Goal: Task Accomplishment & Management: Use online tool/utility

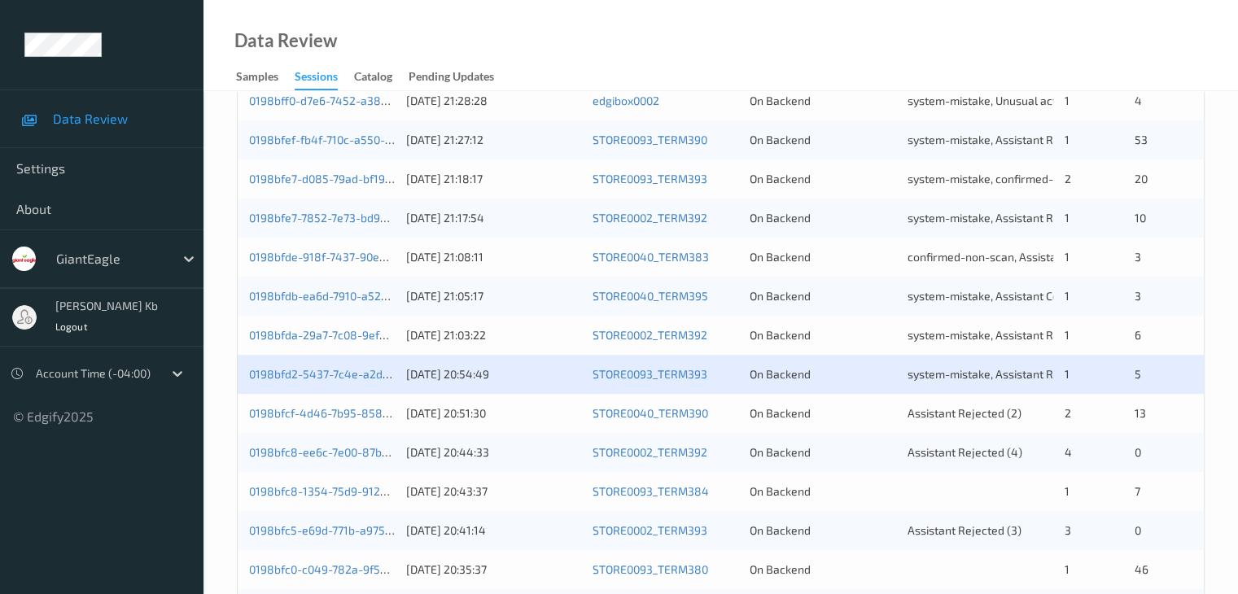
scroll to position [677, 0]
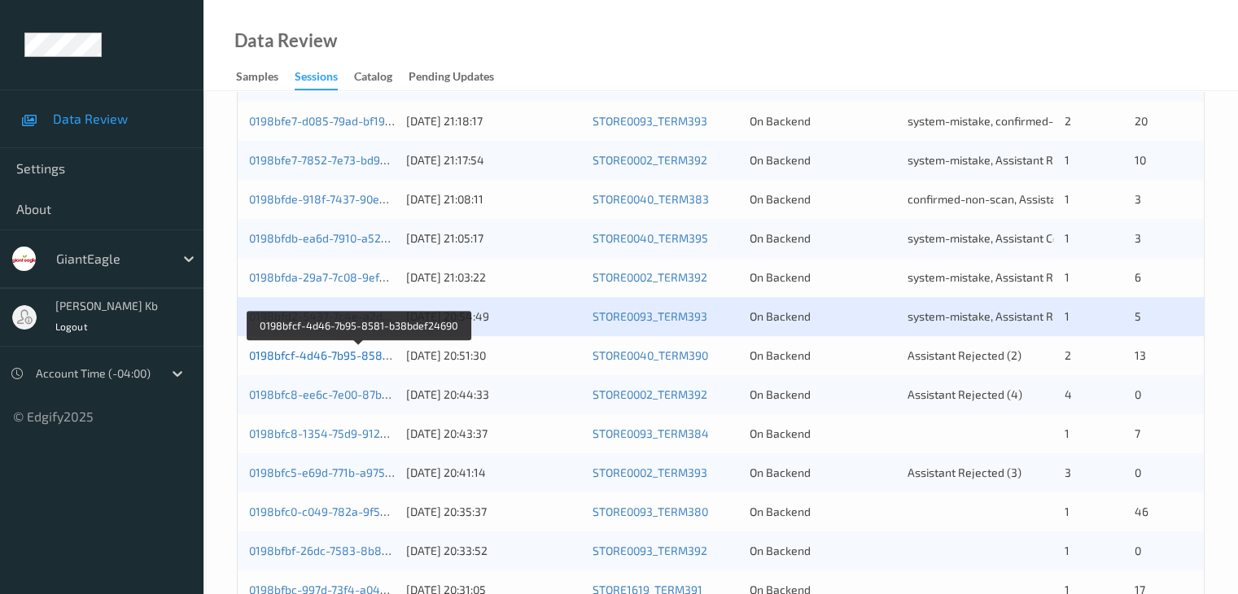
click at [352, 357] on link "0198bfcf-4d46-7b95-8581-b38bdef24690" at bounding box center [359, 355] width 221 height 14
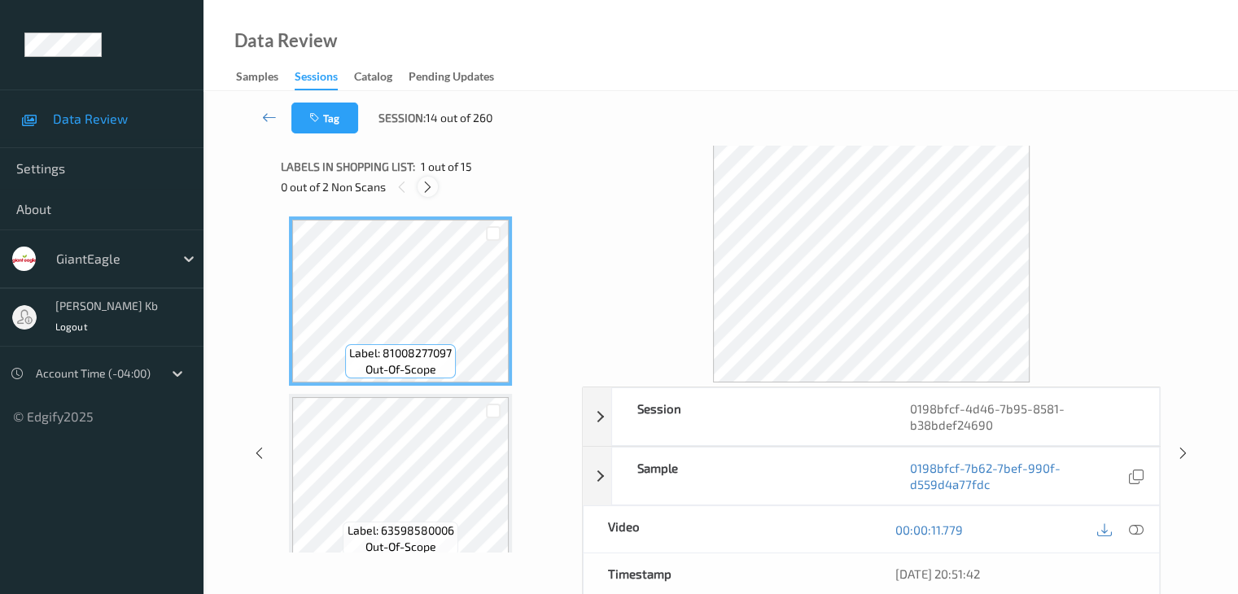
click at [428, 187] on icon at bounding box center [428, 187] width 14 height 15
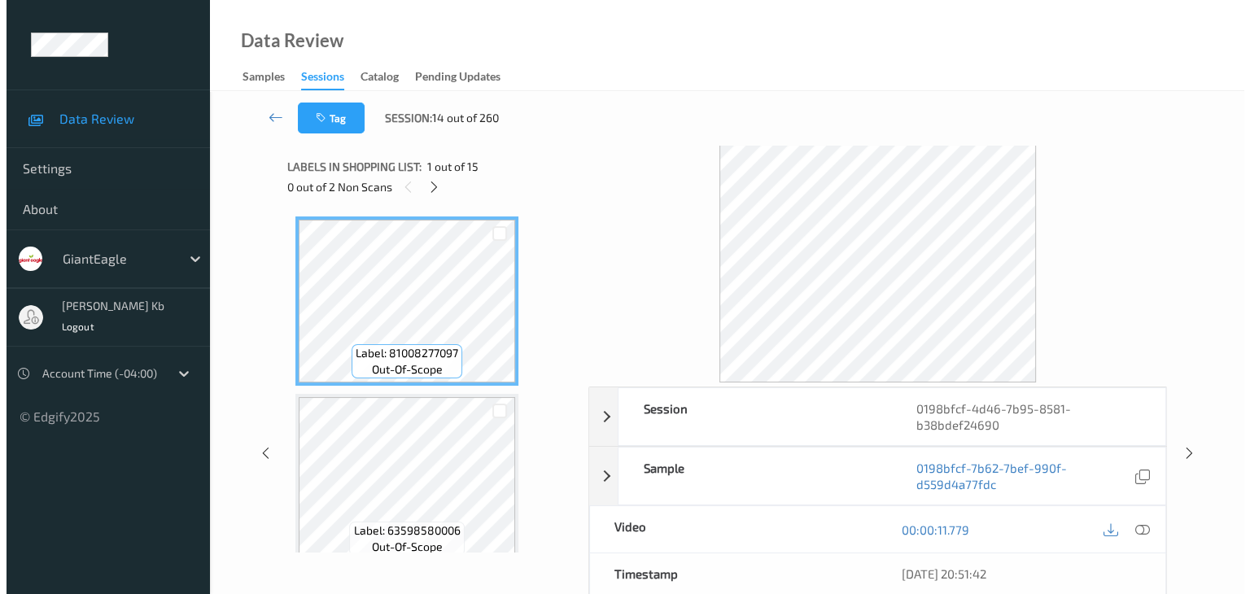
scroll to position [1073, 0]
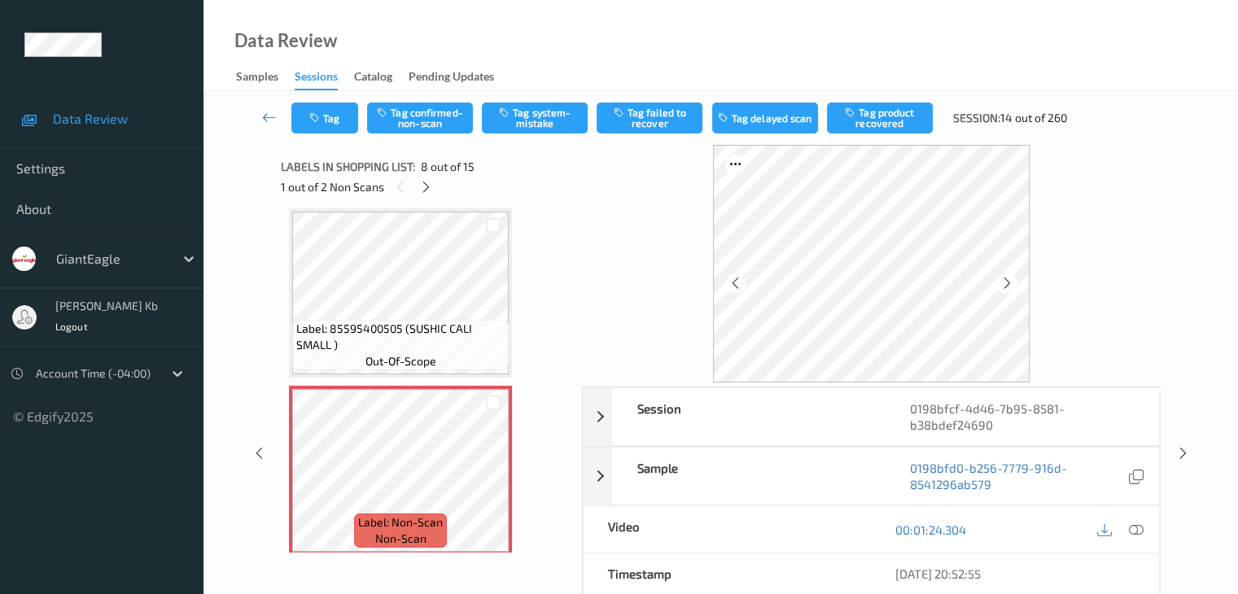
click at [1137, 527] on icon at bounding box center [1135, 529] width 15 height 15
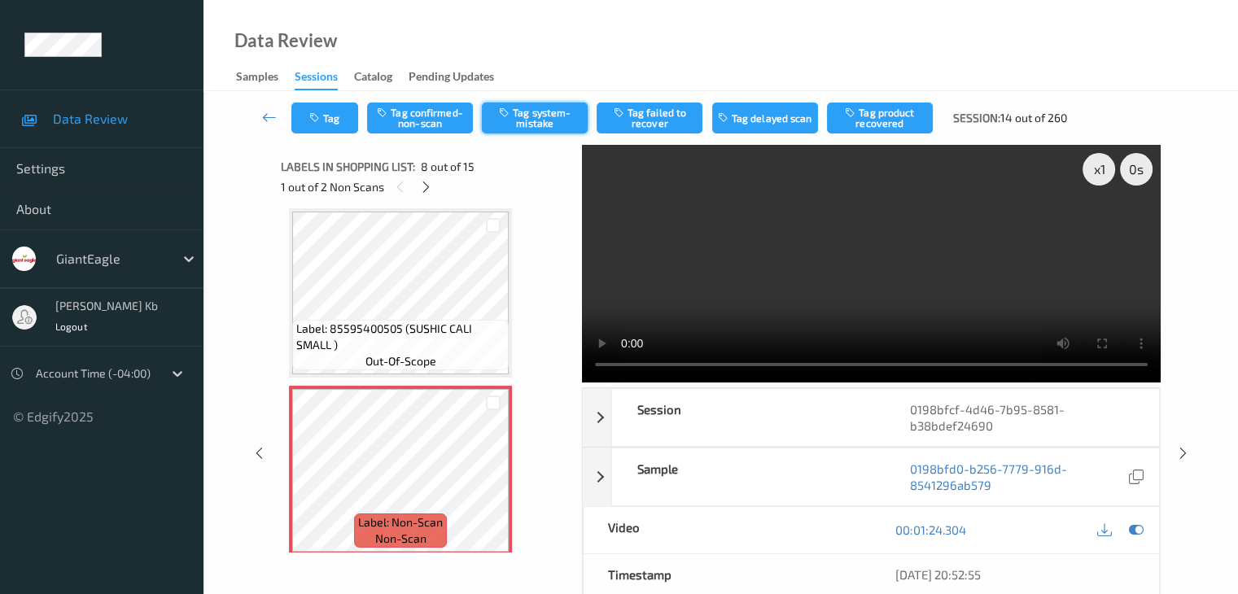
click at [544, 119] on button "Tag system-mistake" at bounding box center [535, 118] width 106 height 31
click at [332, 115] on button "Tag" at bounding box center [324, 118] width 67 height 31
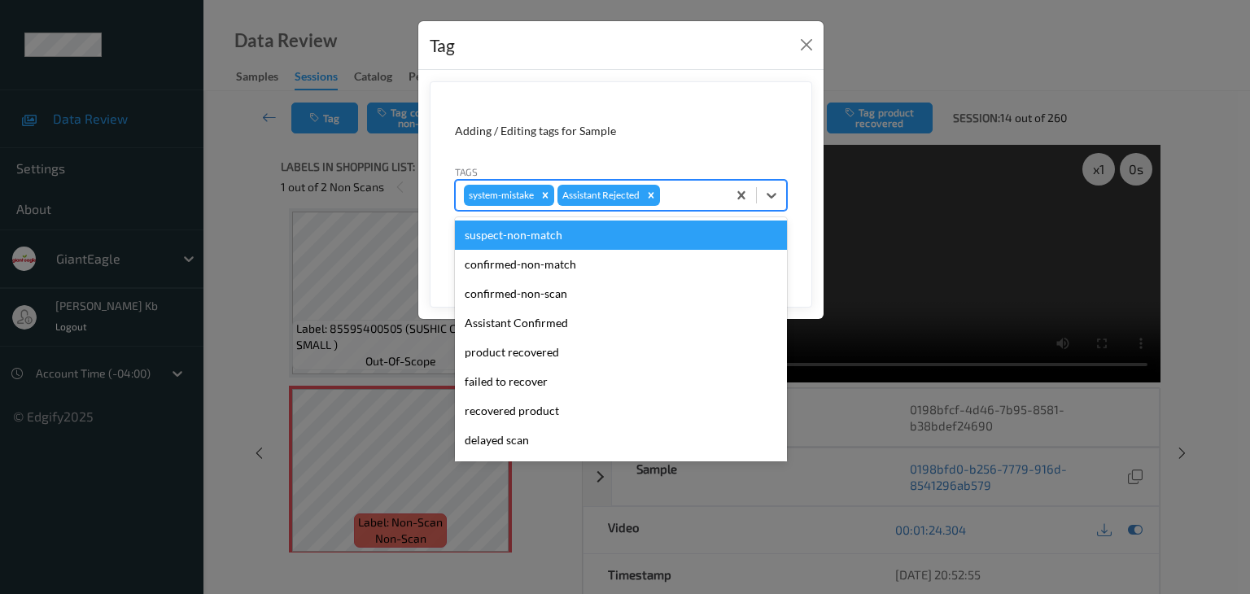
click at [694, 188] on div at bounding box center [690, 196] width 55 height 20
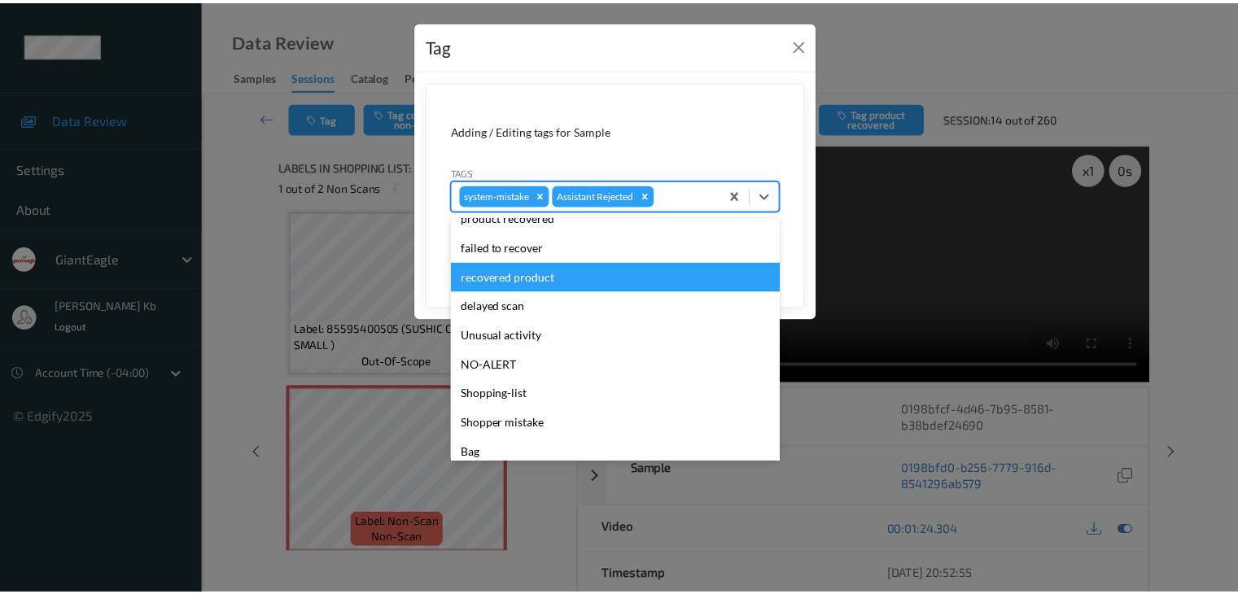
scroll to position [143, 0]
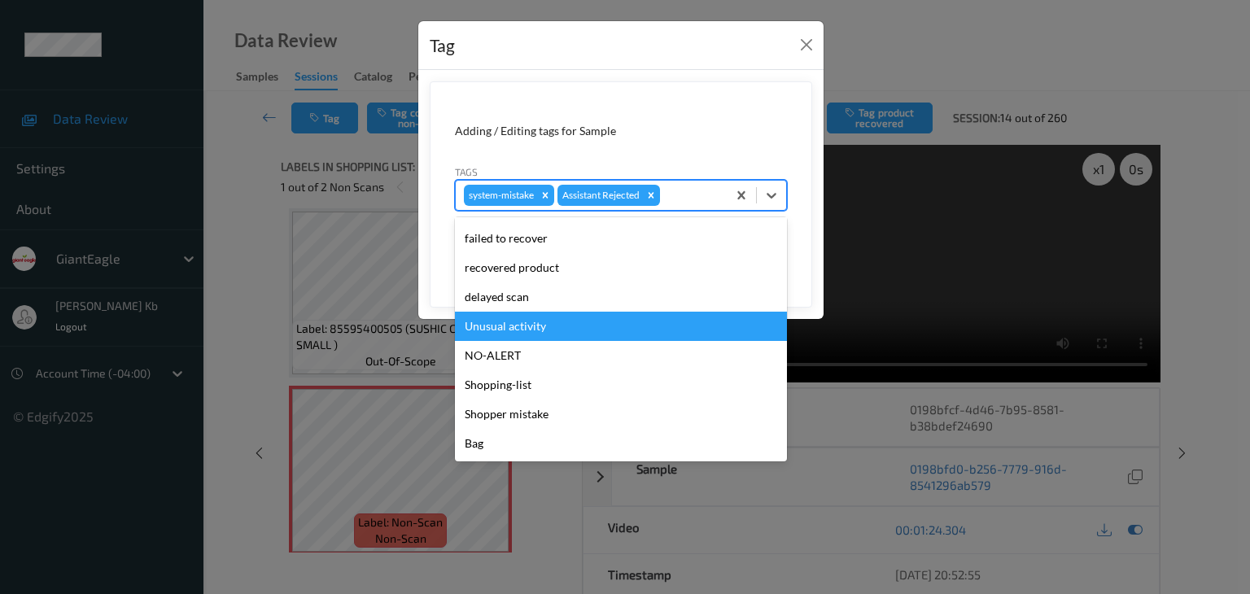
click at [531, 326] on div "Unusual activity" at bounding box center [621, 326] width 332 height 29
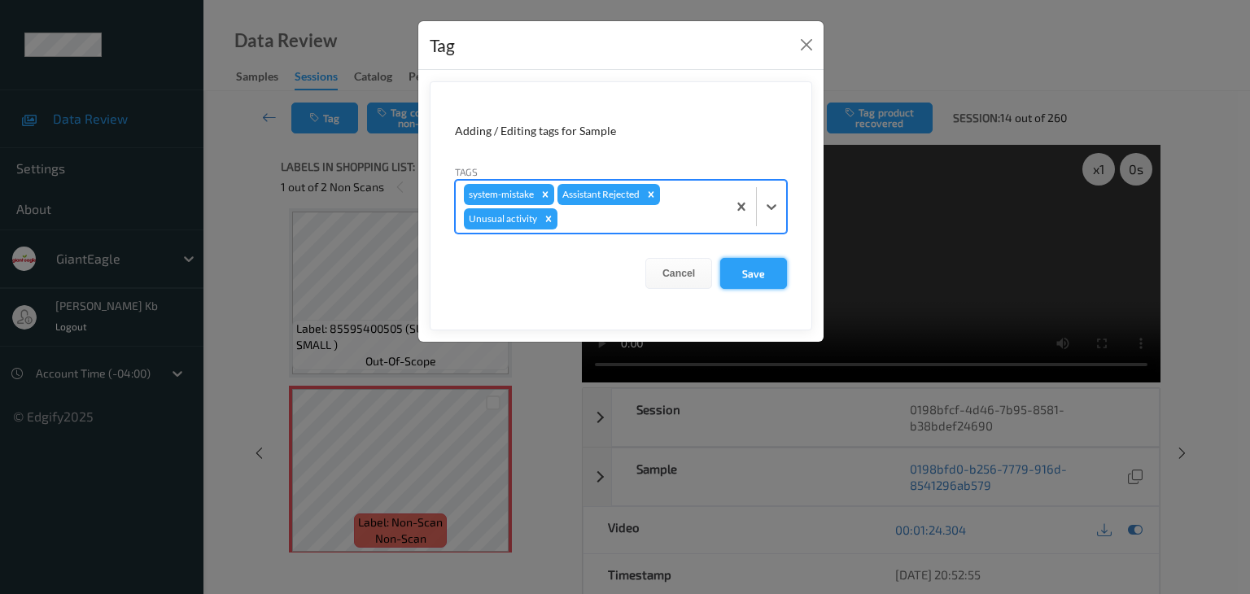
click at [765, 269] on button "Save" at bounding box center [753, 273] width 67 height 31
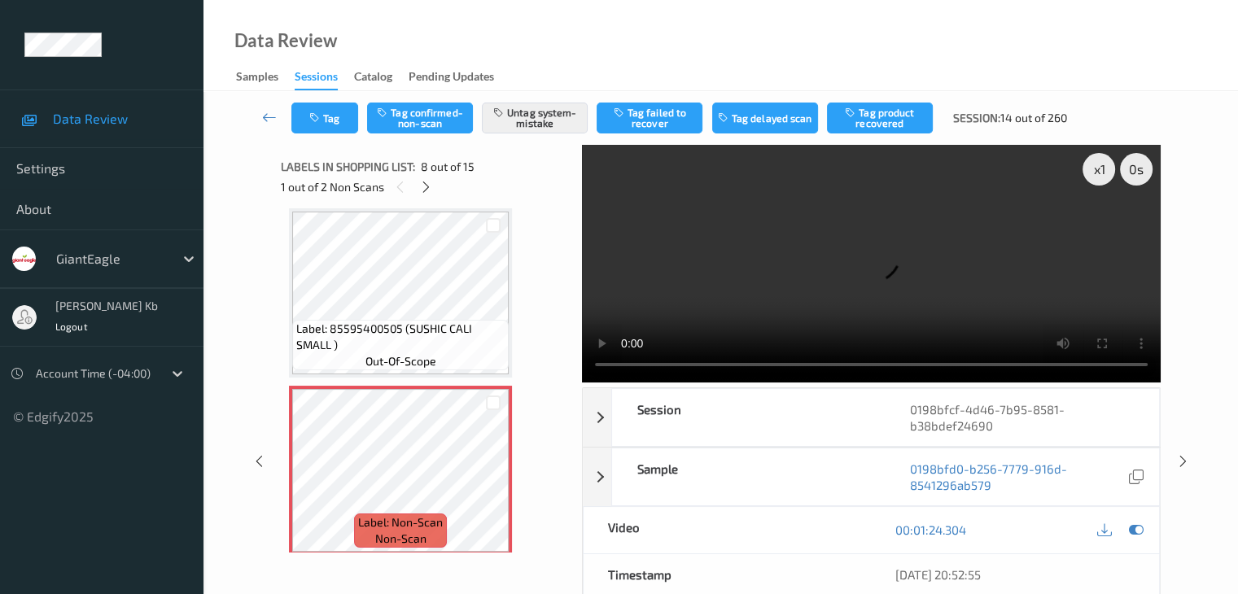
drag, startPoint x: 264, startPoint y: 118, endPoint x: 282, endPoint y: 91, distance: 31.8
click at [264, 117] on icon at bounding box center [269, 117] width 15 height 16
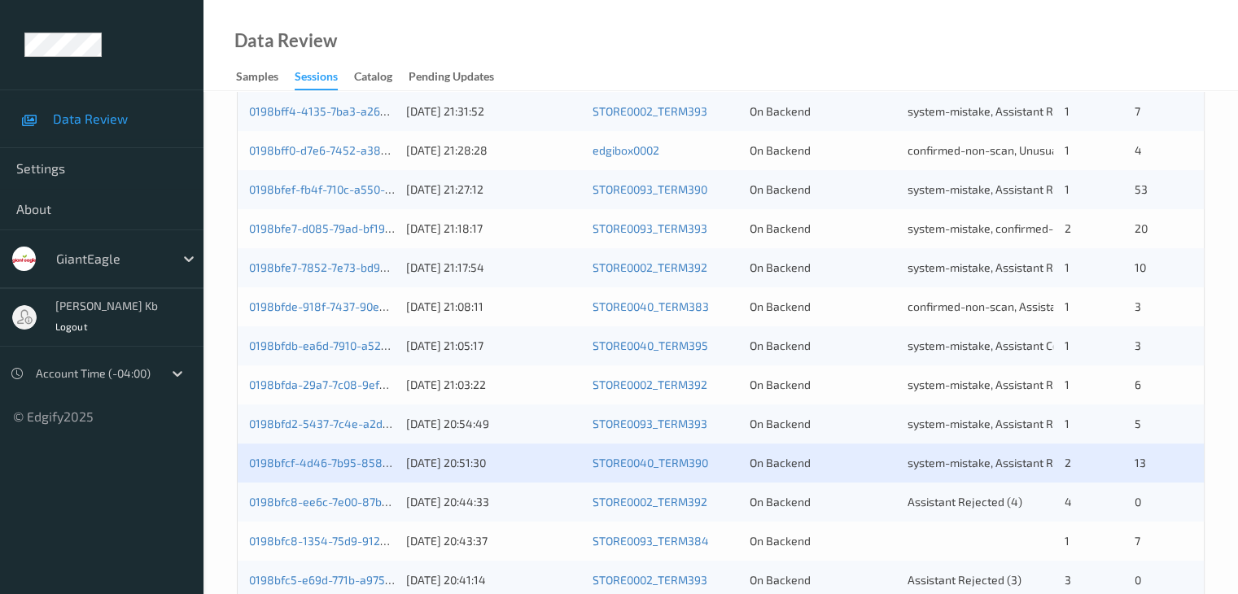
scroll to position [651, 0]
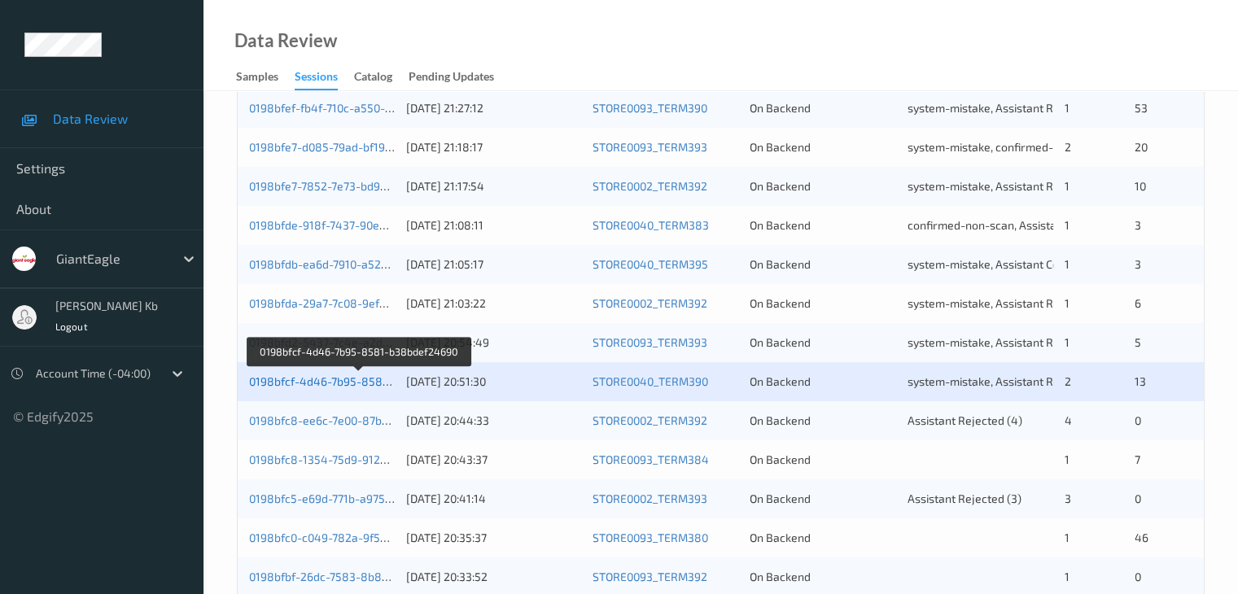
click at [330, 382] on link "0198bfcf-4d46-7b95-8581-b38bdef24690" at bounding box center [359, 381] width 221 height 14
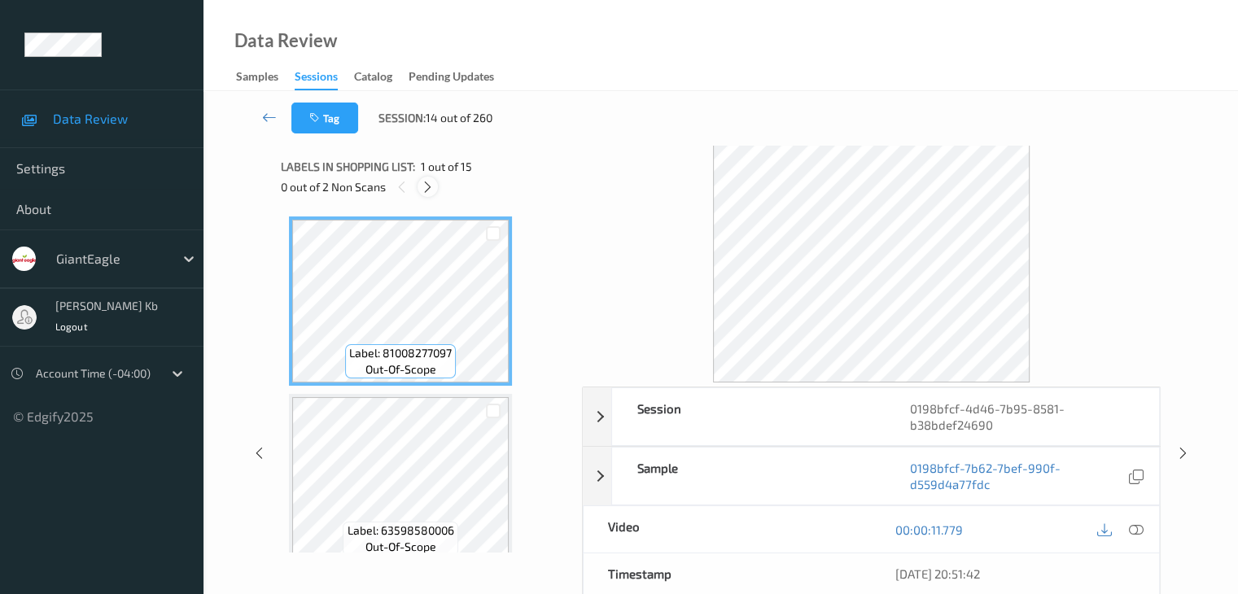
click at [425, 185] on icon at bounding box center [428, 187] width 14 height 15
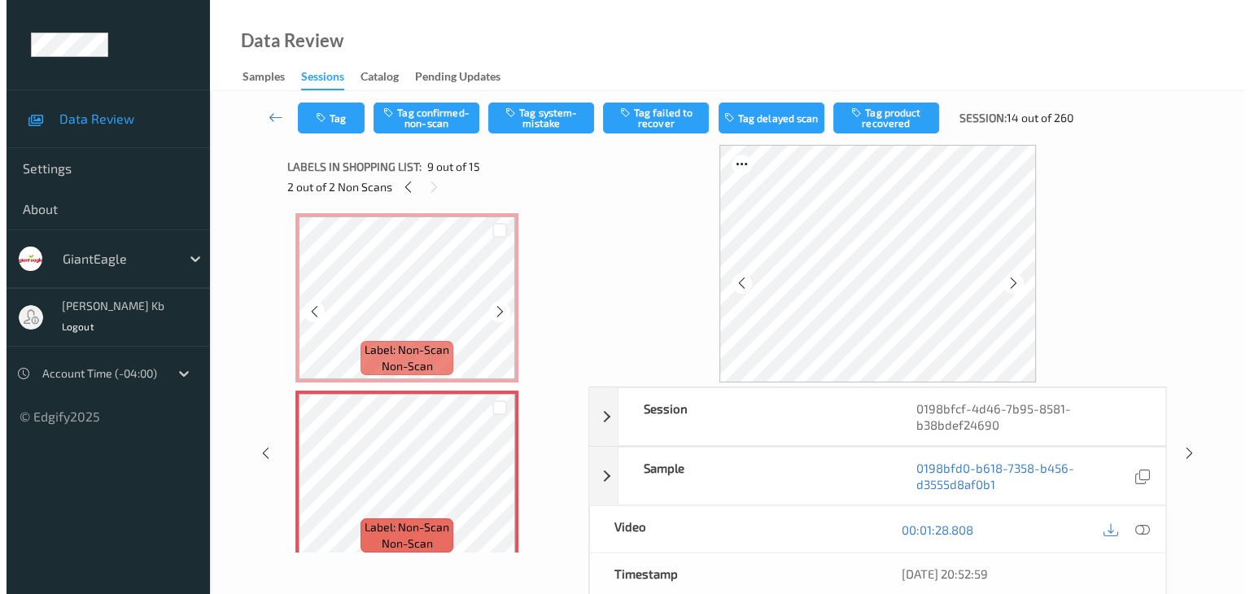
scroll to position [1235, 0]
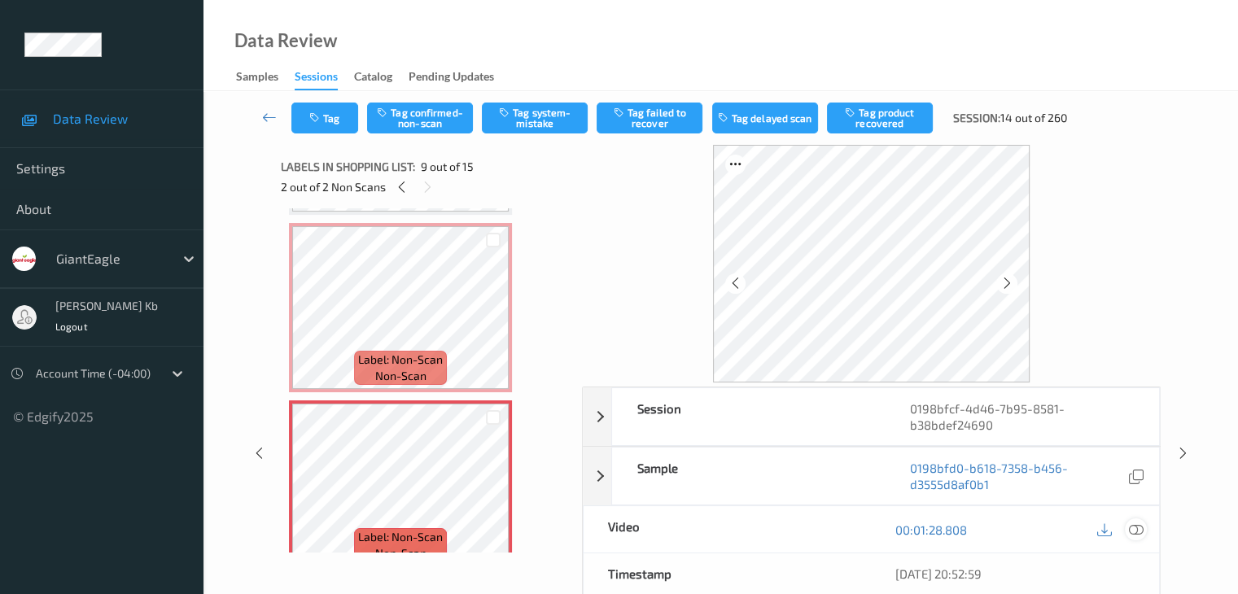
click at [1141, 531] on icon at bounding box center [1135, 529] width 15 height 15
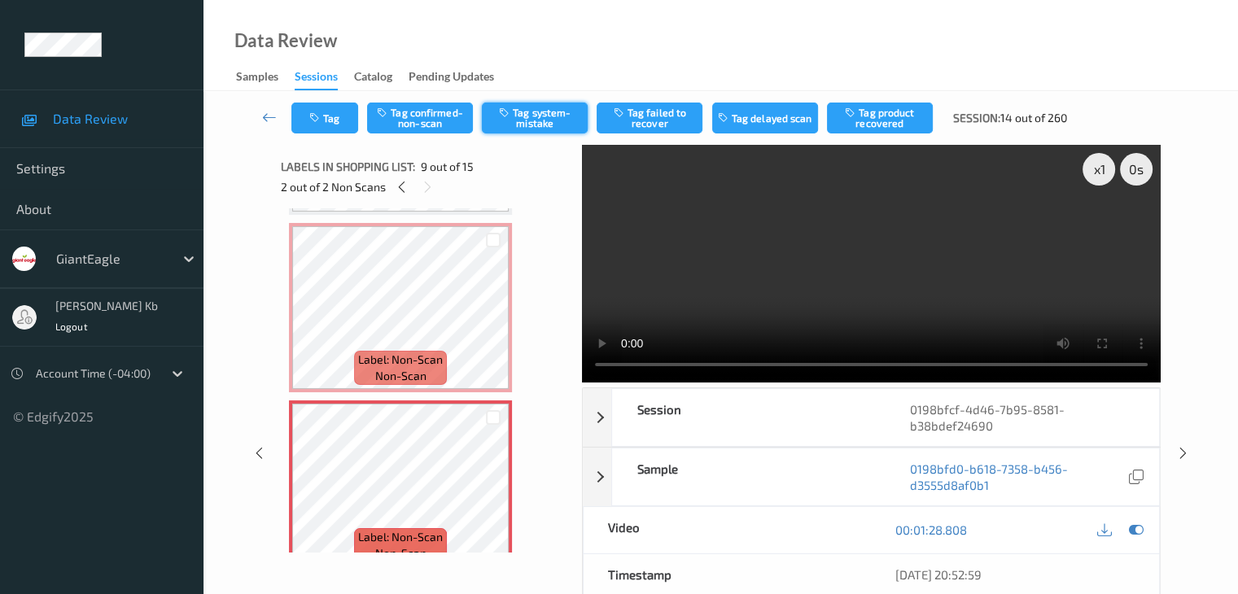
click at [530, 116] on button "Tag system-mistake" at bounding box center [535, 118] width 106 height 31
click at [343, 113] on button "Tag" at bounding box center [324, 118] width 67 height 31
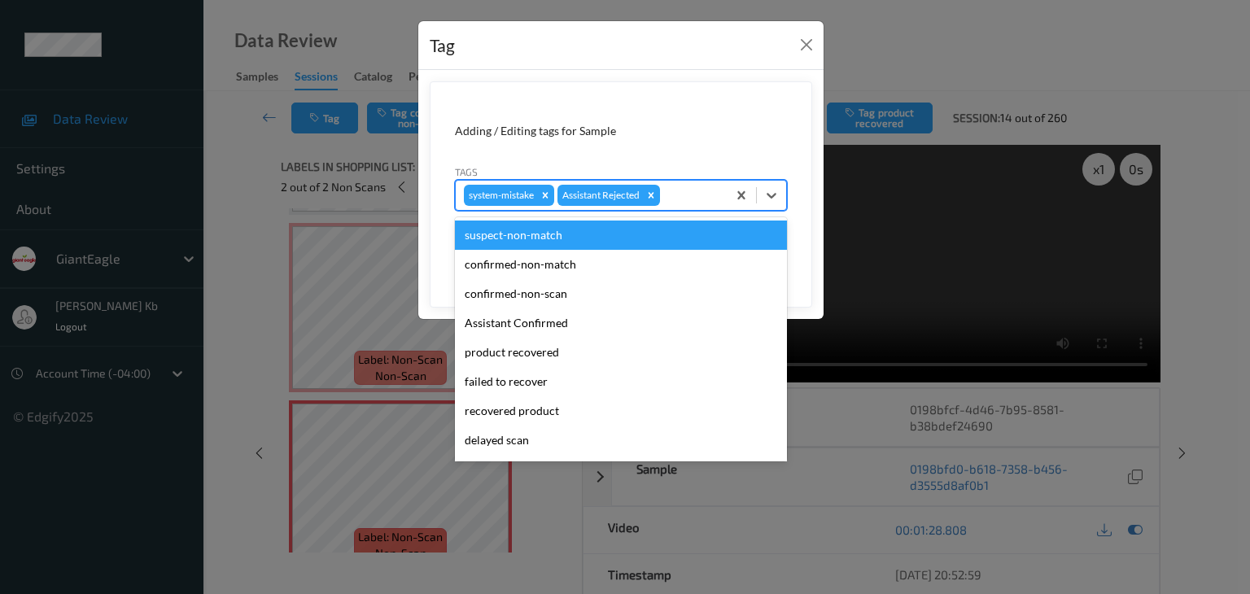
click at [688, 197] on div at bounding box center [690, 196] width 55 height 20
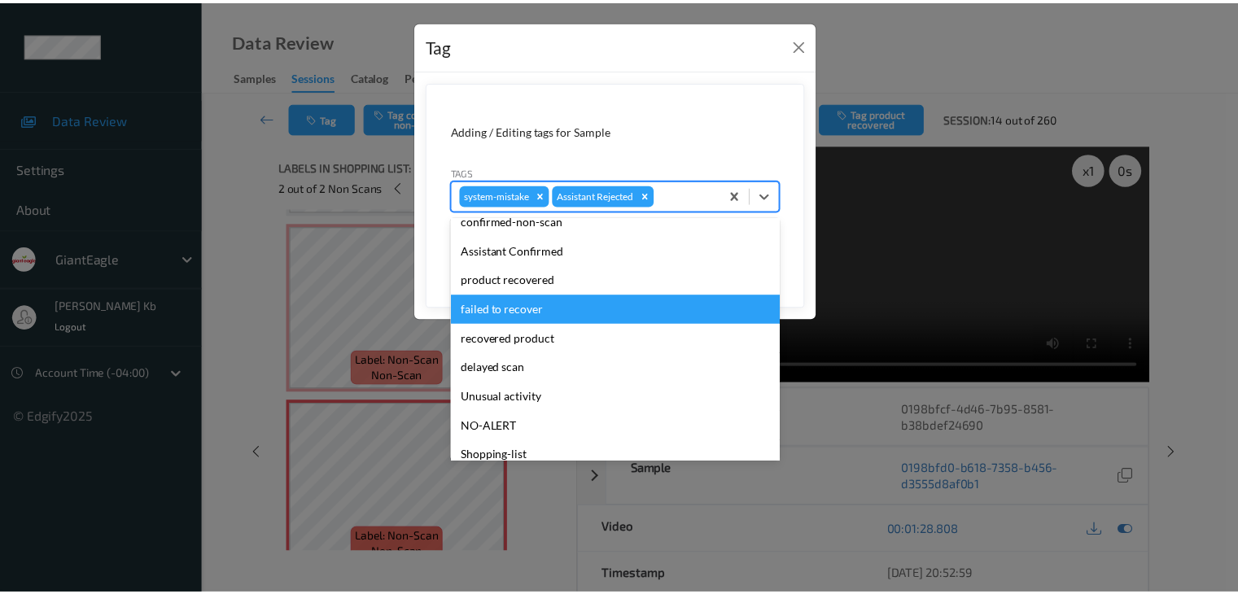
scroll to position [143, 0]
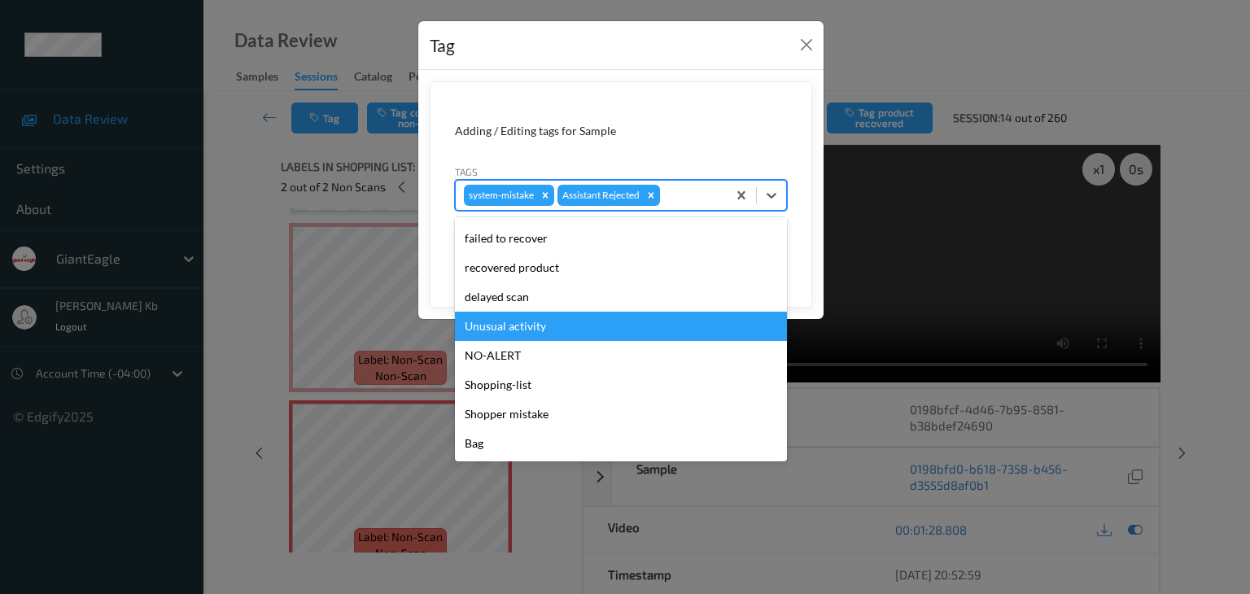
click at [535, 326] on div "Unusual activity" at bounding box center [621, 326] width 332 height 29
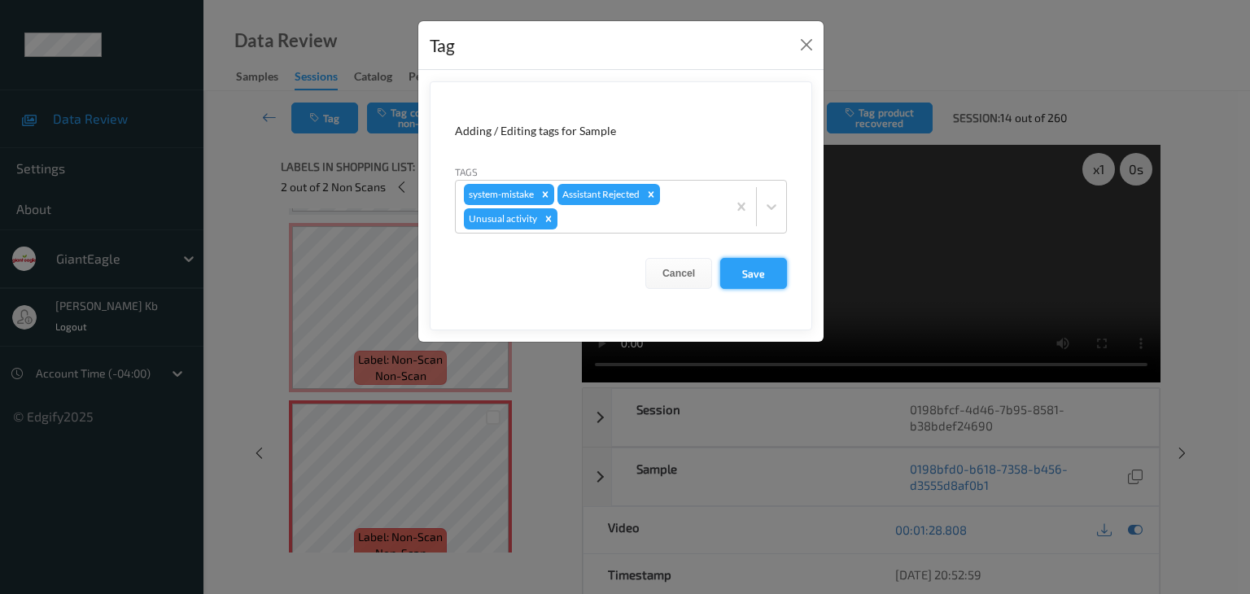
click at [774, 275] on button "Save" at bounding box center [753, 273] width 67 height 31
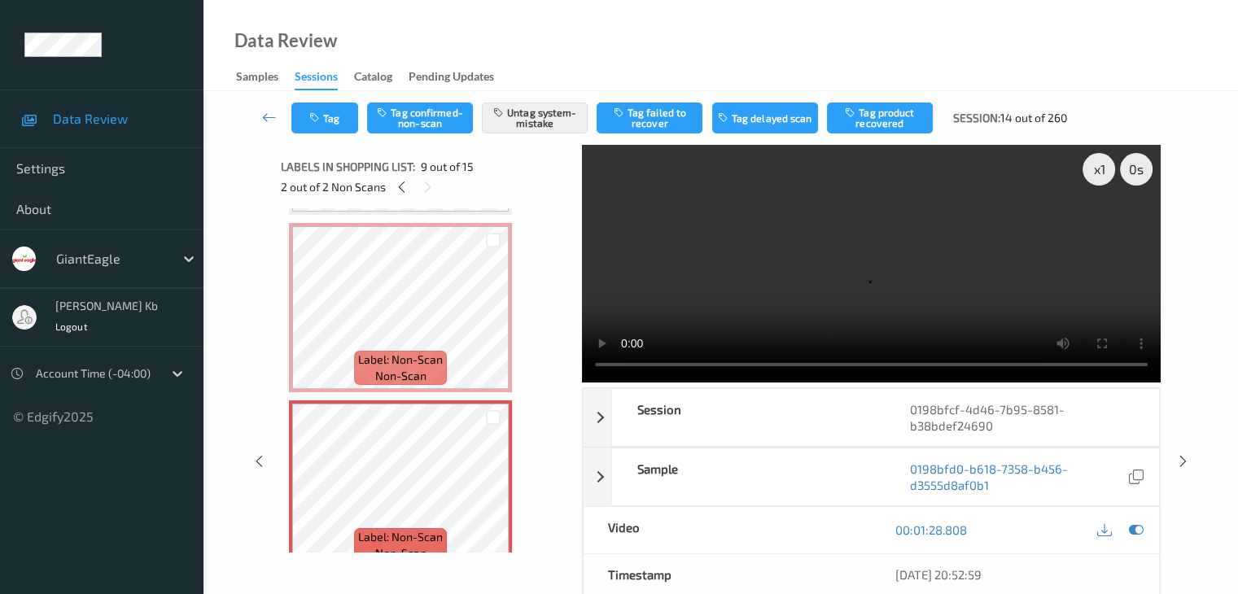
drag, startPoint x: 265, startPoint y: 121, endPoint x: 271, endPoint y: 106, distance: 16.5
click at [265, 121] on icon at bounding box center [269, 117] width 15 height 16
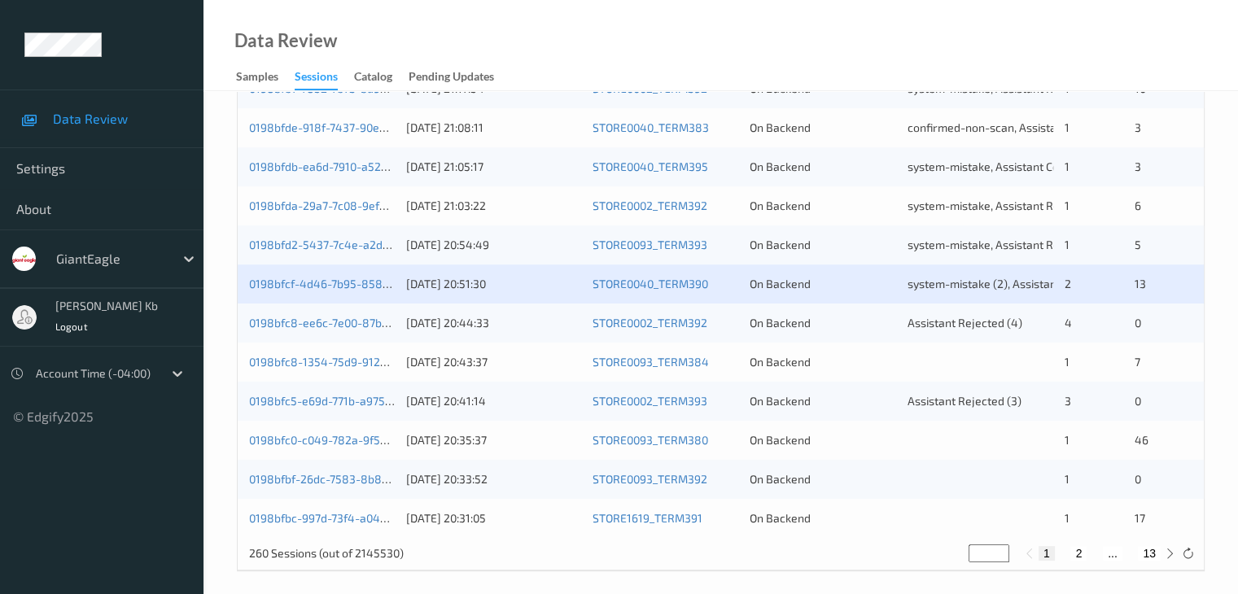
scroll to position [758, 0]
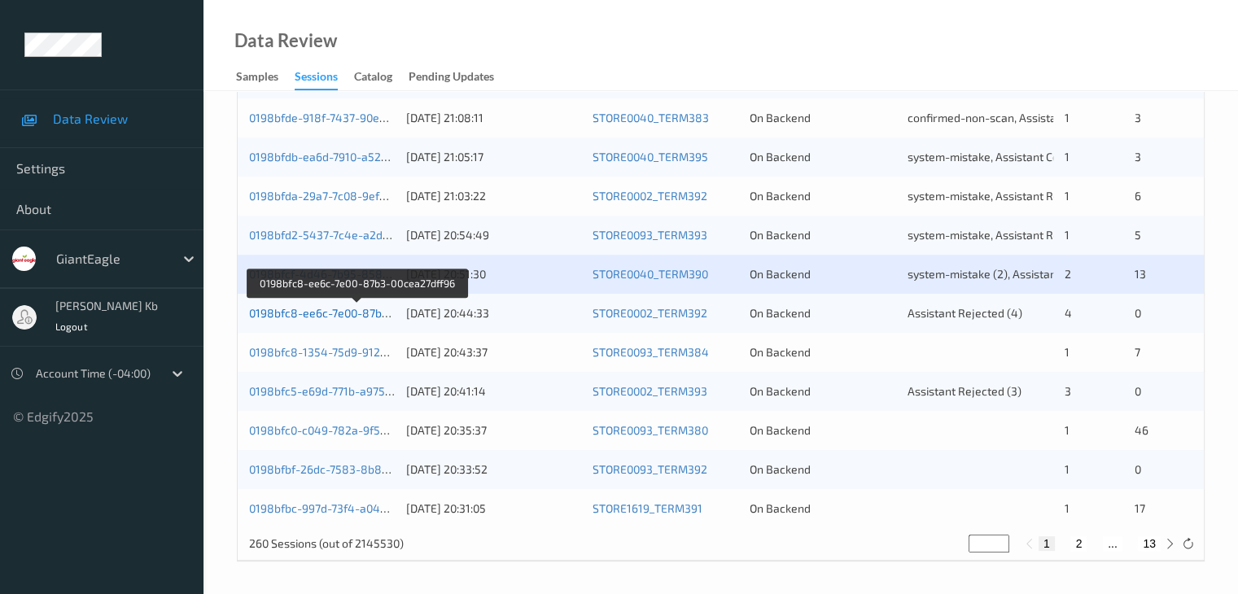
click at [351, 315] on link "0198bfc8-ee6c-7e00-87b3-00cea27dff96" at bounding box center [357, 313] width 216 height 14
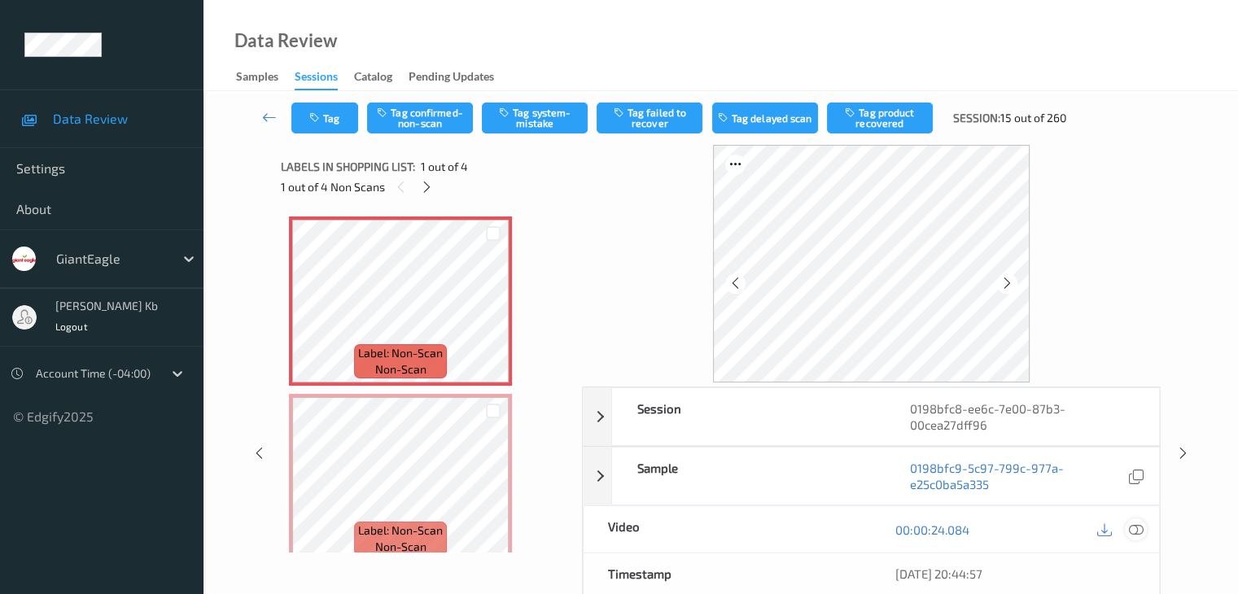
click at [1135, 528] on icon at bounding box center [1135, 529] width 15 height 15
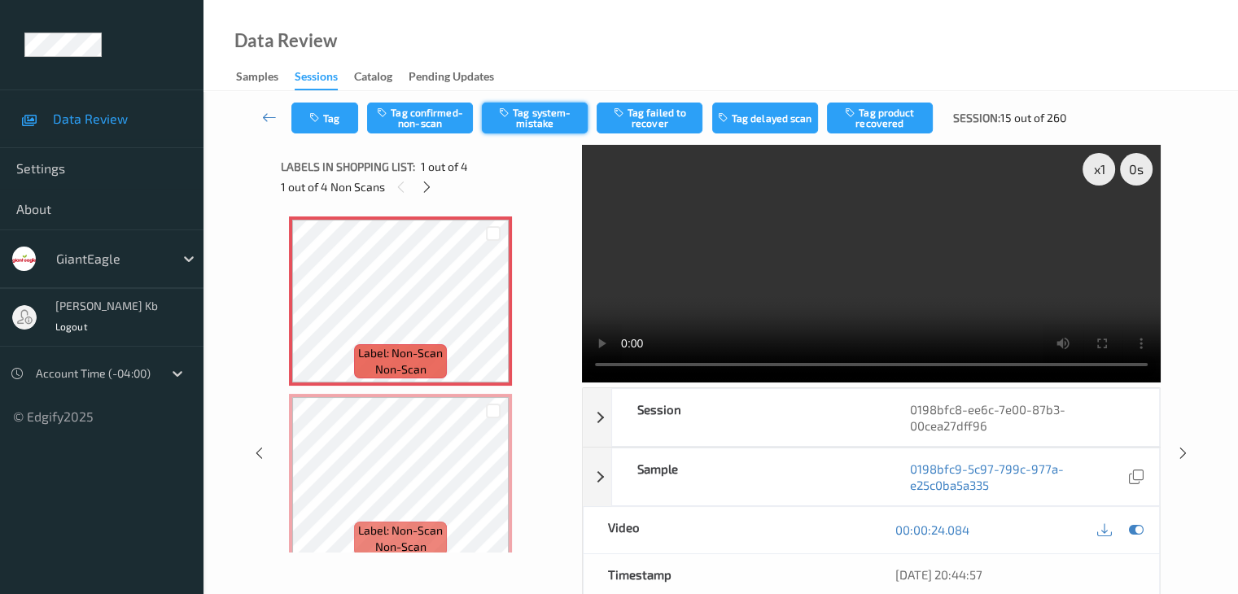
click at [540, 116] on button "Tag system-mistake" at bounding box center [535, 118] width 106 height 31
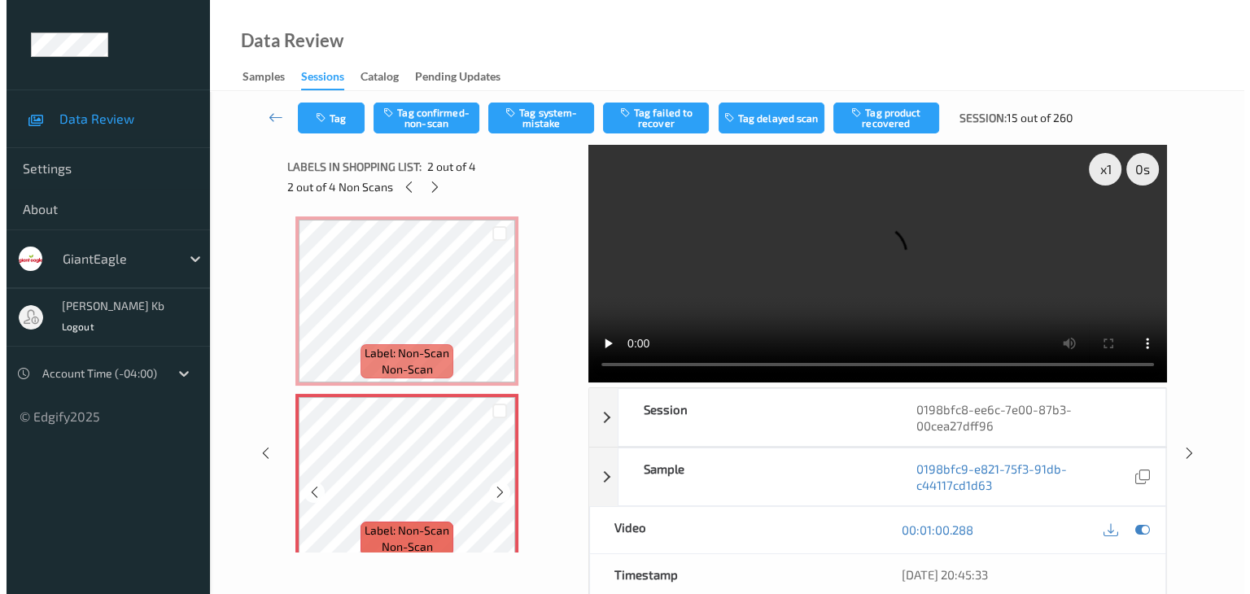
scroll to position [163, 0]
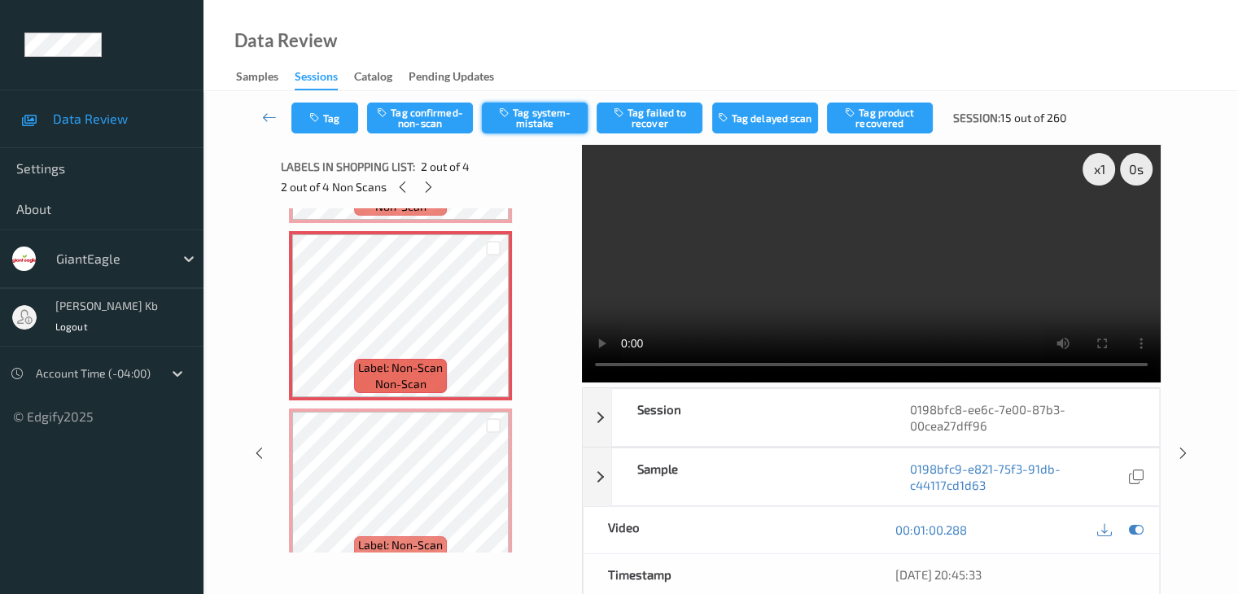
click at [557, 118] on button "Tag system-mistake" at bounding box center [535, 118] width 106 height 31
click at [339, 117] on button "Tag" at bounding box center [324, 118] width 67 height 31
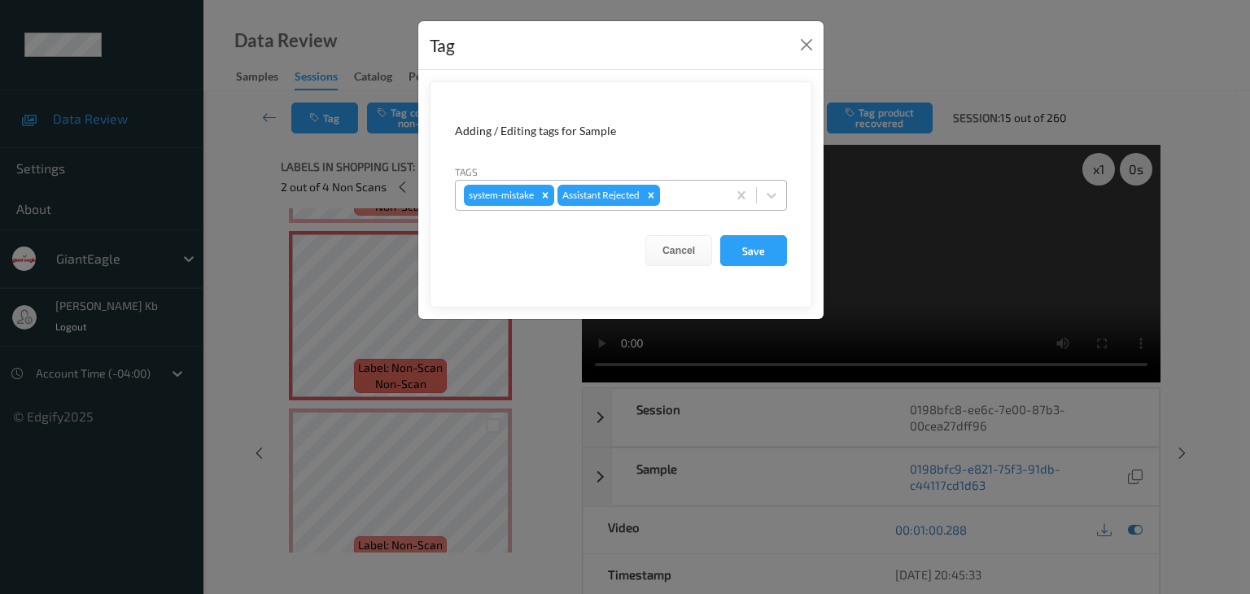
click at [677, 195] on div at bounding box center [690, 196] width 55 height 20
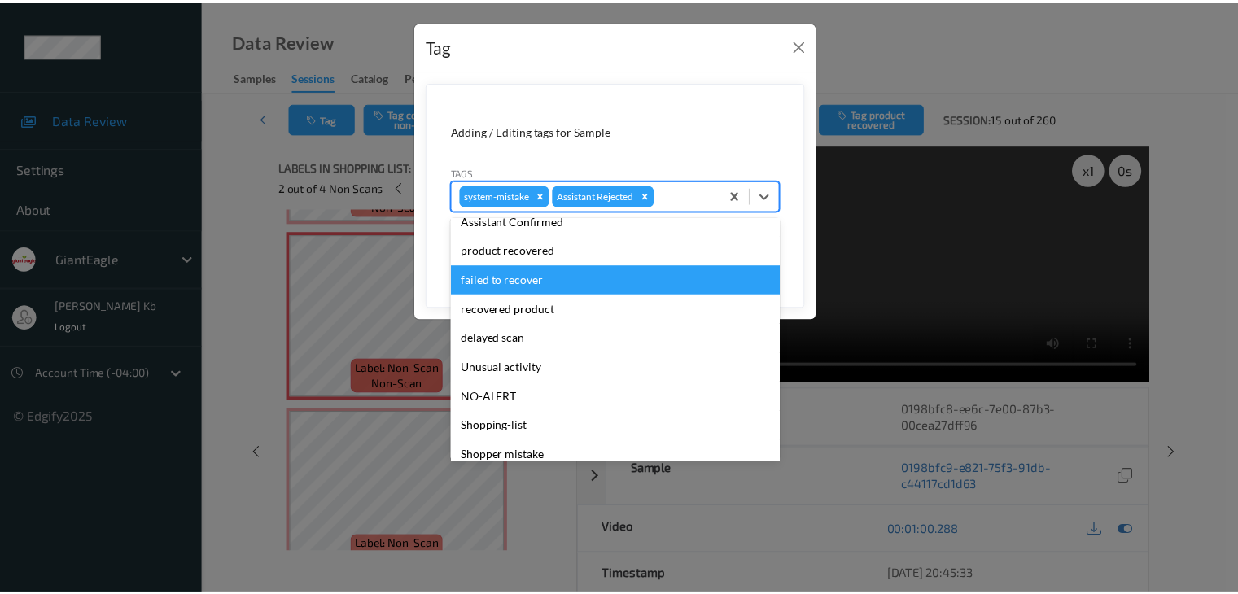
scroll to position [143, 0]
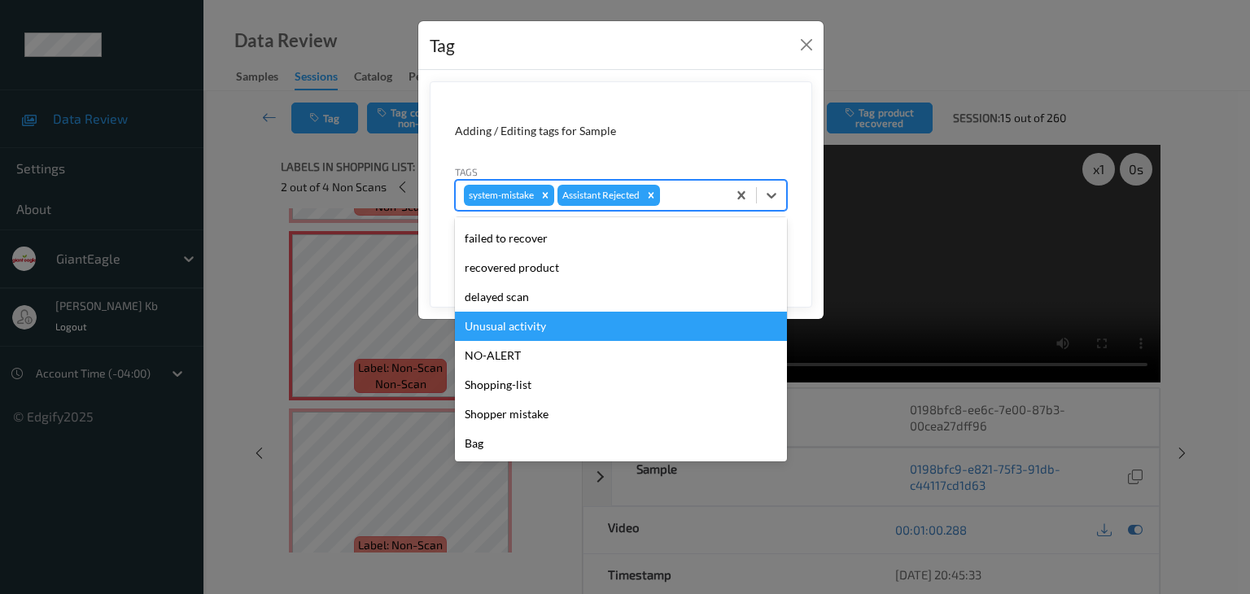
click at [535, 326] on div "Unusual activity" at bounding box center [621, 326] width 332 height 29
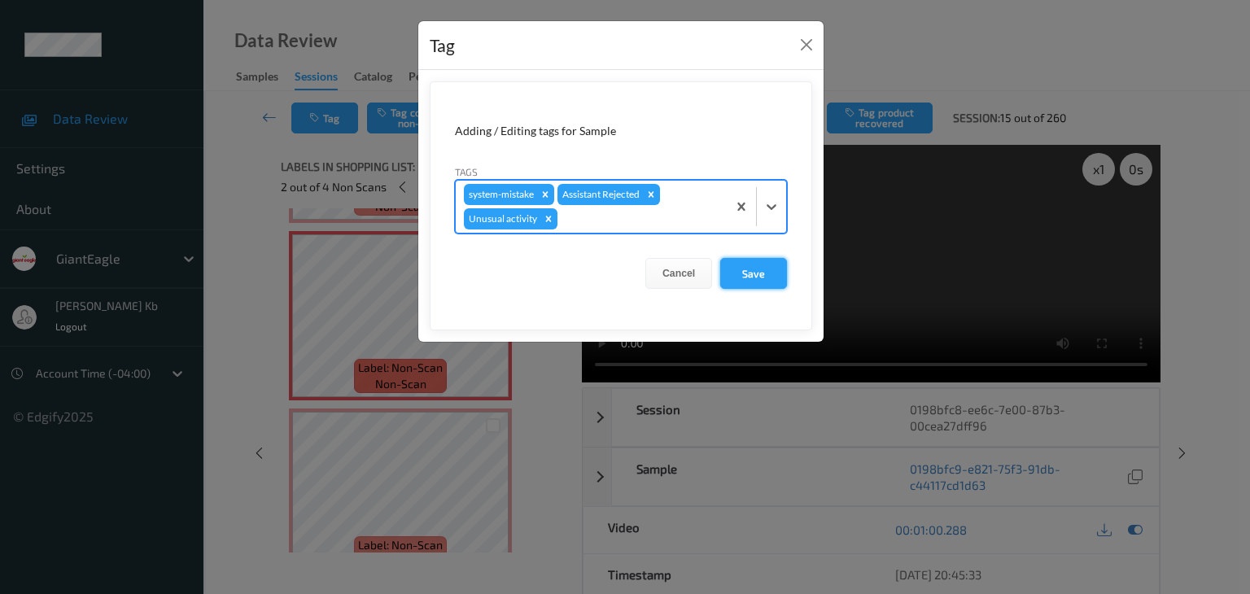
click at [760, 264] on button "Save" at bounding box center [753, 273] width 67 height 31
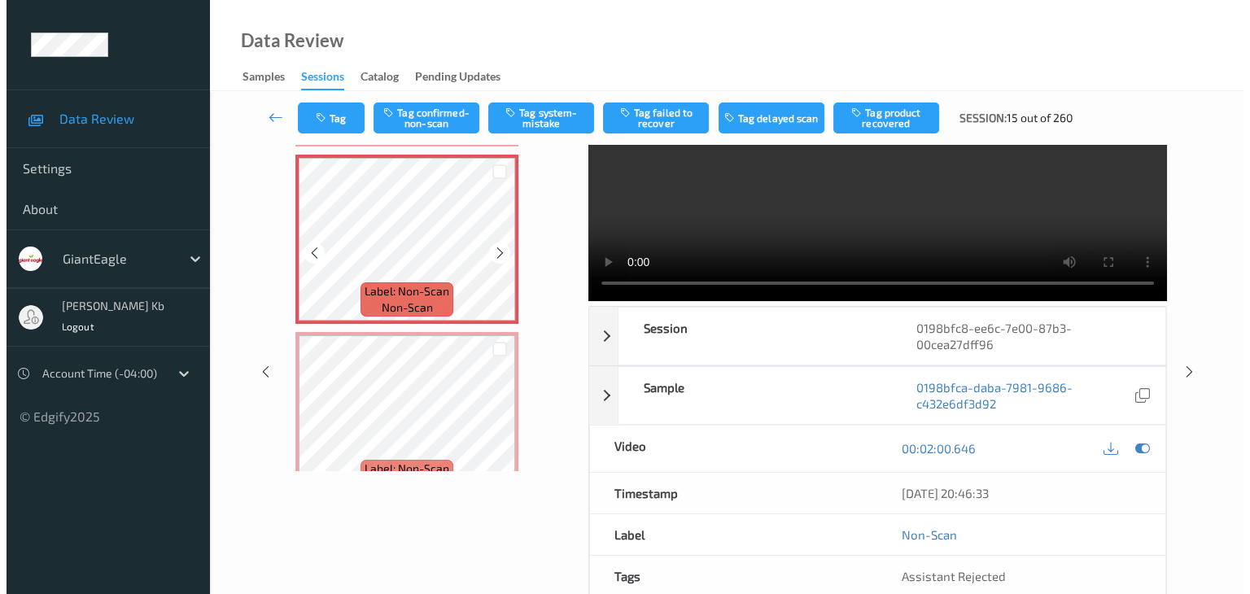
scroll to position [374, 0]
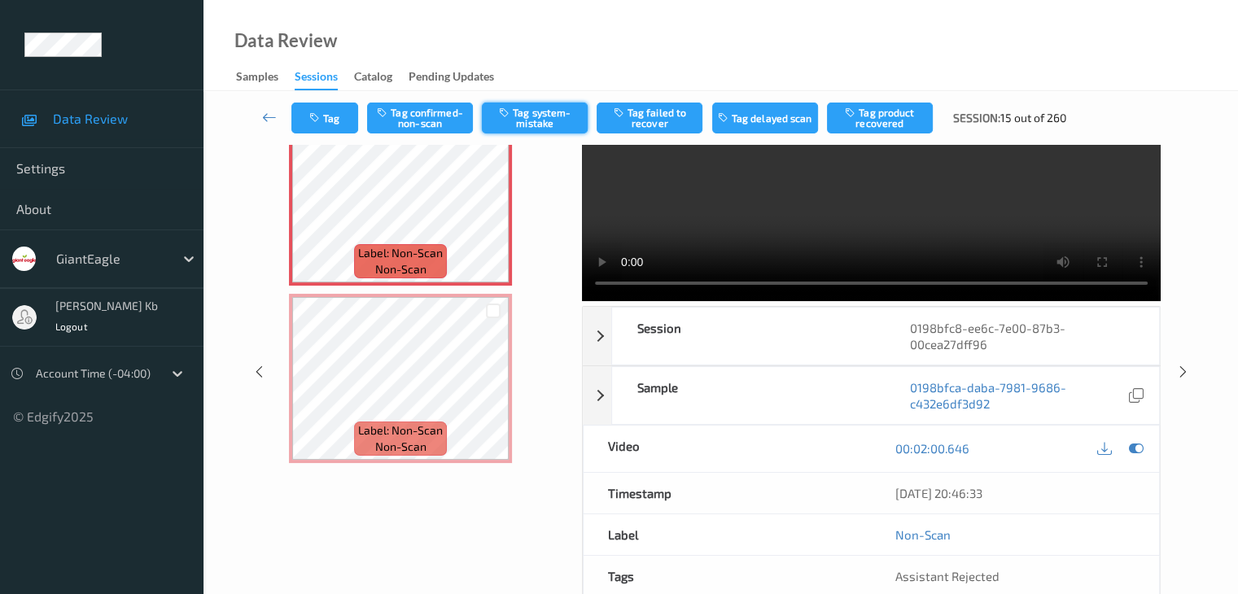
click at [530, 116] on button "Tag system-mistake" at bounding box center [535, 118] width 106 height 31
click at [343, 121] on button "Tag" at bounding box center [324, 118] width 67 height 31
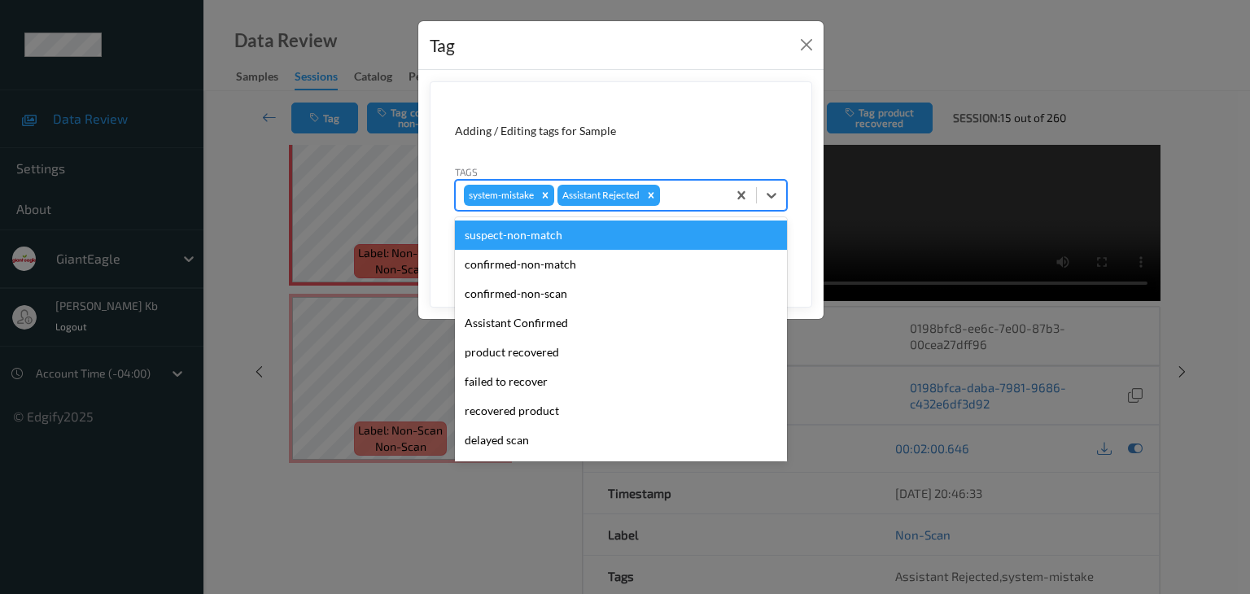
click at [692, 196] on div at bounding box center [690, 196] width 55 height 20
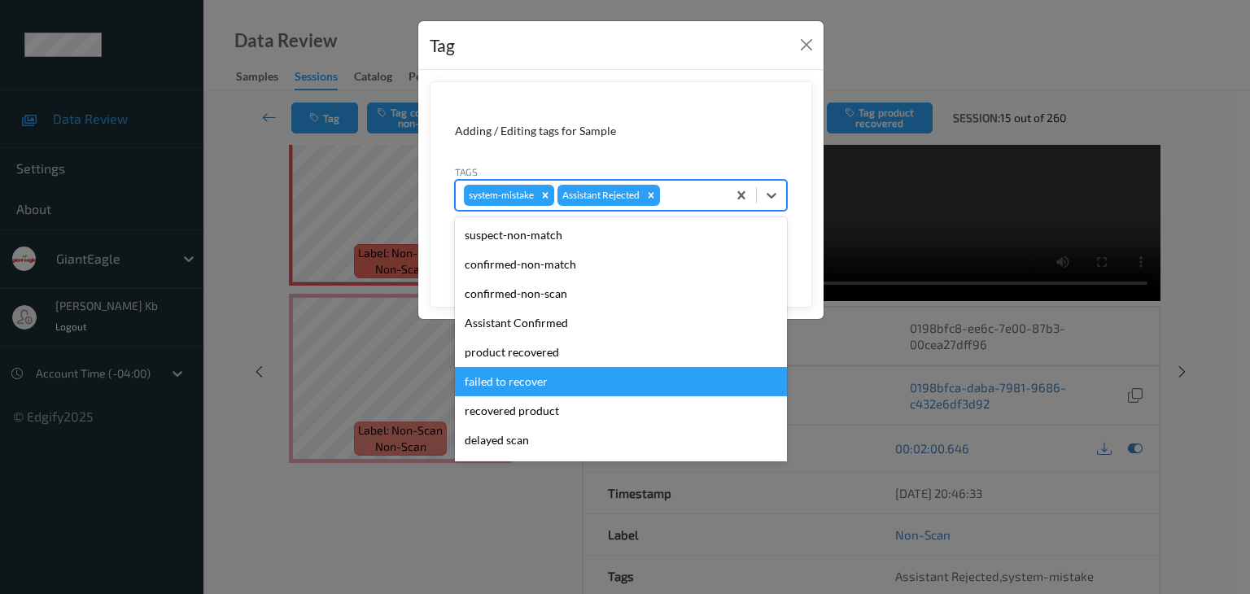
scroll to position [143, 0]
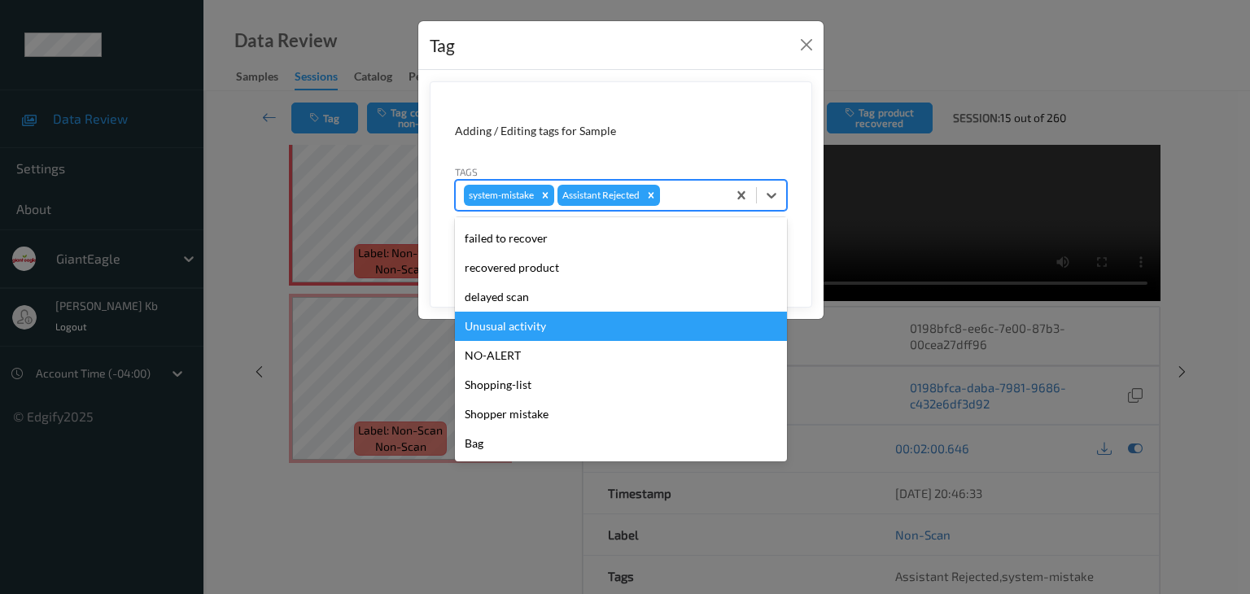
click at [531, 327] on div "Unusual activity" at bounding box center [621, 326] width 332 height 29
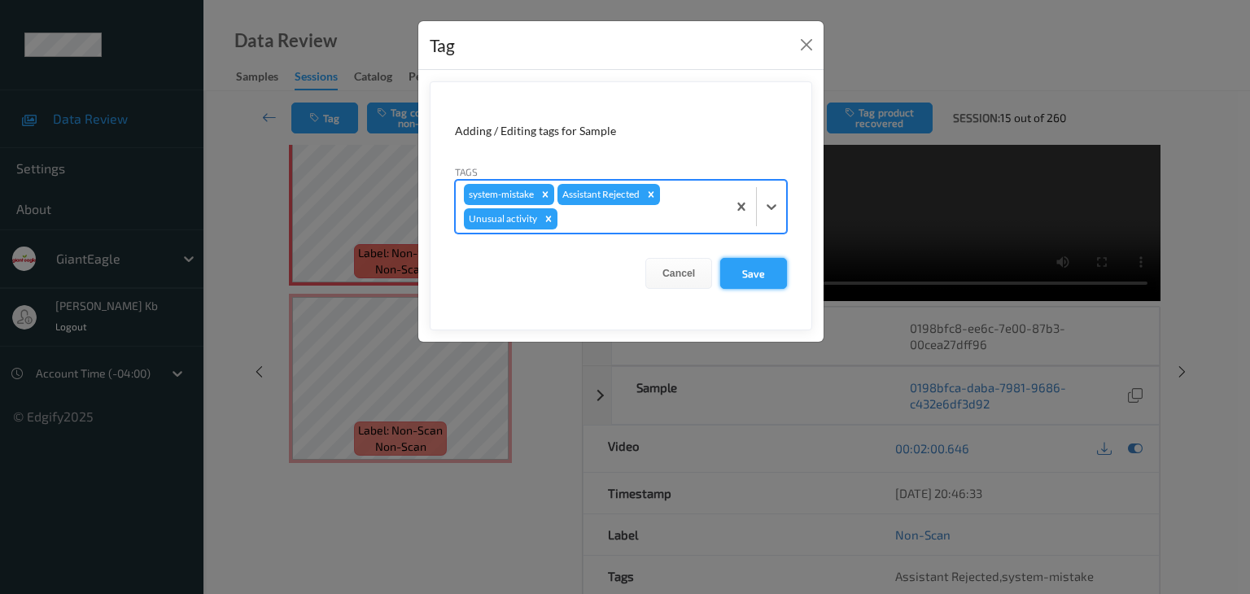
click at [745, 277] on button "Save" at bounding box center [753, 273] width 67 height 31
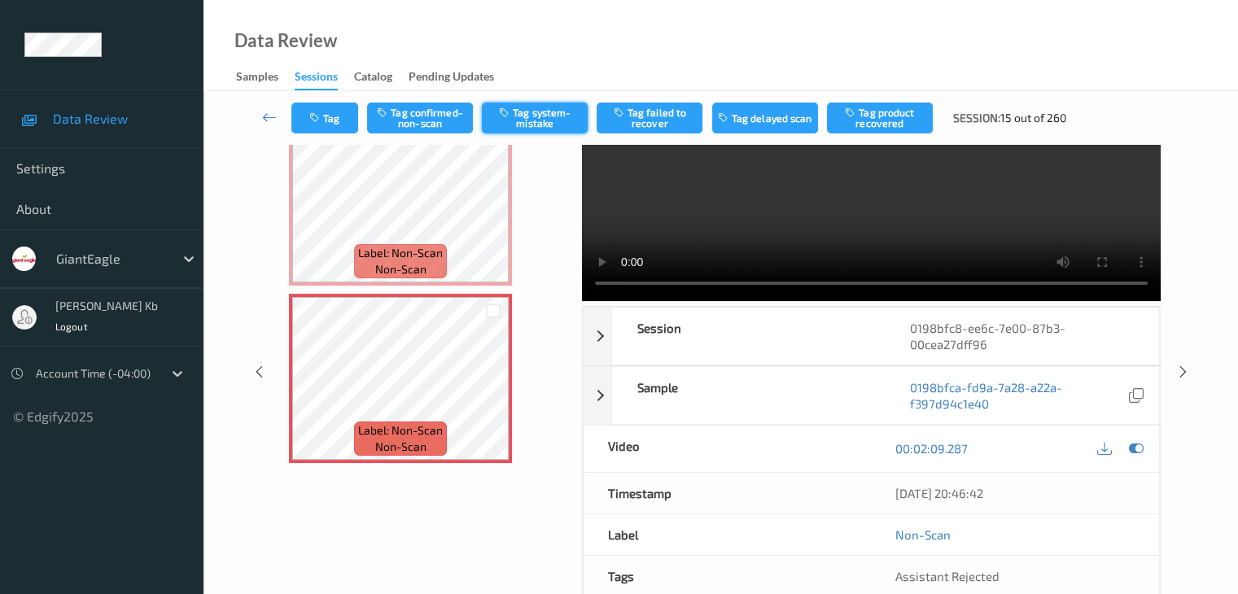
click at [527, 115] on button "Tag system-mistake" at bounding box center [535, 118] width 106 height 31
click at [334, 116] on button "Tag" at bounding box center [324, 118] width 67 height 31
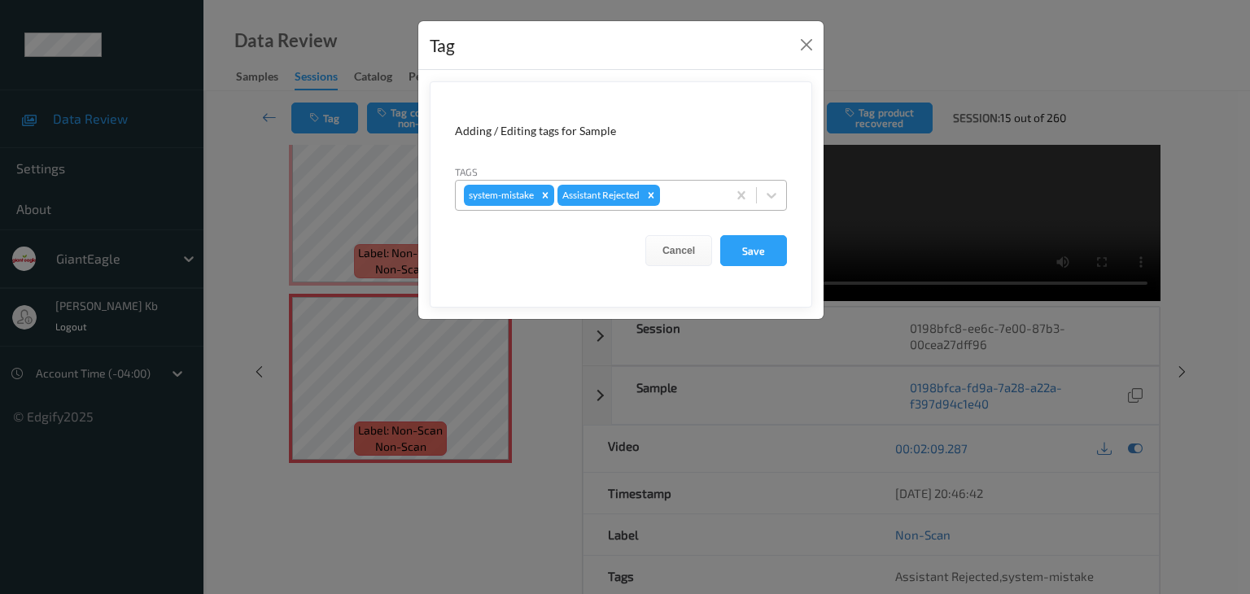
click at [684, 192] on div at bounding box center [690, 196] width 55 height 20
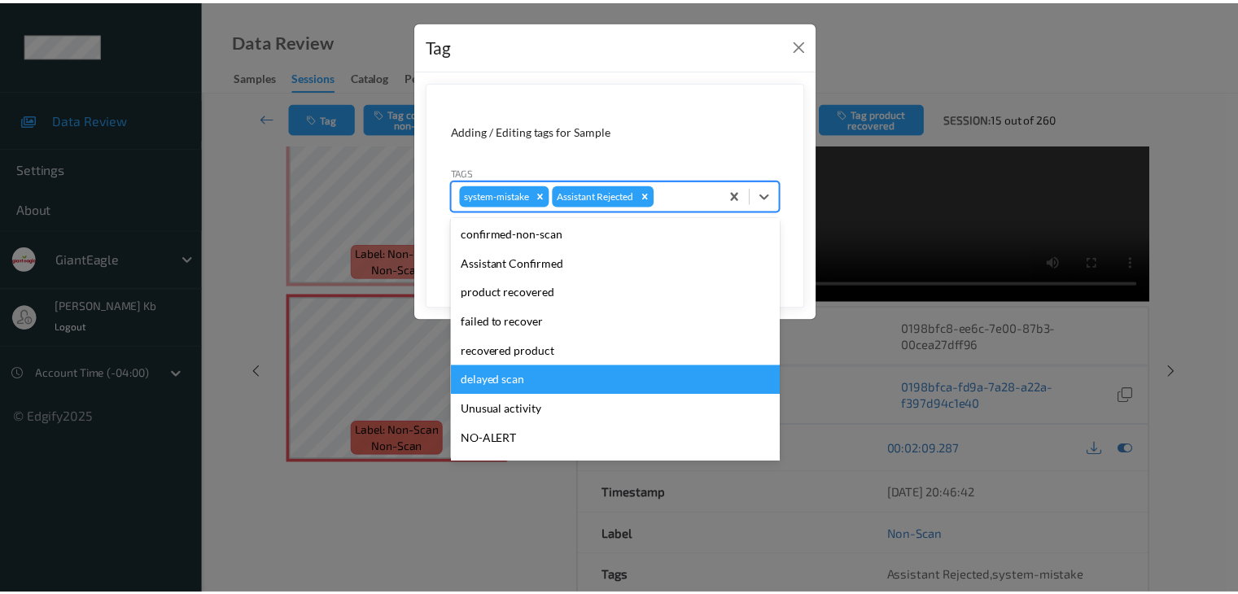
scroll to position [81, 0]
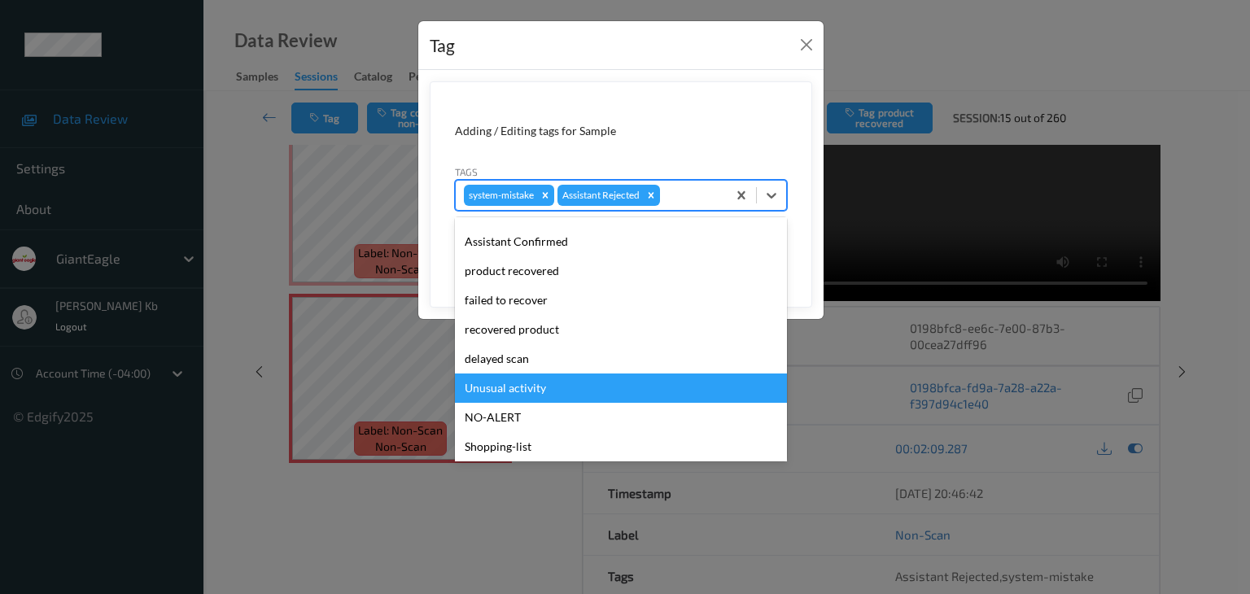
click at [513, 389] on div "Unusual activity" at bounding box center [621, 388] width 332 height 29
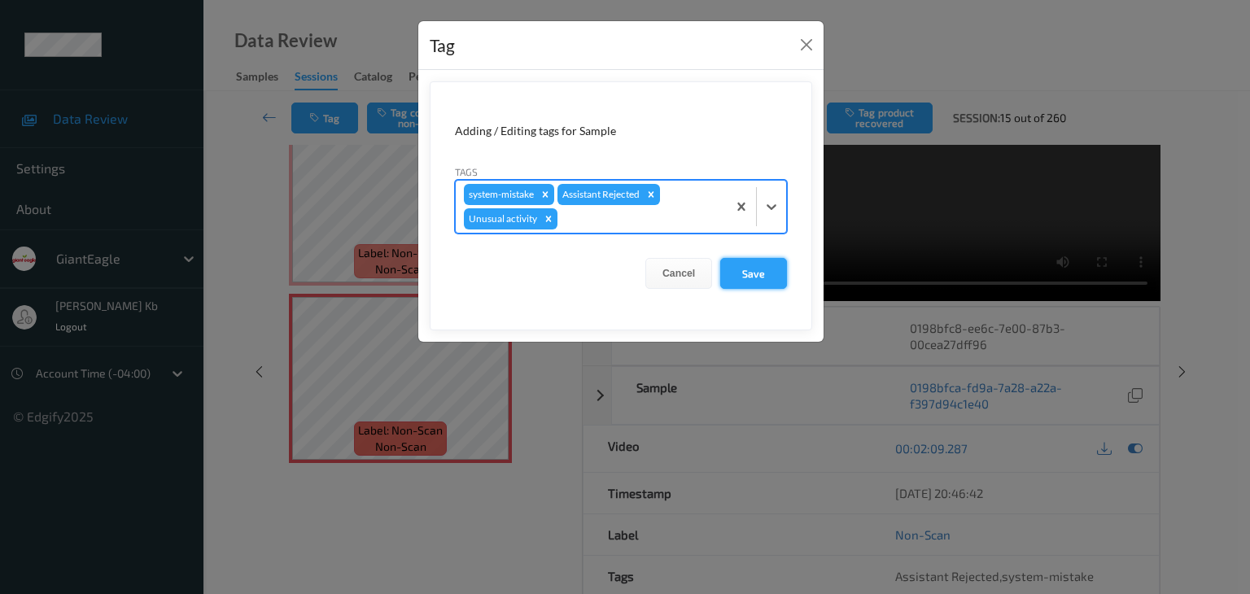
click at [742, 273] on button "Save" at bounding box center [753, 273] width 67 height 31
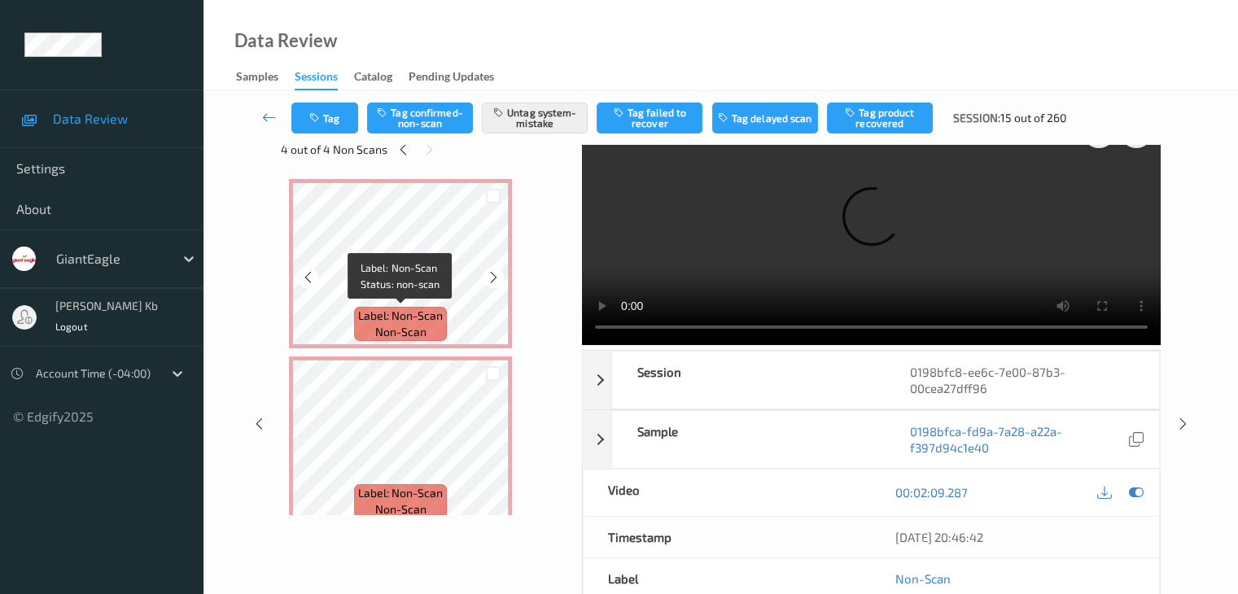
scroll to position [0, 0]
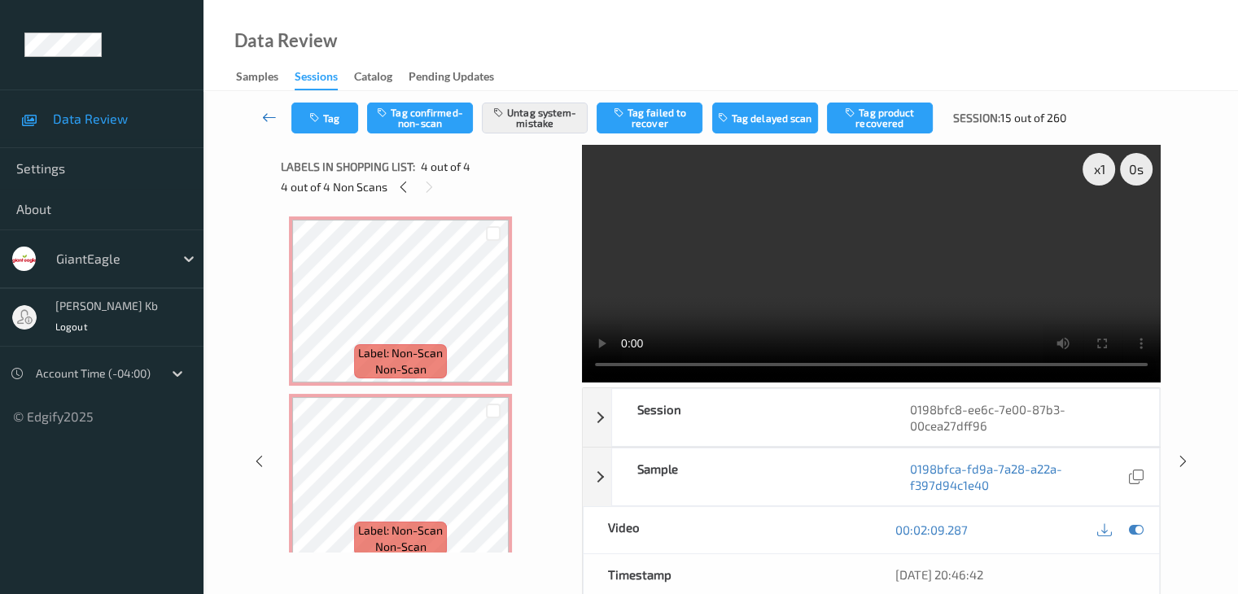
click at [260, 121] on link at bounding box center [269, 118] width 43 height 31
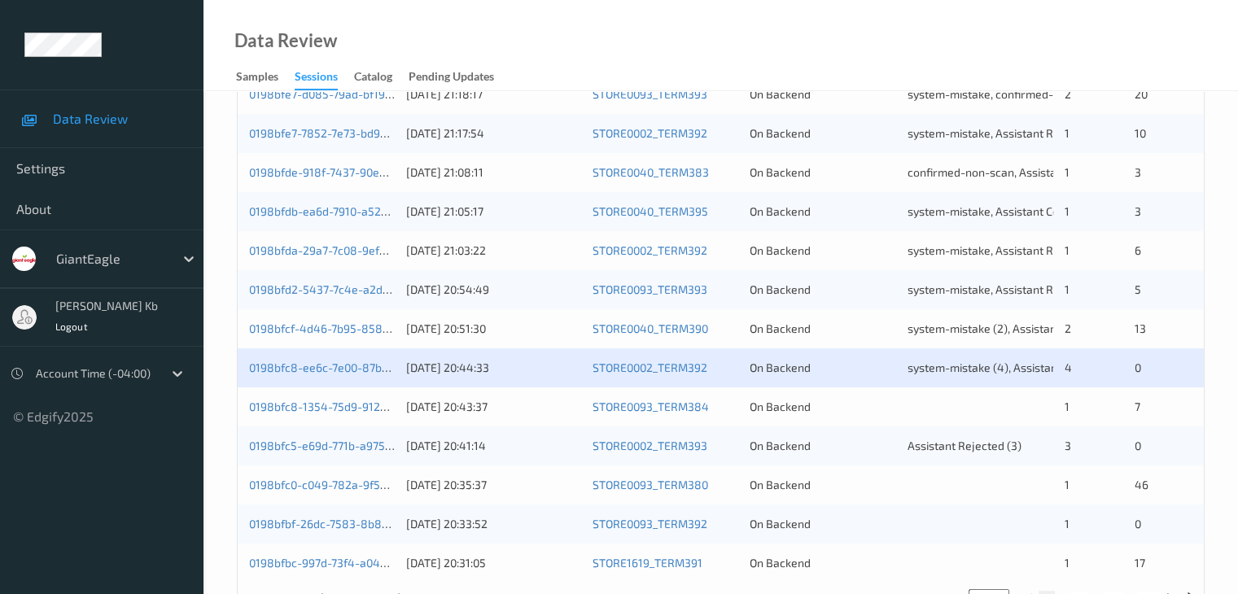
scroll to position [732, 0]
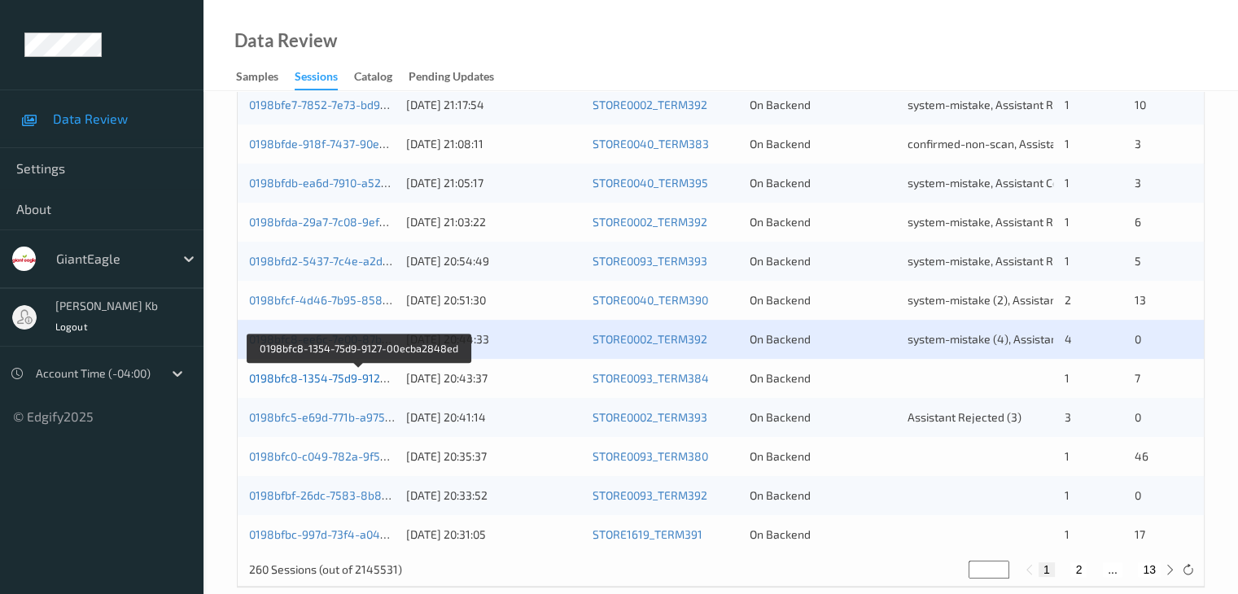
click at [317, 378] on link "0198bfc8-1354-75d9-9127-00ecba2848ed" at bounding box center [359, 378] width 221 height 14
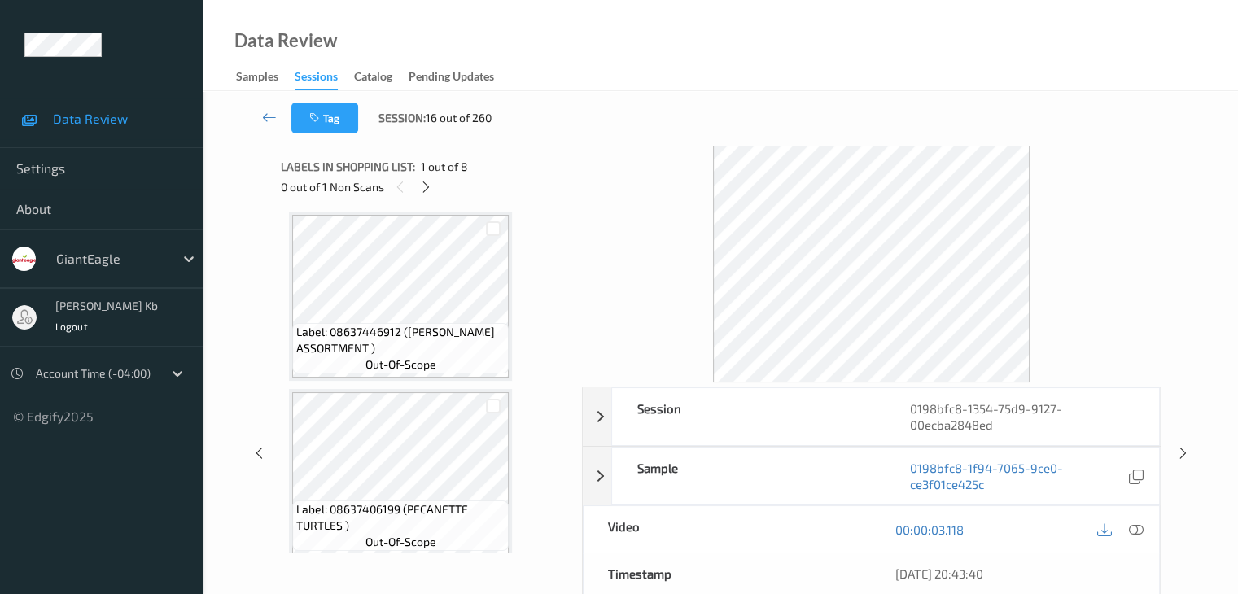
scroll to position [895, 0]
click at [431, 186] on icon at bounding box center [426, 187] width 14 height 15
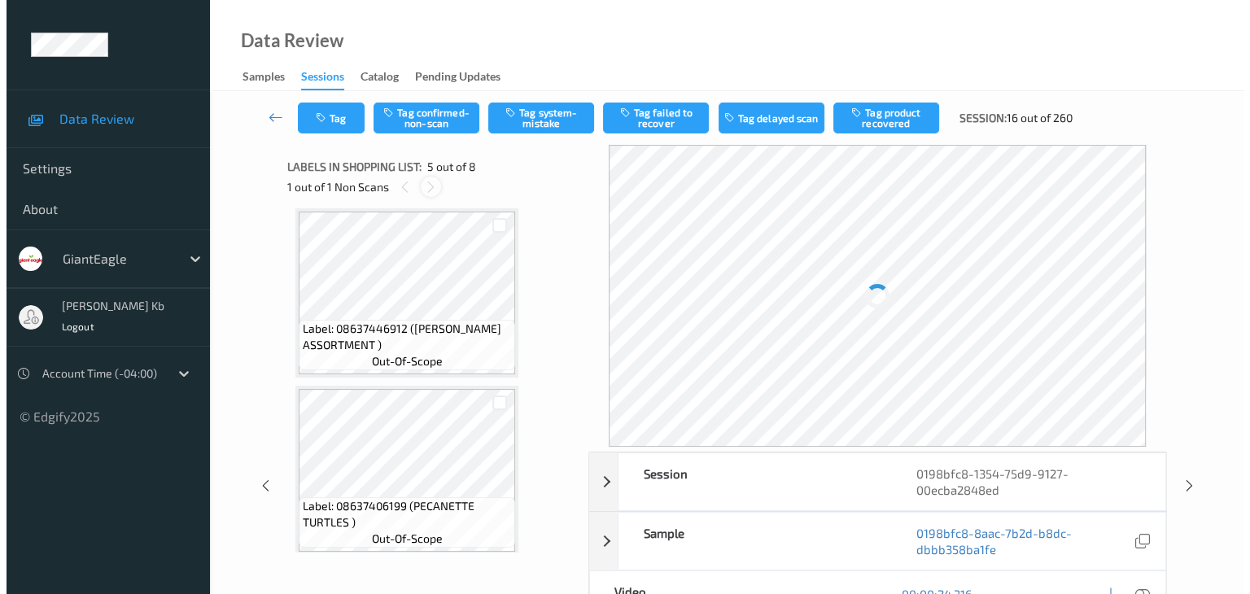
scroll to position [540, 0]
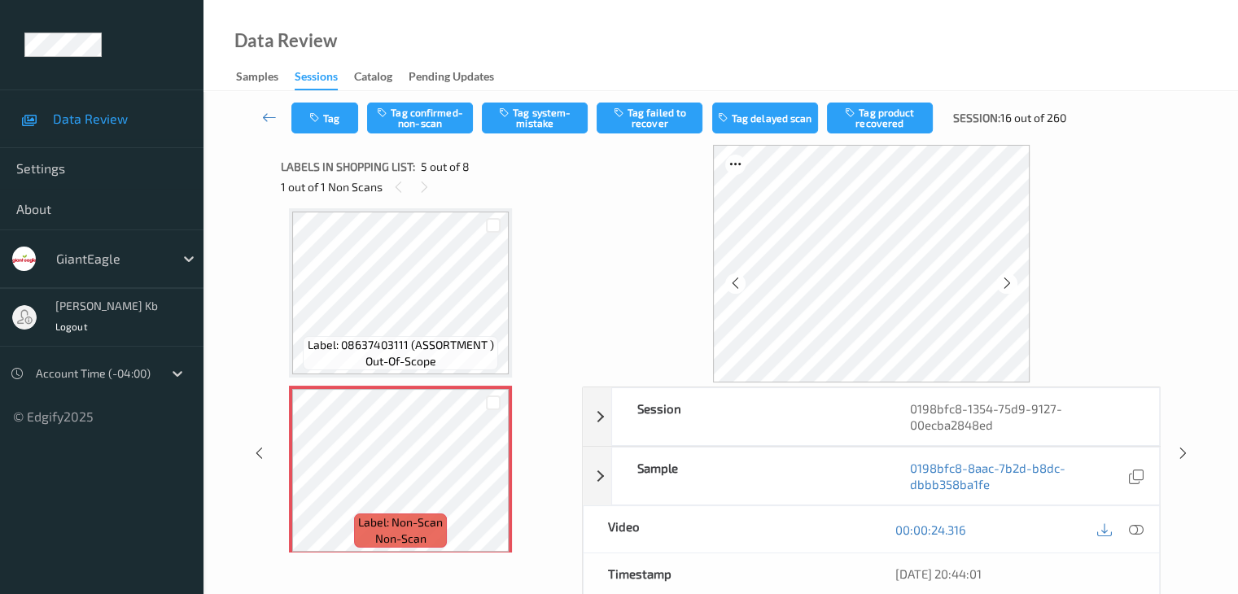
click at [1136, 526] on icon at bounding box center [1135, 529] width 15 height 15
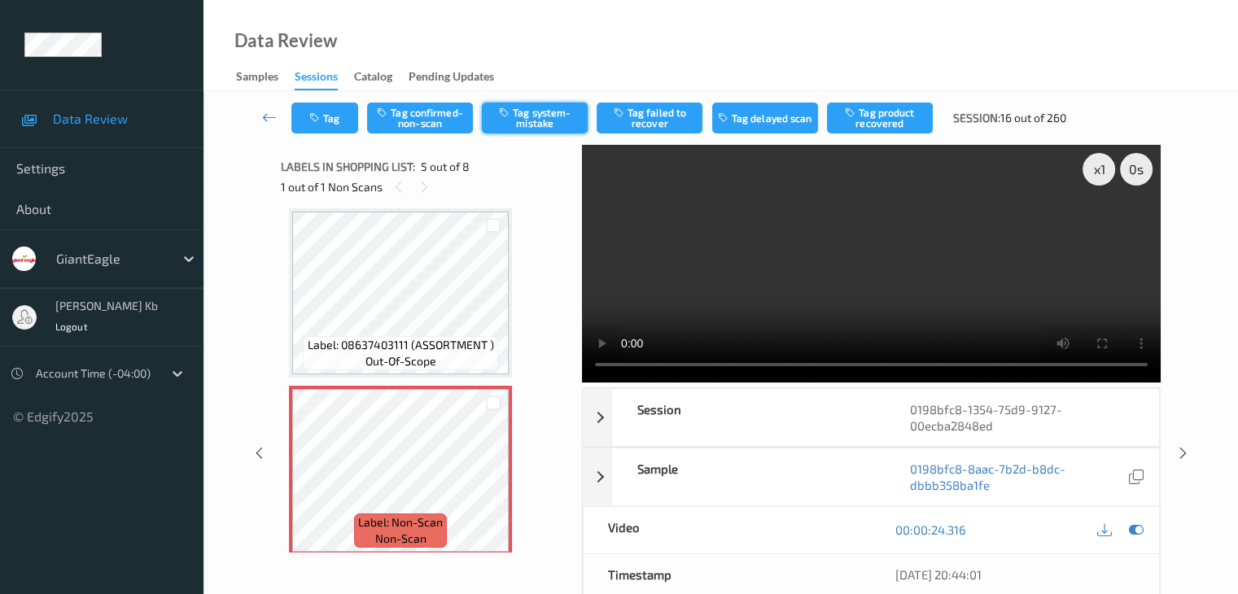
click at [534, 119] on button "Tag system-mistake" at bounding box center [535, 118] width 106 height 31
click at [342, 118] on button "Tag" at bounding box center [324, 118] width 67 height 31
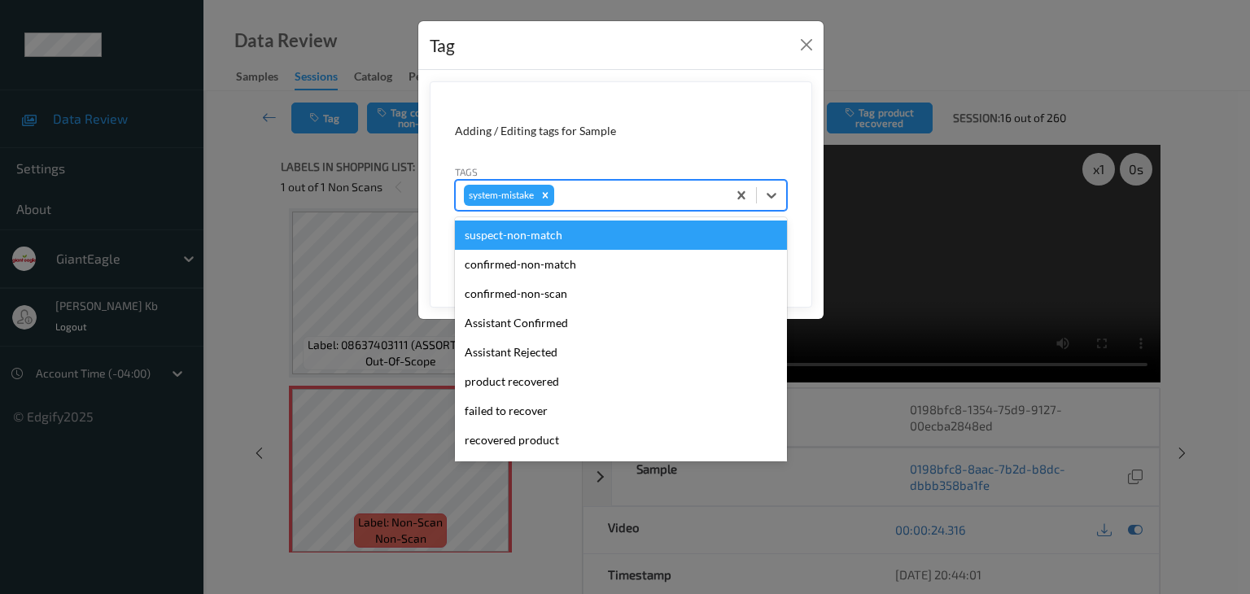
click at [636, 196] on div at bounding box center [637, 196] width 161 height 20
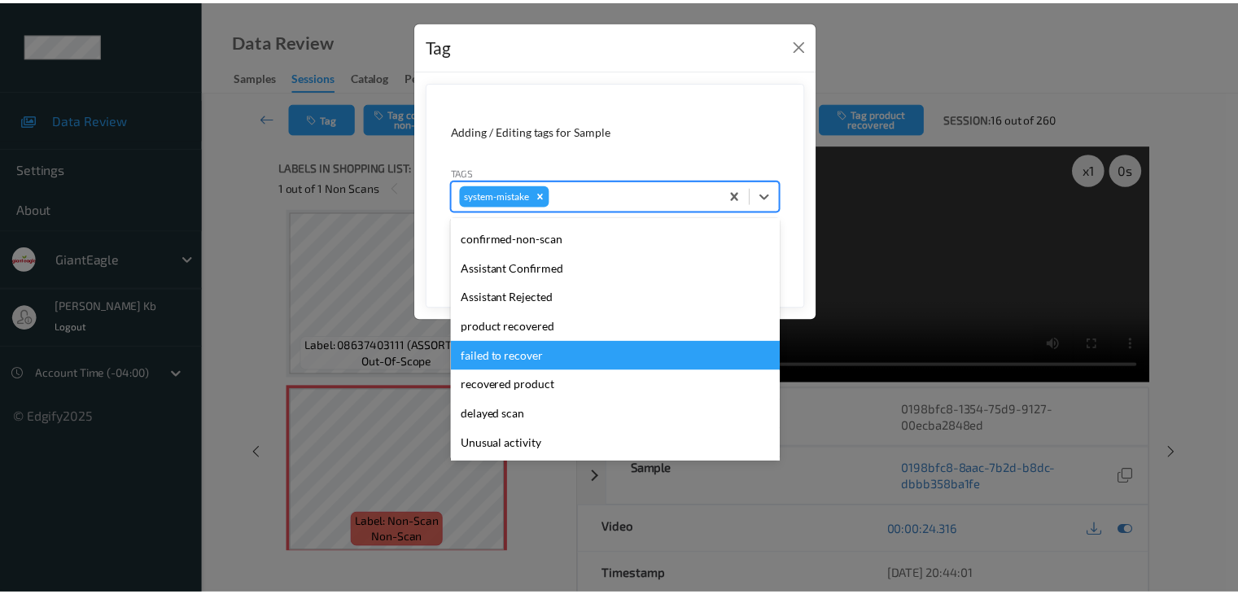
scroll to position [81, 0]
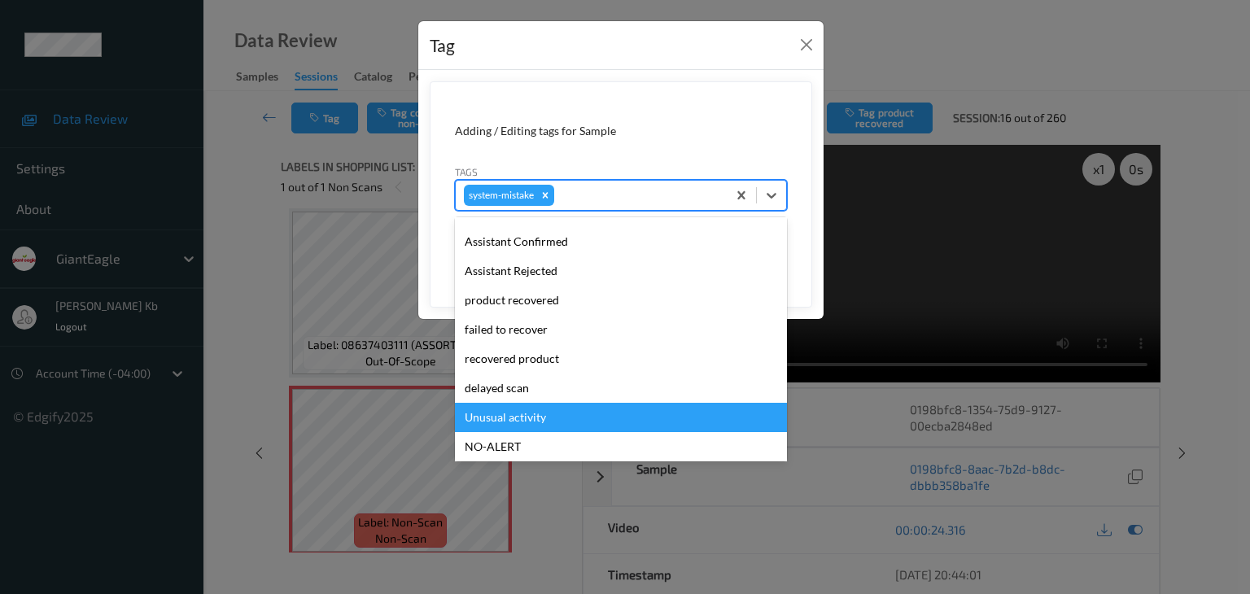
click at [525, 417] on div "Unusual activity" at bounding box center [621, 417] width 332 height 29
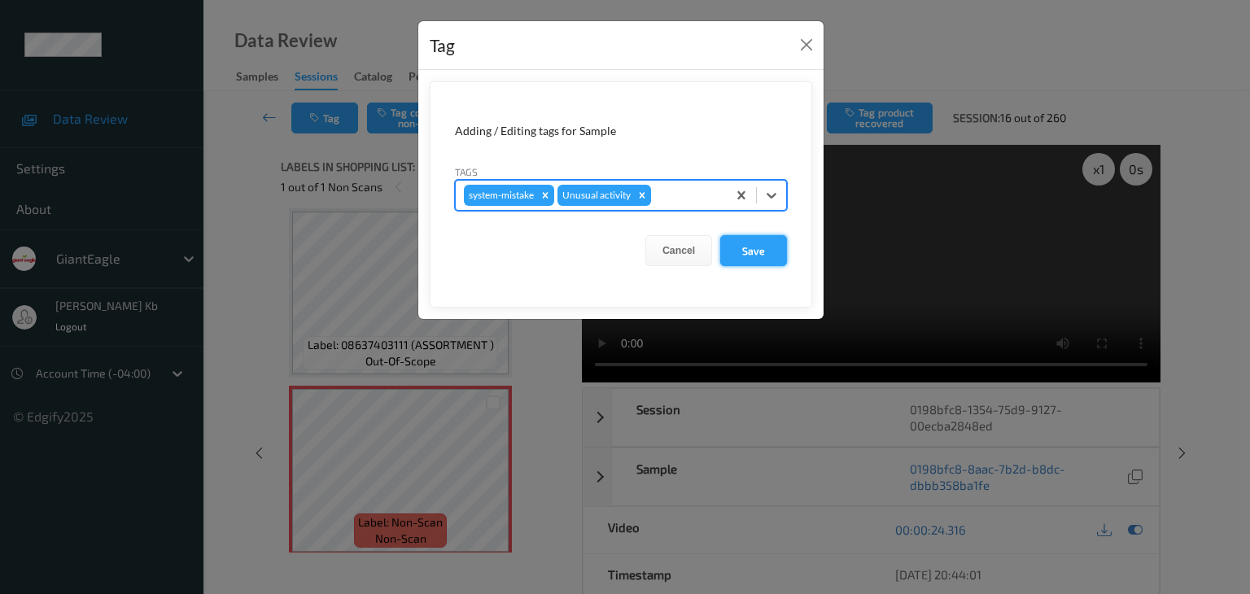
click at [762, 253] on button "Save" at bounding box center [753, 250] width 67 height 31
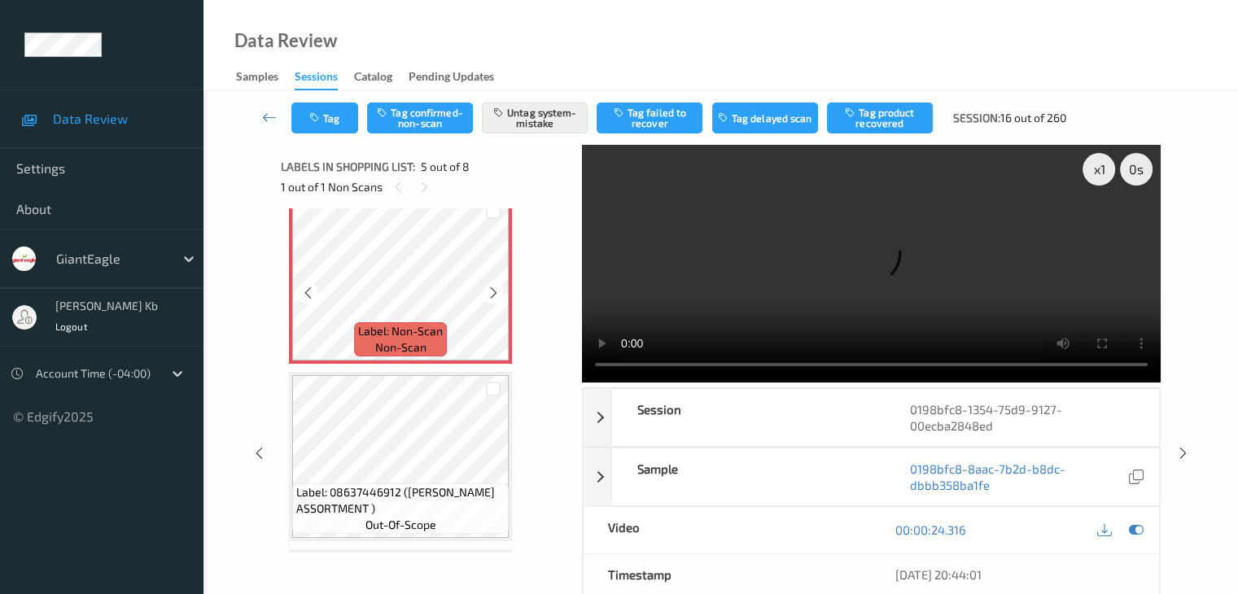
scroll to position [703, 0]
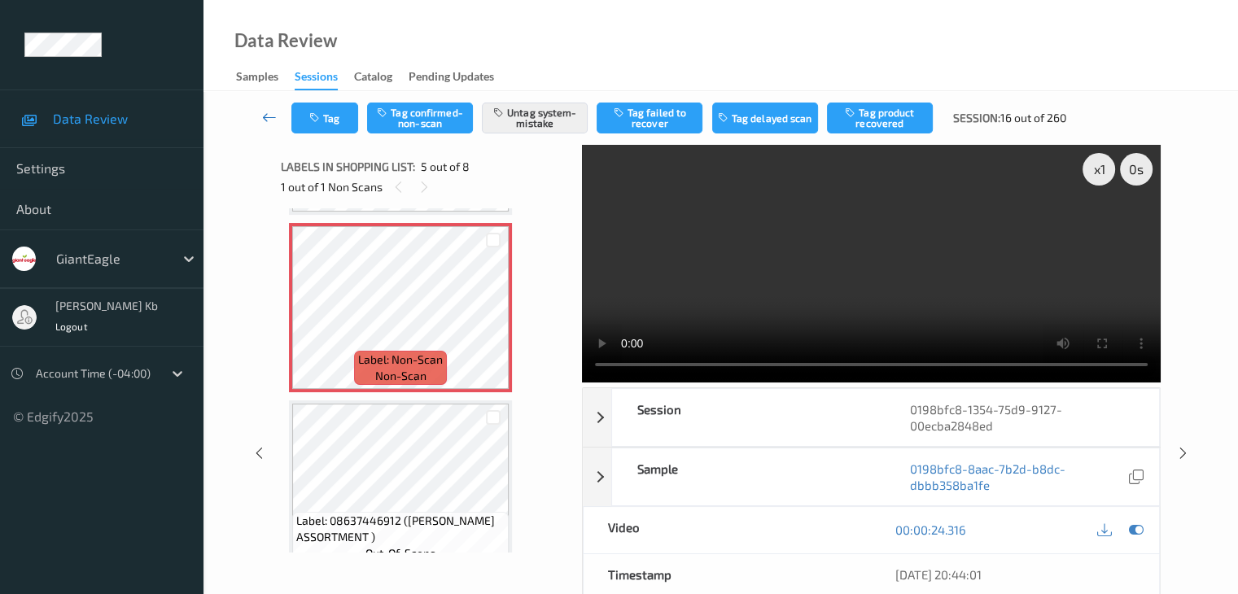
click at [274, 113] on icon at bounding box center [269, 117] width 15 height 16
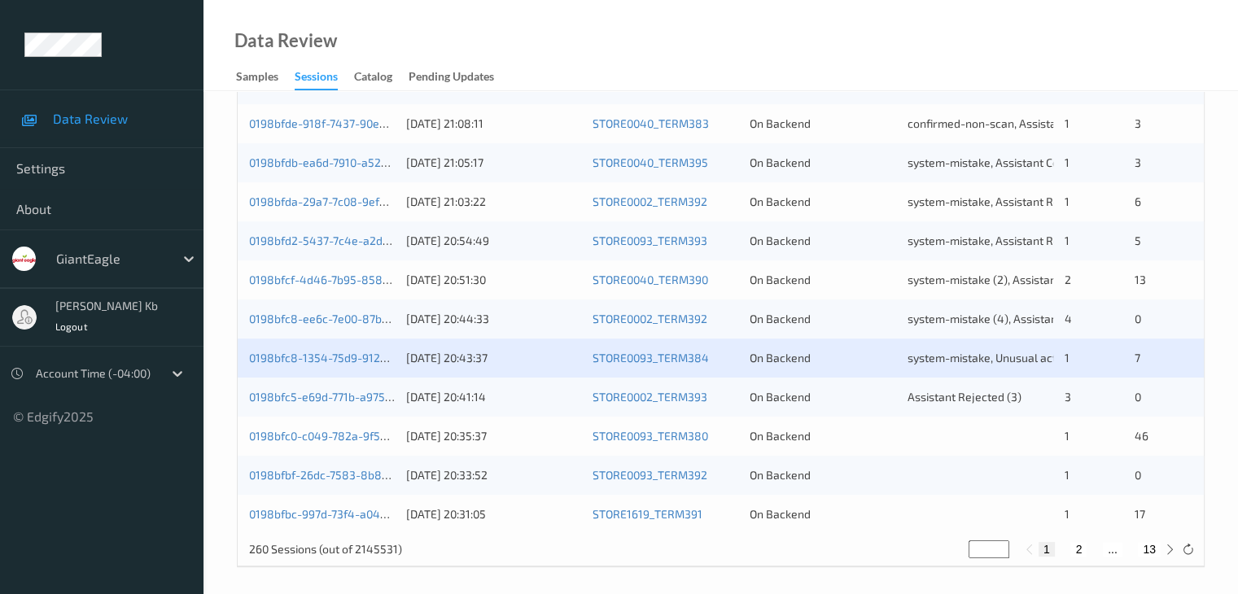
scroll to position [758, 0]
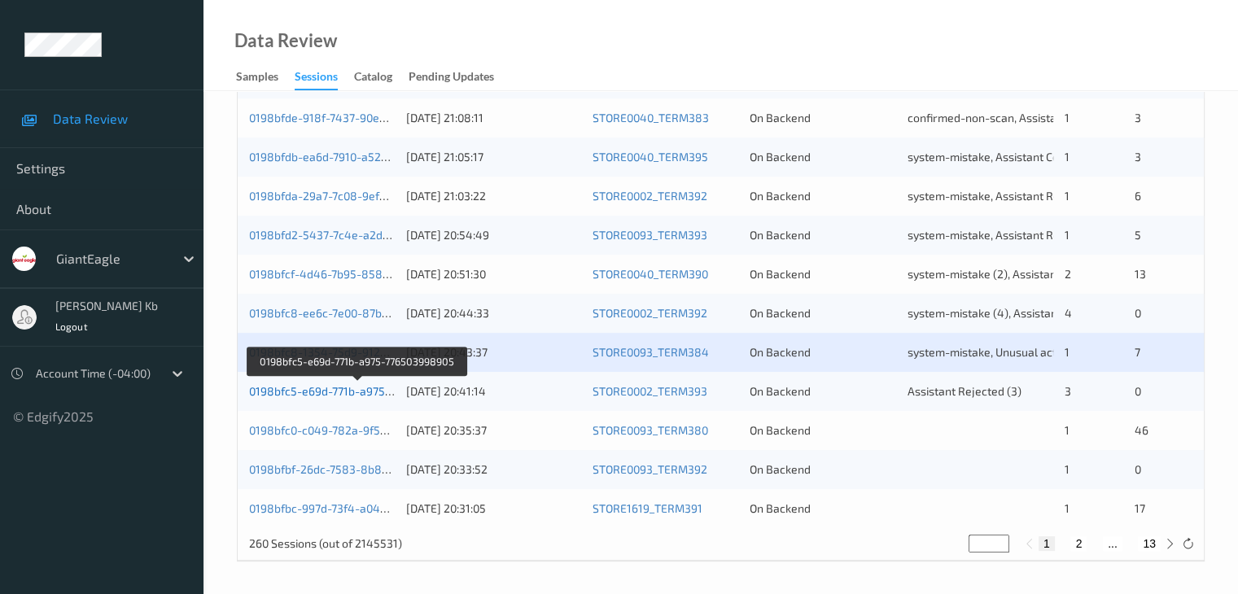
click at [344, 391] on link "0198bfc5-e69d-771b-a975-776503998905" at bounding box center [357, 391] width 217 height 14
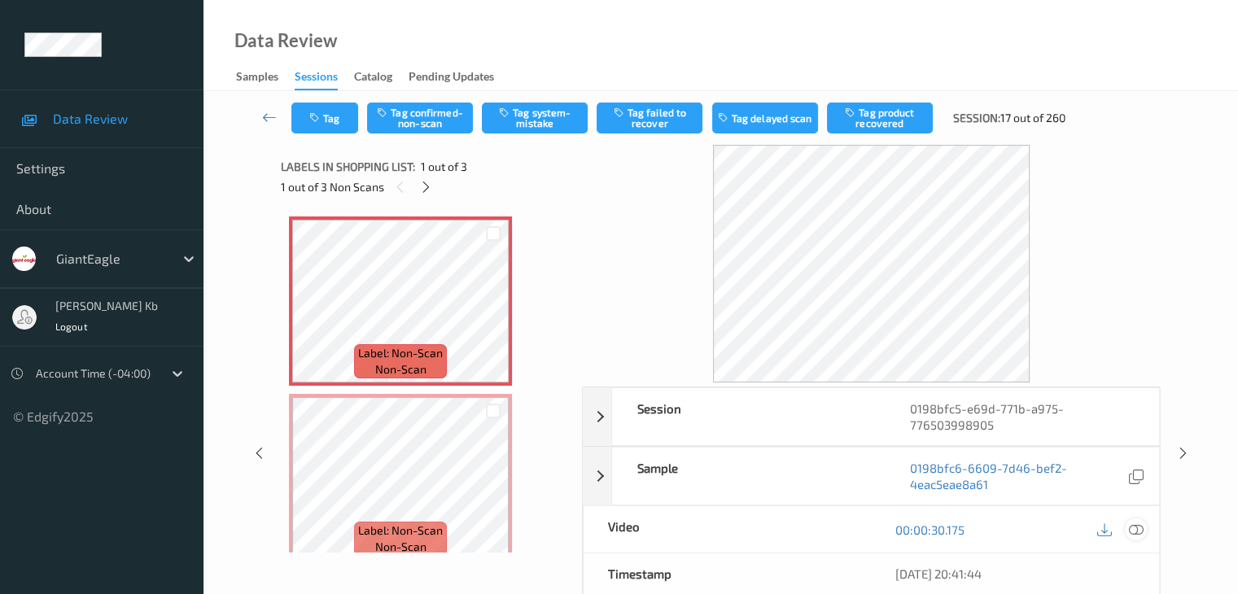
click at [1134, 527] on icon at bounding box center [1135, 529] width 15 height 15
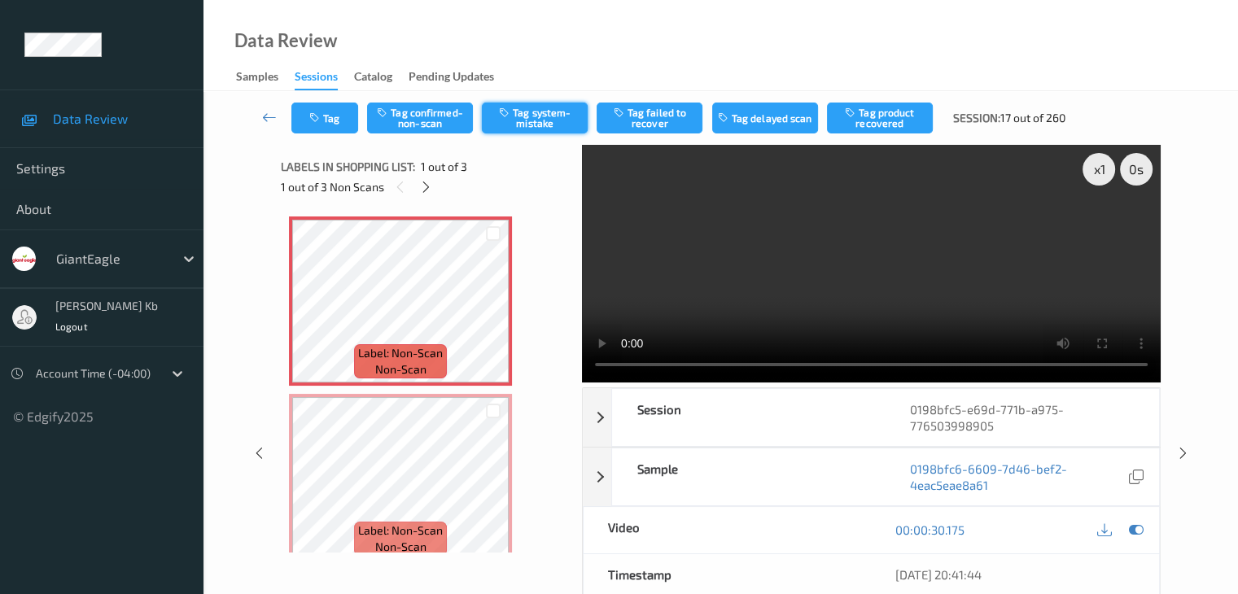
click at [547, 111] on button "Tag system-mistake" at bounding box center [535, 118] width 106 height 31
click at [351, 113] on button "Tag" at bounding box center [324, 118] width 67 height 31
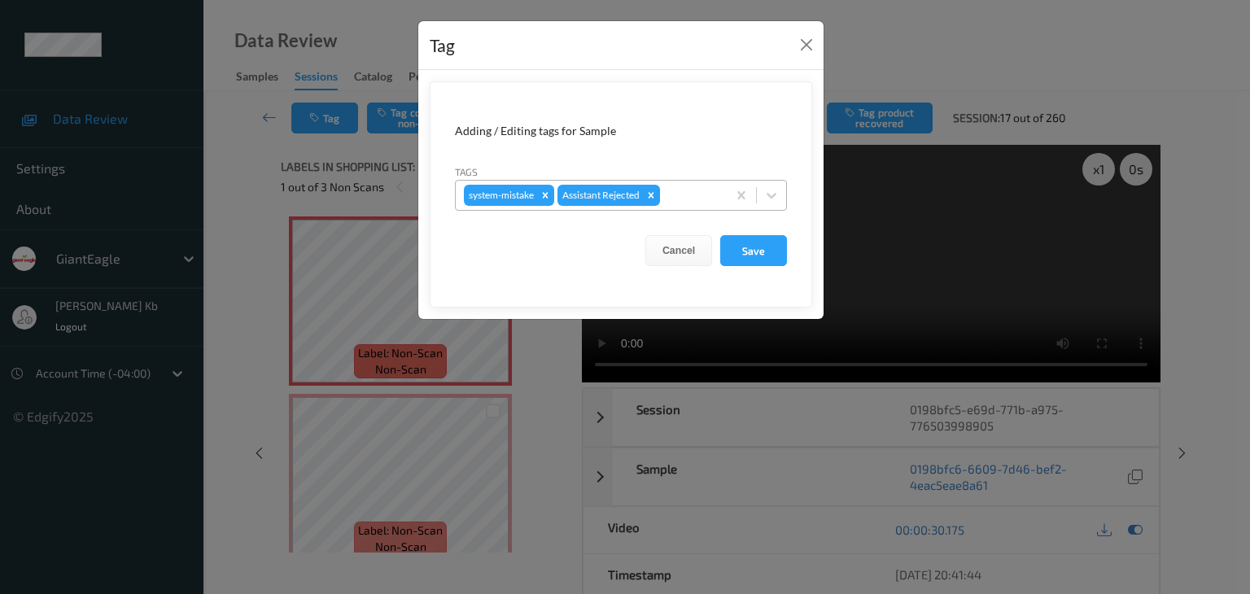
click at [699, 197] on div at bounding box center [690, 196] width 55 height 20
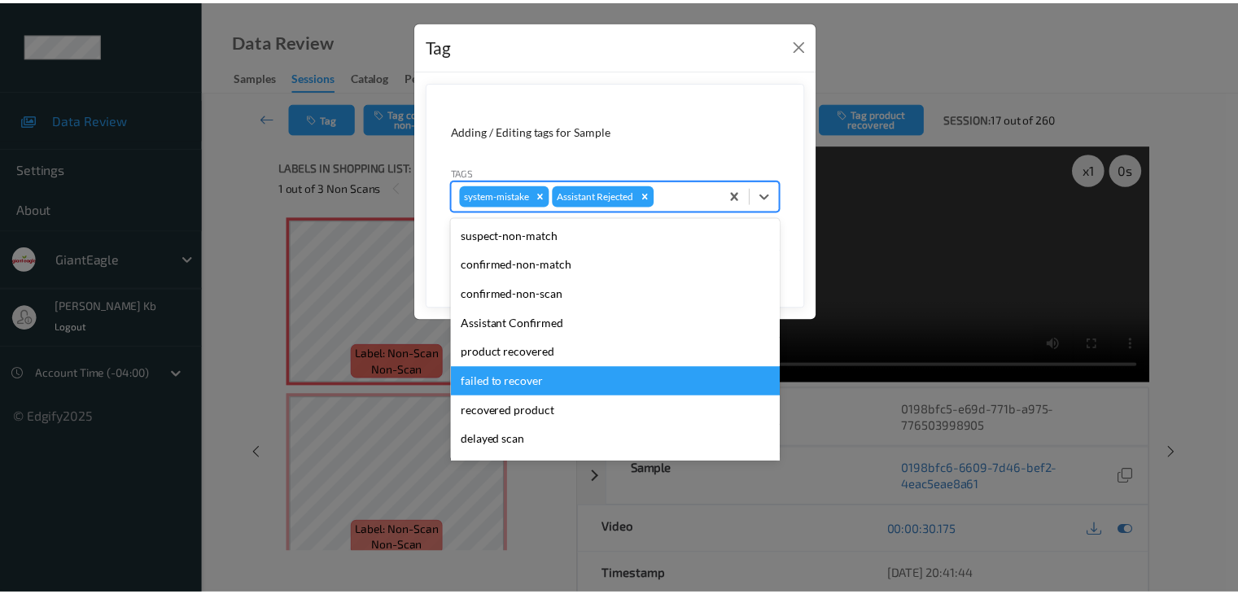
scroll to position [81, 0]
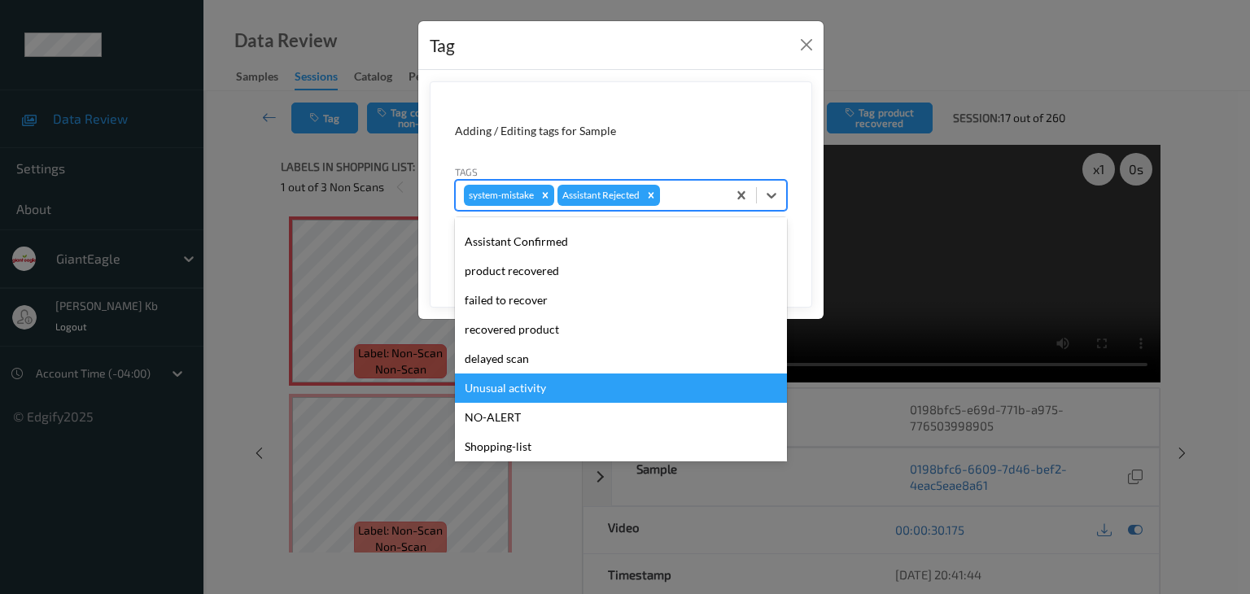
click at [544, 387] on div "Unusual activity" at bounding box center [621, 388] width 332 height 29
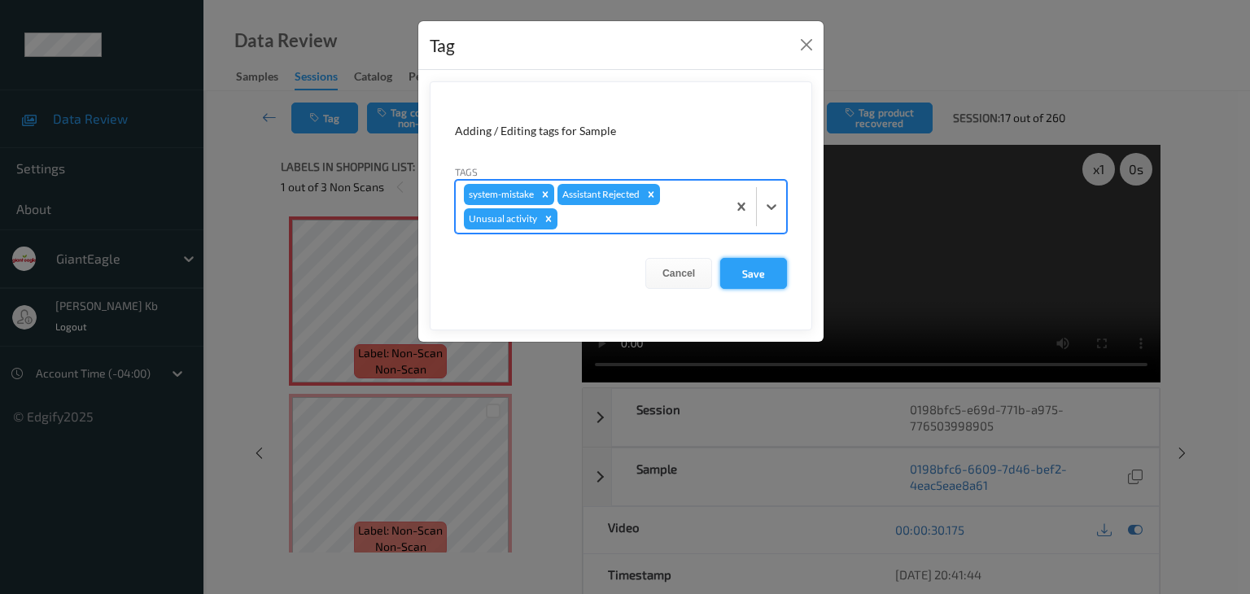
click at [736, 273] on button "Save" at bounding box center [753, 273] width 67 height 31
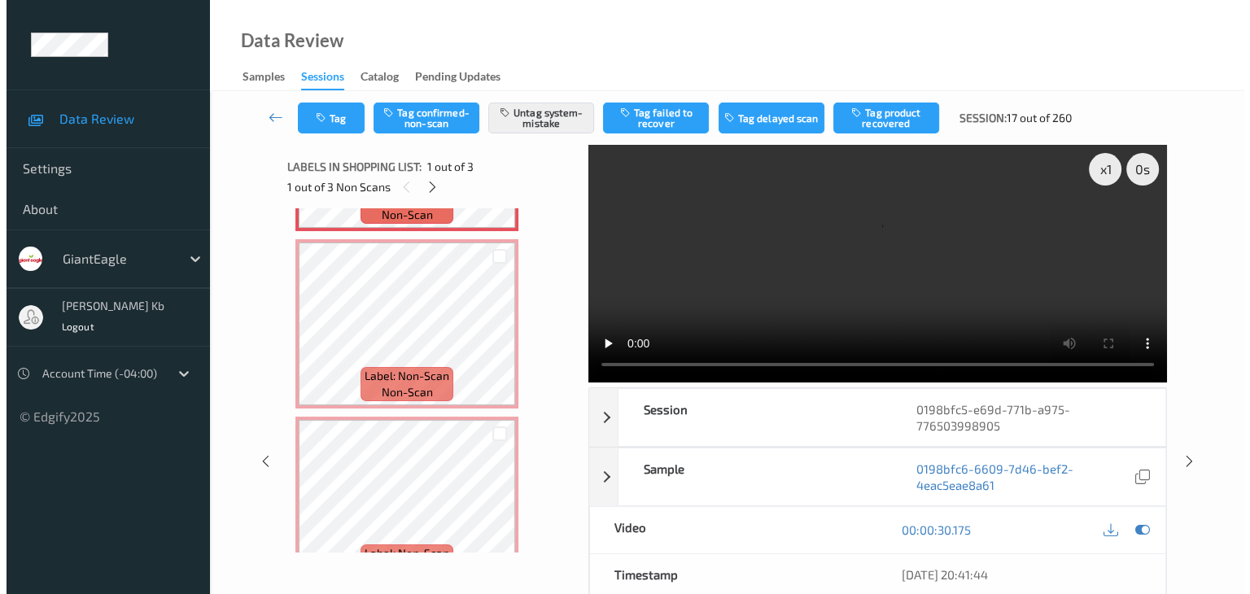
scroll to position [163, 0]
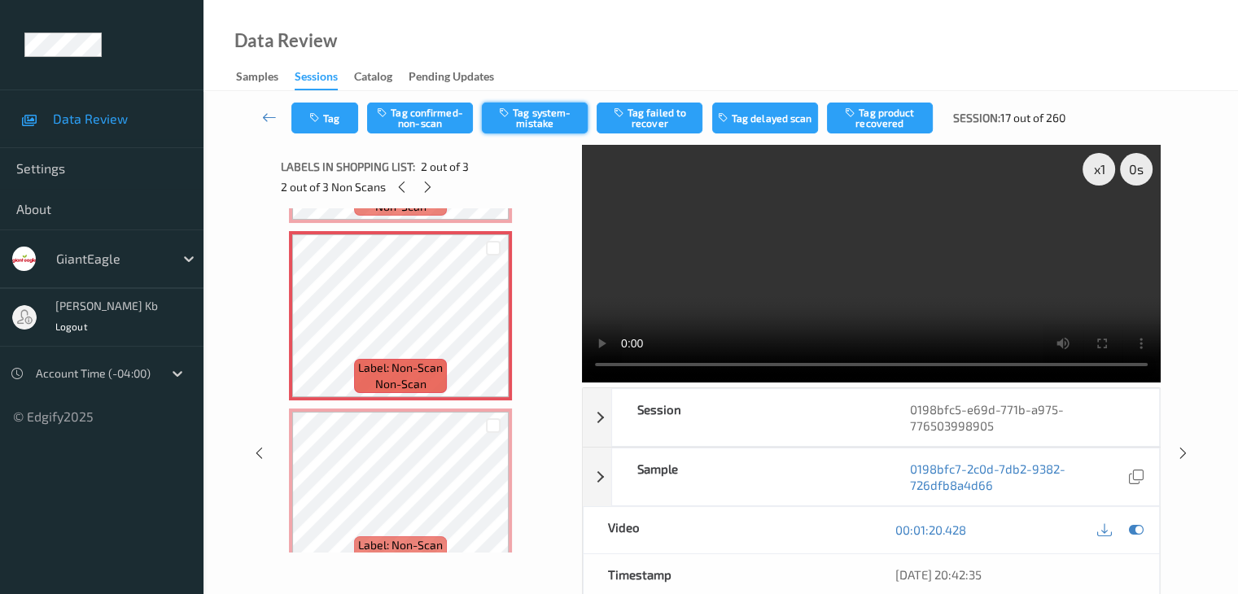
click at [544, 122] on button "Tag system-mistake" at bounding box center [535, 118] width 106 height 31
click at [339, 122] on button "Tag" at bounding box center [324, 118] width 67 height 31
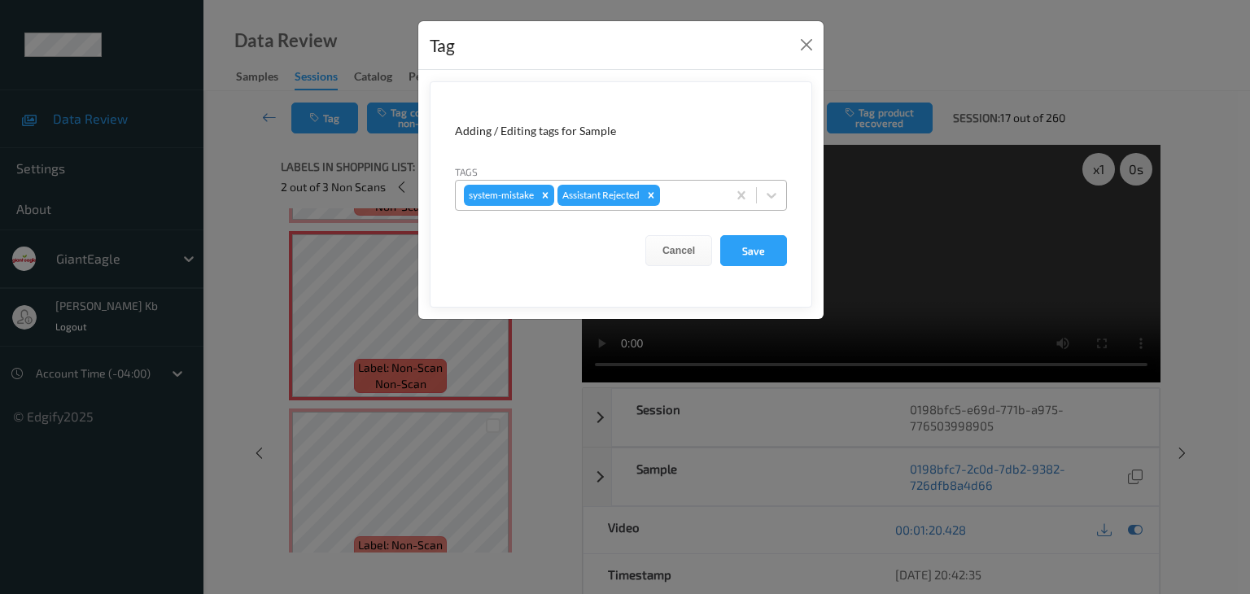
click at [690, 198] on div at bounding box center [690, 196] width 55 height 20
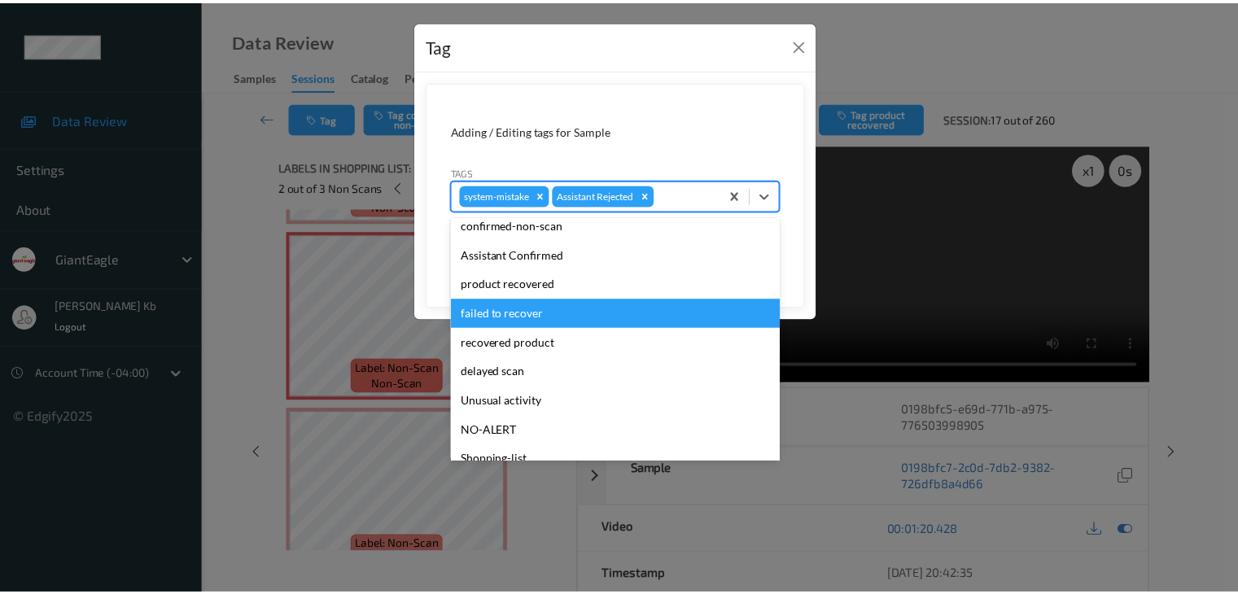
scroll to position [81, 0]
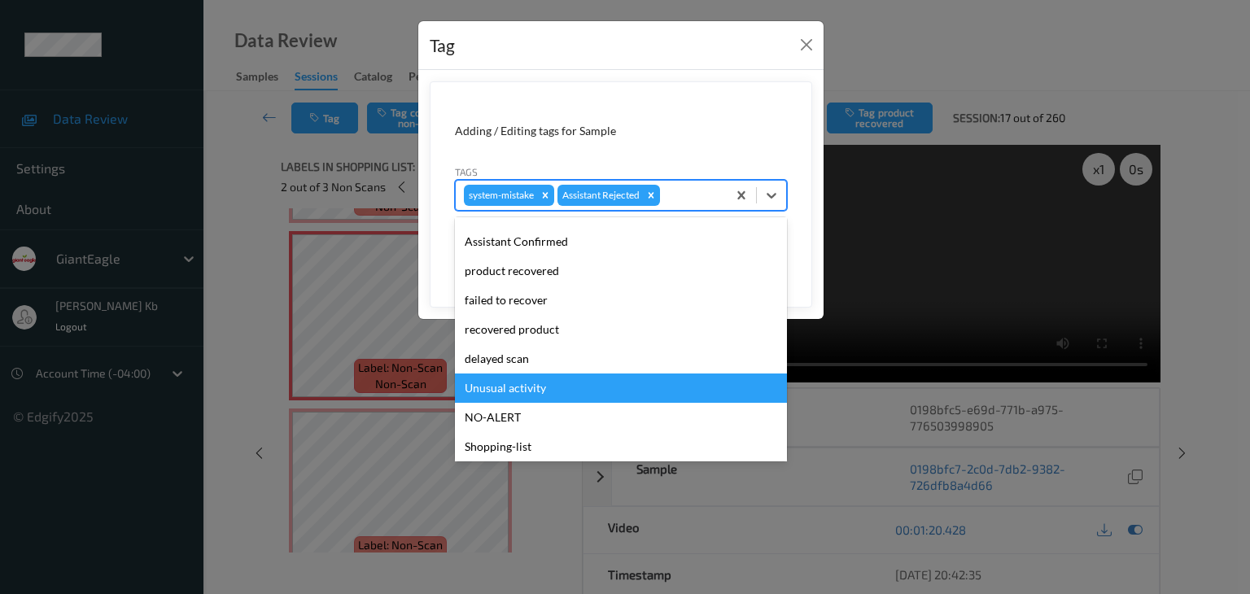
click at [542, 385] on div "Unusual activity" at bounding box center [621, 388] width 332 height 29
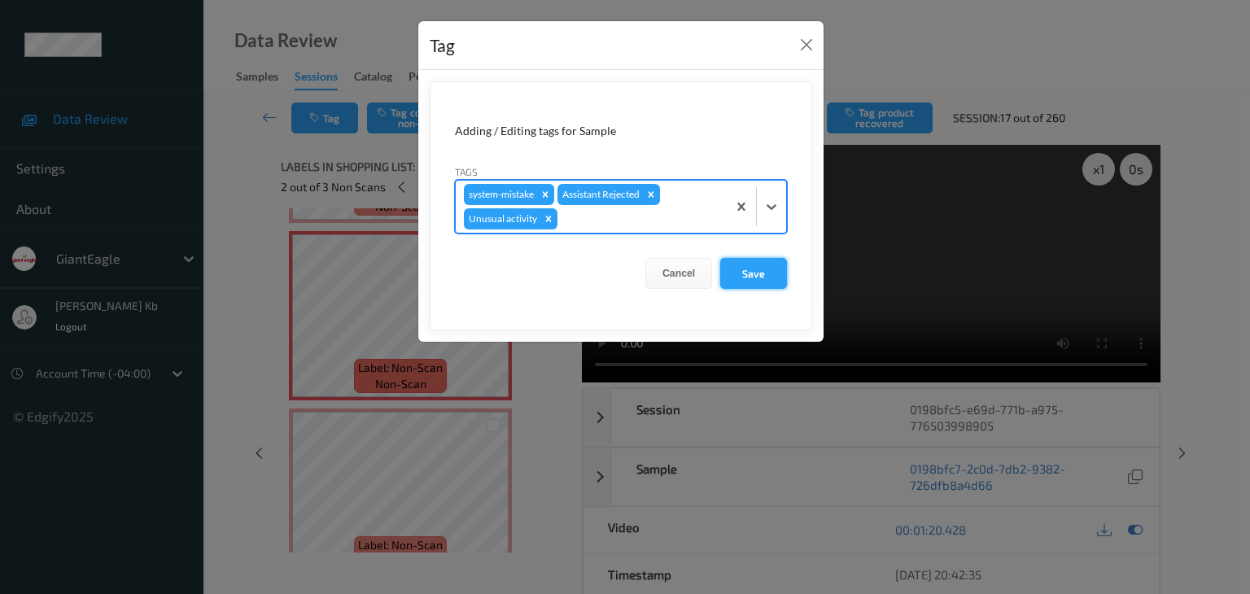
click at [763, 267] on button "Save" at bounding box center [753, 273] width 67 height 31
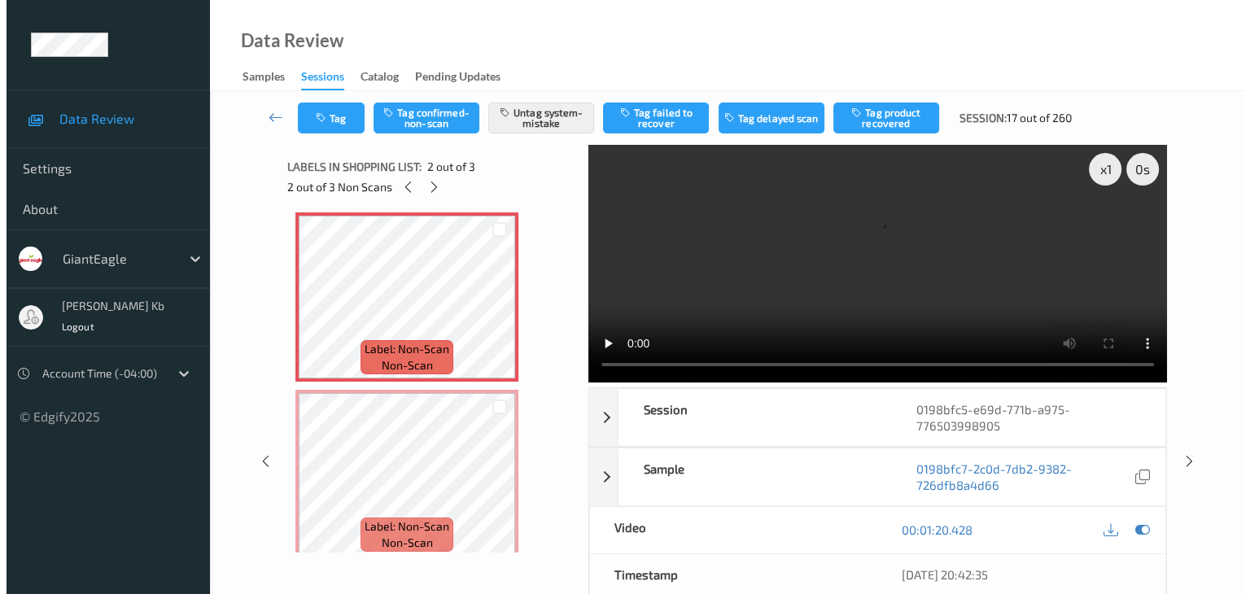
scroll to position [196, 0]
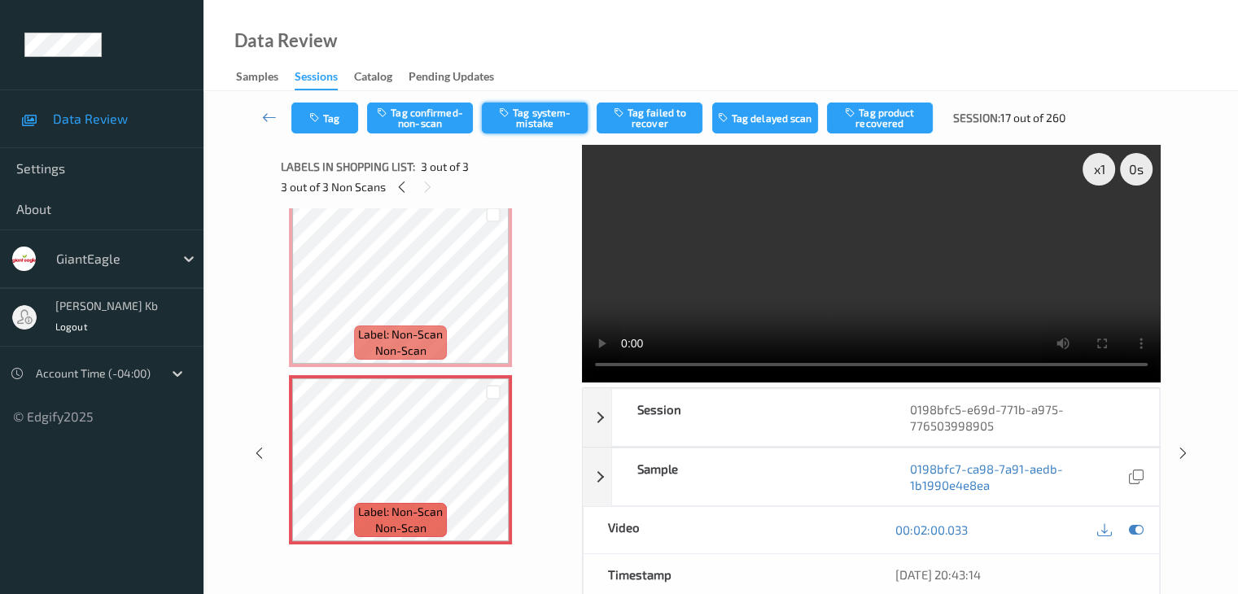
click at [545, 119] on button "Tag system-mistake" at bounding box center [535, 118] width 106 height 31
click at [339, 124] on button "Tag" at bounding box center [324, 118] width 67 height 31
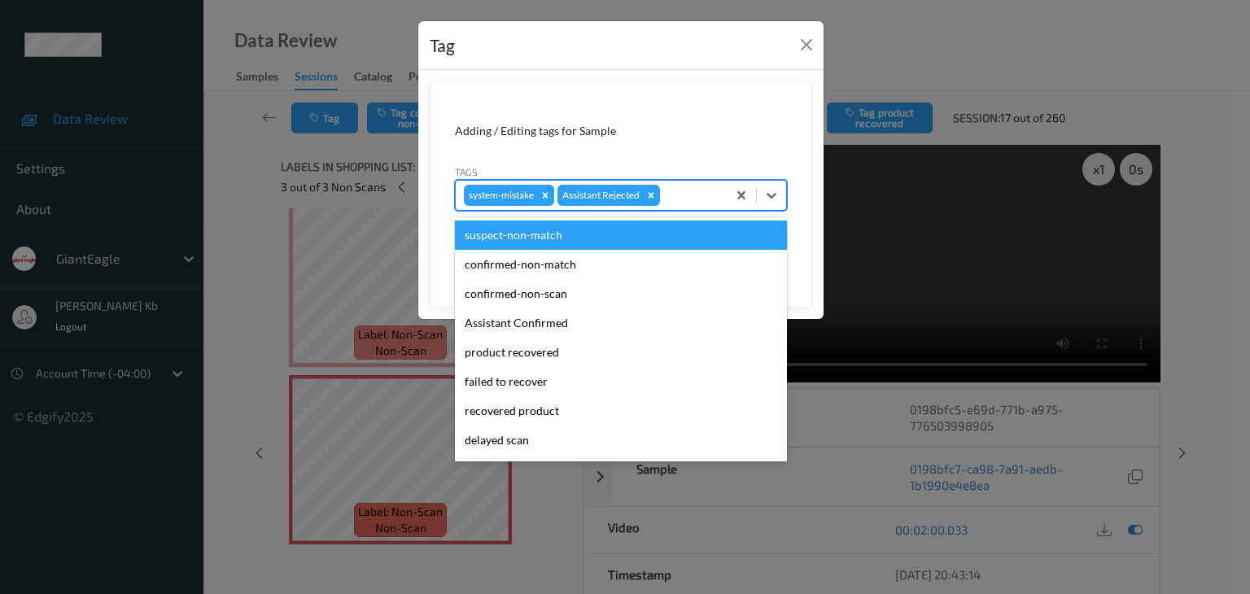
click at [692, 192] on div at bounding box center [690, 196] width 55 height 20
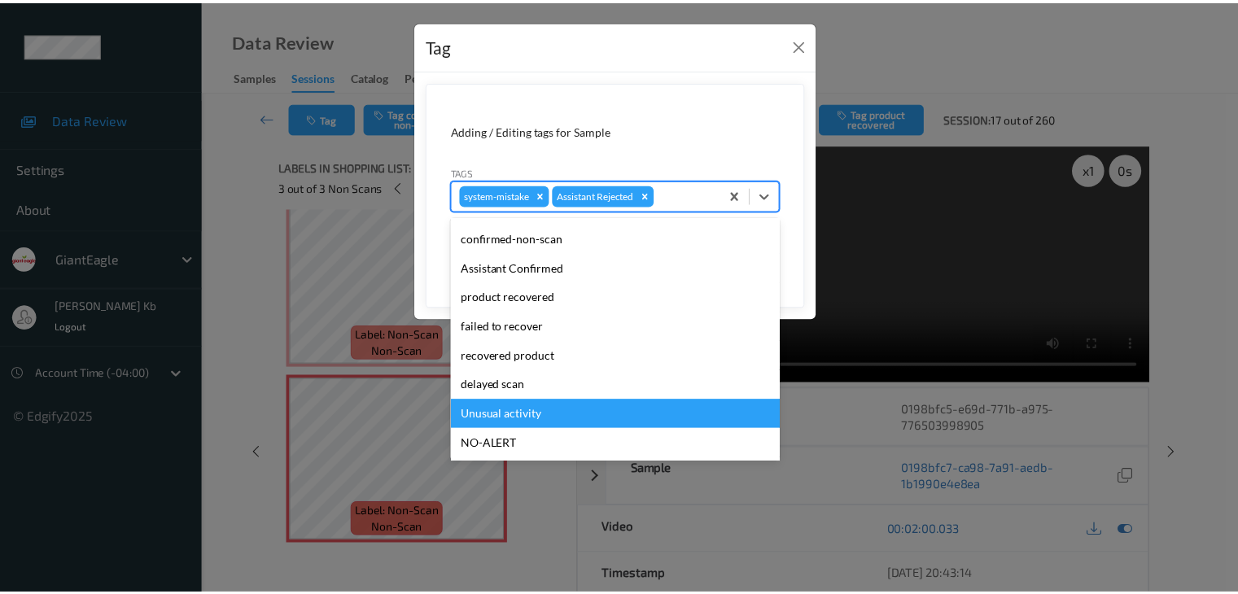
scroll to position [81, 0]
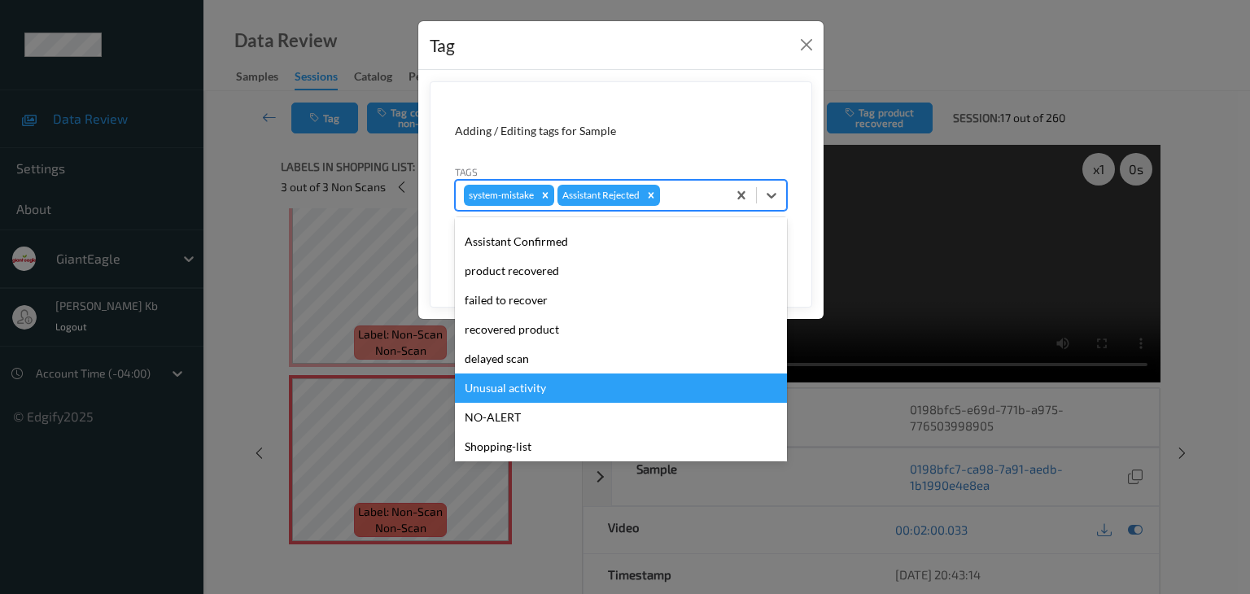
click at [530, 387] on div "Unusual activity" at bounding box center [621, 388] width 332 height 29
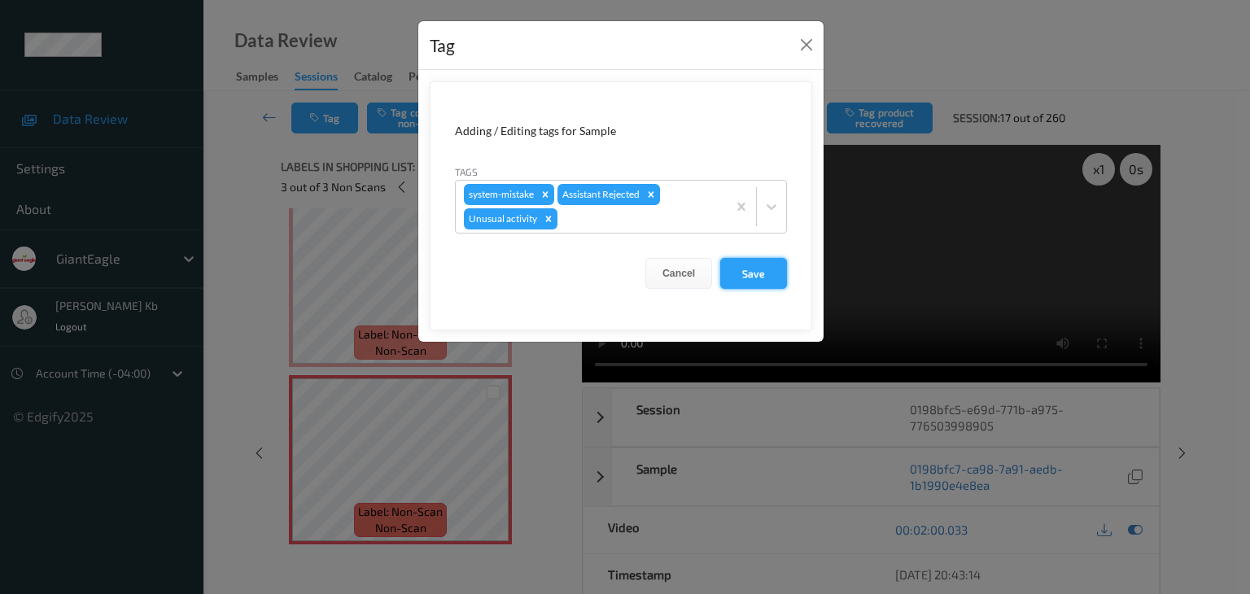
click at [751, 273] on button "Save" at bounding box center [753, 273] width 67 height 31
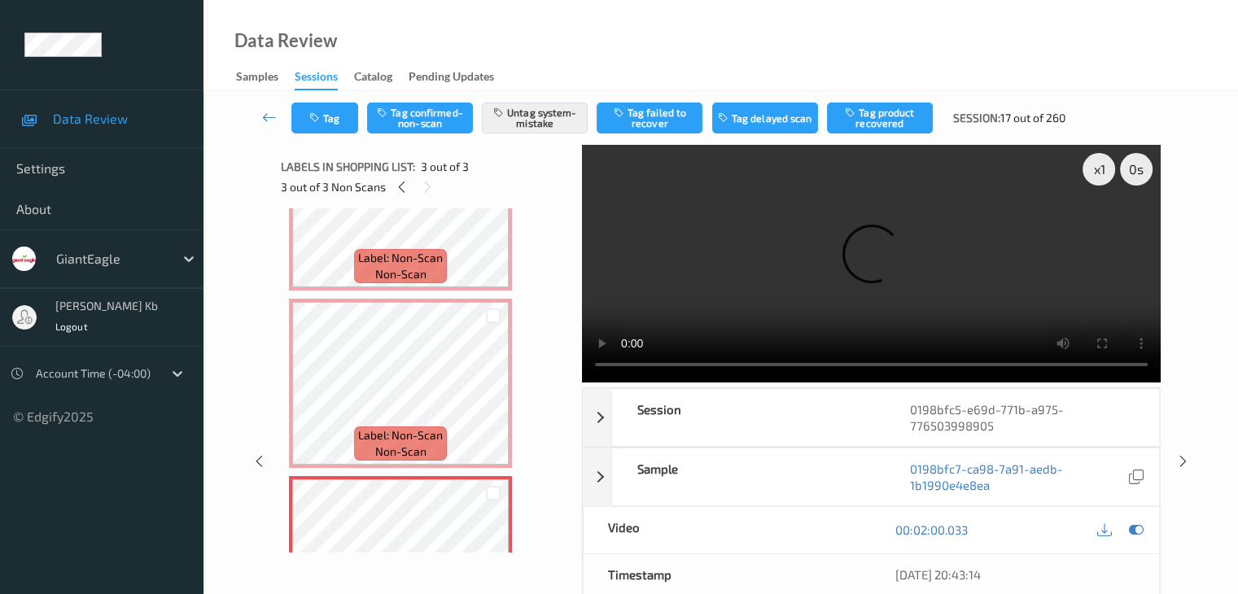
scroll to position [0, 0]
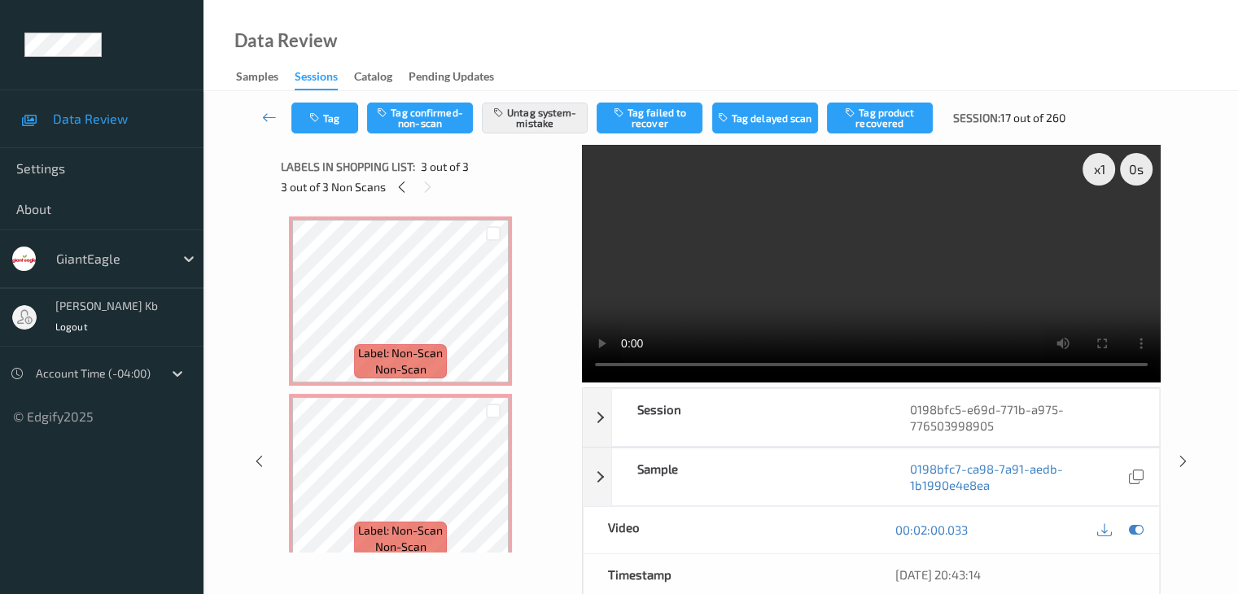
drag, startPoint x: 266, startPoint y: 115, endPoint x: 277, endPoint y: 97, distance: 20.8
click at [266, 115] on icon at bounding box center [269, 117] width 15 height 16
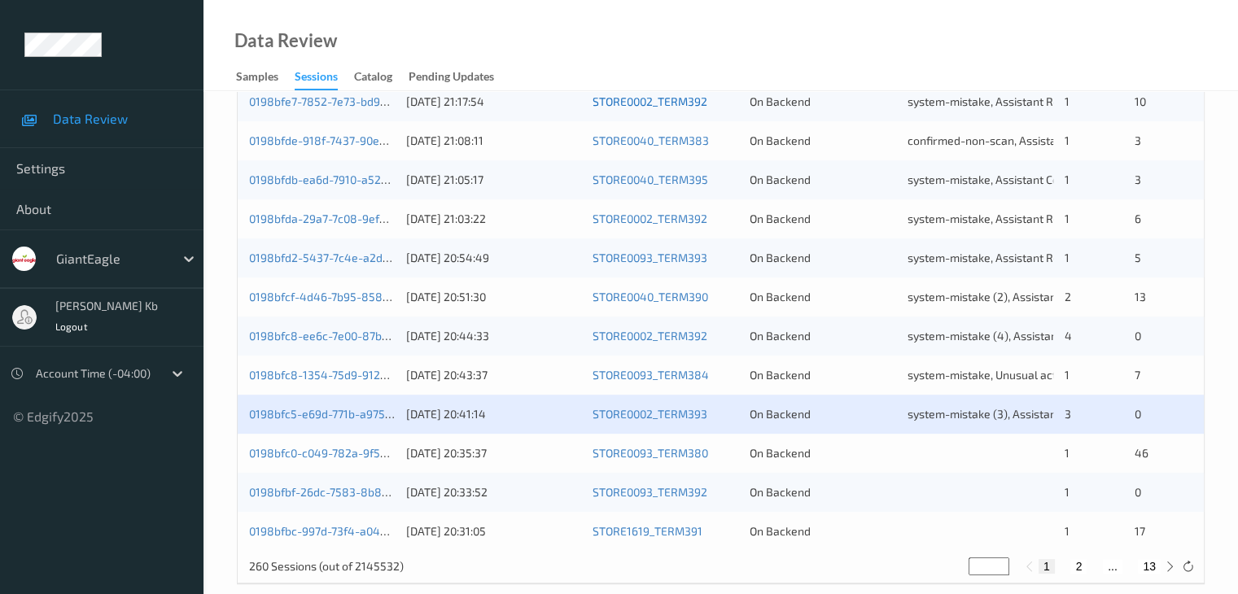
scroll to position [758, 0]
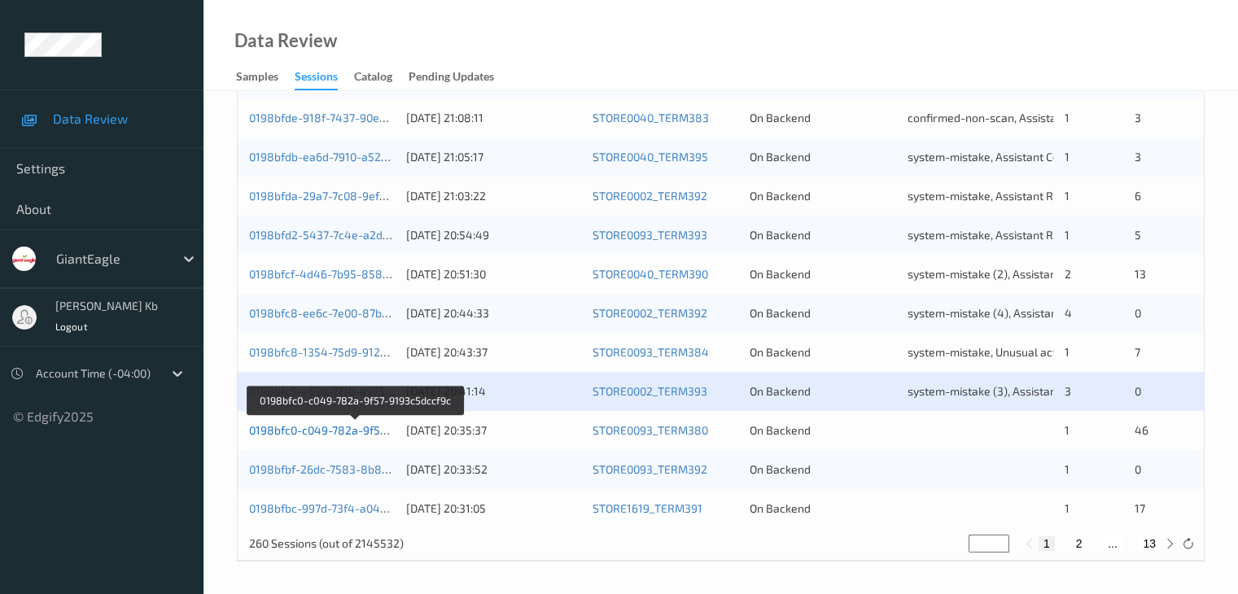
click at [323, 430] on link "0198bfc0-c049-782a-9f57-9193c5dccf9c" at bounding box center [355, 430] width 212 height 14
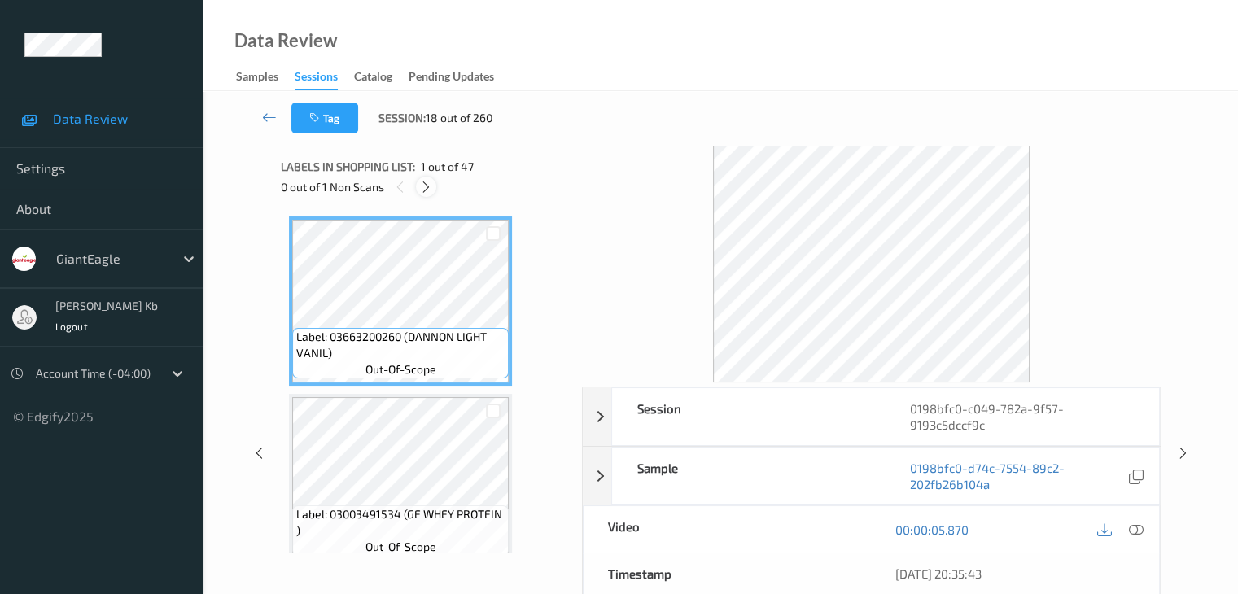
click at [426, 185] on icon at bounding box center [426, 187] width 14 height 15
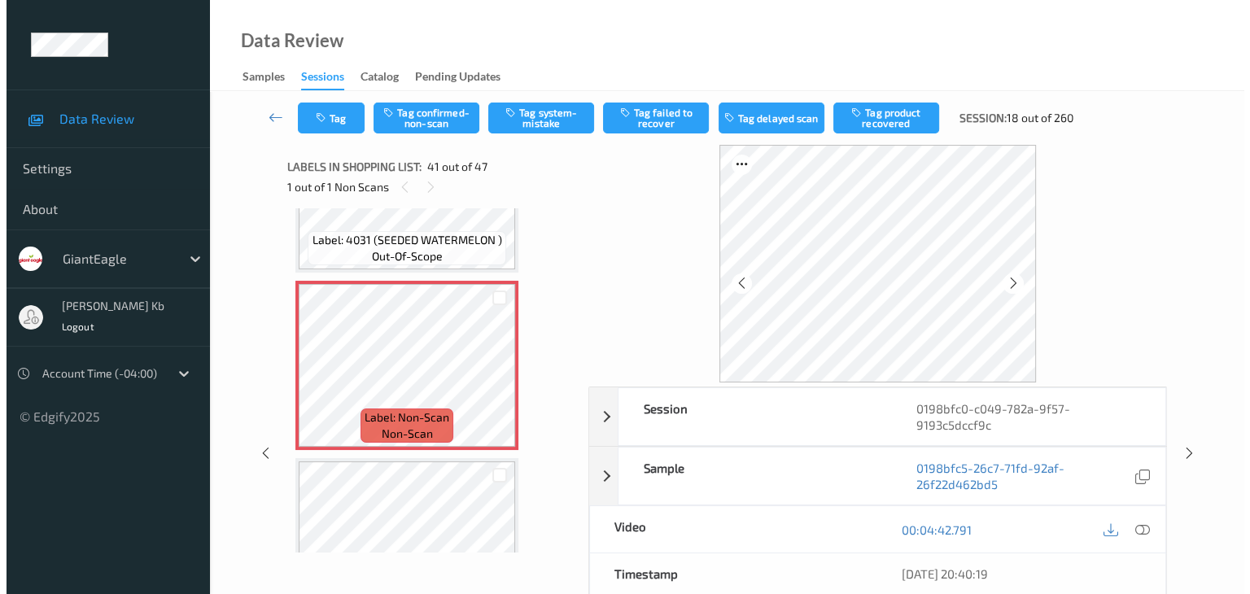
scroll to position [7008, 0]
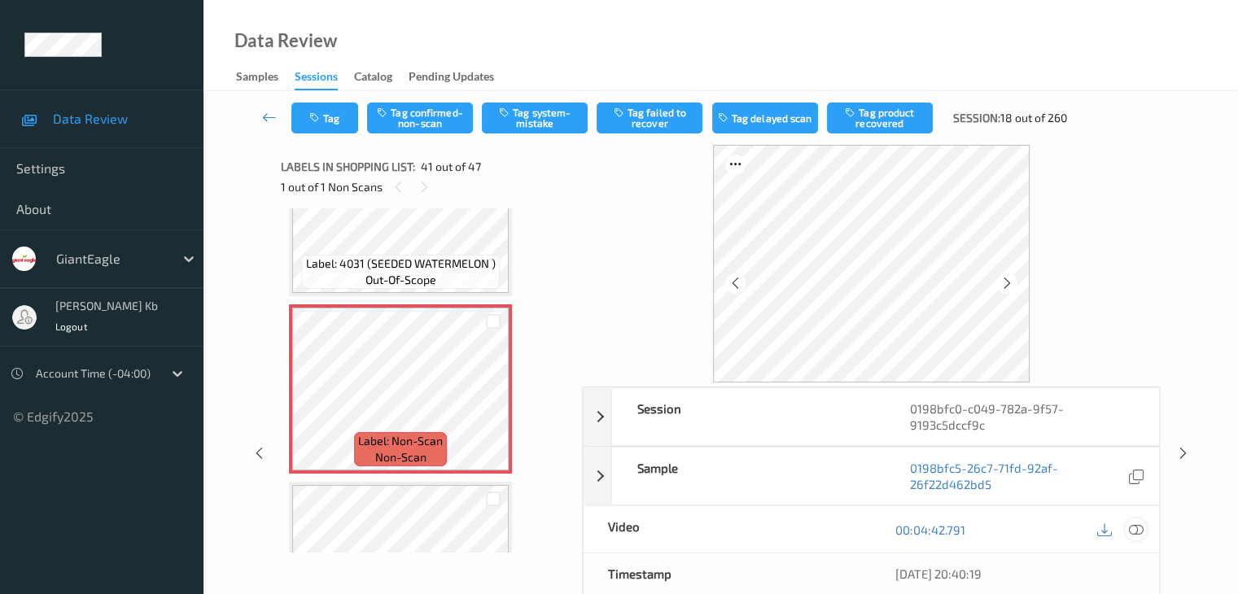
click at [1139, 529] on icon at bounding box center [1135, 529] width 15 height 15
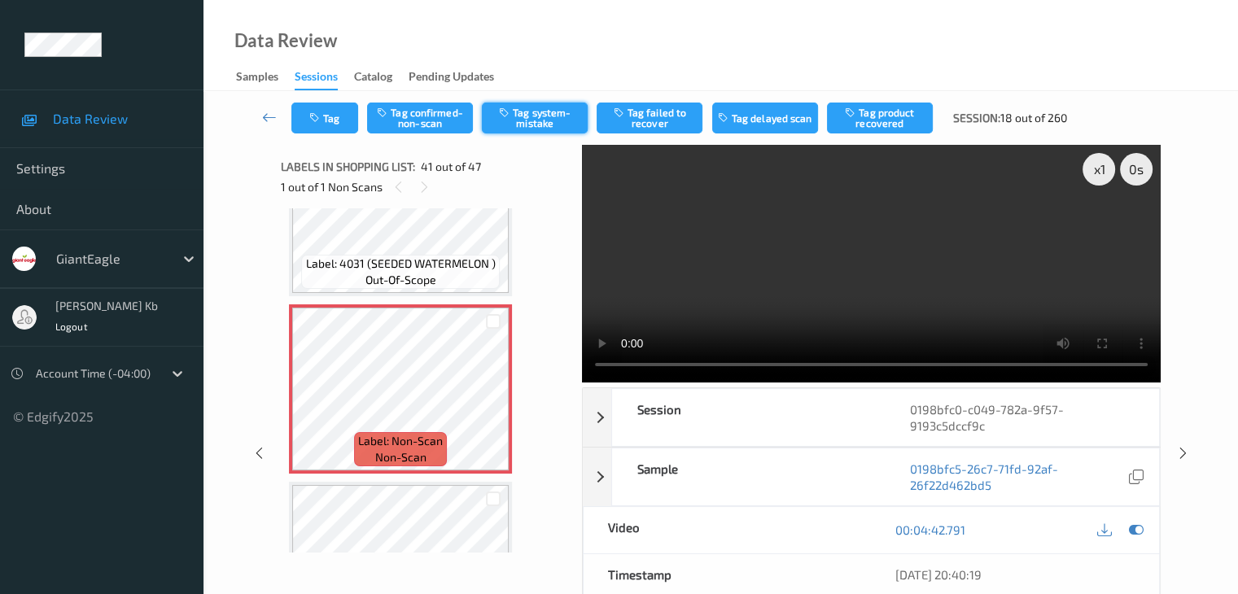
click at [553, 116] on button "Tag system-mistake" at bounding box center [535, 118] width 106 height 31
click at [349, 115] on button "Tag" at bounding box center [324, 118] width 67 height 31
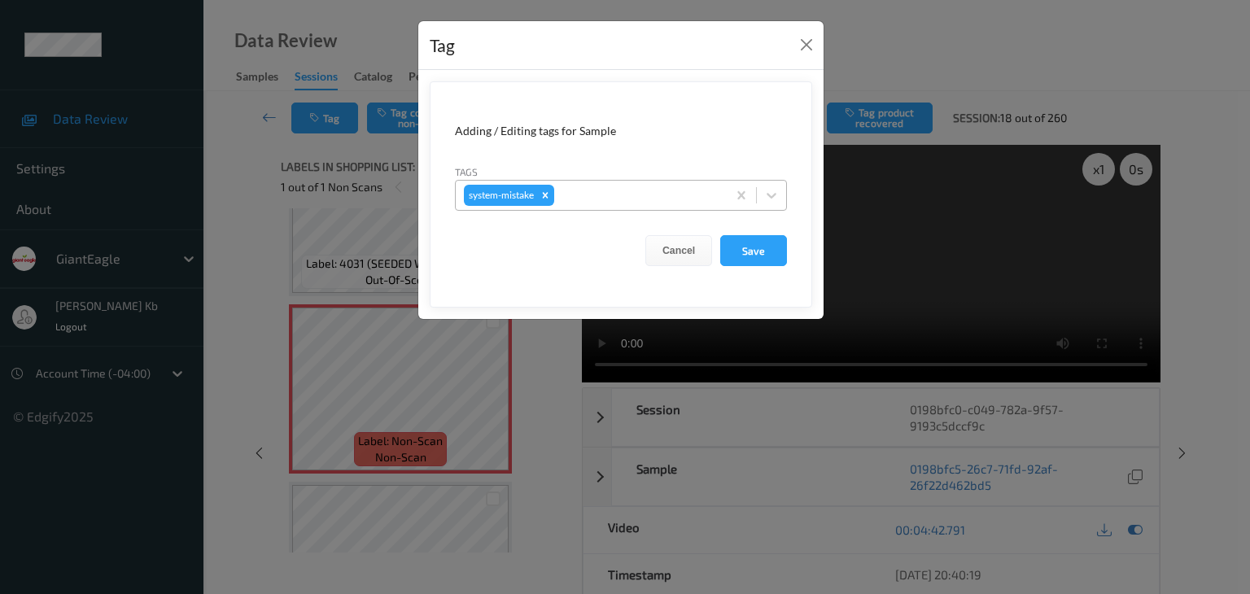
click at [610, 192] on div at bounding box center [637, 196] width 161 height 20
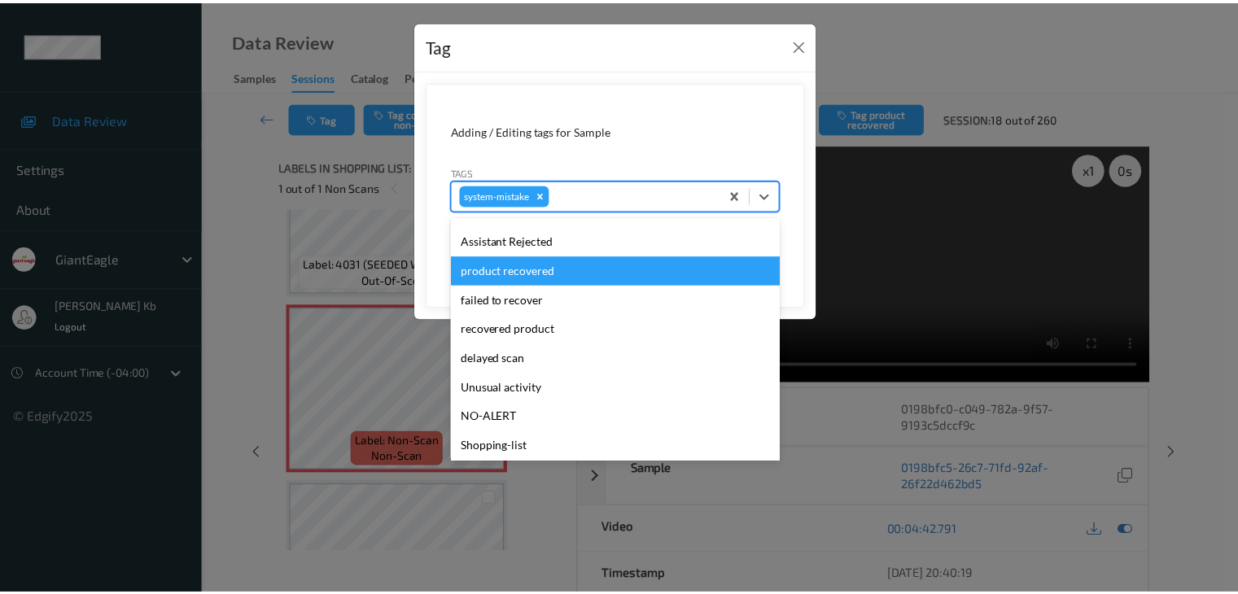
scroll to position [163, 0]
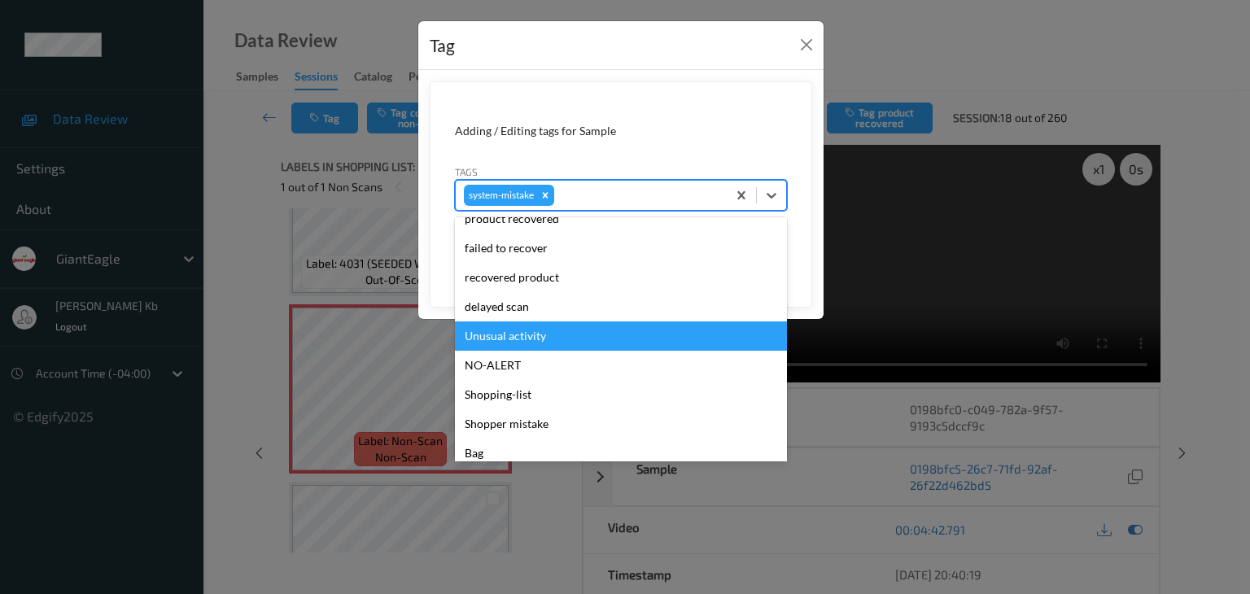
click at [532, 336] on div "Unusual activity" at bounding box center [621, 335] width 332 height 29
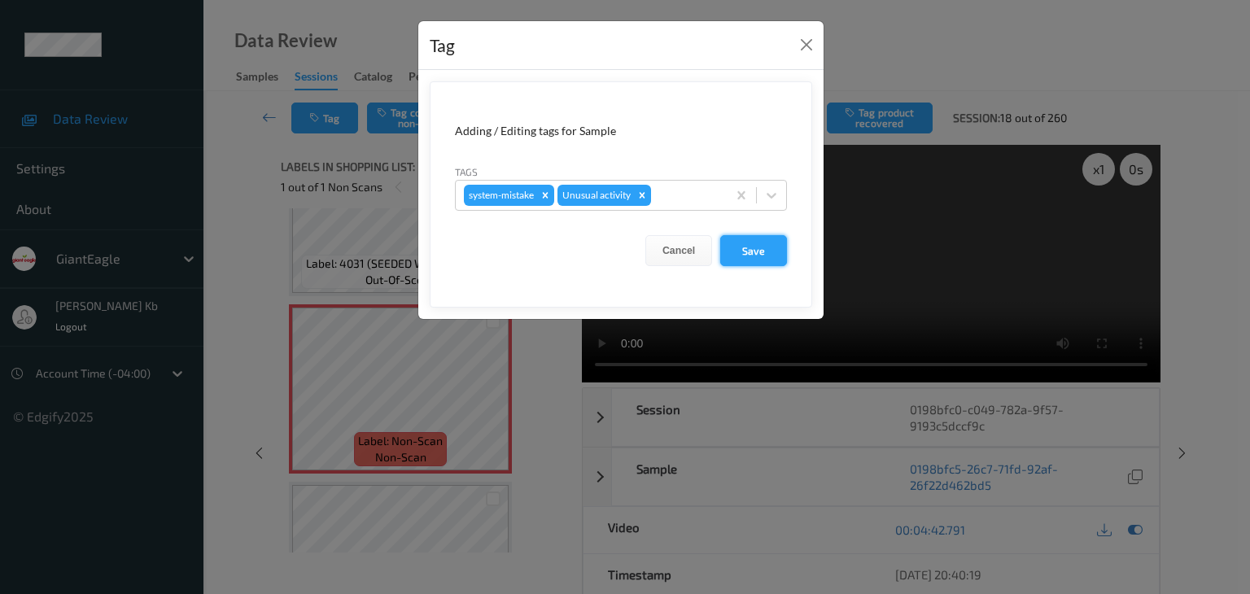
click at [758, 248] on button "Save" at bounding box center [753, 250] width 67 height 31
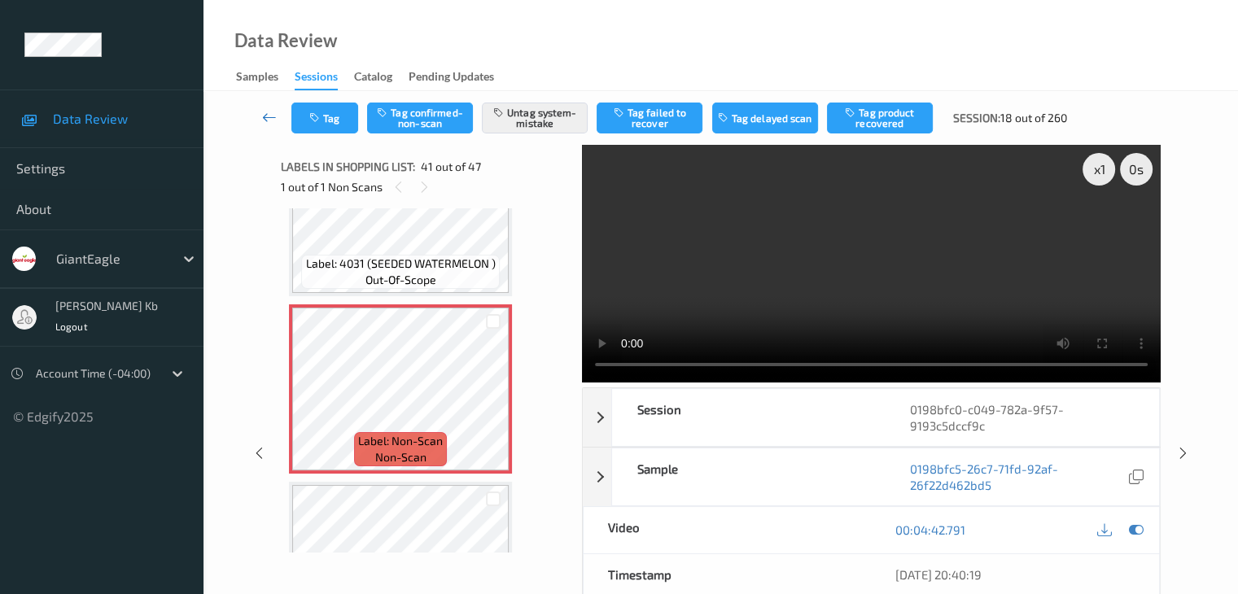
click at [269, 110] on icon at bounding box center [269, 117] width 15 height 16
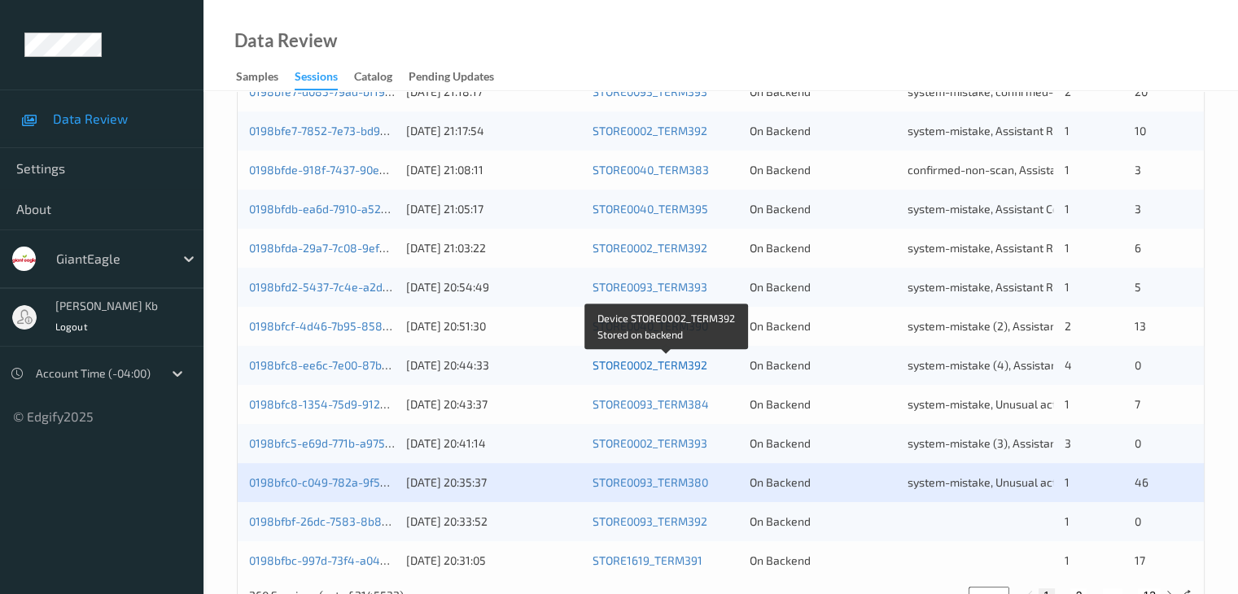
scroll to position [758, 0]
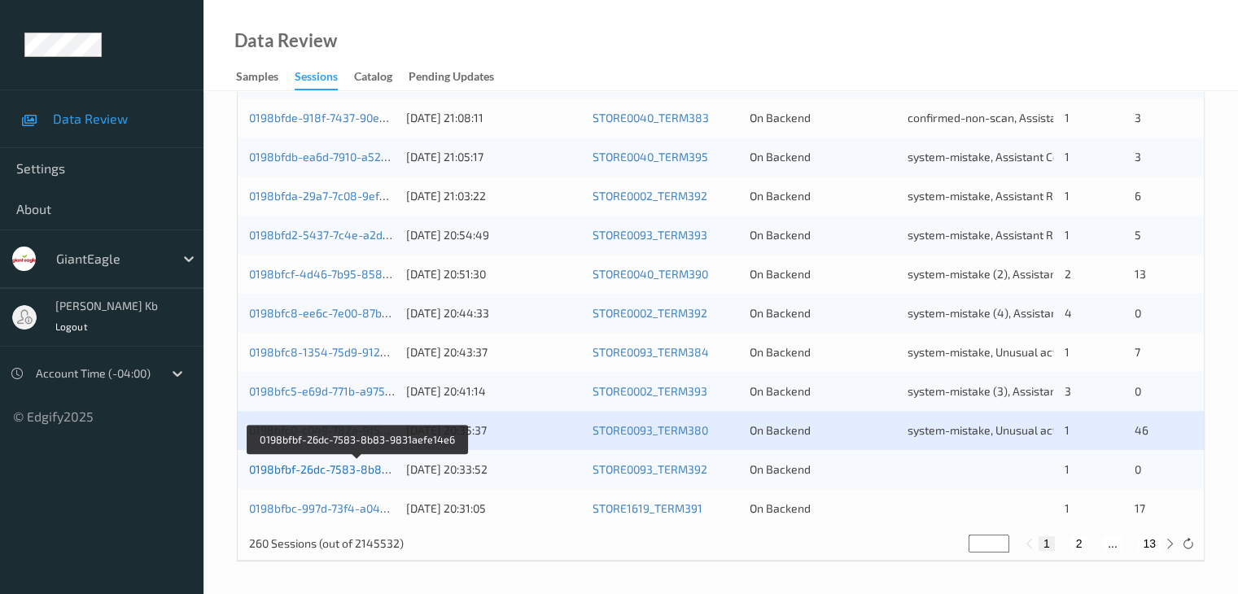
click at [365, 466] on link "0198bfbf-26dc-7583-8b83-9831aefe14e6" at bounding box center [358, 469] width 218 height 14
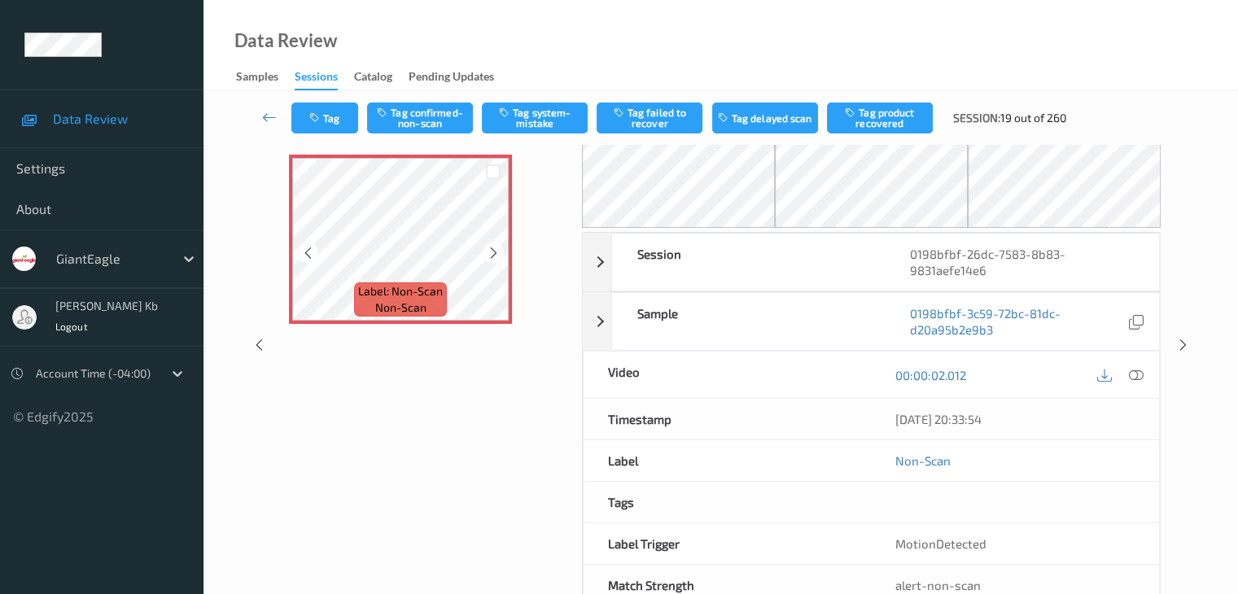
scroll to position [25, 0]
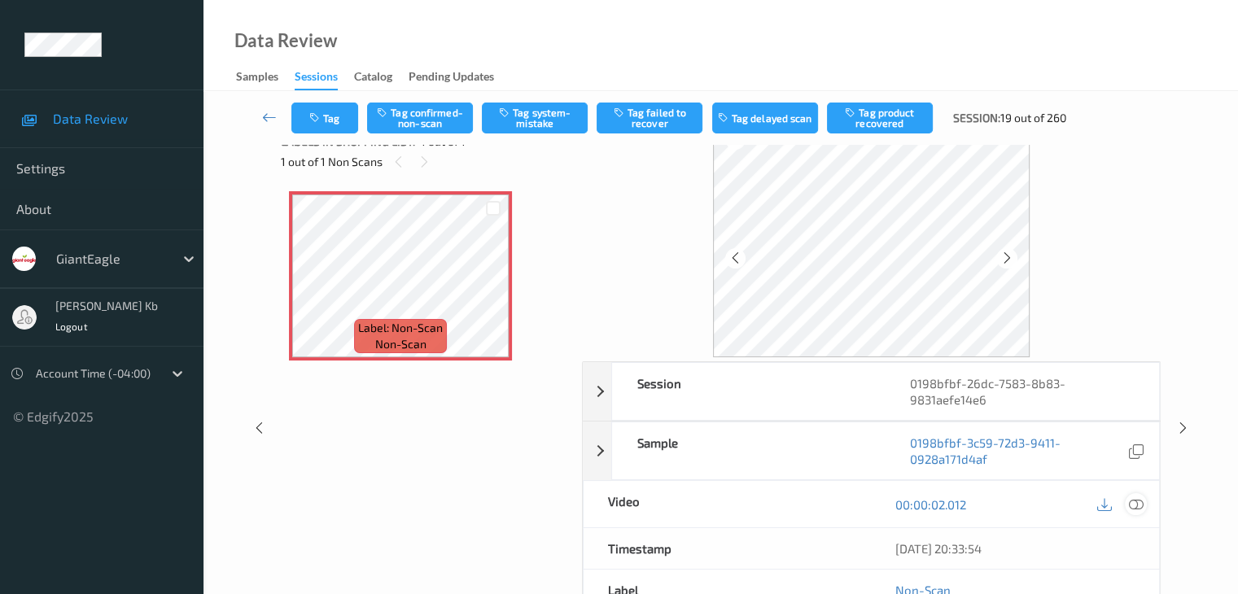
click at [1136, 502] on icon at bounding box center [1135, 504] width 15 height 15
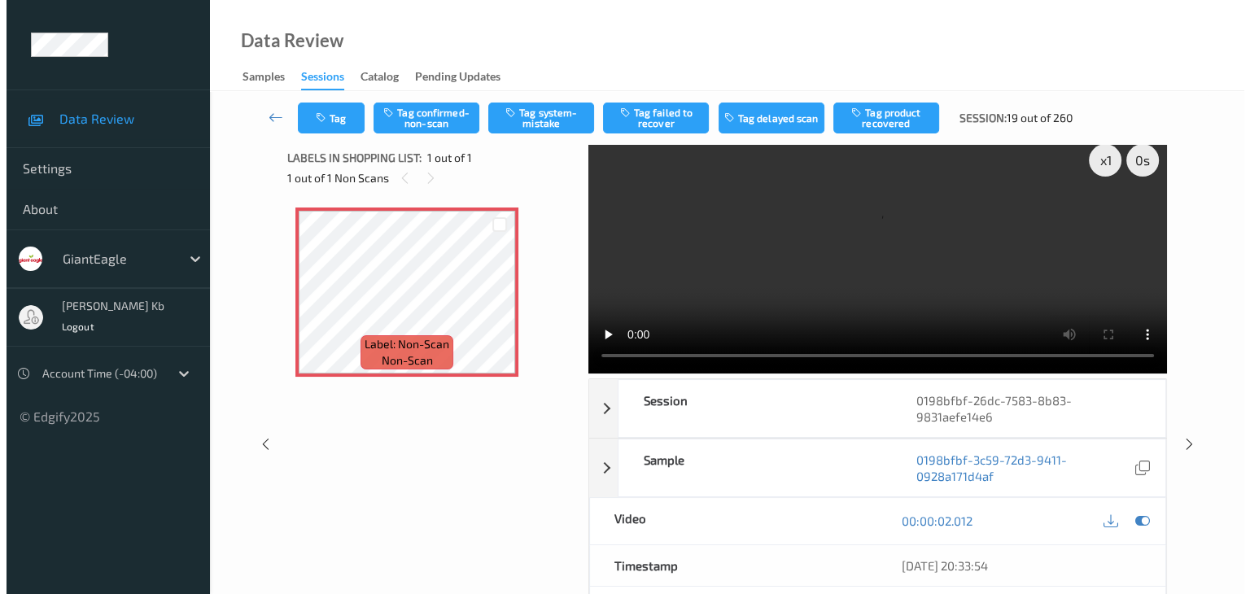
scroll to position [0, 0]
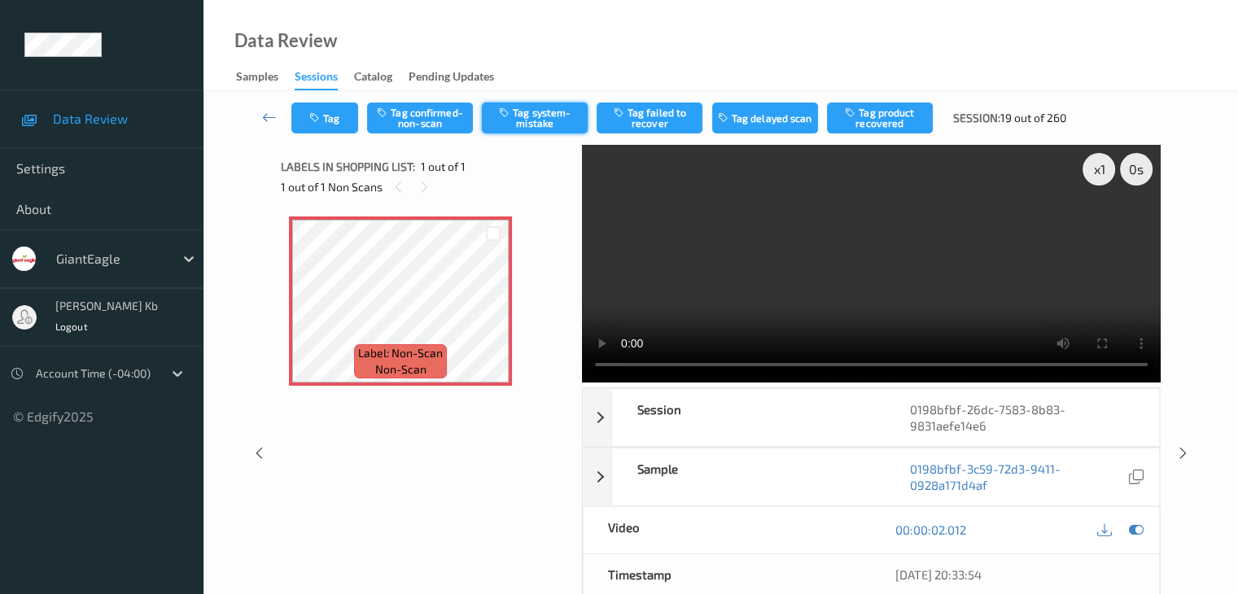
click at [550, 111] on button "Tag system-mistake" at bounding box center [535, 118] width 106 height 31
click at [340, 111] on button "Tag" at bounding box center [324, 118] width 67 height 31
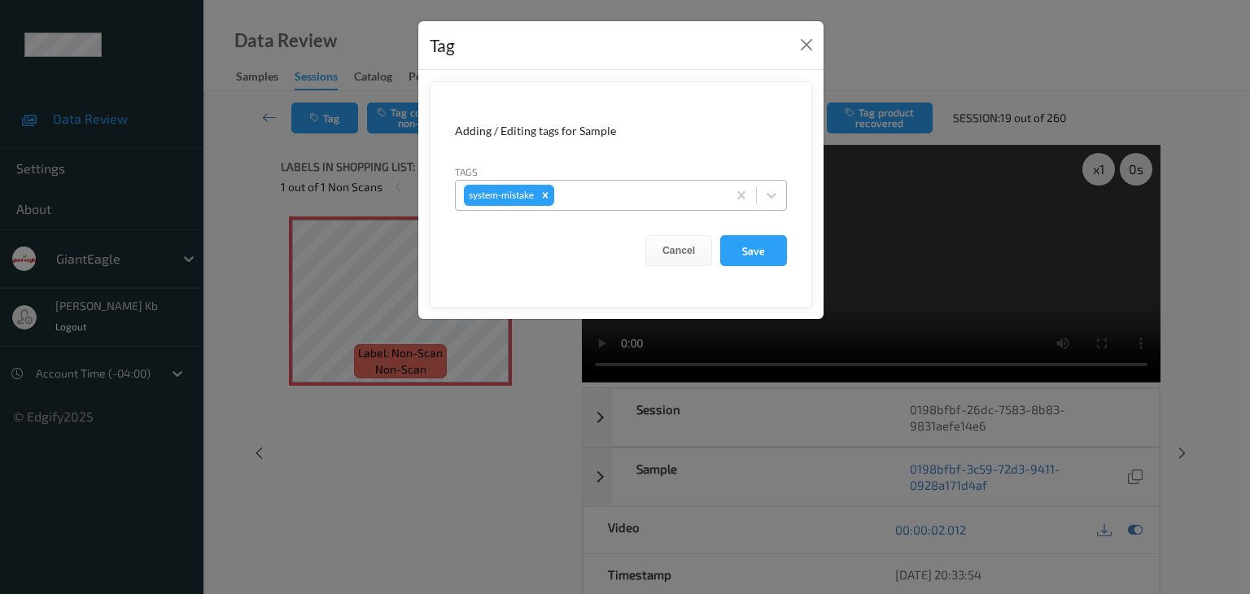
click at [586, 196] on div at bounding box center [637, 196] width 161 height 20
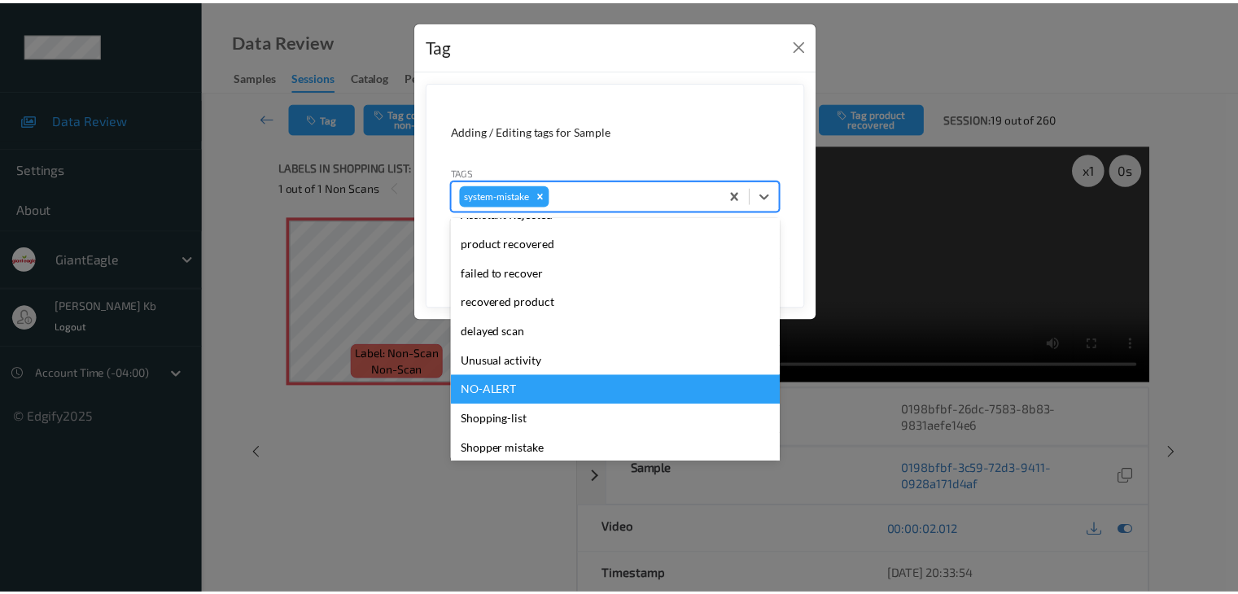
scroll to position [163, 0]
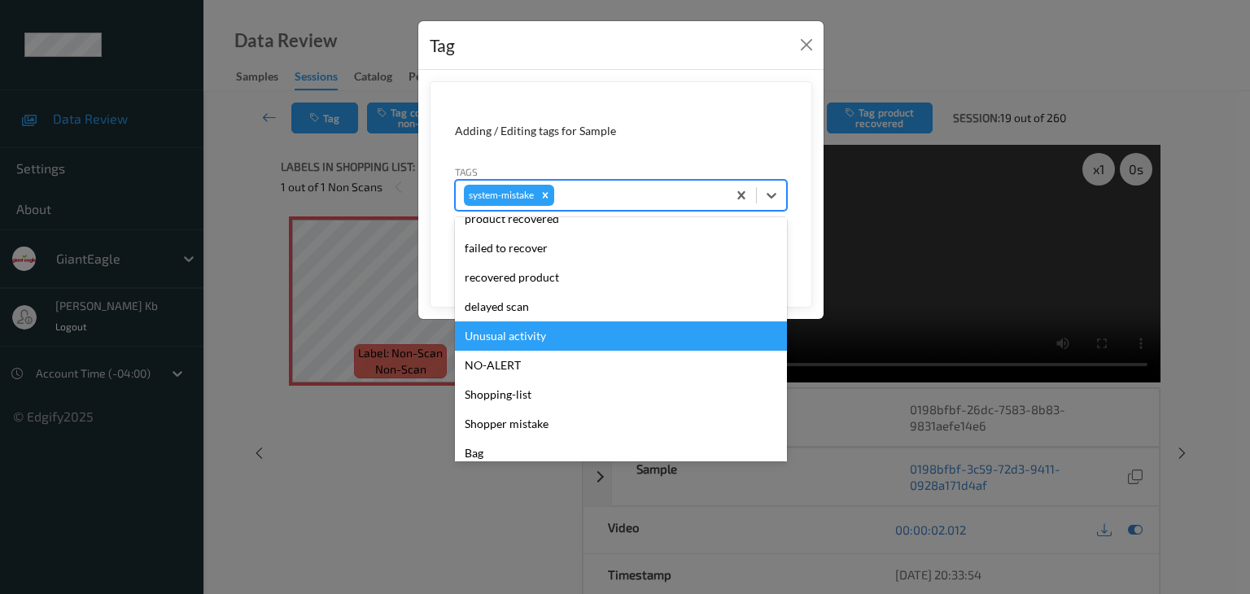
click at [520, 330] on div "Unusual activity" at bounding box center [621, 335] width 332 height 29
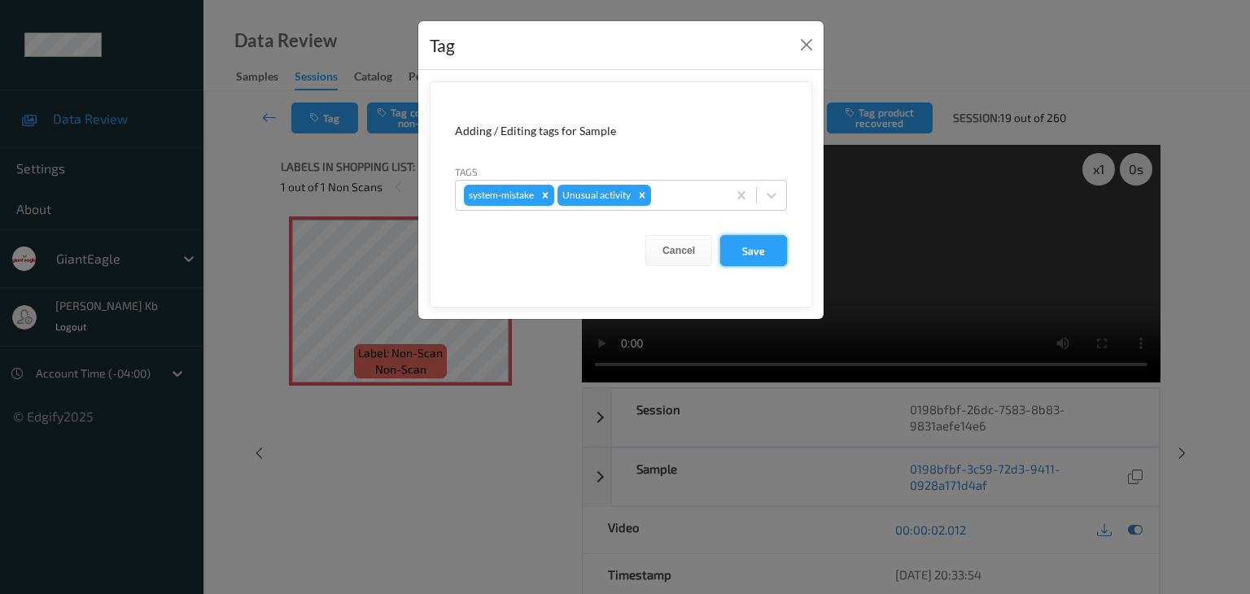
click at [757, 248] on button "Save" at bounding box center [753, 250] width 67 height 31
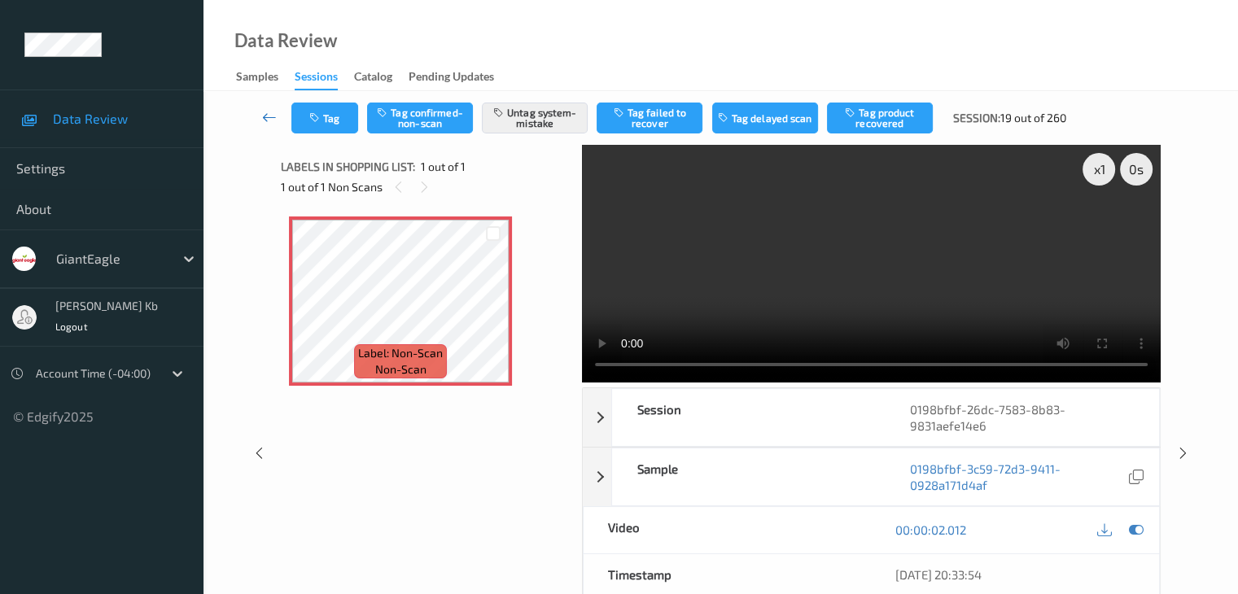
click at [273, 118] on icon at bounding box center [269, 117] width 15 height 16
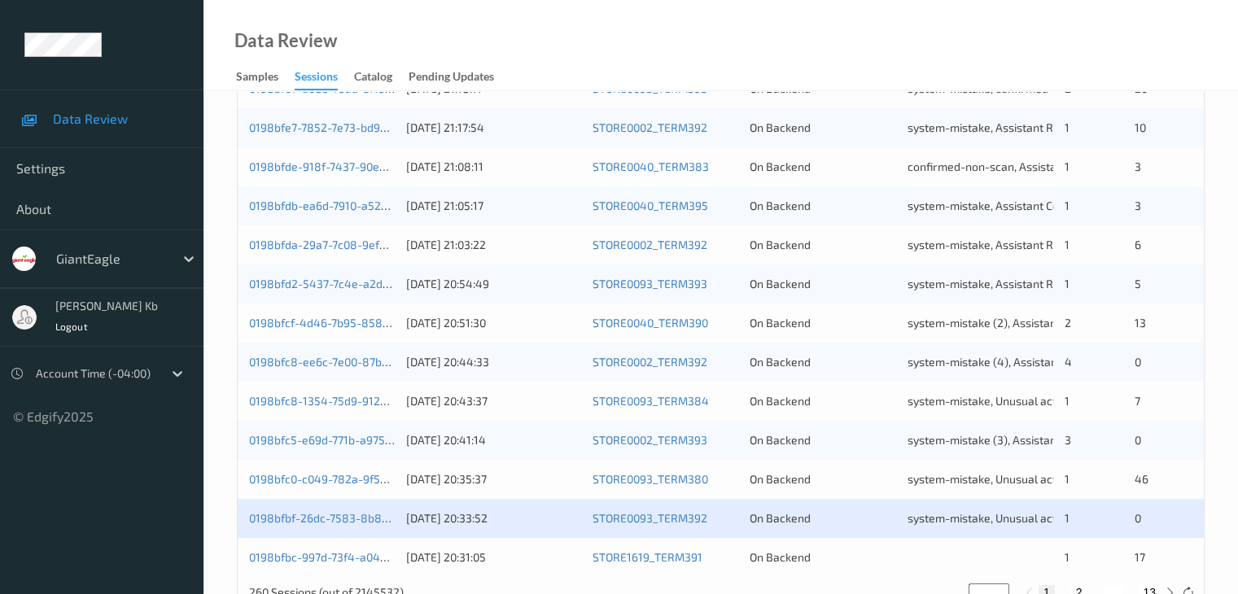
scroll to position [758, 0]
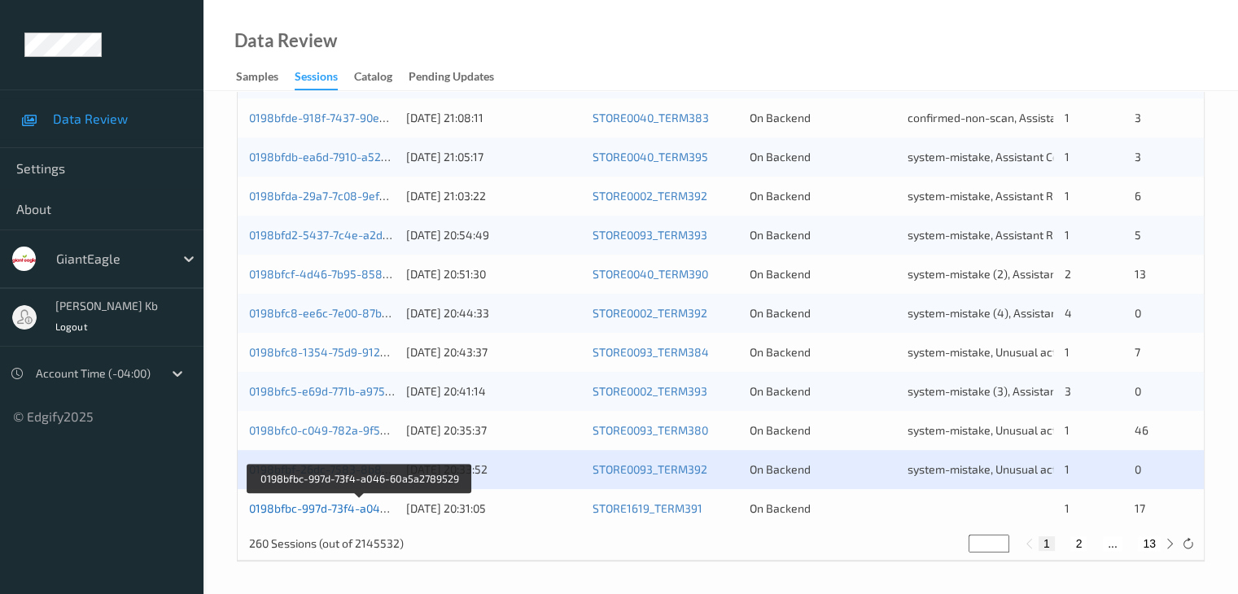
click at [322, 512] on link "0198bfbc-997d-73f4-a046-60a5a2789529" at bounding box center [359, 508] width 221 height 14
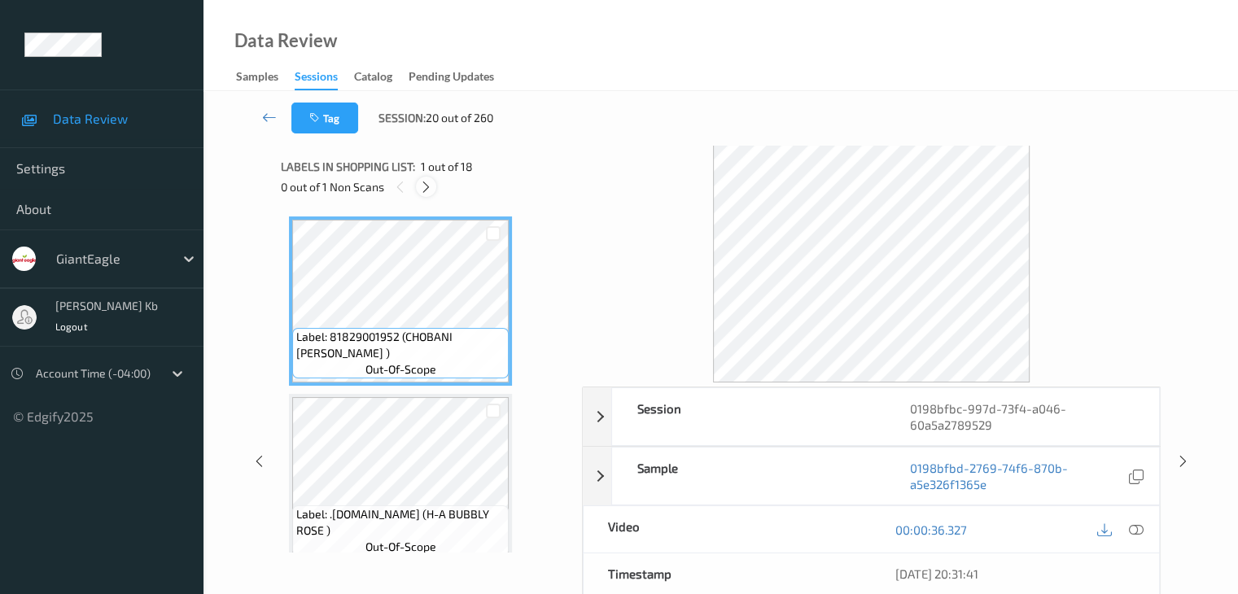
click at [433, 188] on icon at bounding box center [426, 187] width 14 height 15
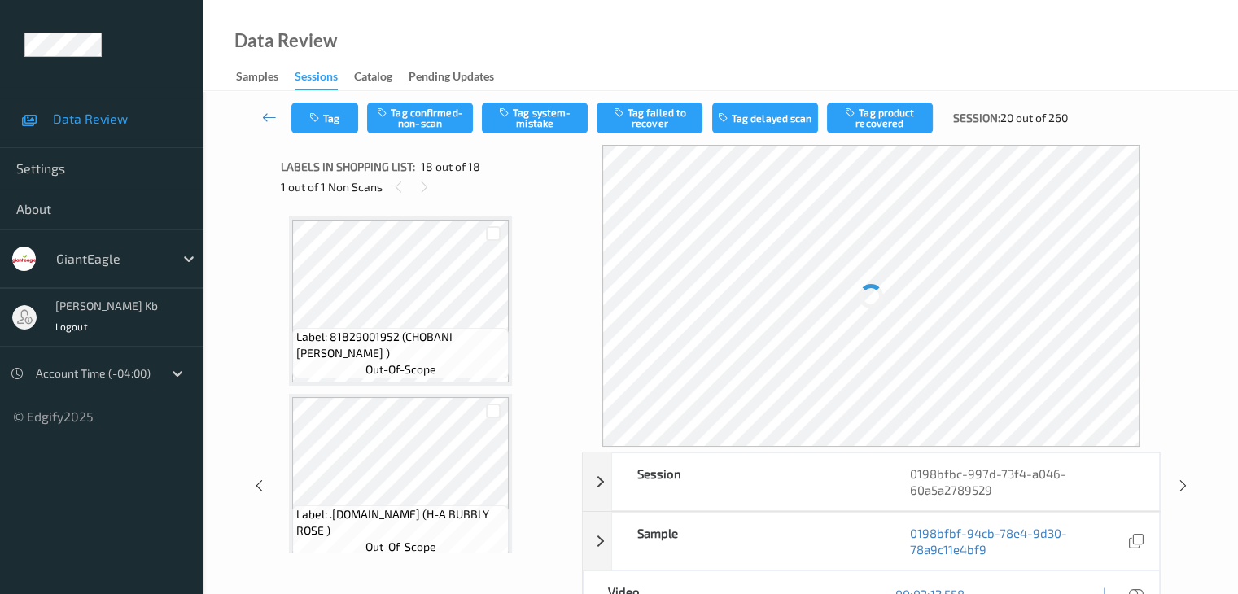
scroll to position [2847, 0]
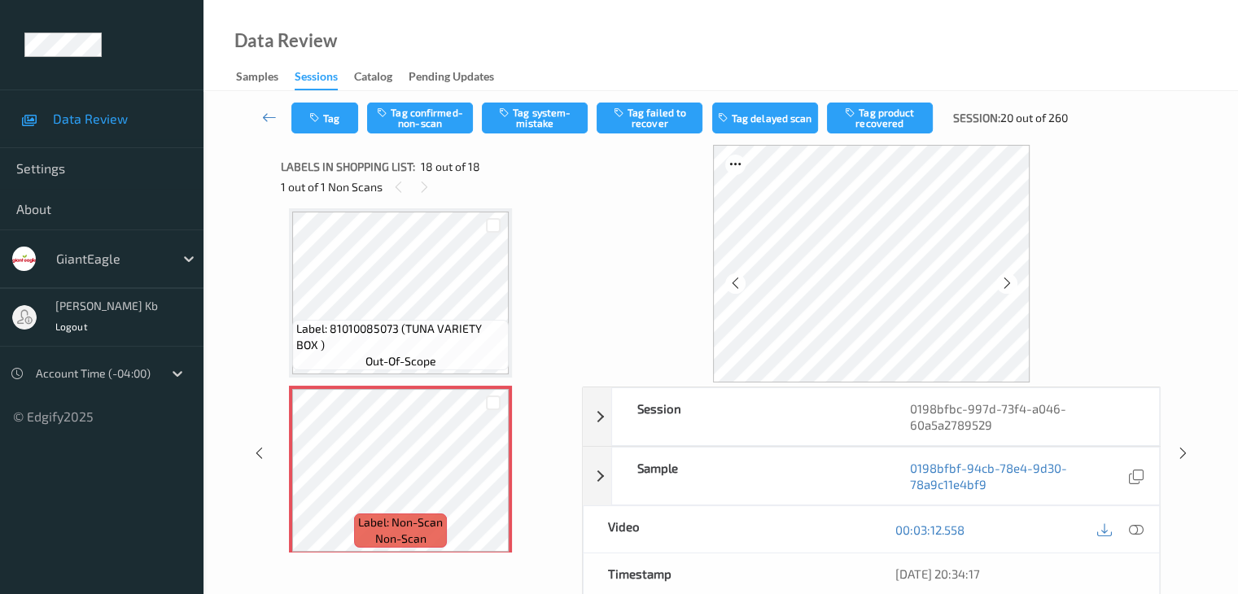
click at [1134, 527] on icon at bounding box center [1135, 529] width 15 height 15
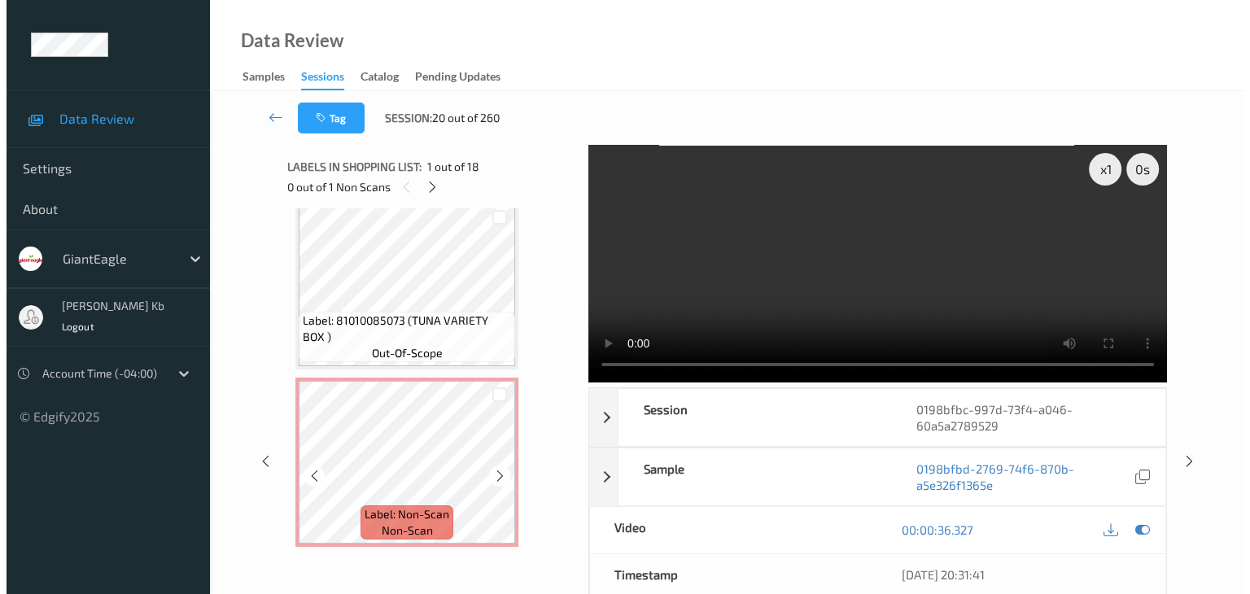
scroll to position [2857, 0]
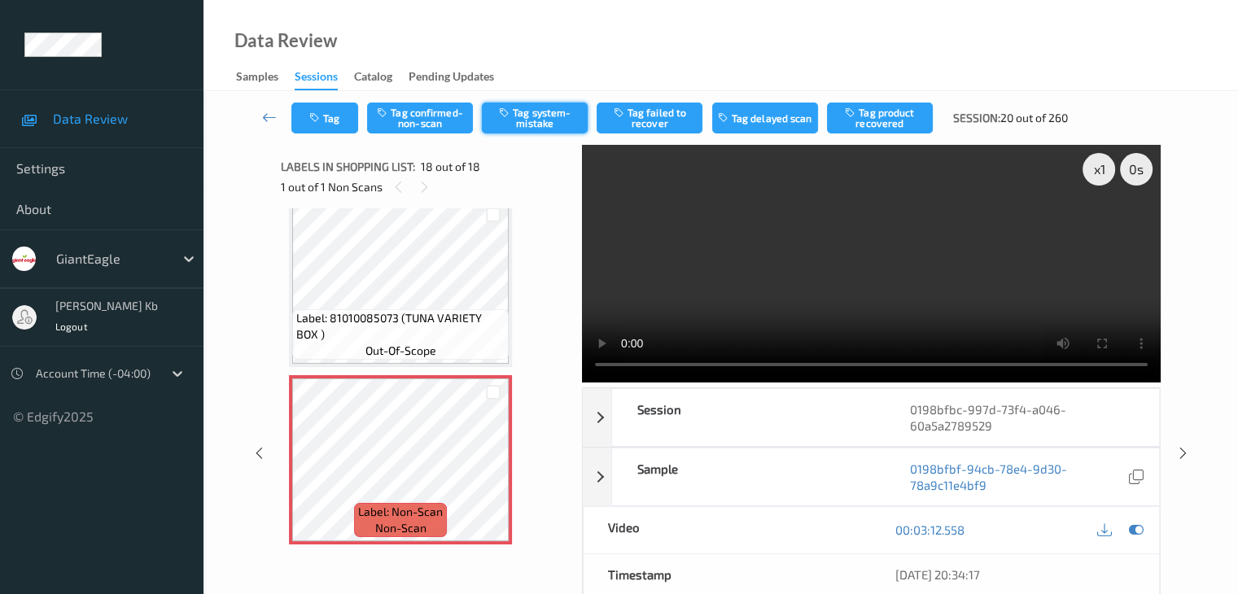
click at [544, 115] on button "Tag system-mistake" at bounding box center [535, 118] width 106 height 31
click at [339, 118] on button "Tag" at bounding box center [324, 118] width 67 height 31
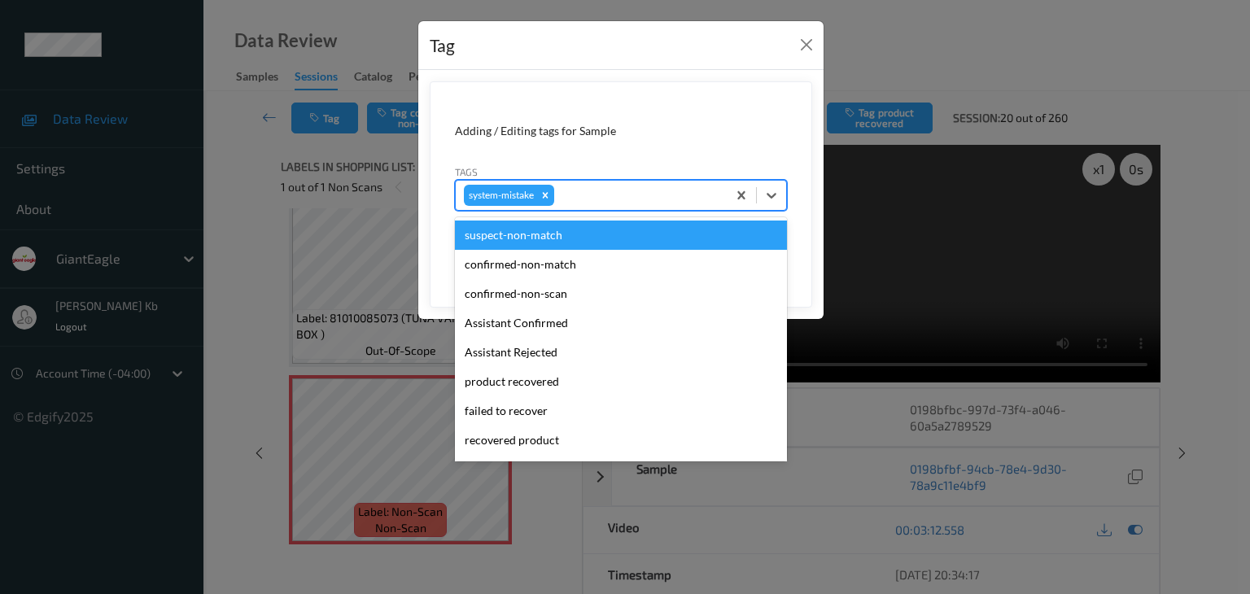
click at [584, 195] on div at bounding box center [637, 196] width 161 height 20
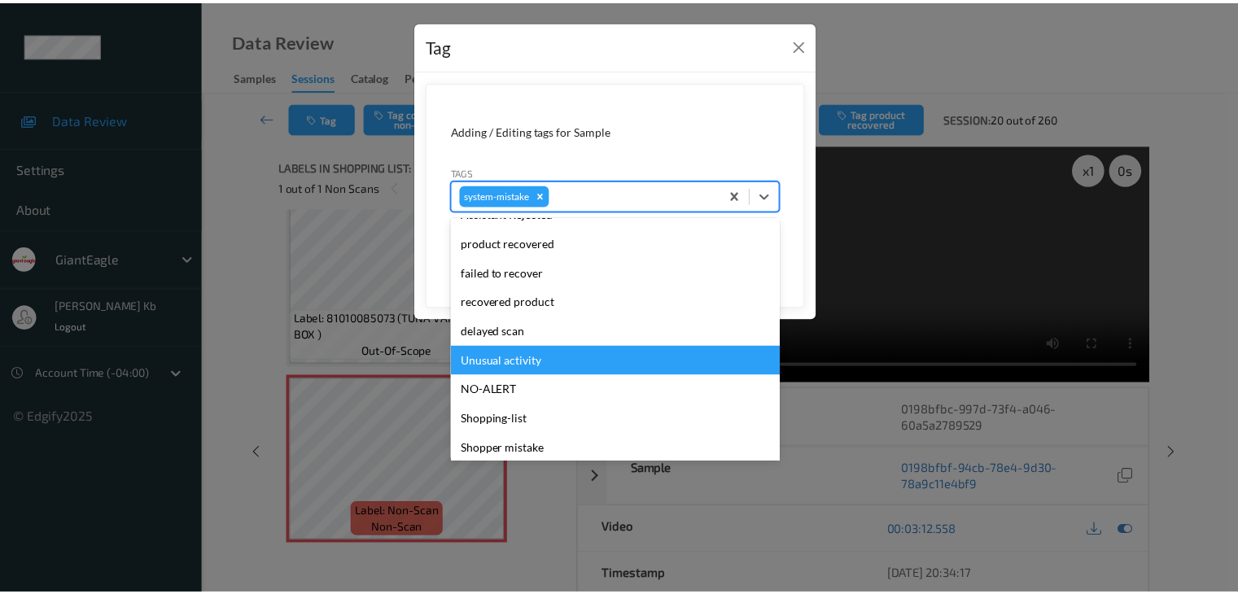
scroll to position [163, 0]
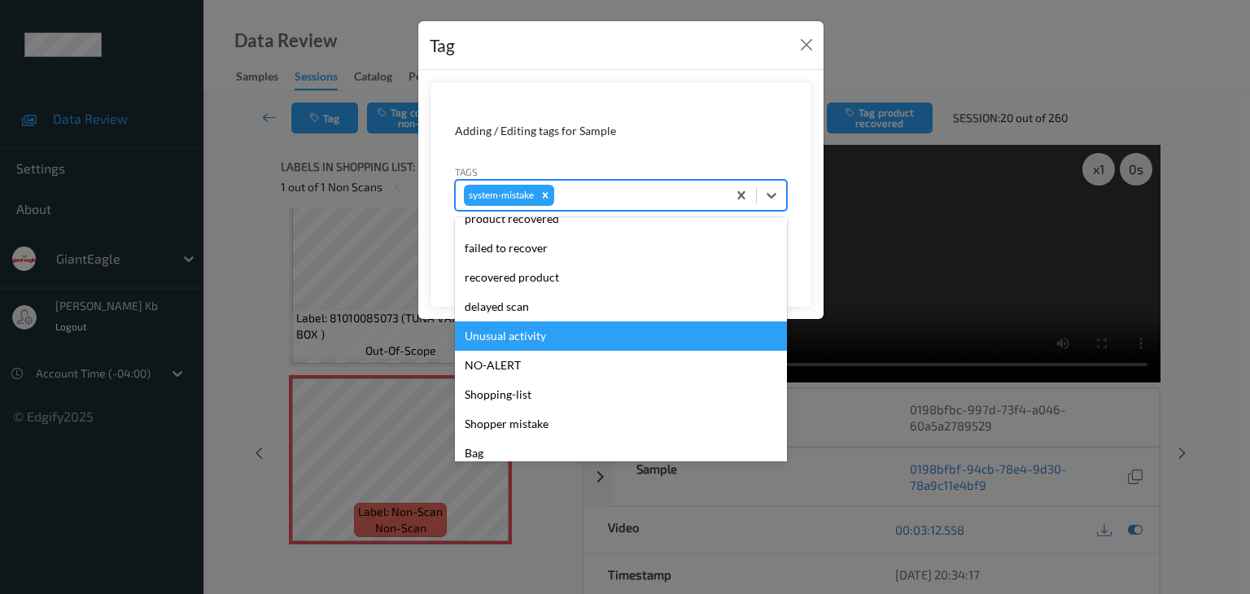
click at [531, 333] on div "Unusual activity" at bounding box center [621, 335] width 332 height 29
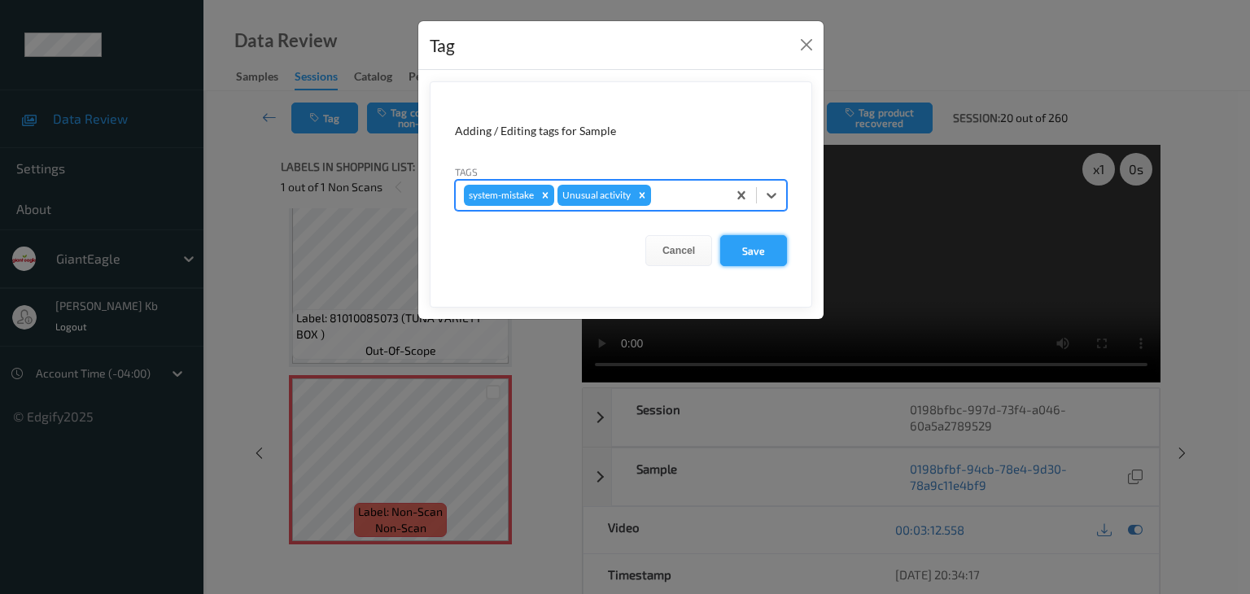
click at [746, 254] on button "Save" at bounding box center [753, 250] width 67 height 31
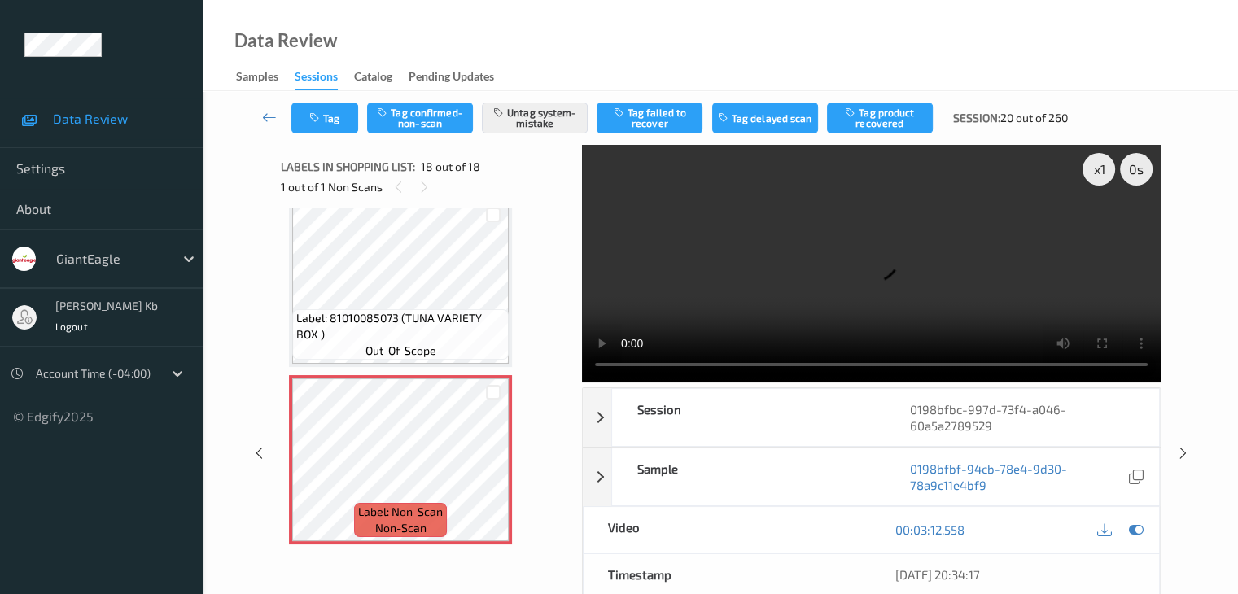
drag, startPoint x: 260, startPoint y: 111, endPoint x: 264, endPoint y: 102, distance: 9.5
click at [260, 110] on link at bounding box center [269, 118] width 43 height 31
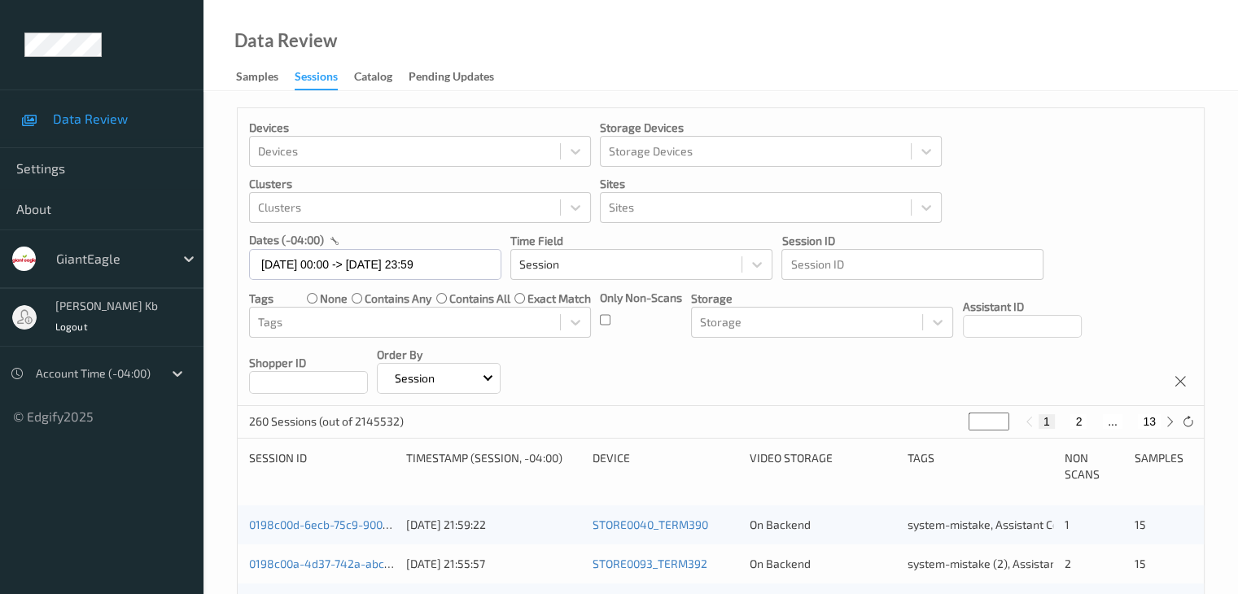
click at [1081, 420] on button "2" at bounding box center [1078, 421] width 16 height 15
type input "*"
click at [1094, 418] on button "3" at bounding box center [1094, 421] width 16 height 15
type input "*"
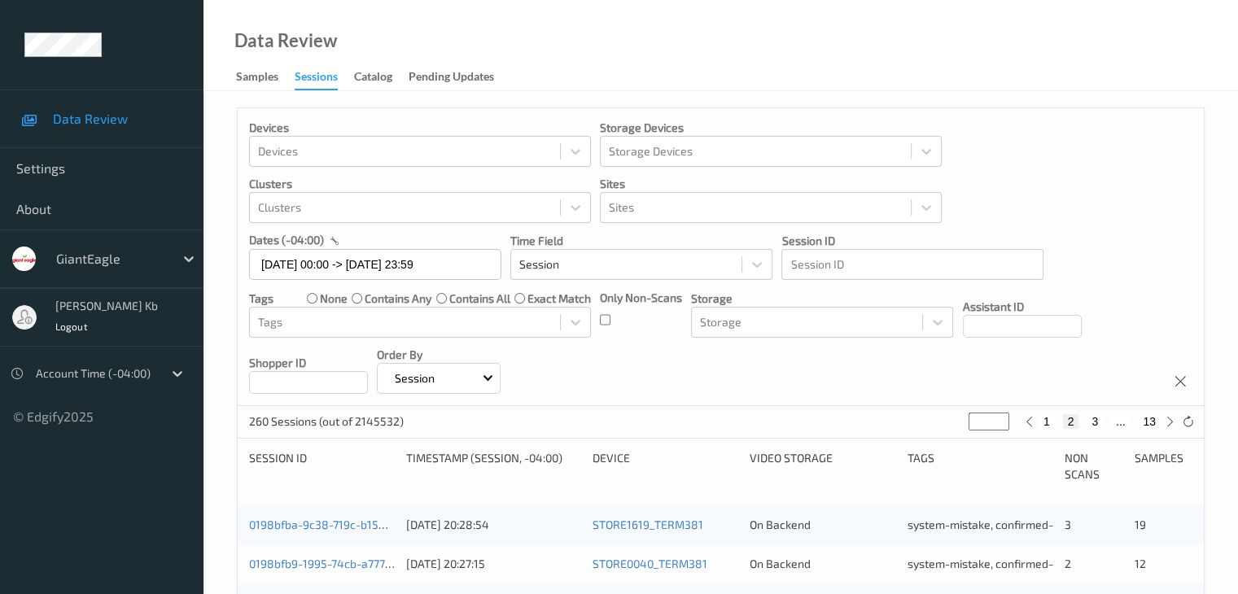
type input "*"
click at [1104, 419] on button "4" at bounding box center [1104, 421] width 16 height 15
type input "*"
click at [1113, 418] on button "5" at bounding box center [1111, 421] width 16 height 15
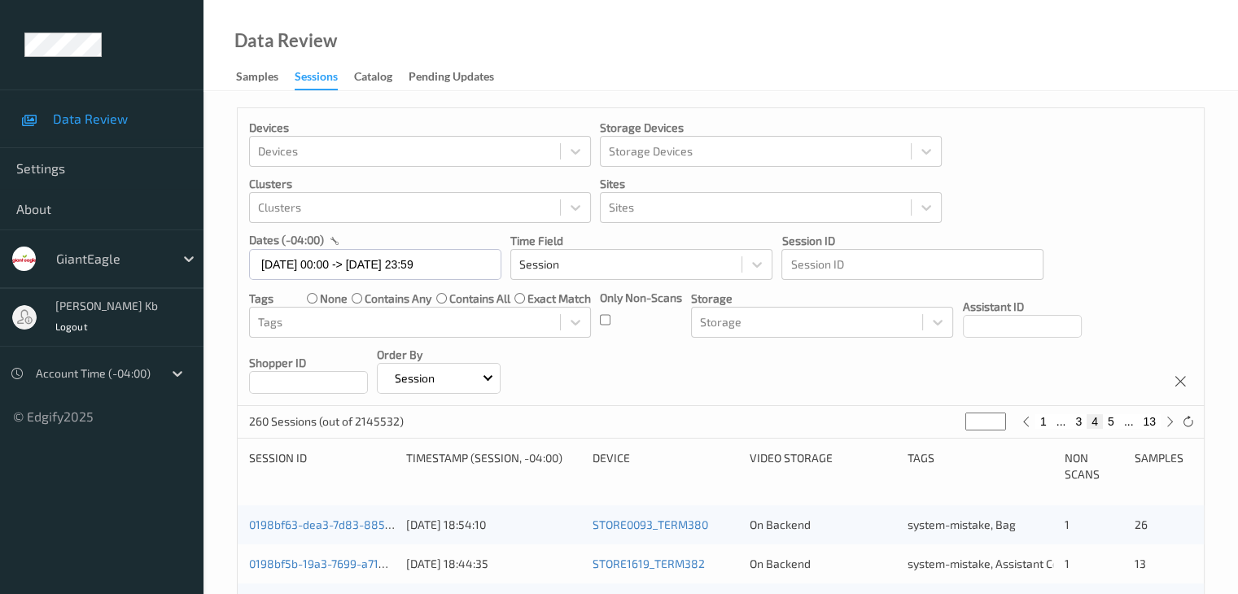
type input "*"
click at [1113, 421] on button "6" at bounding box center [1111, 421] width 16 height 15
type input "*"
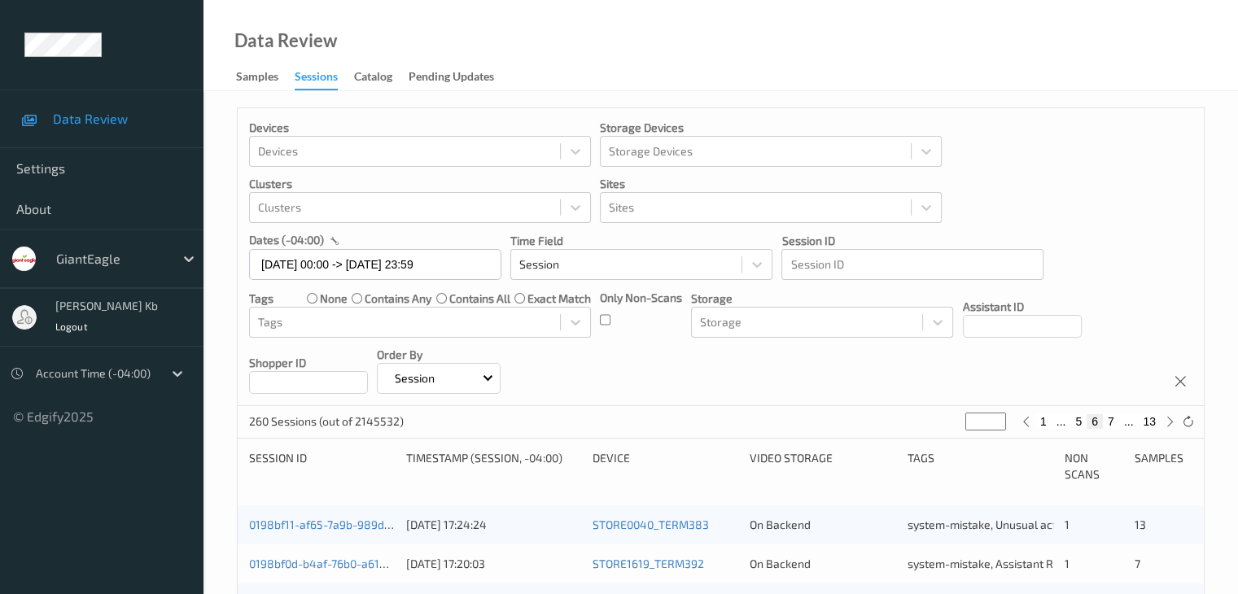
click at [1112, 420] on button "7" at bounding box center [1111, 421] width 16 height 15
type input "*"
click at [1112, 421] on button "8" at bounding box center [1111, 421] width 16 height 15
type input "*"
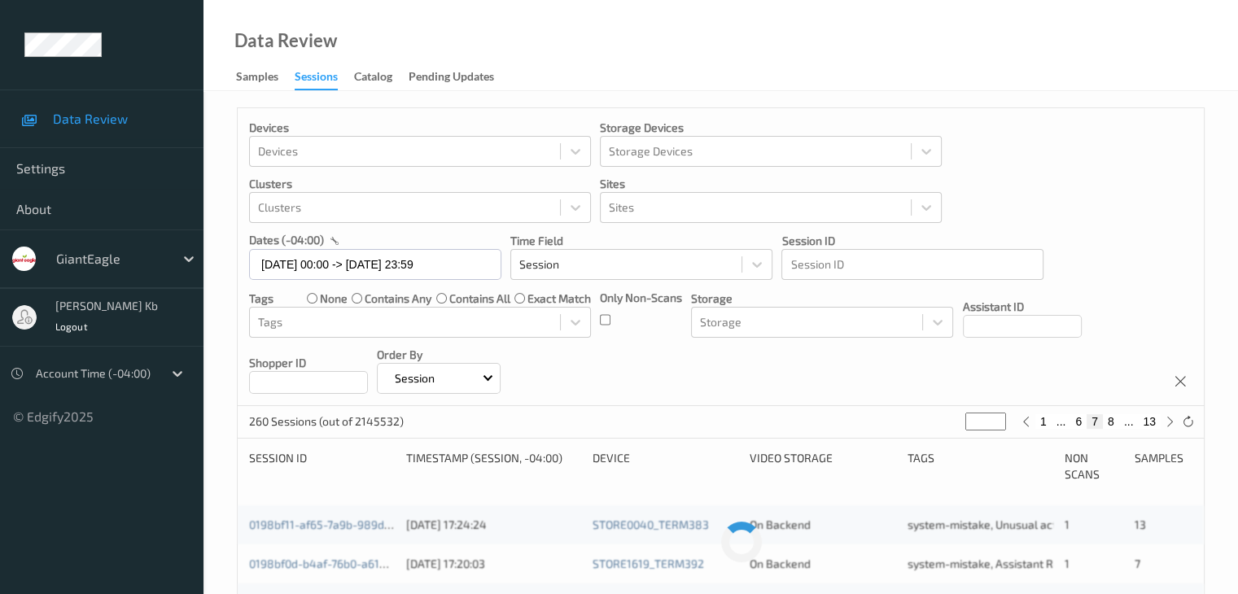
type input "*"
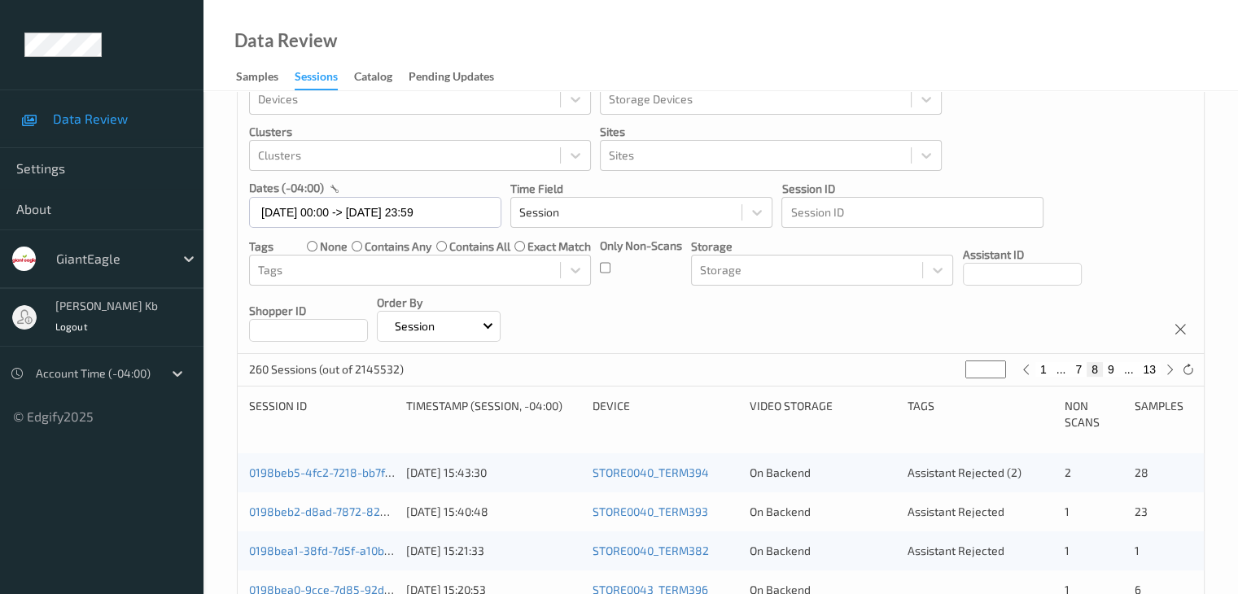
scroll to position [81, 0]
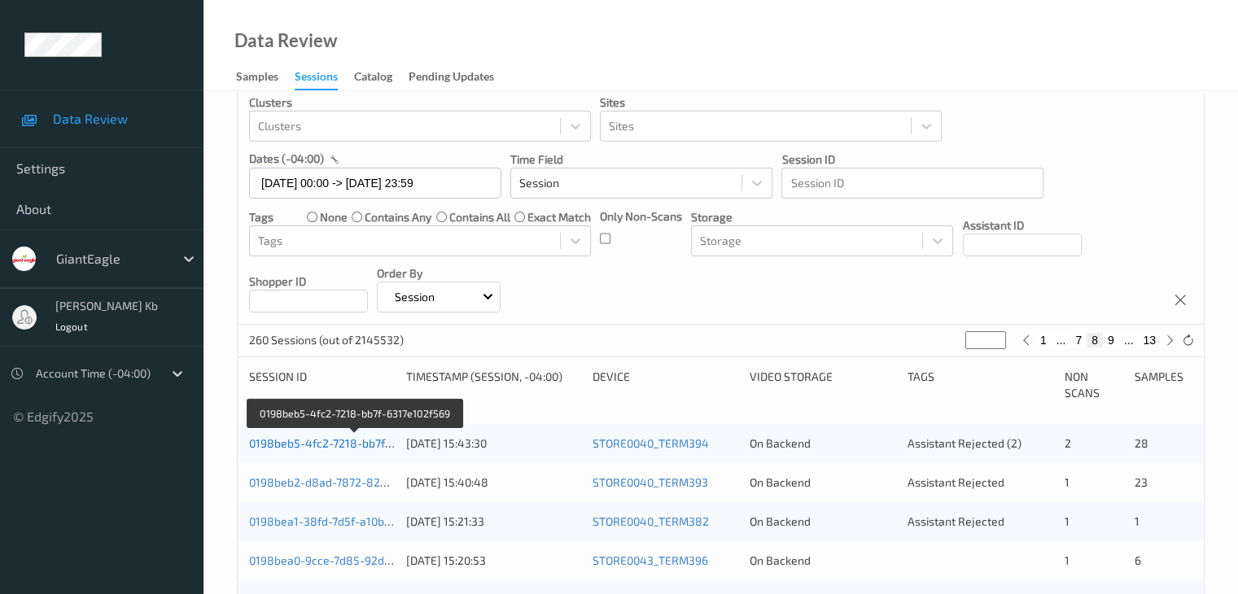
click at [348, 445] on link "0198beb5-4fc2-7218-bb7f-6317e102f569" at bounding box center [355, 443] width 212 height 14
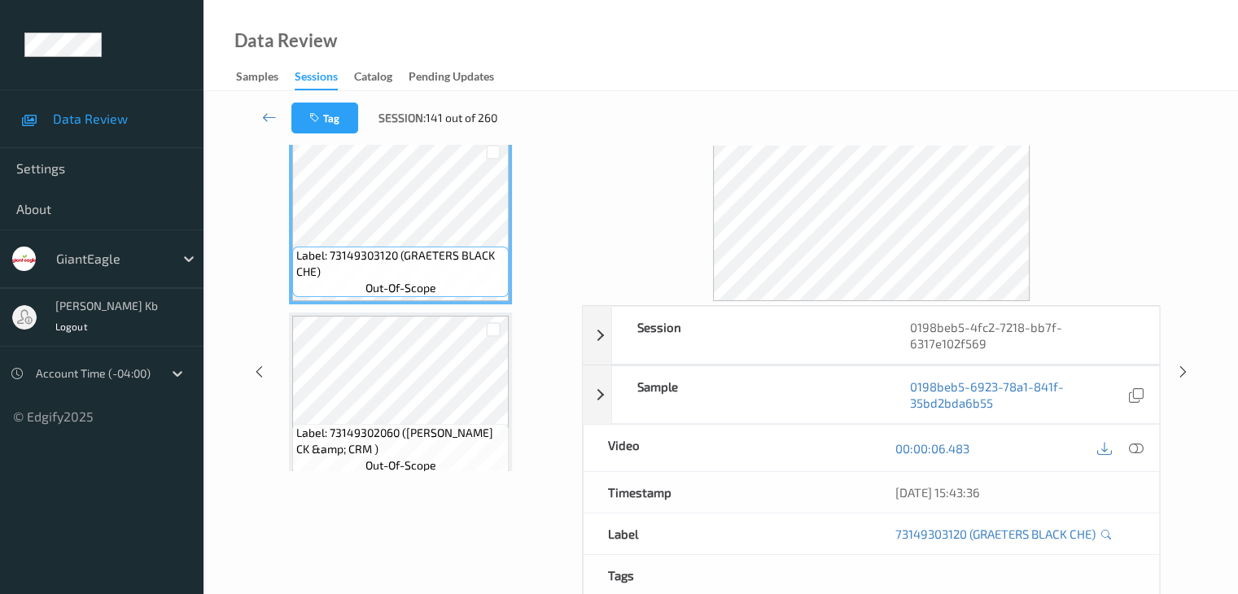
drag, startPoint x: 461, startPoint y: 1, endPoint x: 824, endPoint y: 33, distance: 364.3
click at [824, 33] on div "Data Review Samples Sessions Catalog Pending Updates" at bounding box center [720, 45] width 1034 height 91
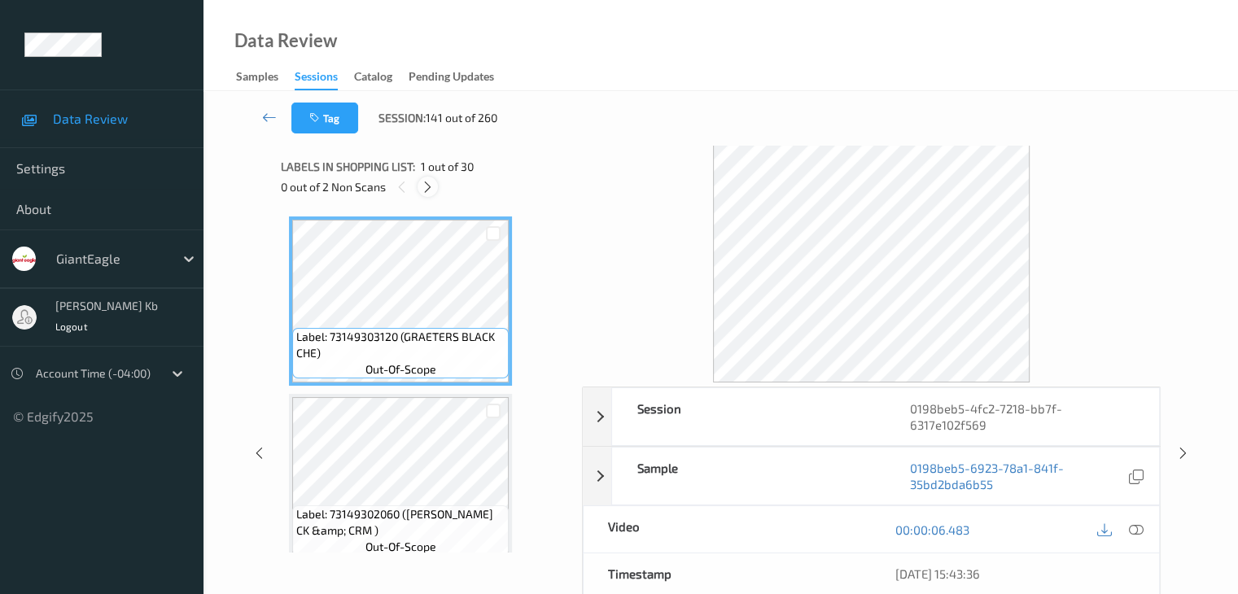
click at [430, 186] on icon at bounding box center [428, 187] width 14 height 15
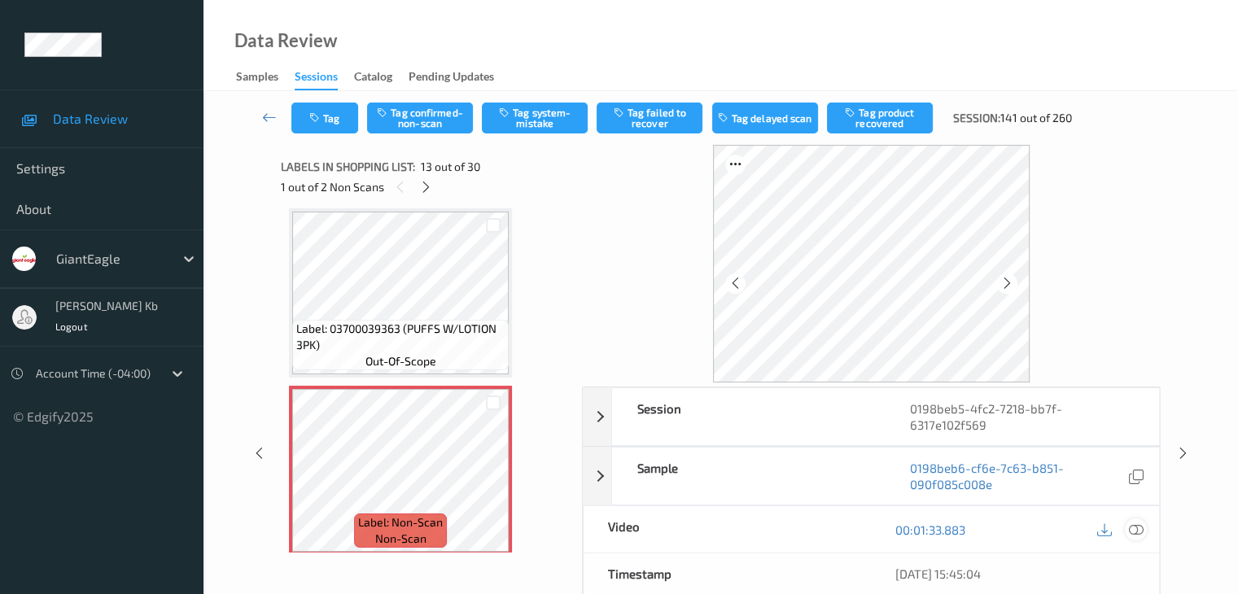
click at [1134, 531] on icon at bounding box center [1135, 529] width 15 height 15
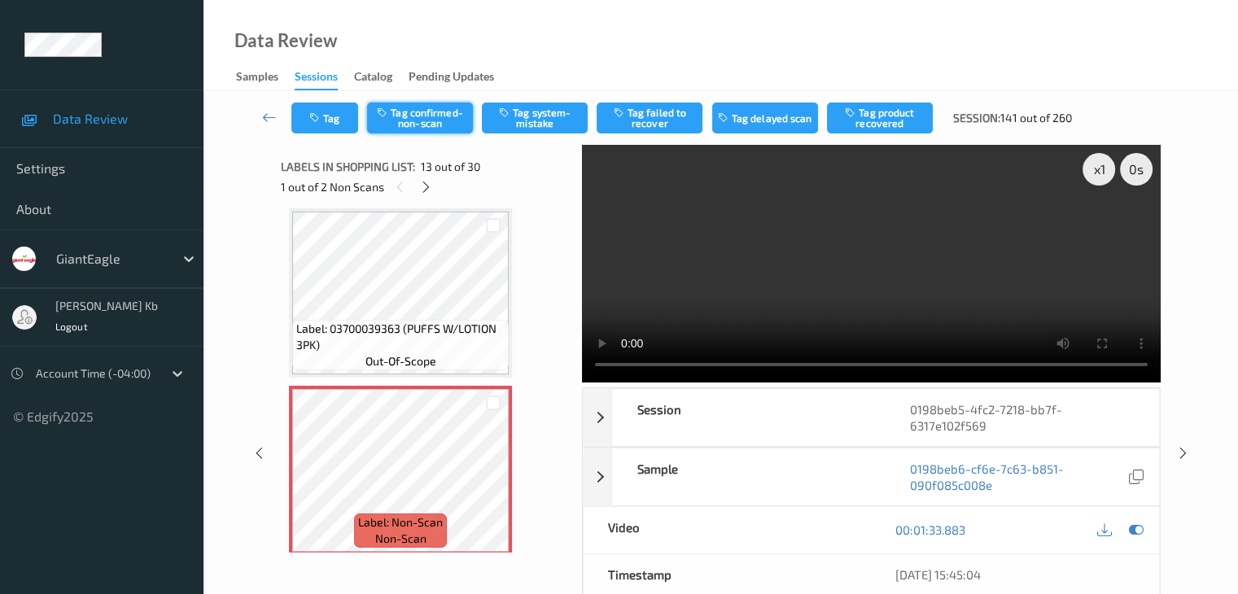
click at [432, 119] on button "Tag confirmed-non-scan" at bounding box center [420, 118] width 106 height 31
click at [882, 117] on button "Tag product recovered" at bounding box center [880, 118] width 106 height 31
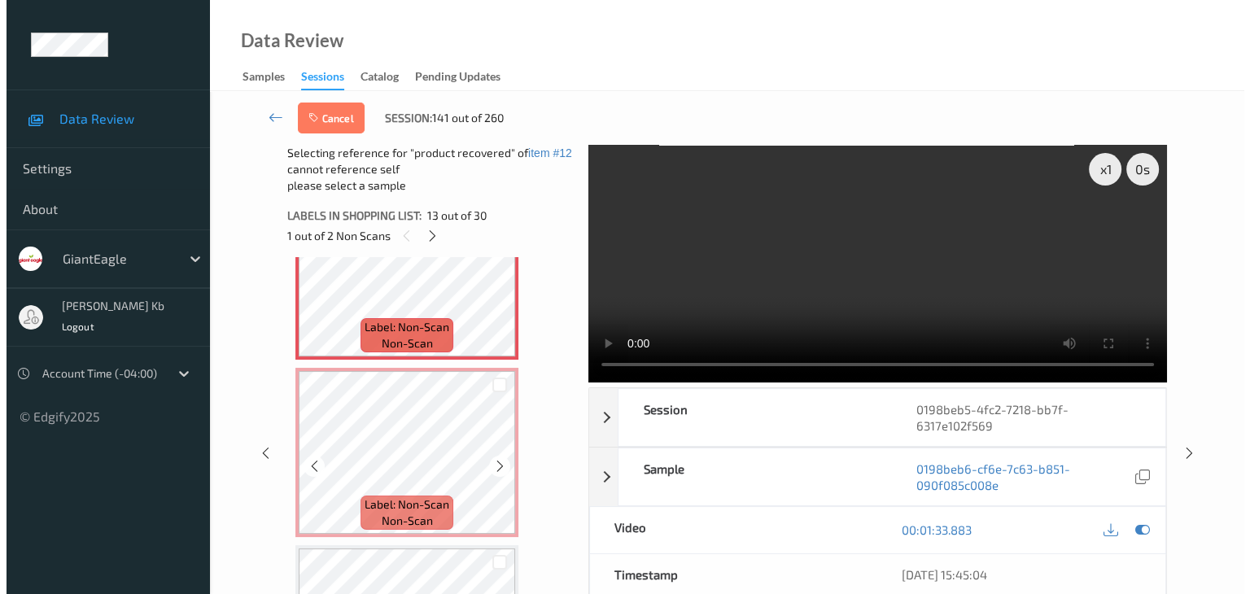
scroll to position [2122, 0]
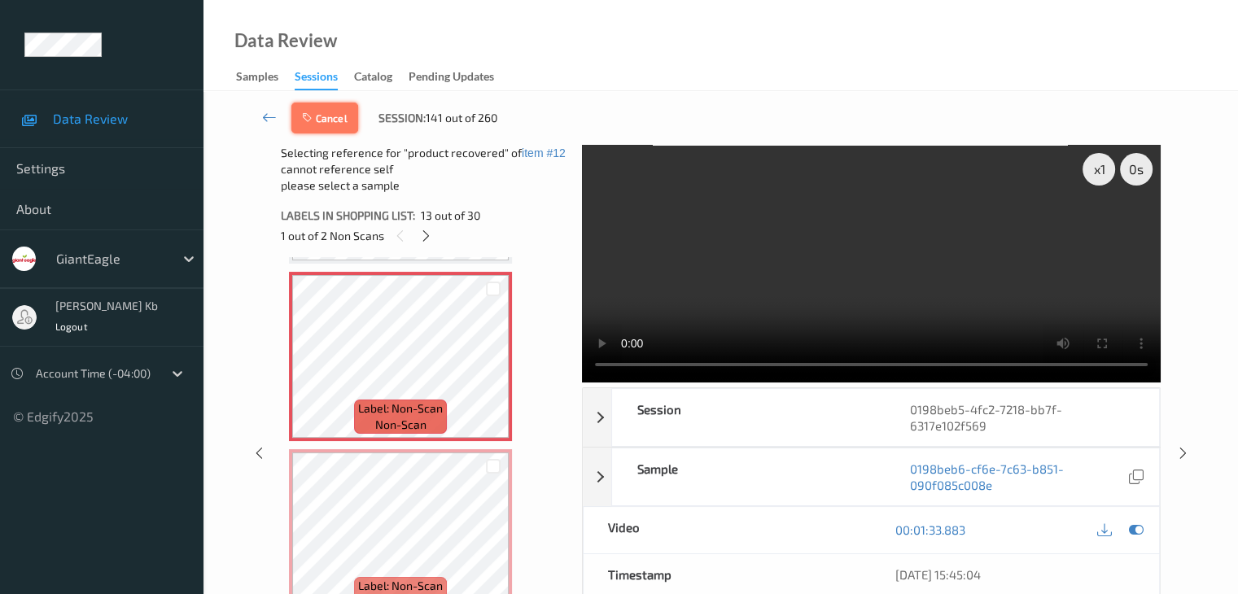
click at [326, 118] on button "Cancel" at bounding box center [324, 118] width 67 height 31
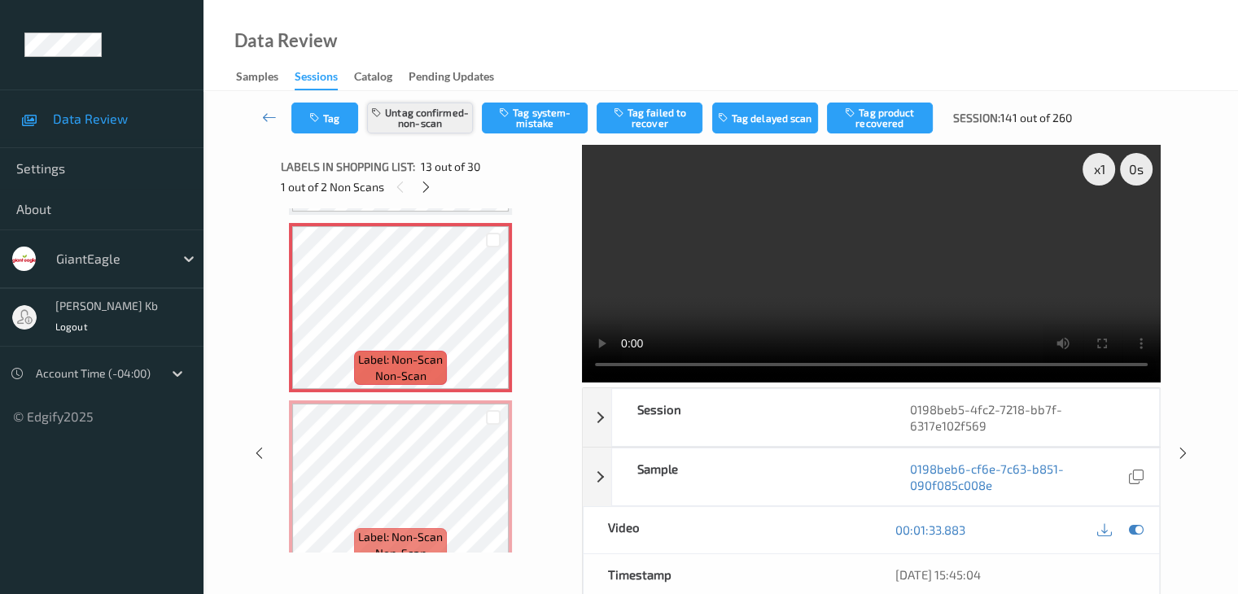
click at [442, 120] on button "Untag confirmed-non-scan" at bounding box center [420, 118] width 106 height 31
click at [557, 115] on button "Tag system-mistake" at bounding box center [535, 118] width 106 height 31
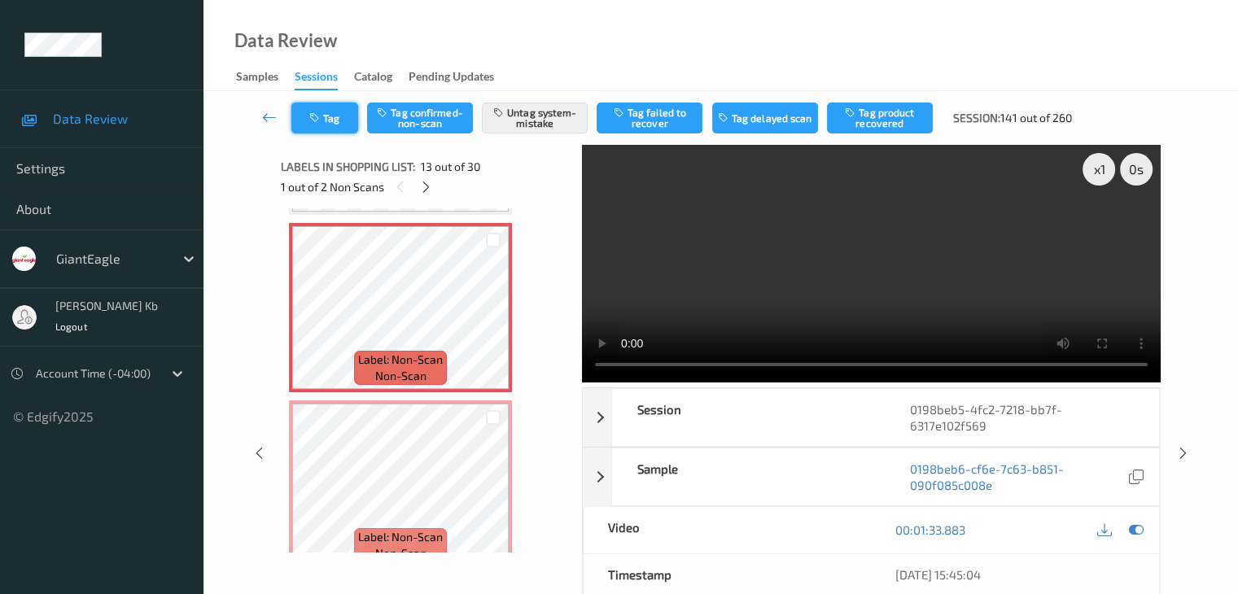
click at [348, 116] on button "Tag" at bounding box center [324, 118] width 67 height 31
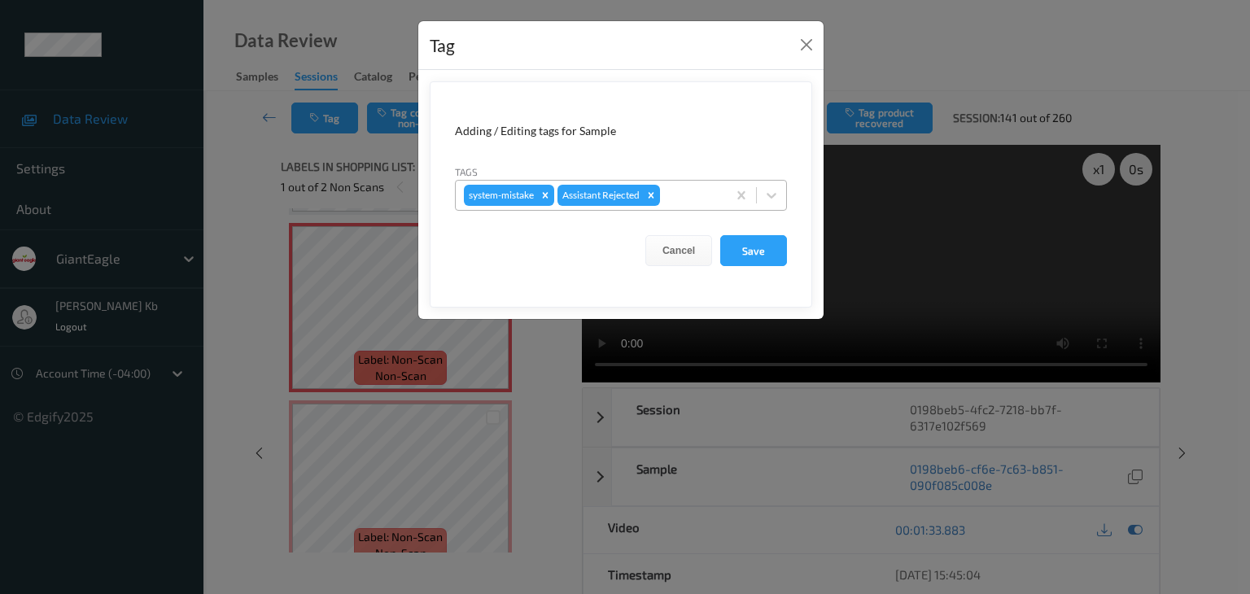
click at [684, 190] on div at bounding box center [690, 196] width 55 height 20
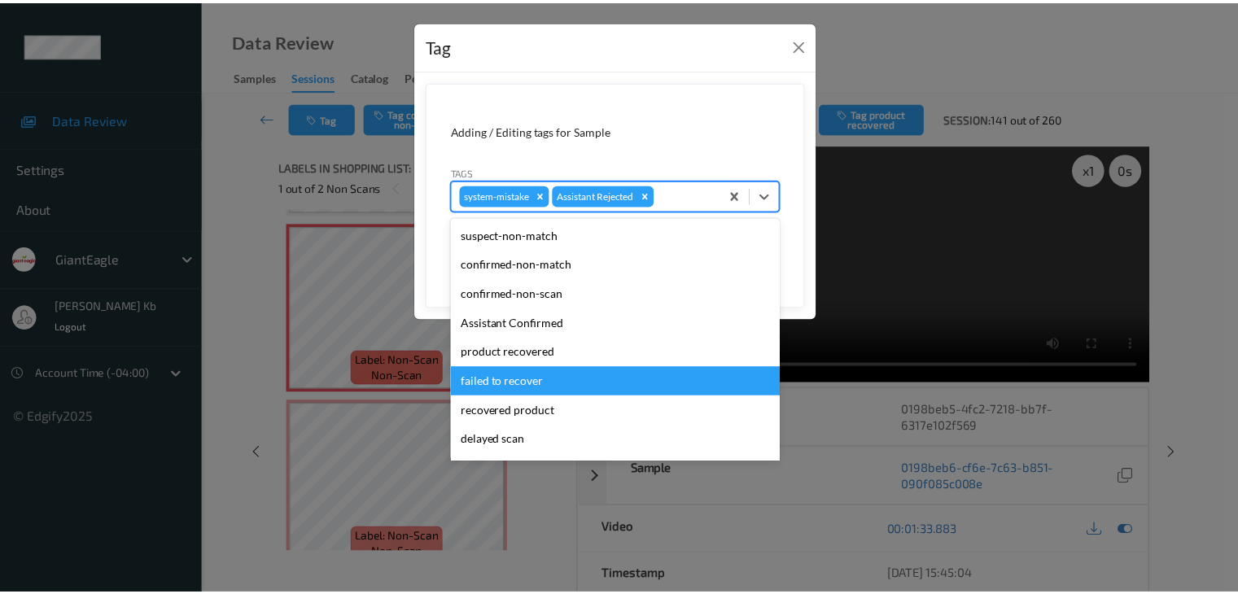
scroll to position [143, 0]
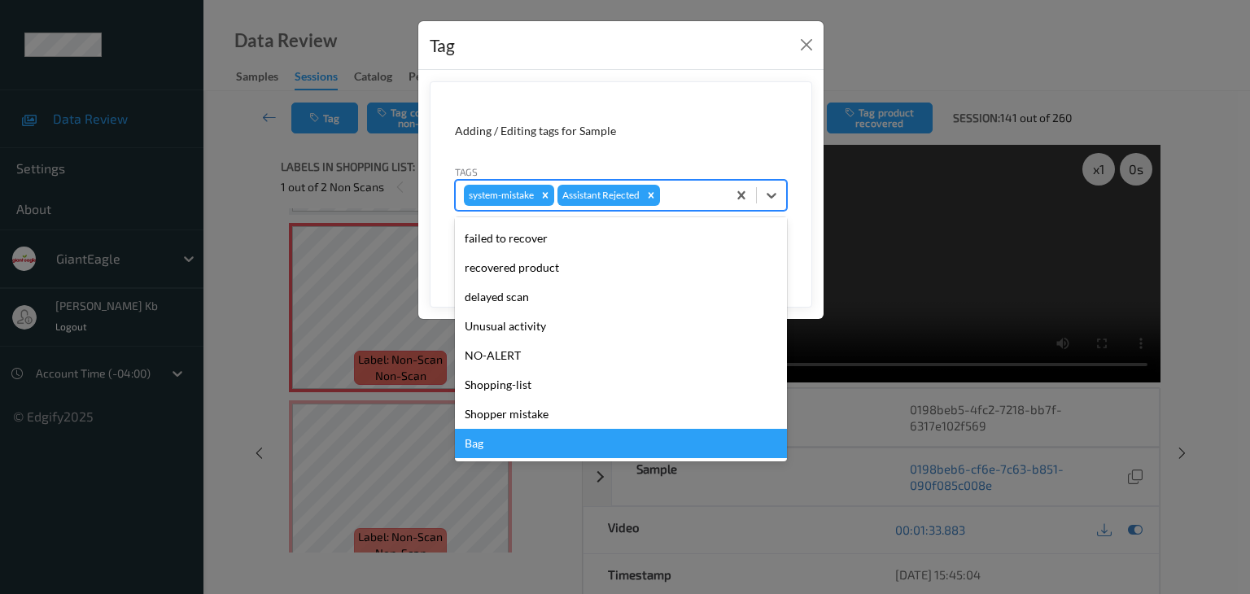
click at [502, 444] on div "Bag" at bounding box center [621, 443] width 332 height 29
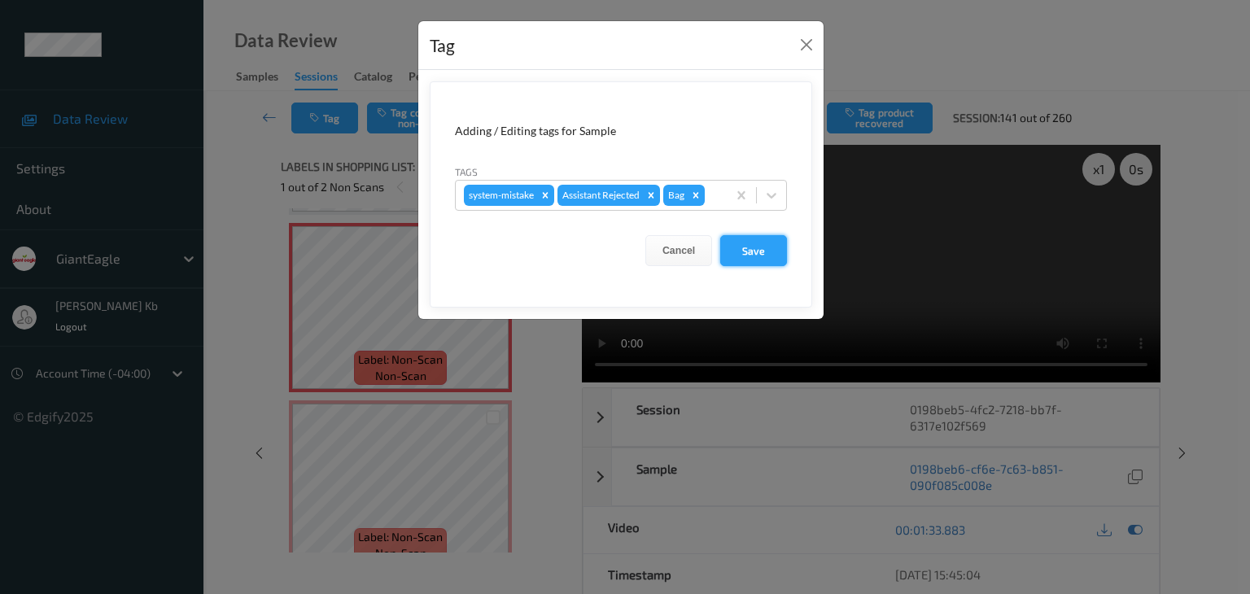
click at [756, 247] on button "Save" at bounding box center [753, 250] width 67 height 31
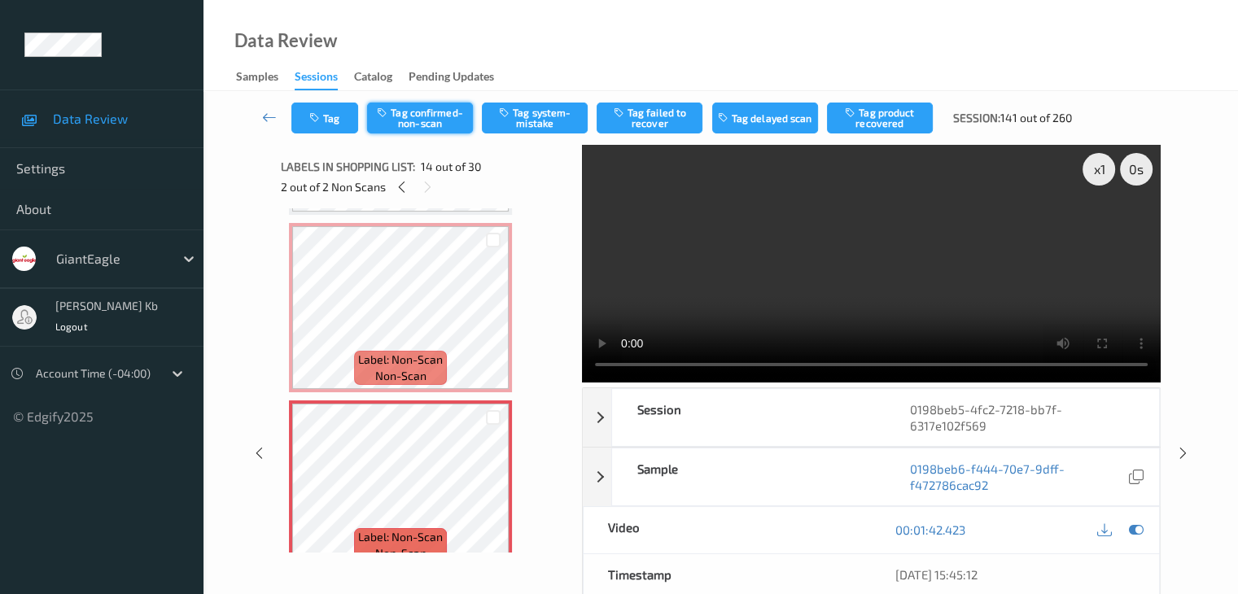
click at [440, 120] on button "Tag confirmed-non-scan" at bounding box center [420, 118] width 106 height 31
click at [876, 117] on button "Tag product recovered" at bounding box center [880, 118] width 106 height 31
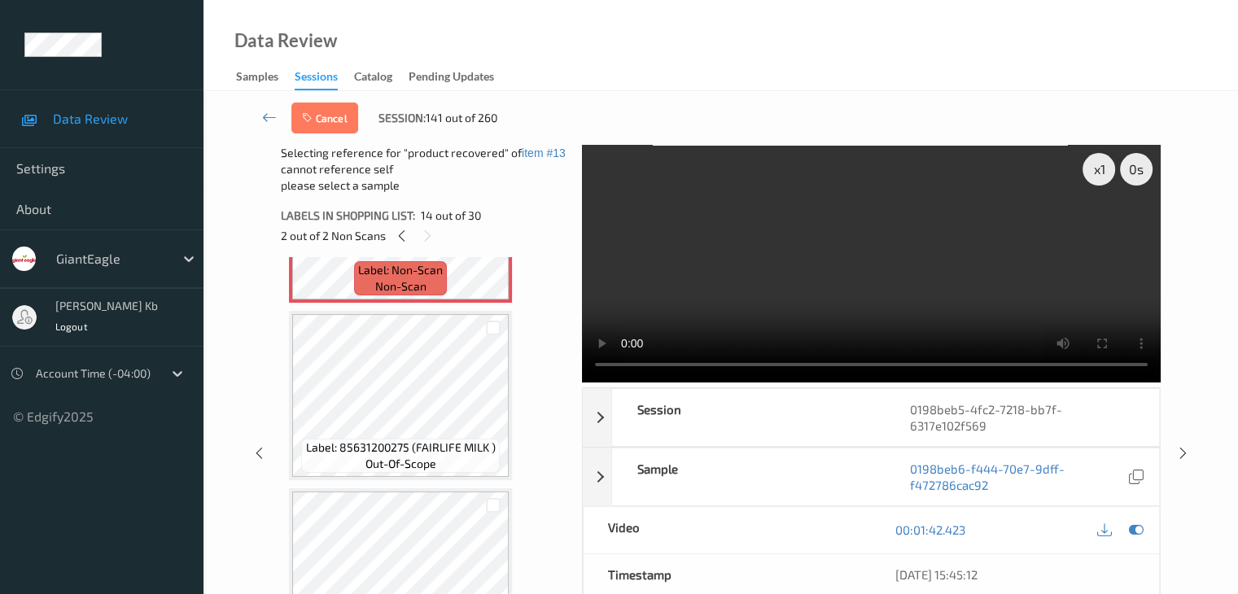
scroll to position [2448, 0]
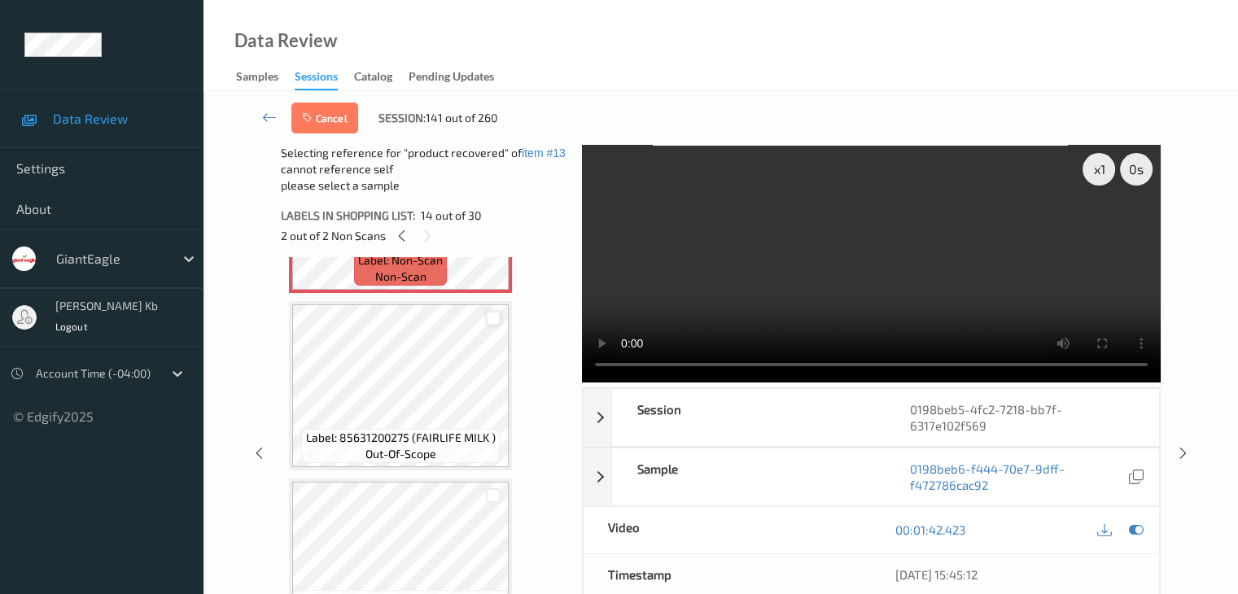
click at [497, 317] on div at bounding box center [493, 318] width 15 height 15
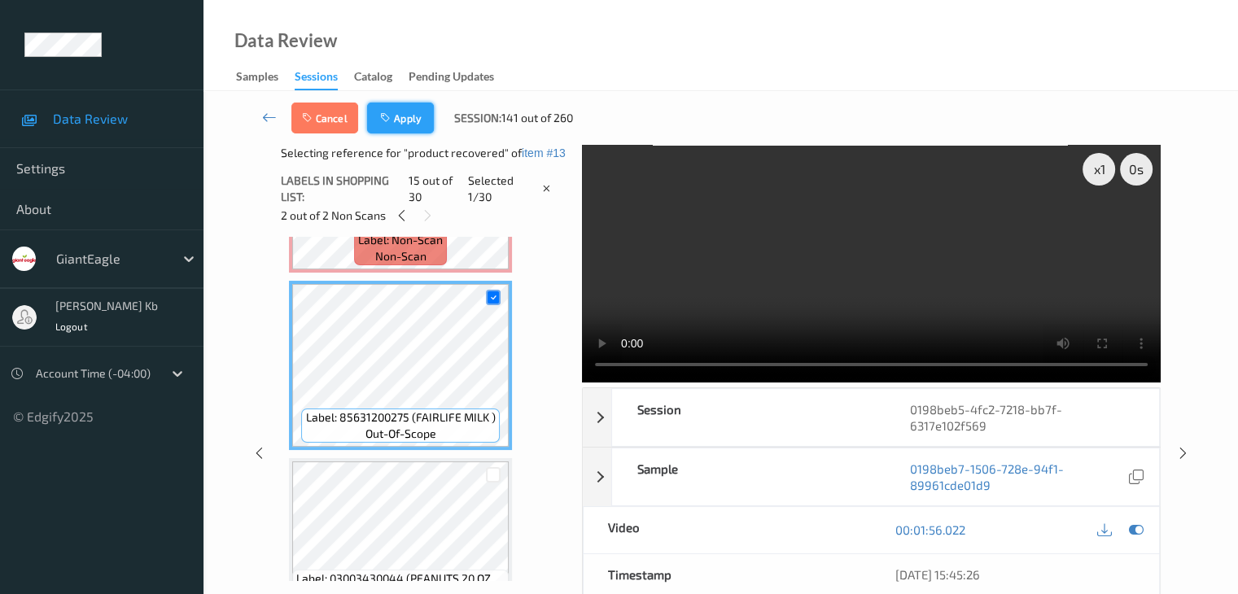
click at [415, 118] on button "Apply" at bounding box center [400, 118] width 67 height 31
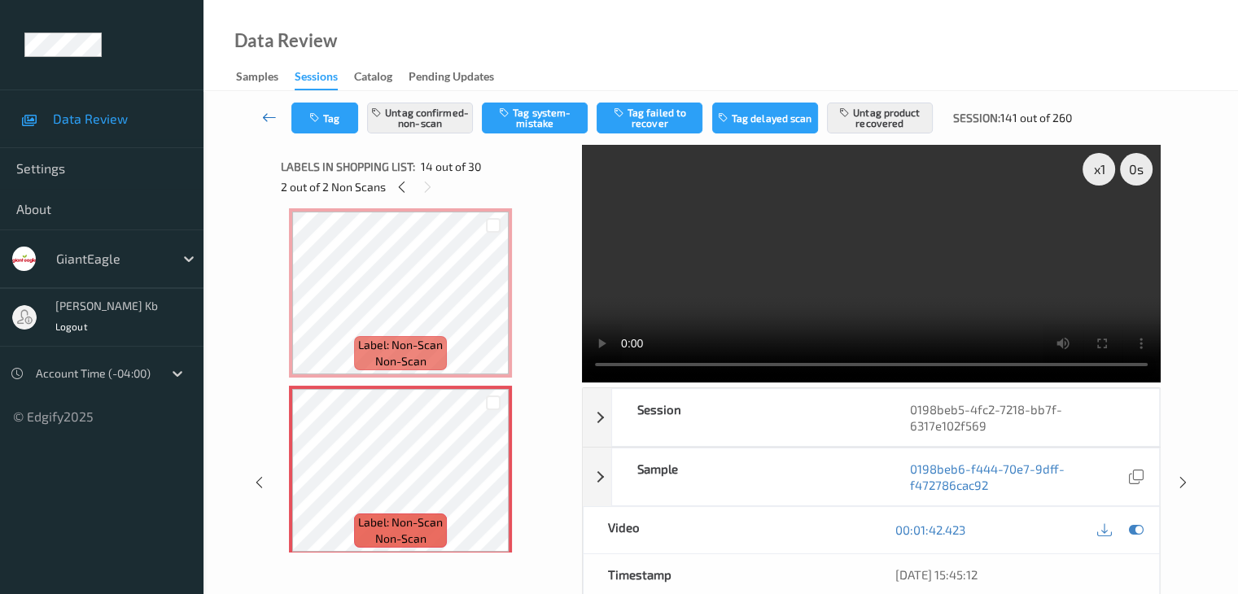
click at [269, 115] on icon at bounding box center [269, 117] width 15 height 16
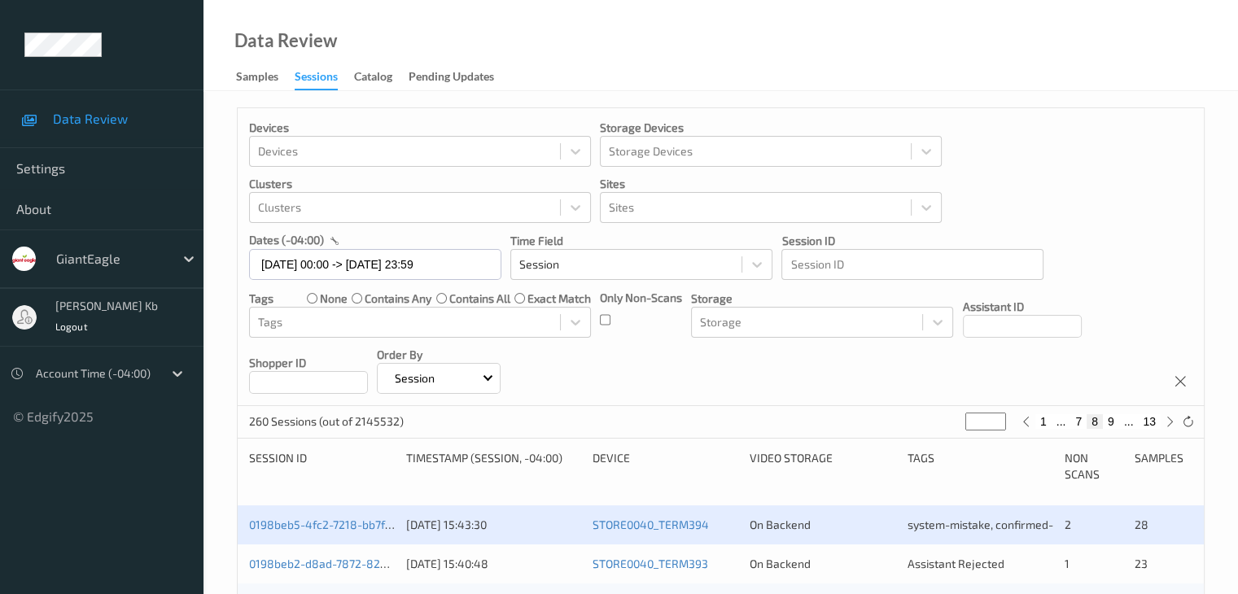
scroll to position [81, 0]
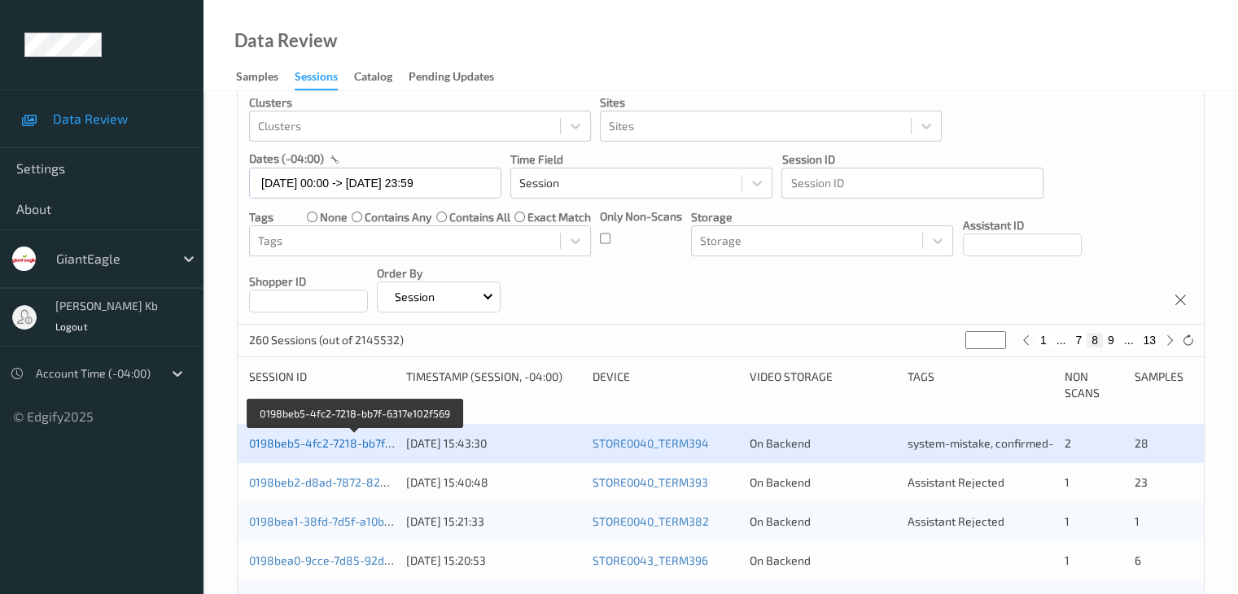
click at [326, 442] on link "0198beb5-4fc2-7218-bb7f-6317e102f569" at bounding box center [355, 443] width 212 height 14
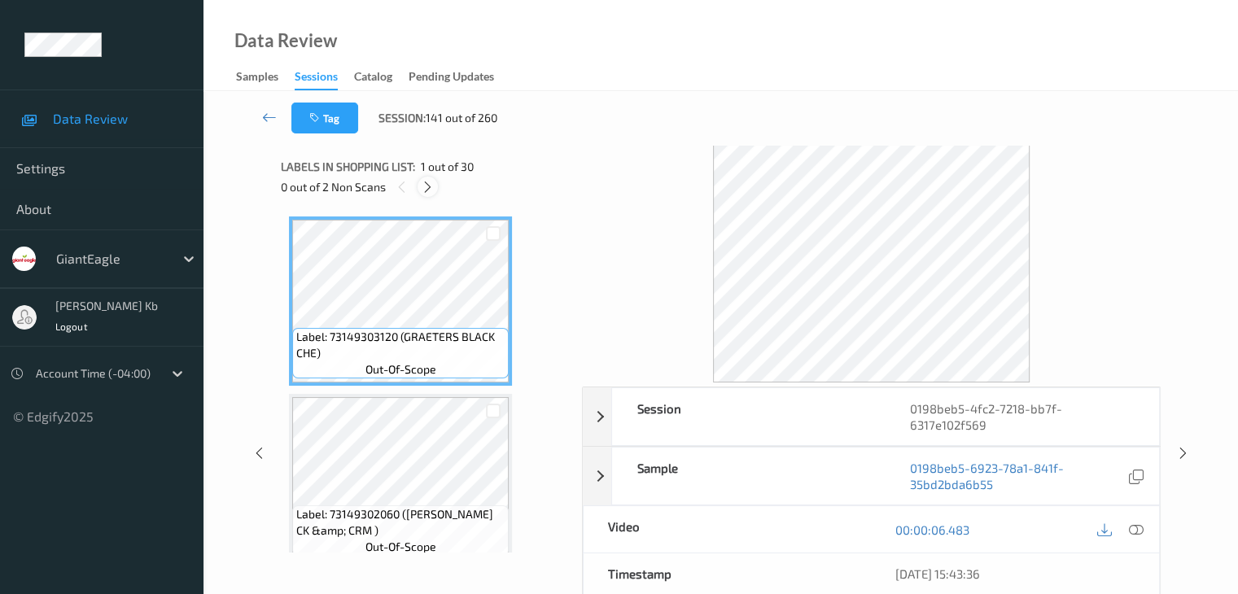
click at [429, 185] on icon at bounding box center [428, 187] width 14 height 15
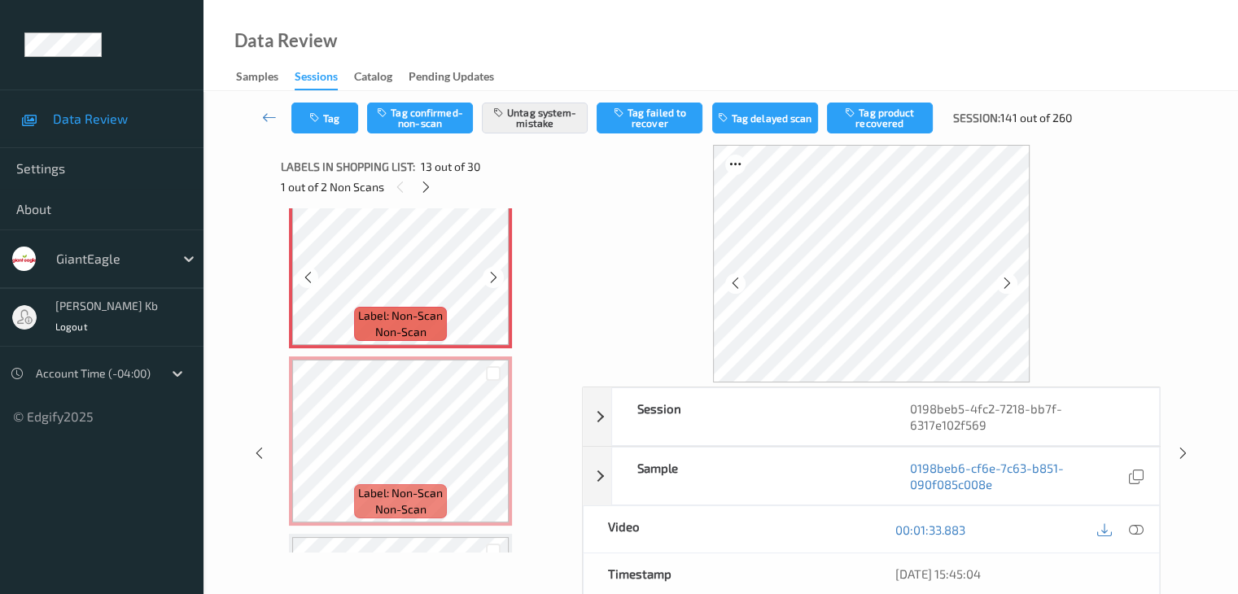
scroll to position [2204, 0]
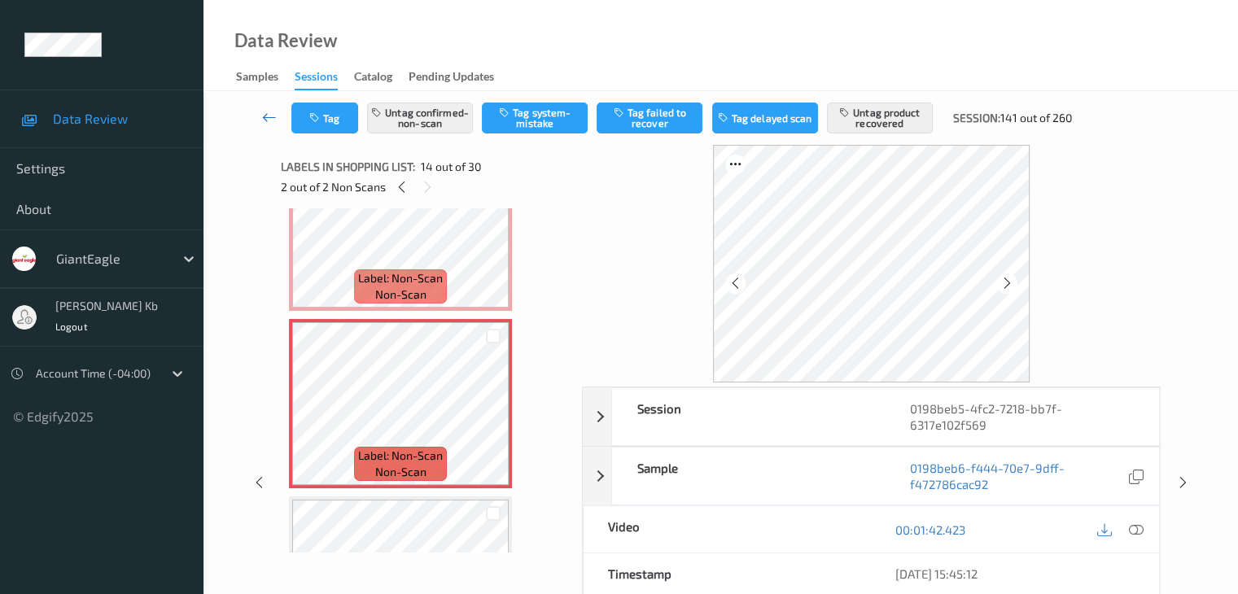
click at [268, 113] on icon at bounding box center [269, 117] width 15 height 16
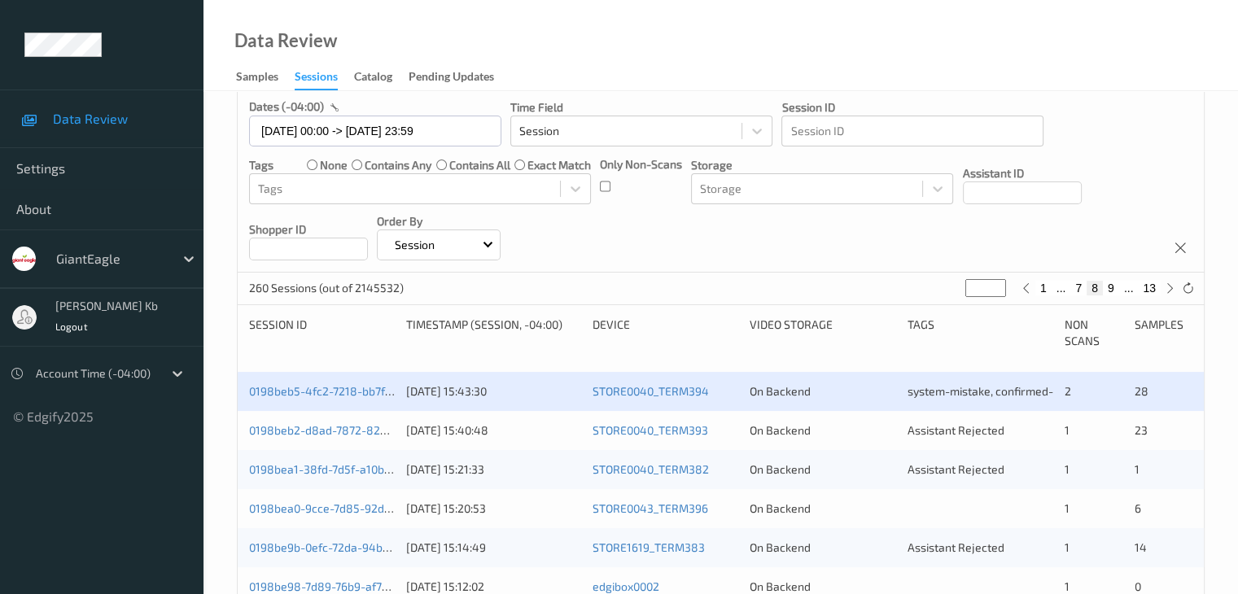
scroll to position [163, 0]
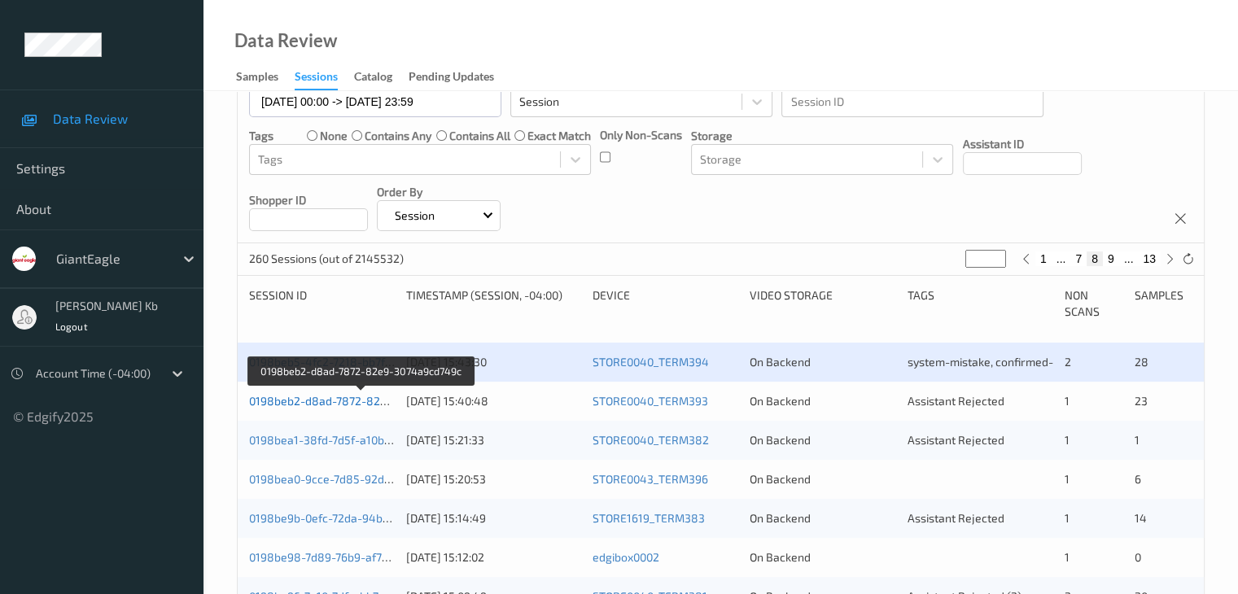
click at [339, 400] on link "0198beb2-d8ad-7872-82e9-3074a9cd749c" at bounding box center [361, 401] width 225 height 14
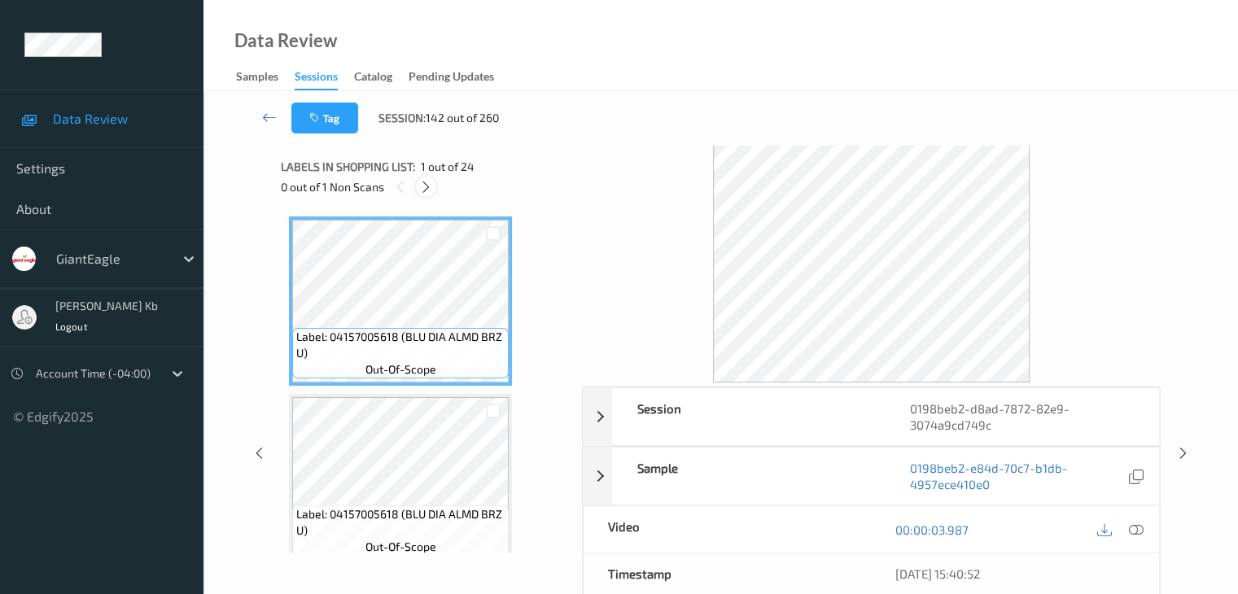
click at [430, 189] on icon at bounding box center [426, 187] width 14 height 15
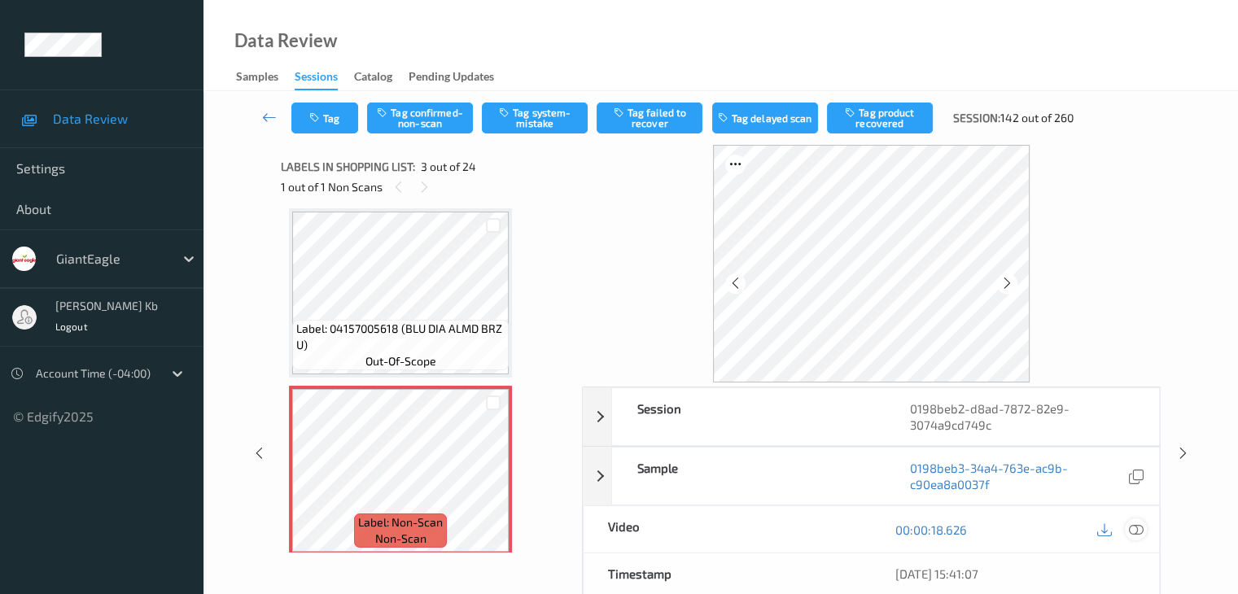
click at [1136, 528] on icon at bounding box center [1135, 529] width 15 height 15
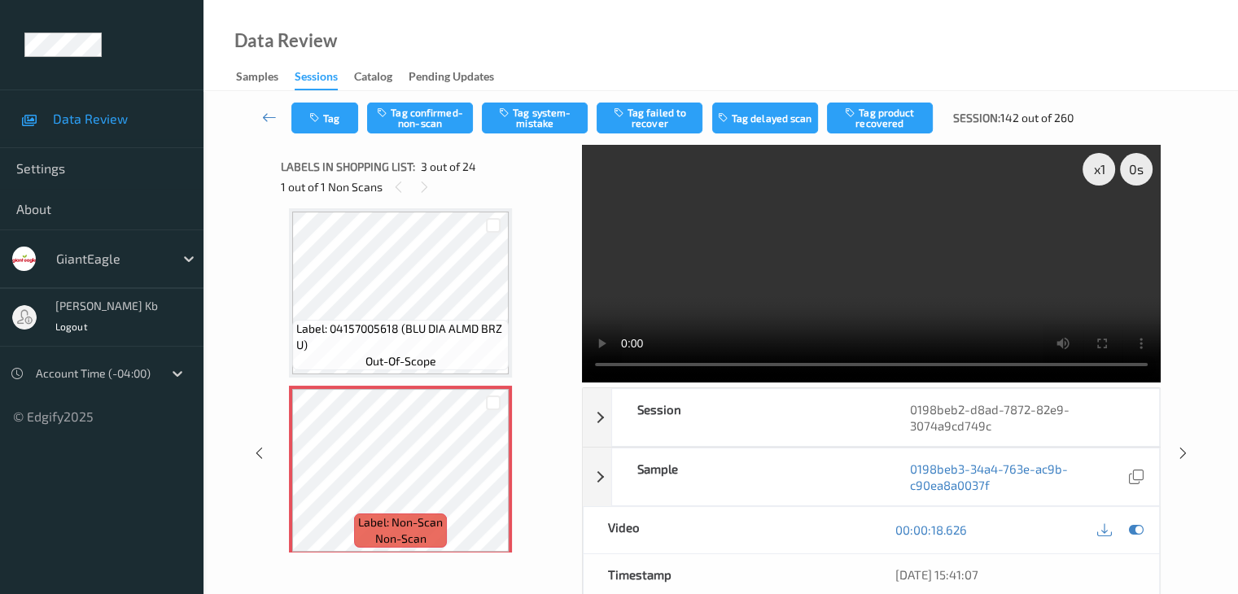
click at [596, 222] on video at bounding box center [871, 264] width 579 height 238
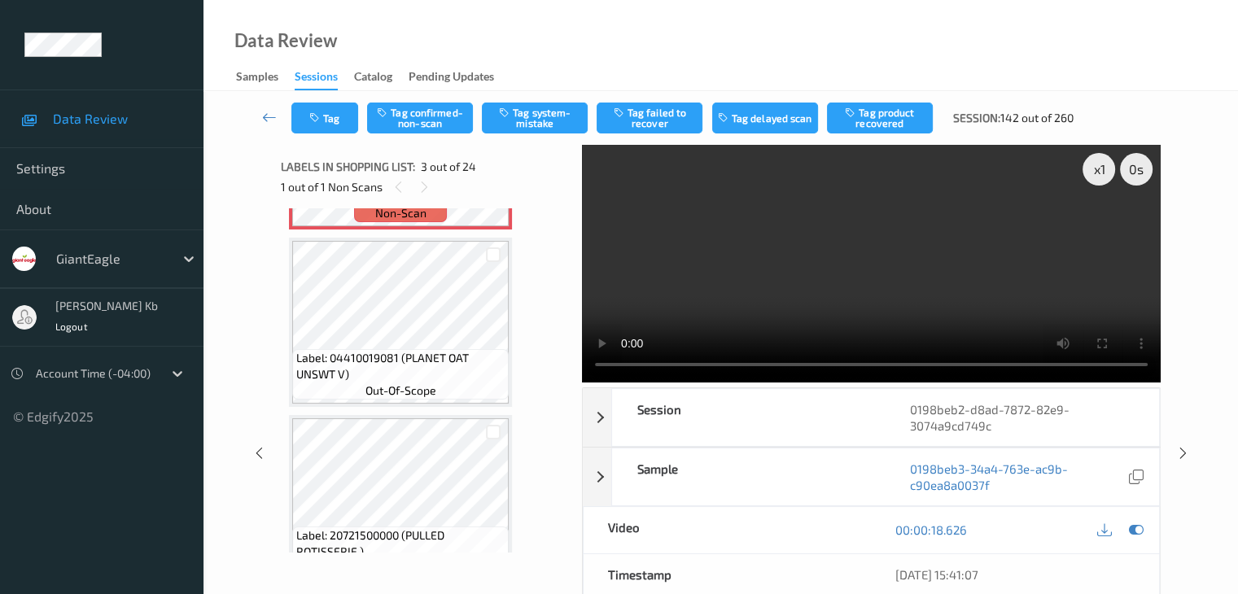
scroll to position [430, 0]
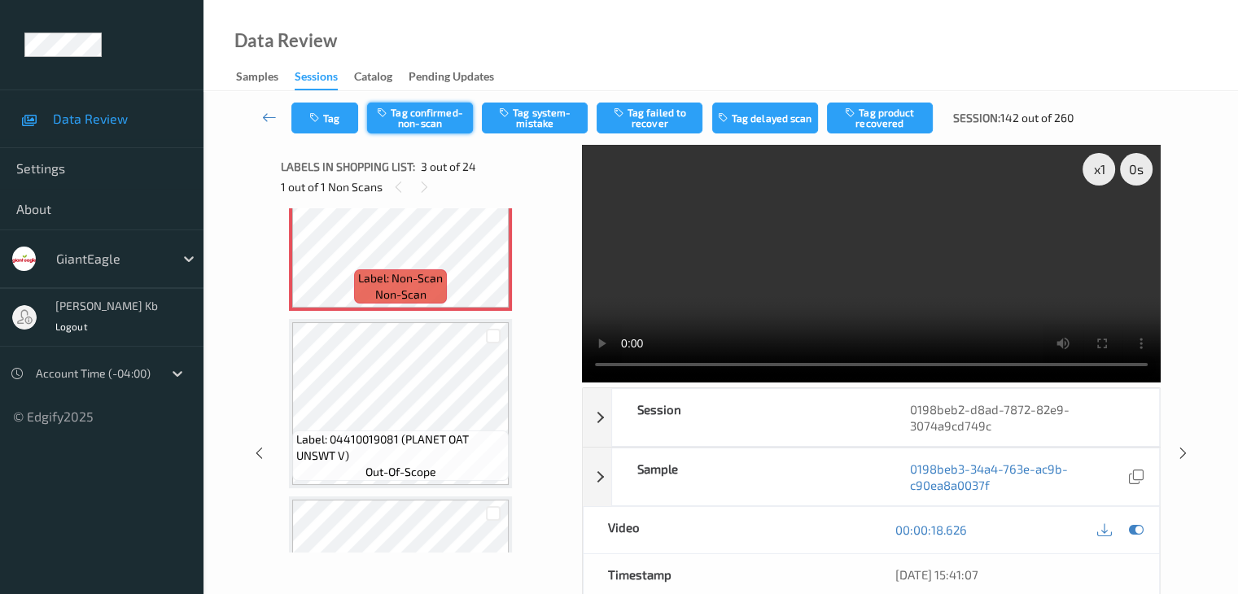
click at [443, 120] on button "Tag confirmed-non-scan" at bounding box center [420, 118] width 106 height 31
drag, startPoint x: 885, startPoint y: 115, endPoint x: 869, endPoint y: 121, distance: 16.8
click at [885, 115] on button "Tag product recovered" at bounding box center [880, 118] width 106 height 31
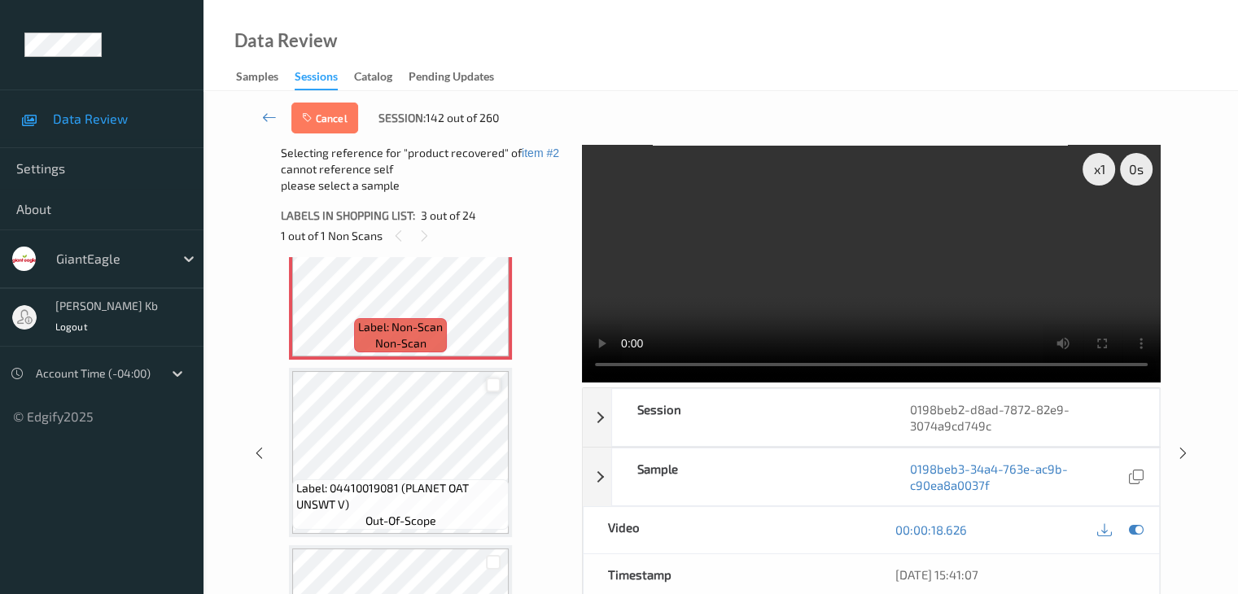
click at [493, 387] on div at bounding box center [493, 385] width 15 height 15
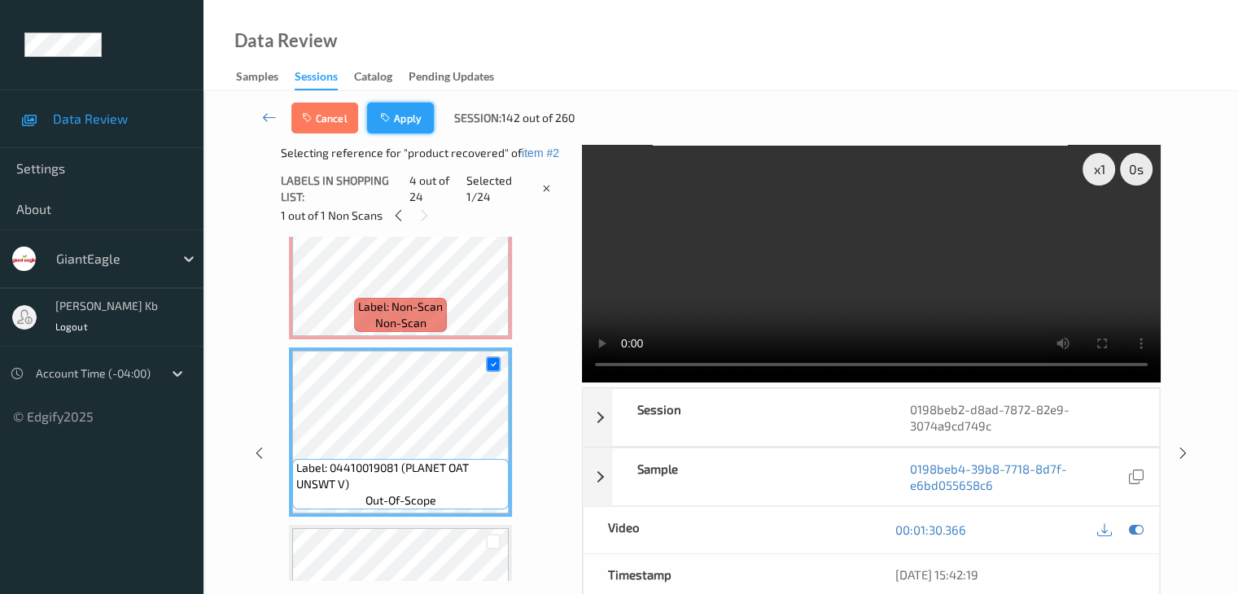
click at [419, 121] on button "Apply" at bounding box center [400, 118] width 67 height 31
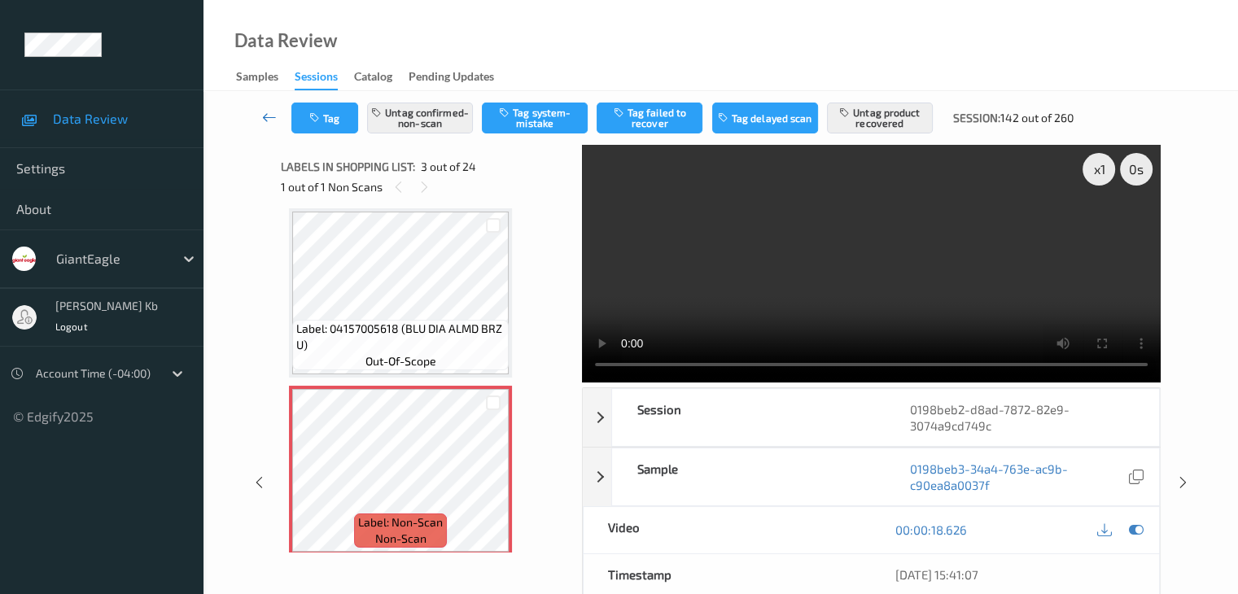
click at [270, 119] on icon at bounding box center [269, 117] width 15 height 16
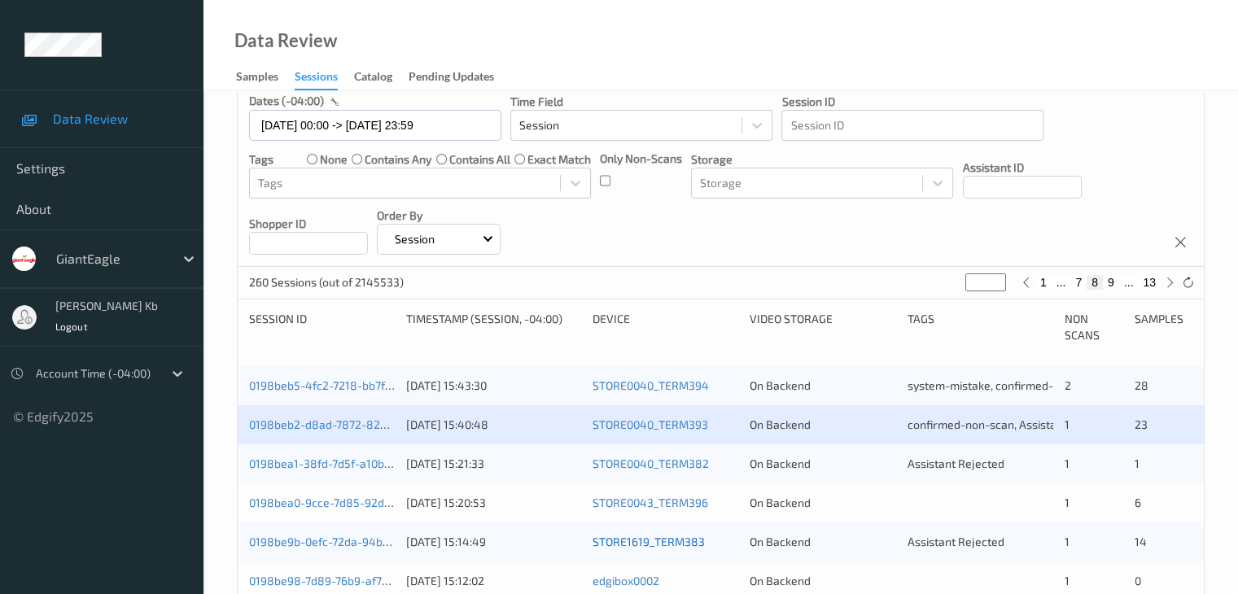
scroll to position [326, 0]
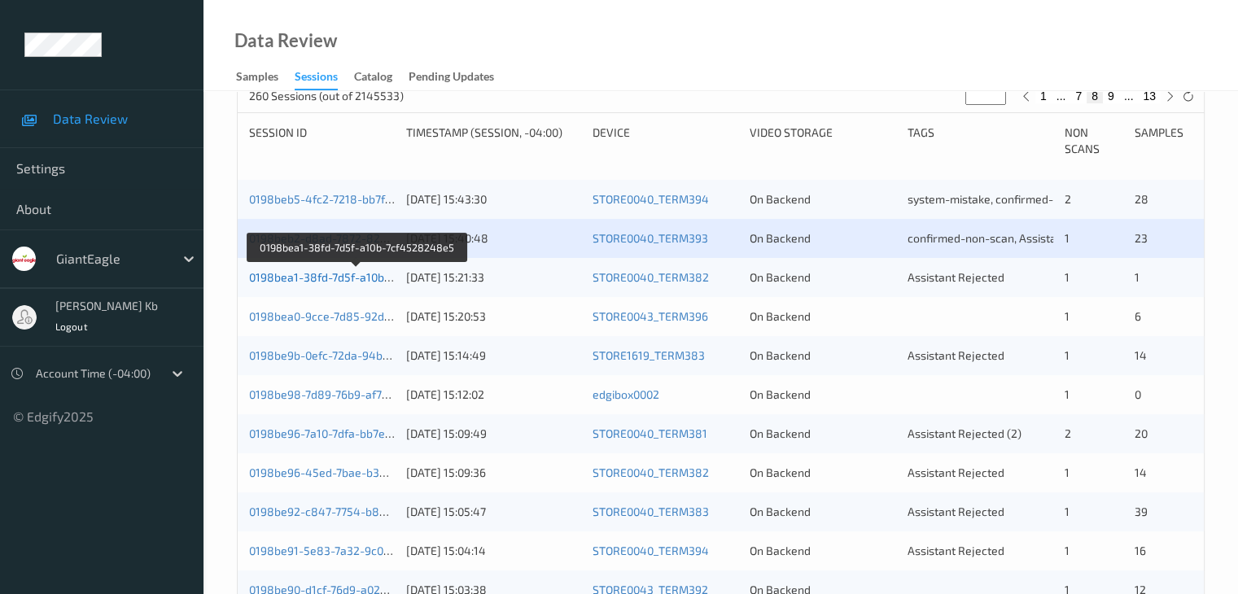
click at [317, 282] on link "0198bea1-38fd-7d5f-a10b-7cf4528248e5" at bounding box center [357, 277] width 216 height 14
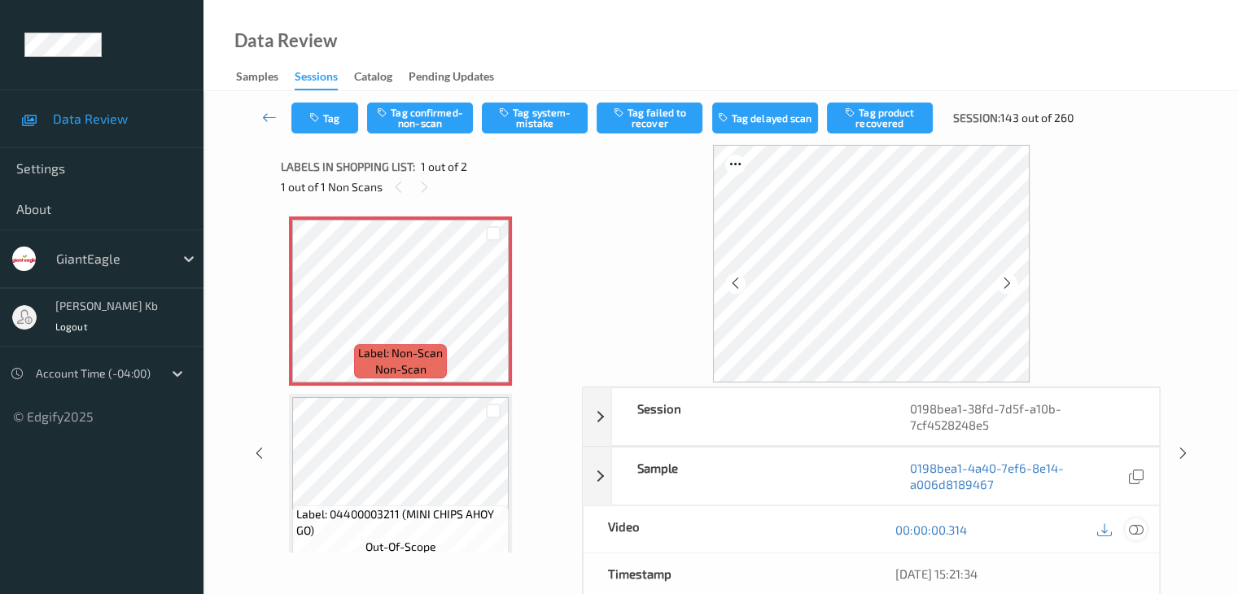
click at [1137, 528] on icon at bounding box center [1135, 529] width 15 height 15
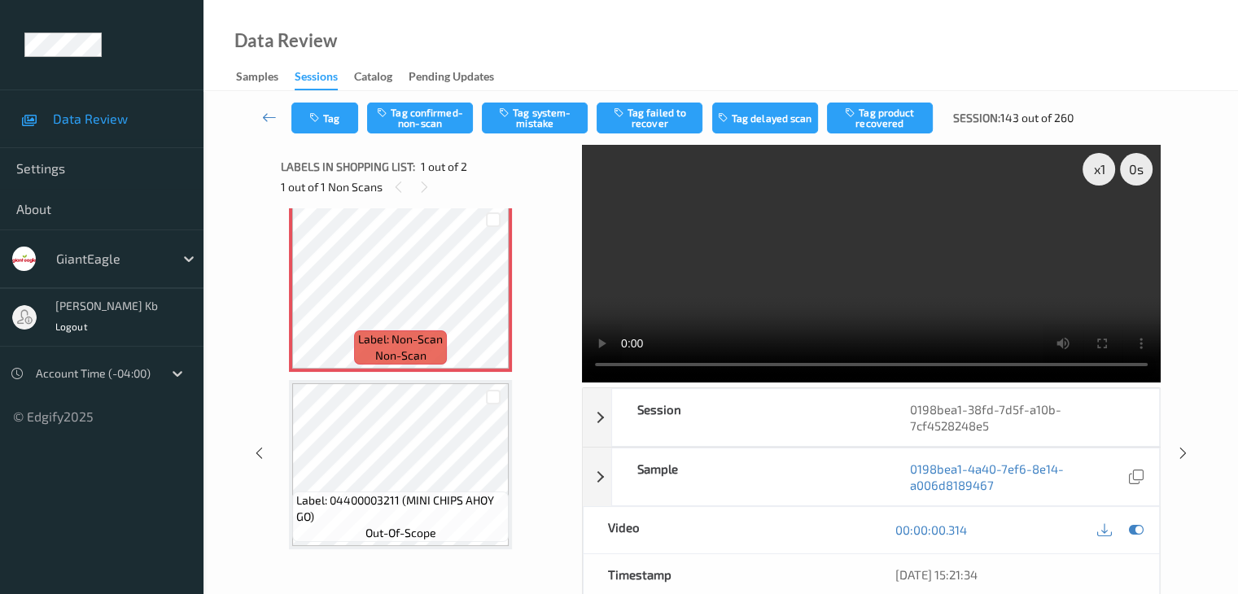
scroll to position [19, 0]
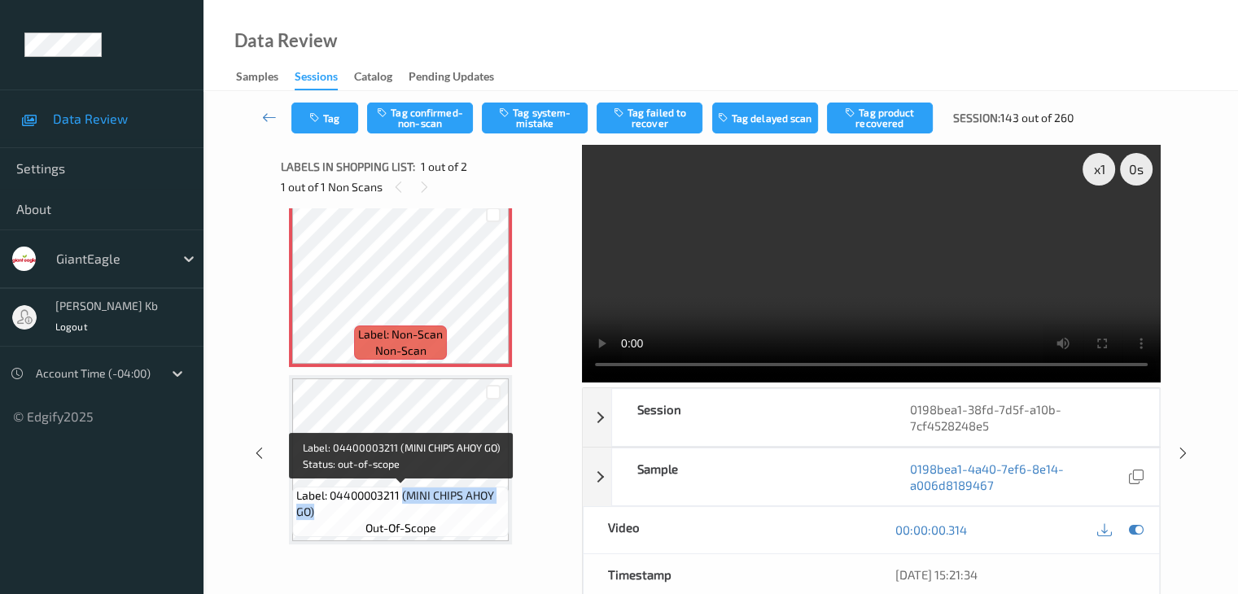
drag, startPoint x: 403, startPoint y: 496, endPoint x: 495, endPoint y: 505, distance: 92.4
click at [495, 505] on span "Label: 04400003211 (MINI CHIPS AHOY GO)" at bounding box center [400, 503] width 208 height 33
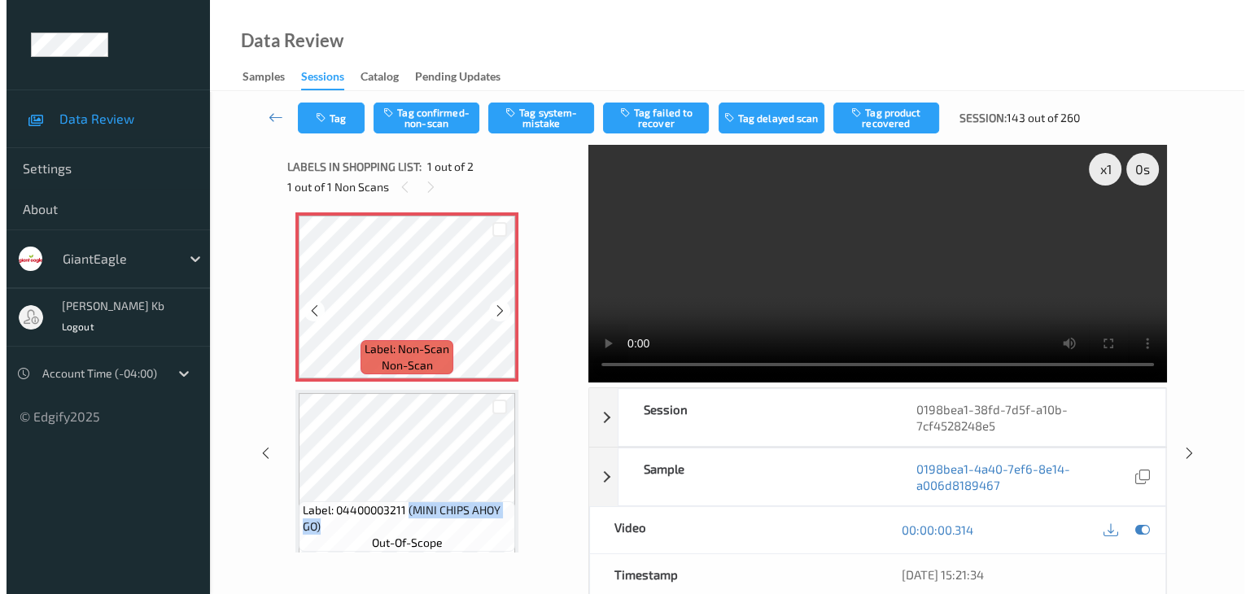
scroll to position [0, 0]
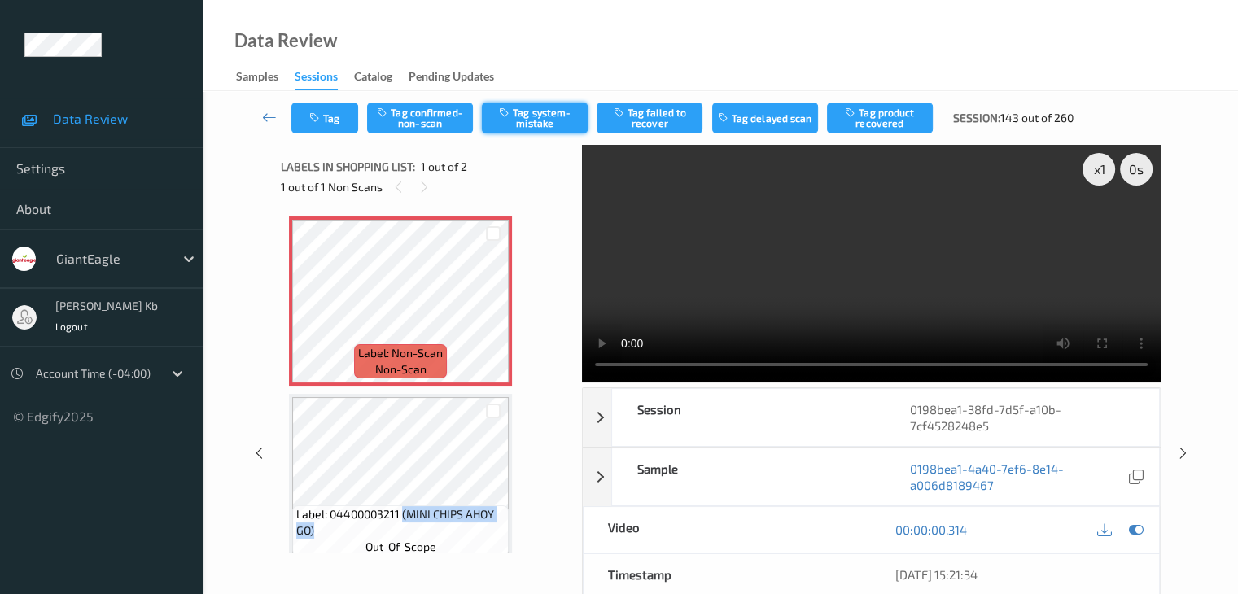
click at [544, 119] on button "Tag system-mistake" at bounding box center [535, 118] width 106 height 31
click at [340, 115] on button "Tag" at bounding box center [324, 118] width 67 height 31
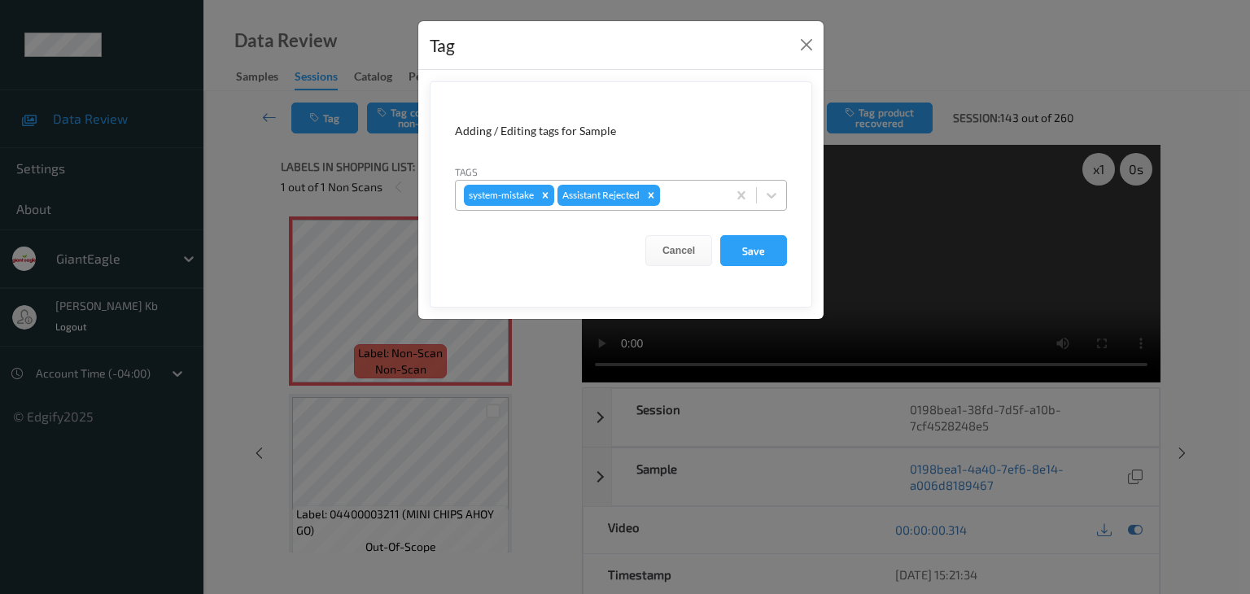
click at [693, 190] on div at bounding box center [690, 196] width 55 height 20
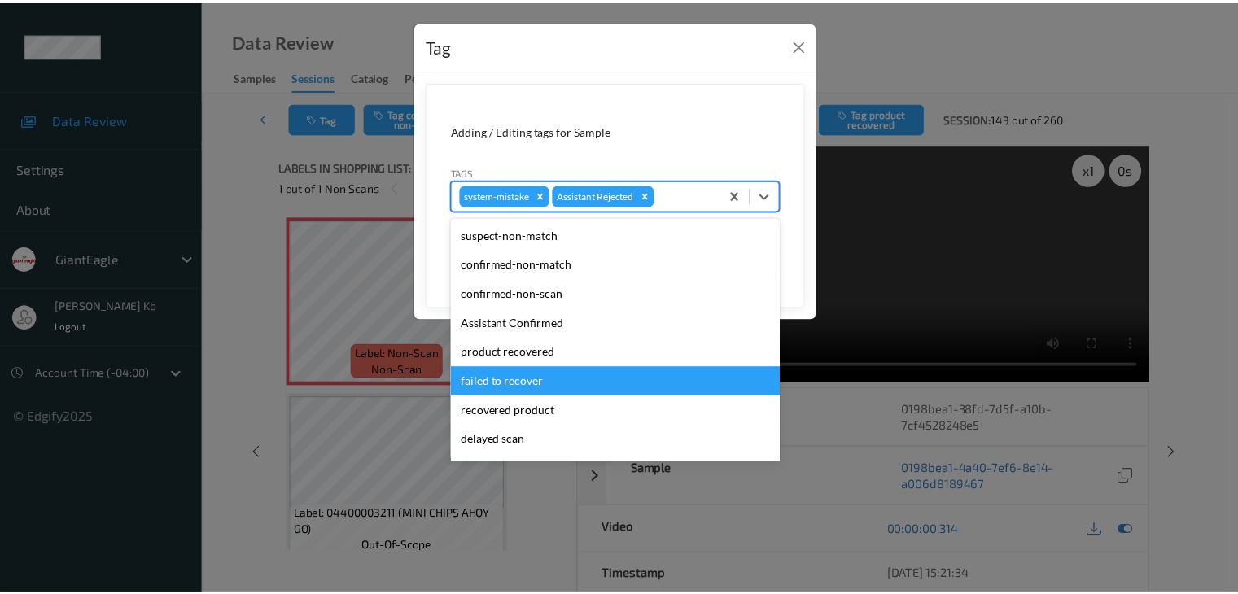
scroll to position [143, 0]
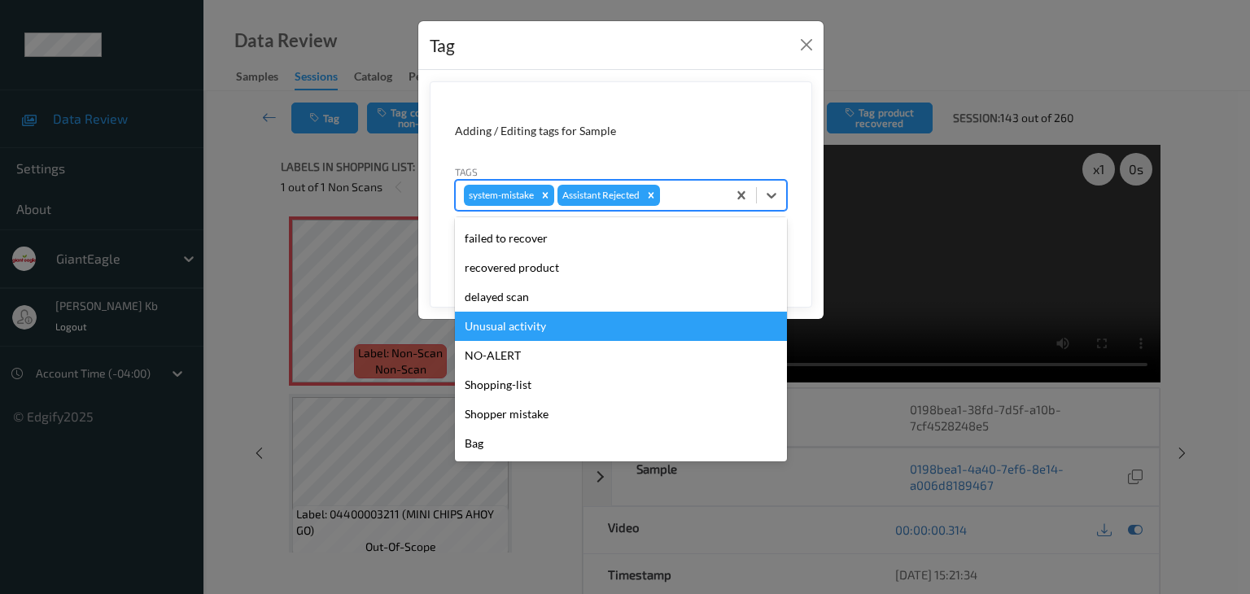
click at [535, 330] on div "Unusual activity" at bounding box center [621, 326] width 332 height 29
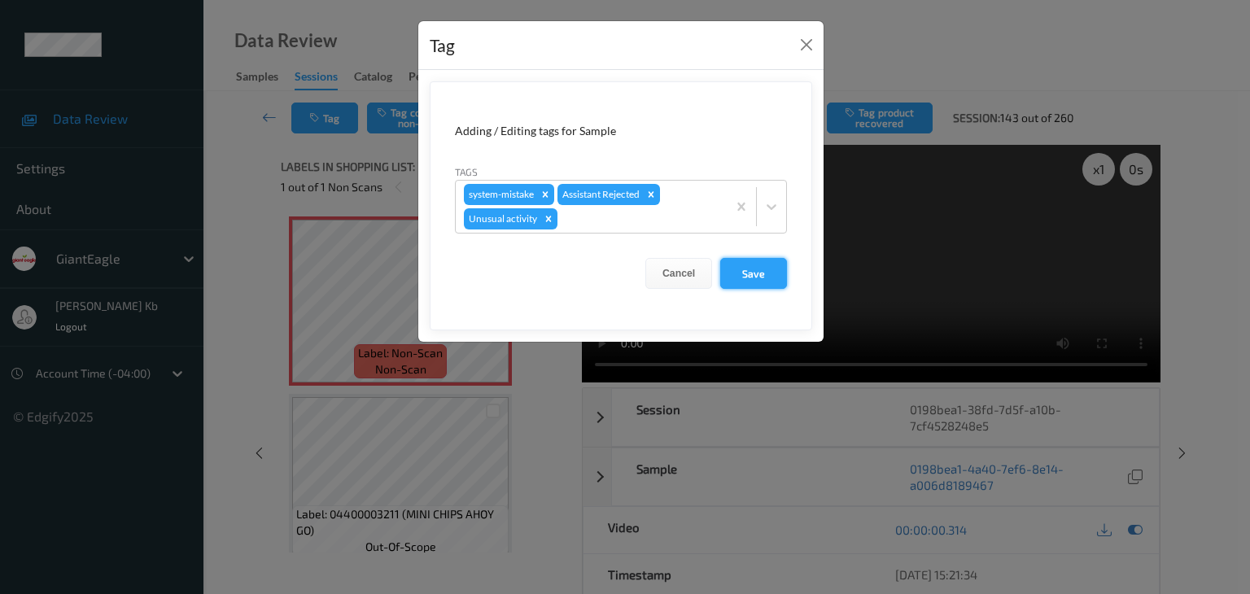
click at [760, 269] on button "Save" at bounding box center [753, 273] width 67 height 31
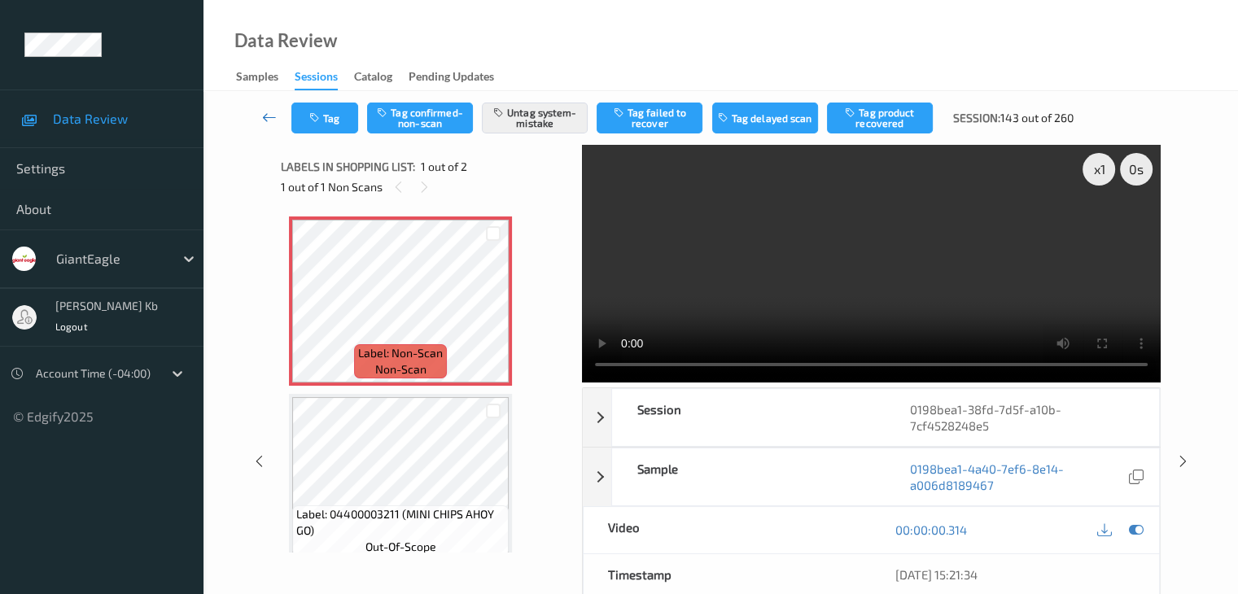
click at [266, 118] on icon at bounding box center [269, 117] width 15 height 16
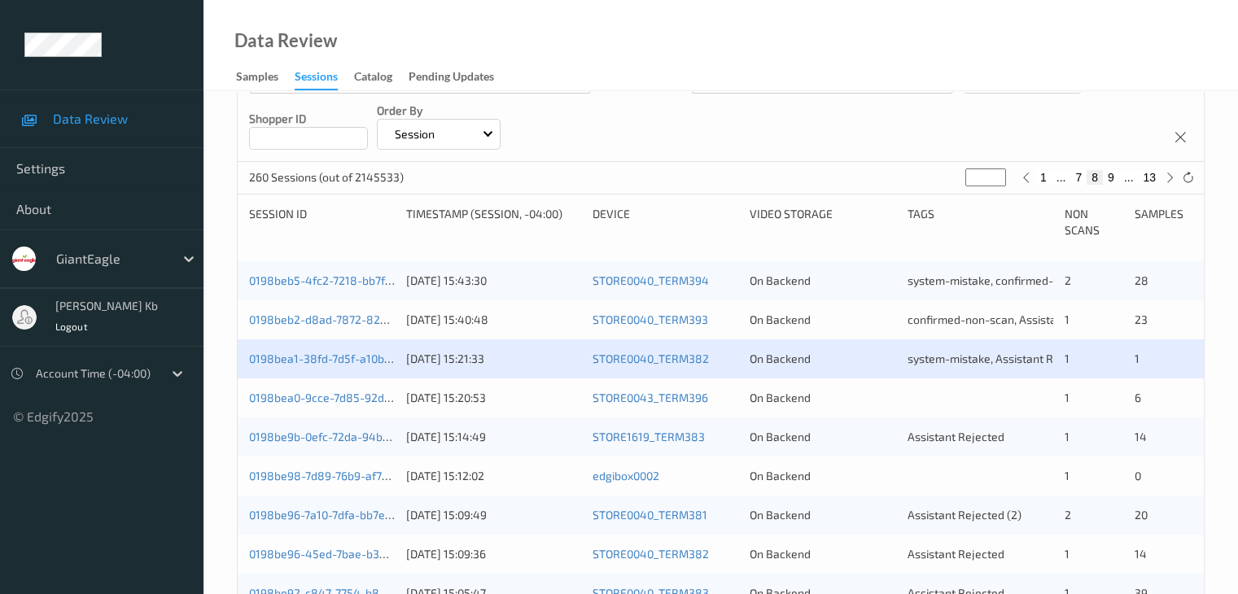
scroll to position [326, 0]
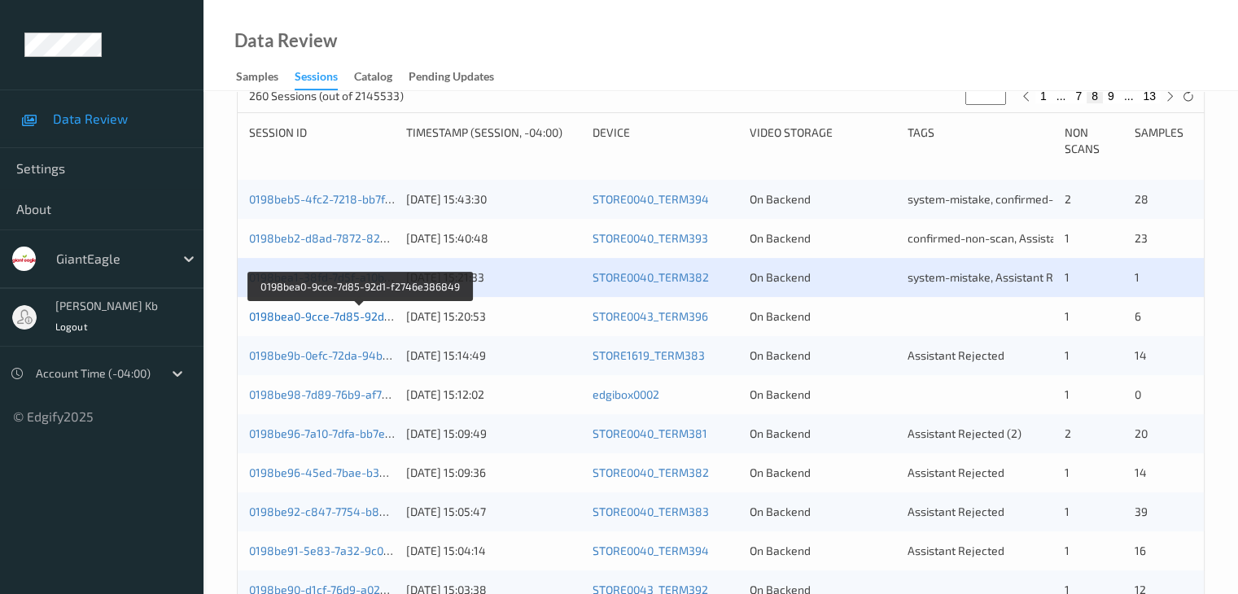
click at [334, 314] on link "0198bea0-9cce-7d85-92d1-f2746e386849" at bounding box center [360, 316] width 223 height 14
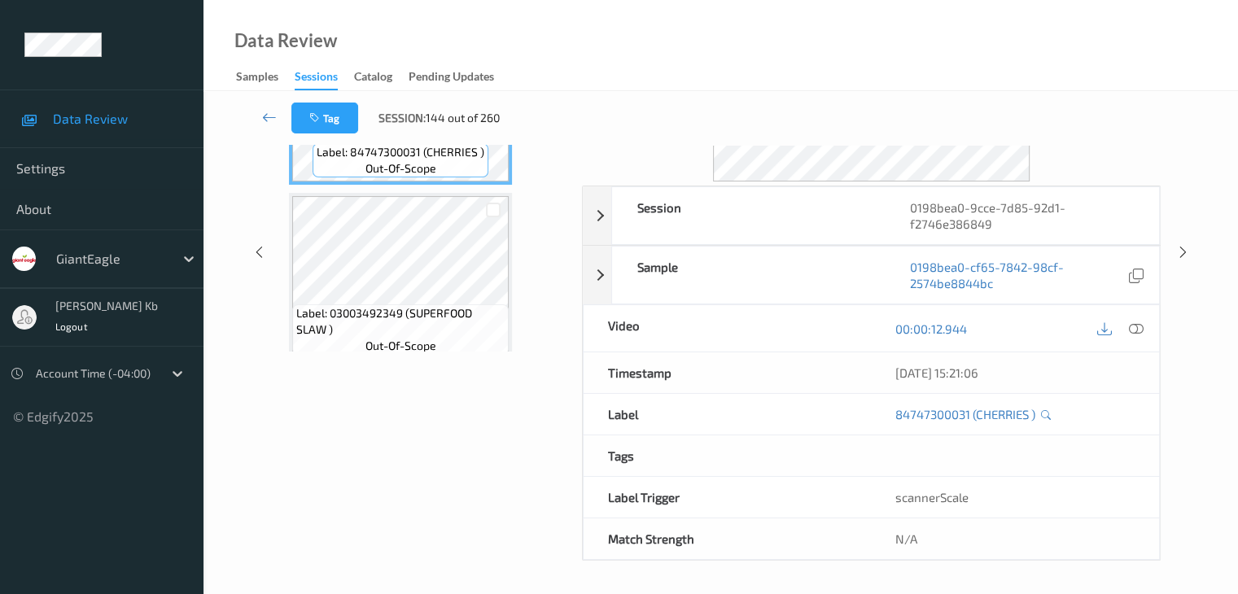
scroll to position [199, 0]
drag, startPoint x: 384, startPoint y: 0, endPoint x: 837, endPoint y: 39, distance: 454.1
click at [837, 39] on div "Data Review Samples Sessions Catalog Pending Updates" at bounding box center [720, 45] width 1034 height 91
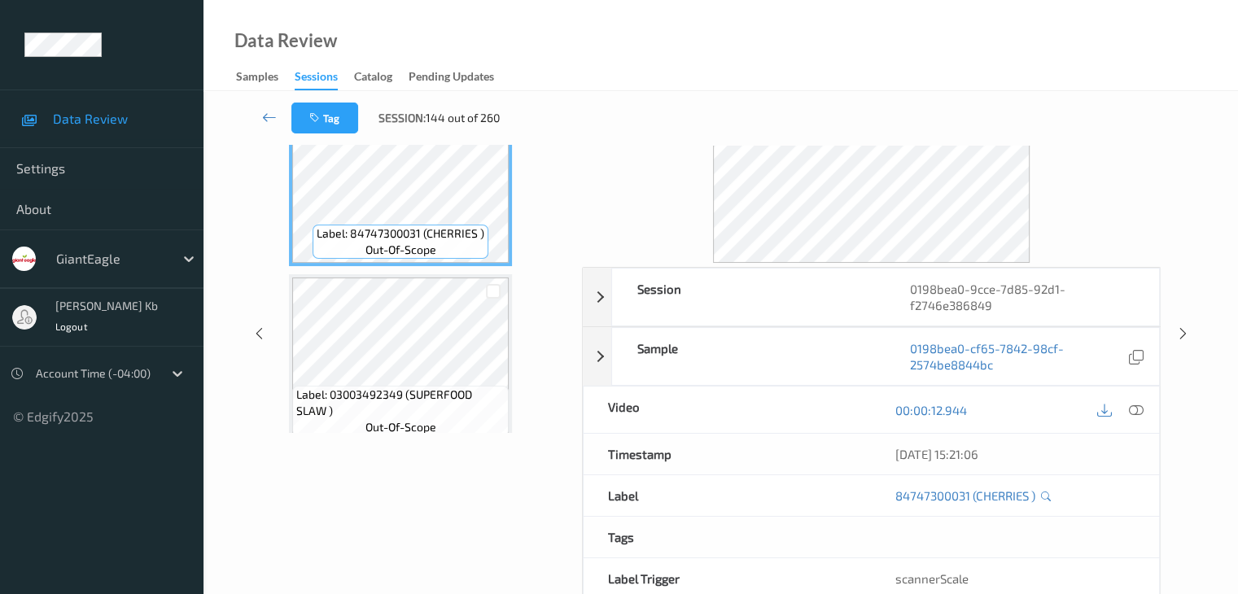
scroll to position [36, 0]
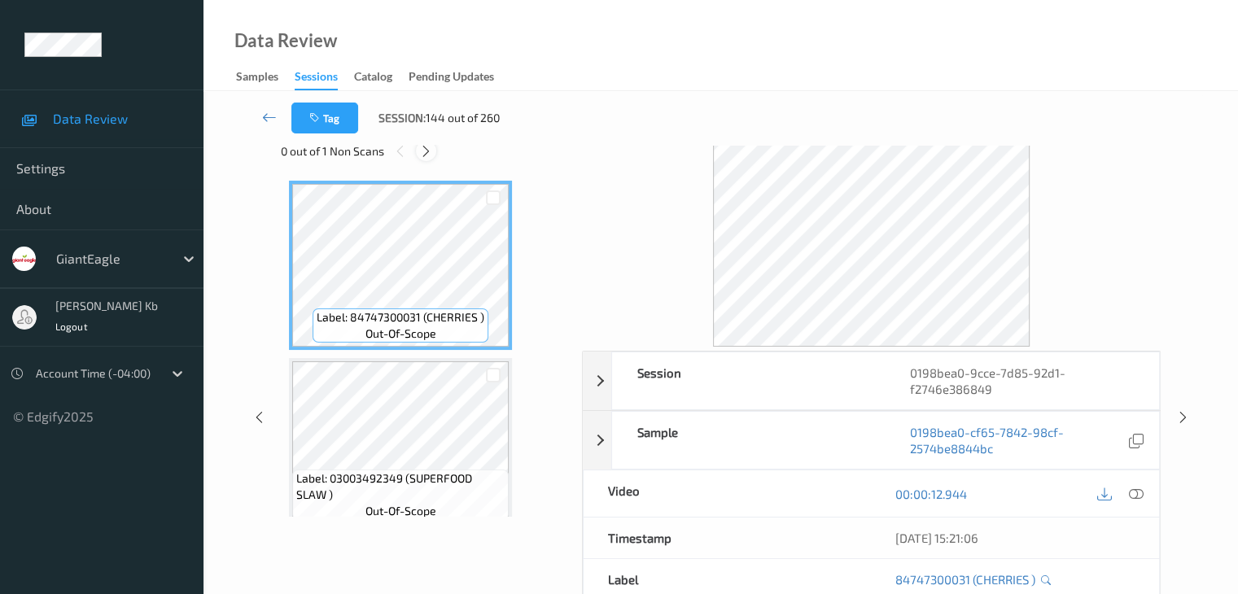
click at [429, 151] on icon at bounding box center [426, 151] width 14 height 15
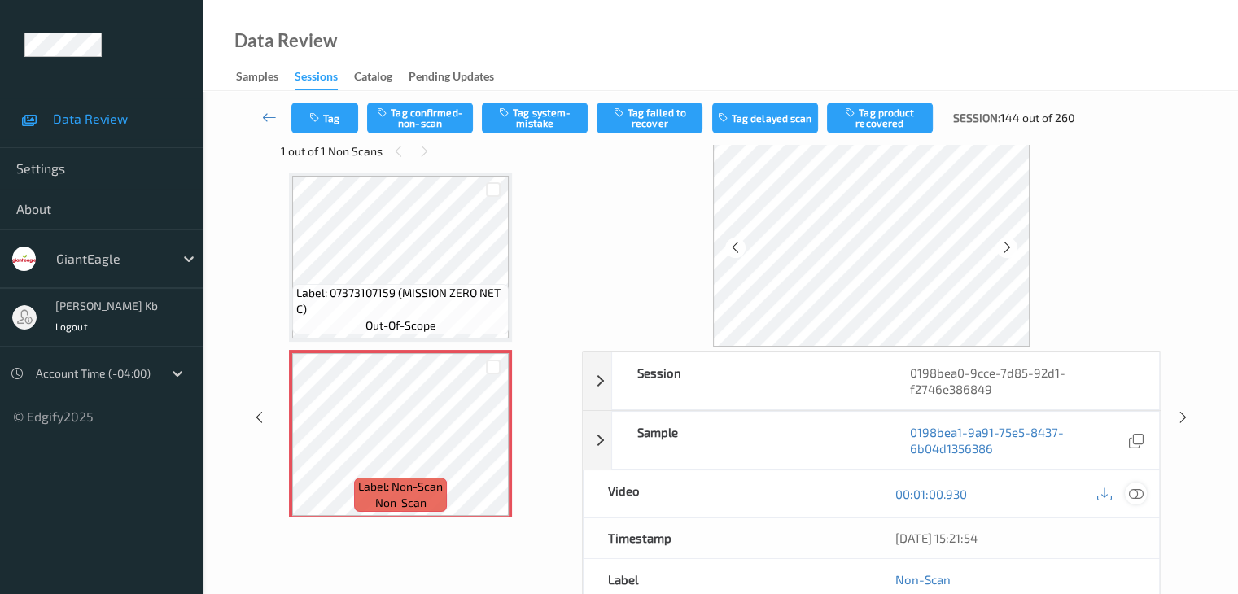
click at [1138, 492] on icon at bounding box center [1135, 494] width 15 height 15
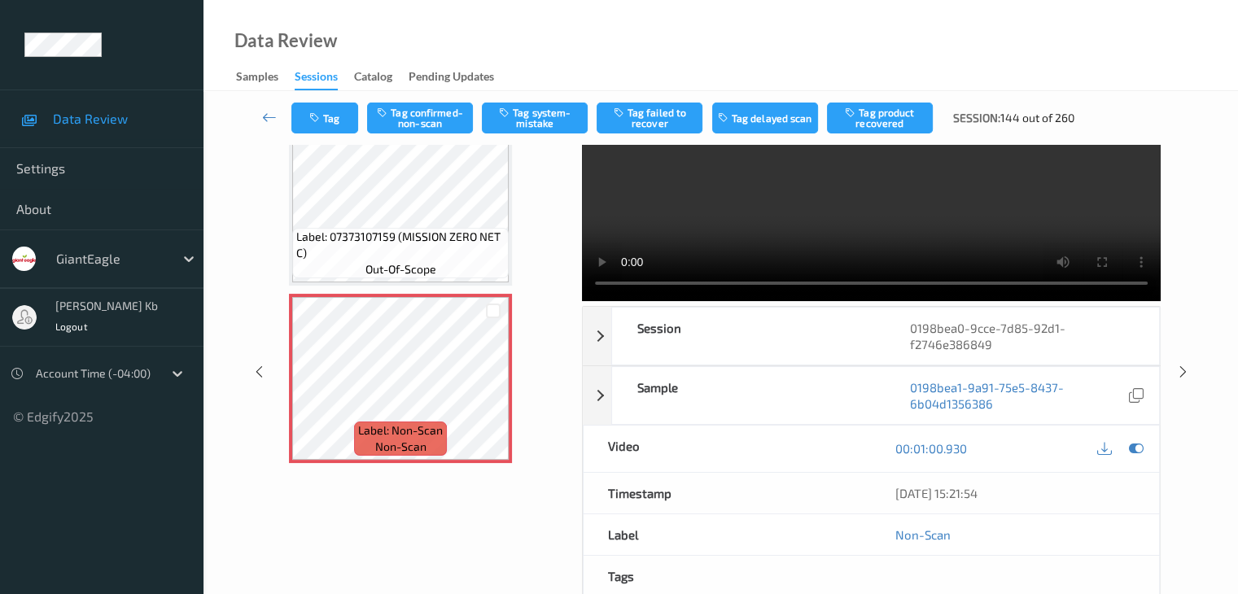
scroll to position [0, 0]
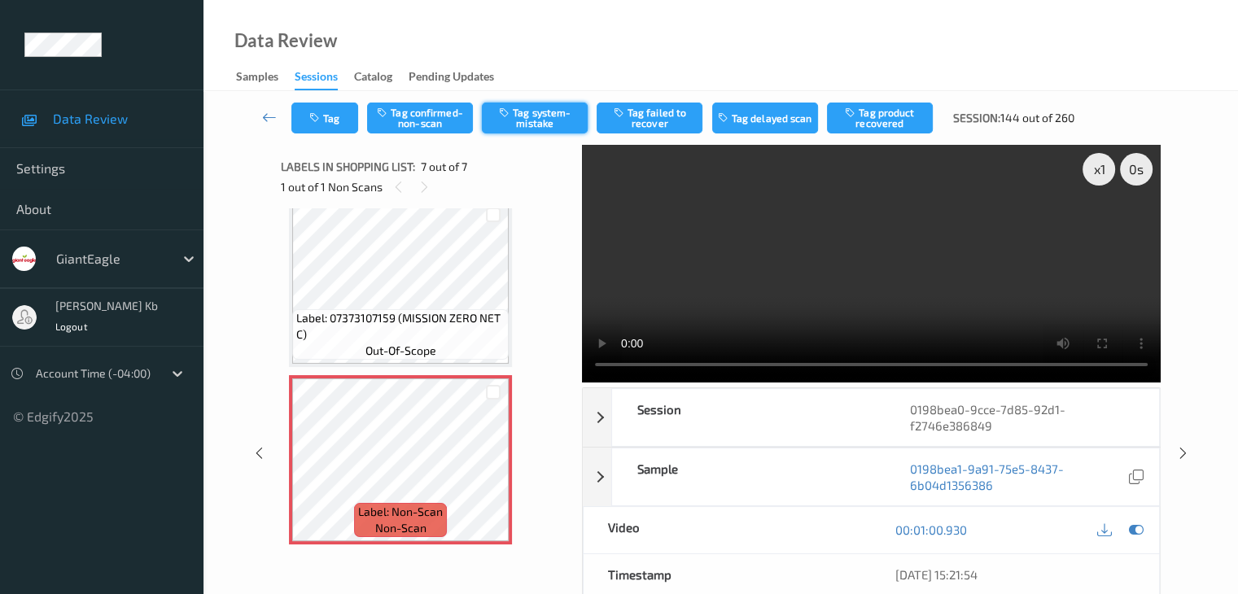
click at [540, 116] on button "Tag system-mistake" at bounding box center [535, 118] width 106 height 31
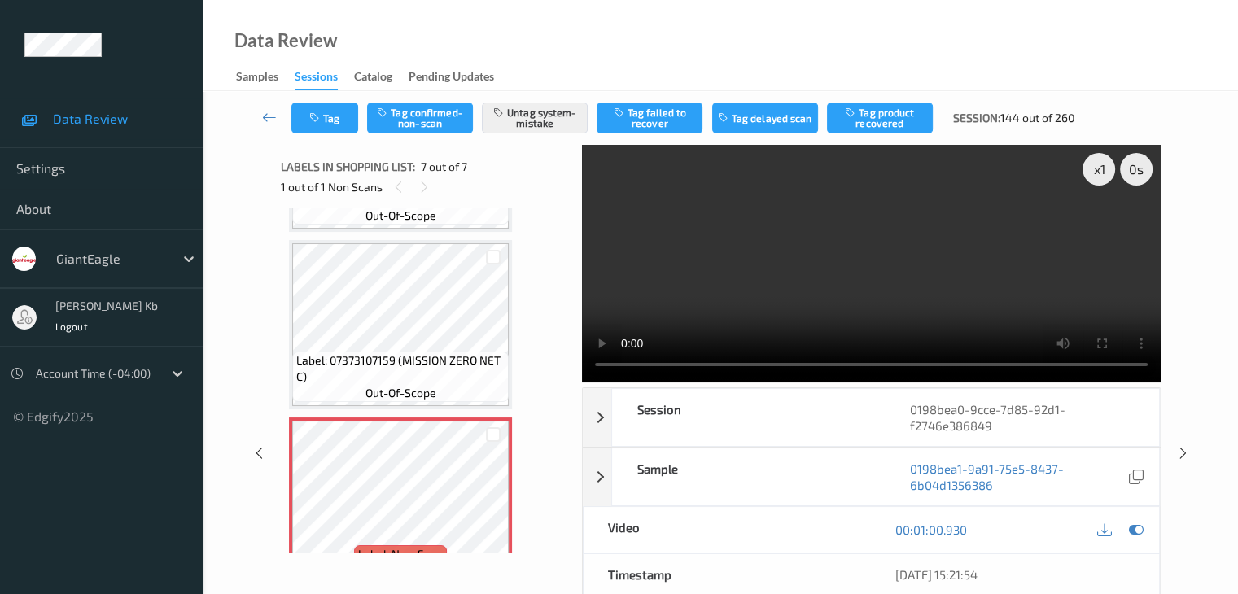
scroll to position [824, 0]
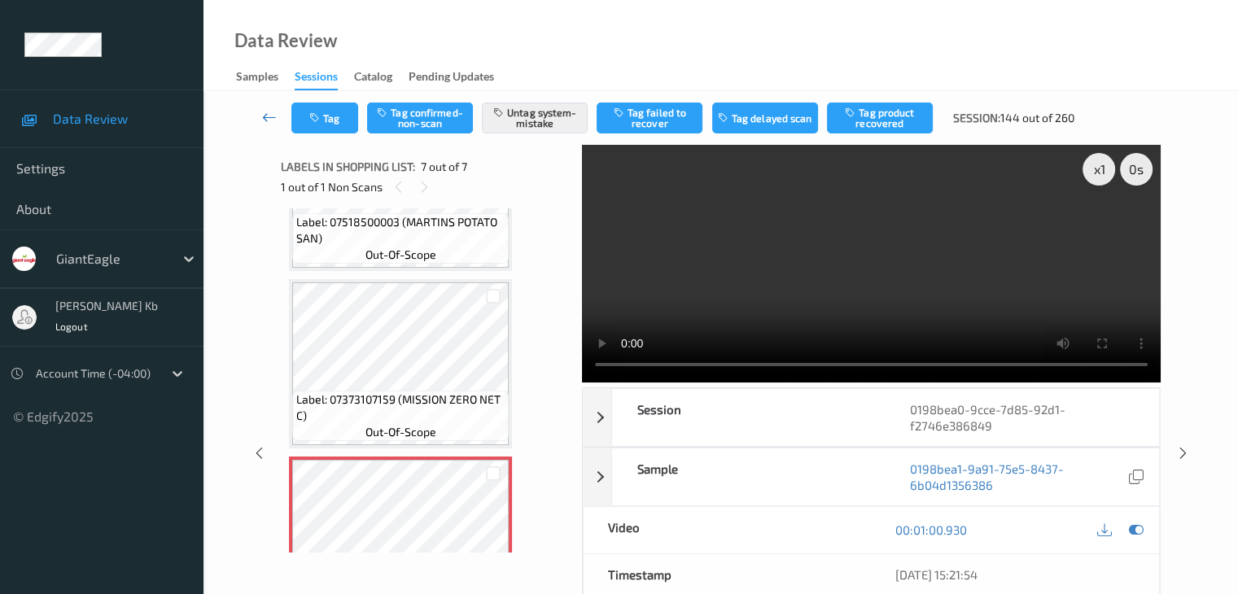
click at [268, 116] on icon at bounding box center [269, 117] width 15 height 16
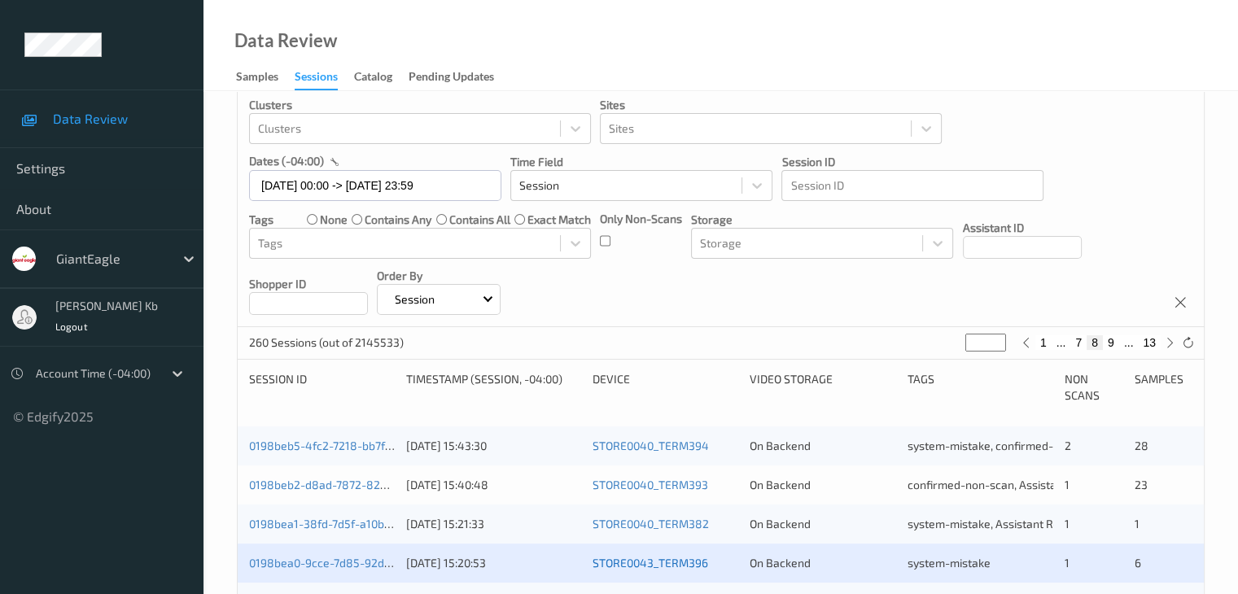
scroll to position [244, 0]
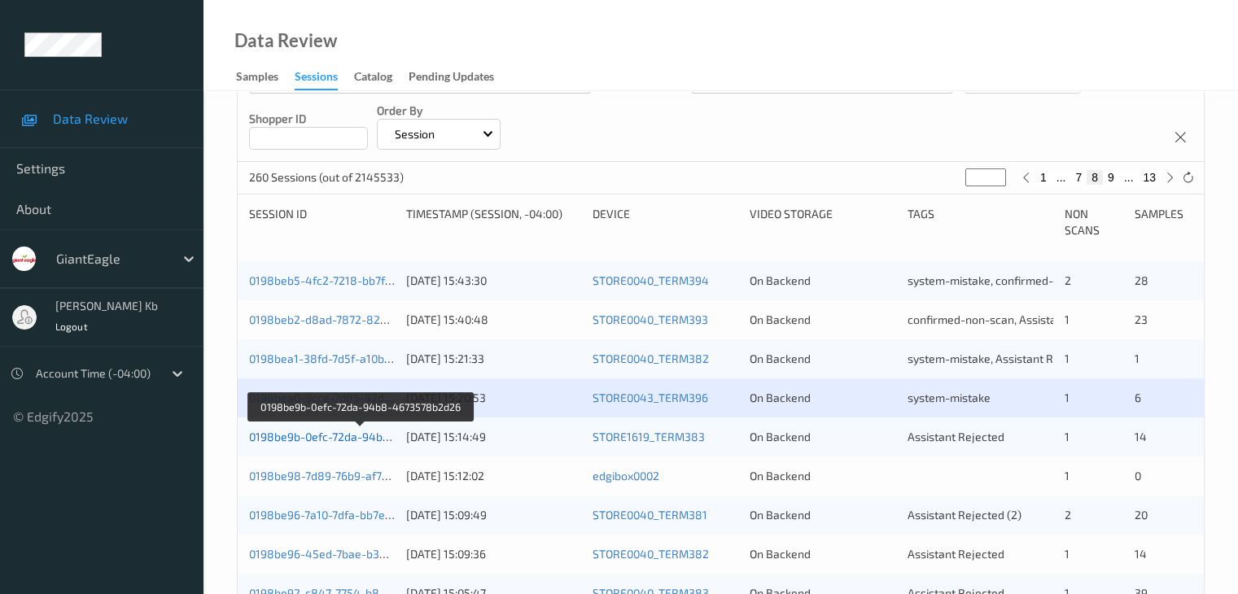
click at [350, 435] on link "0198be9b-0efc-72da-94b8-4673578b2d26" at bounding box center [361, 437] width 224 height 14
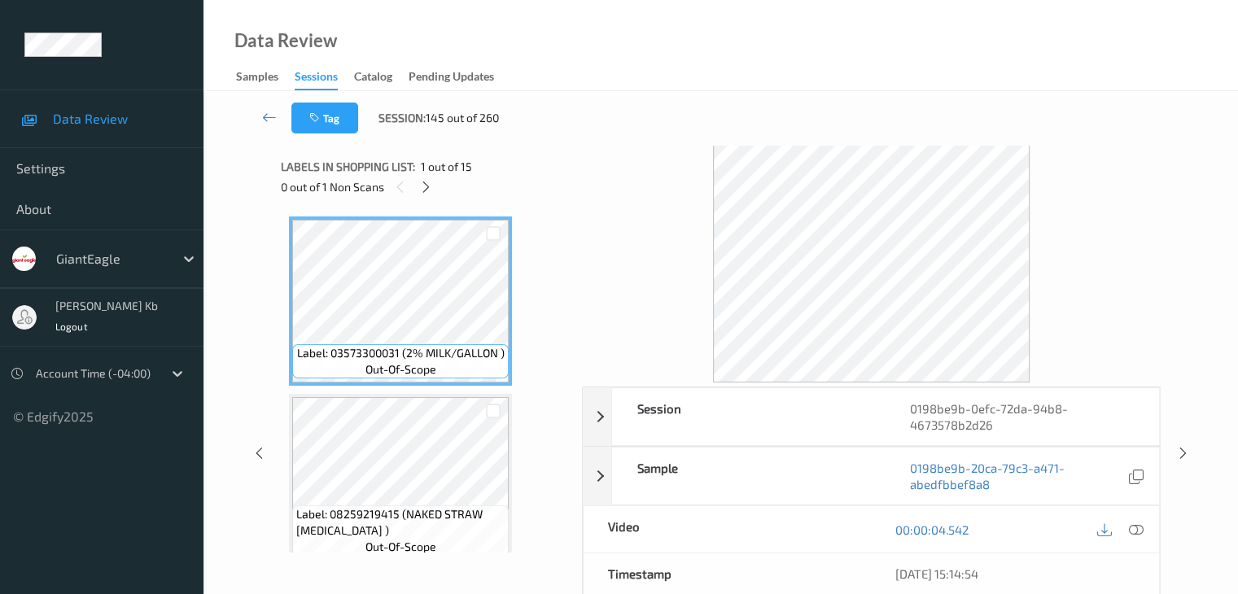
drag, startPoint x: 426, startPoint y: 186, endPoint x: 436, endPoint y: 192, distance: 11.3
click at [427, 186] on icon at bounding box center [426, 187] width 14 height 15
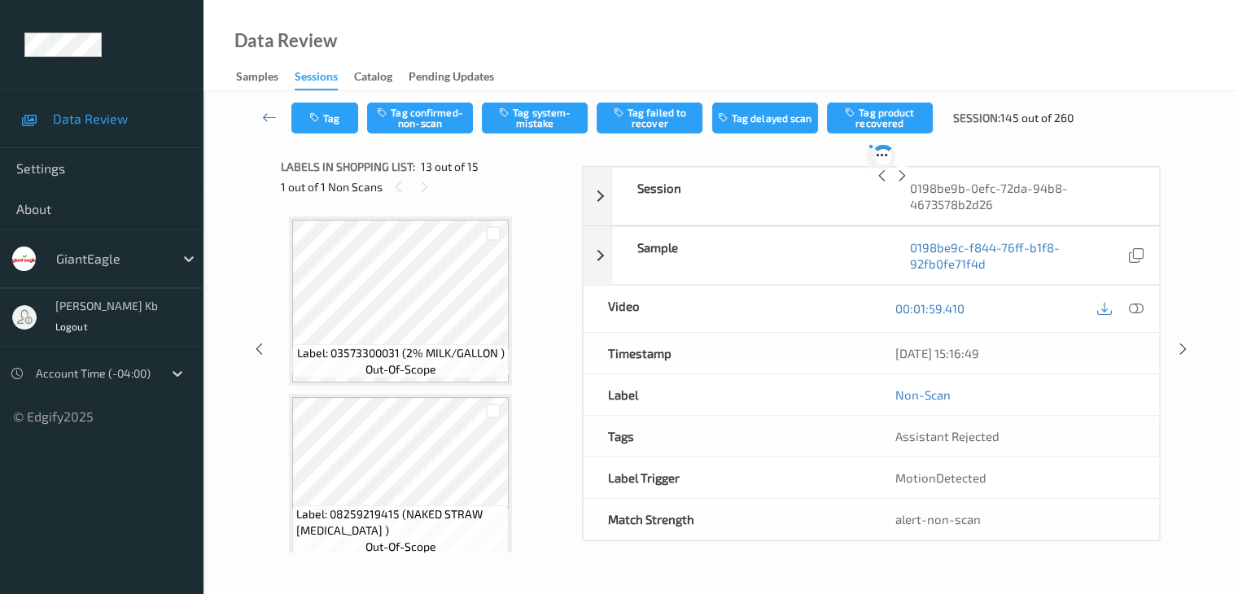
scroll to position [1960, 0]
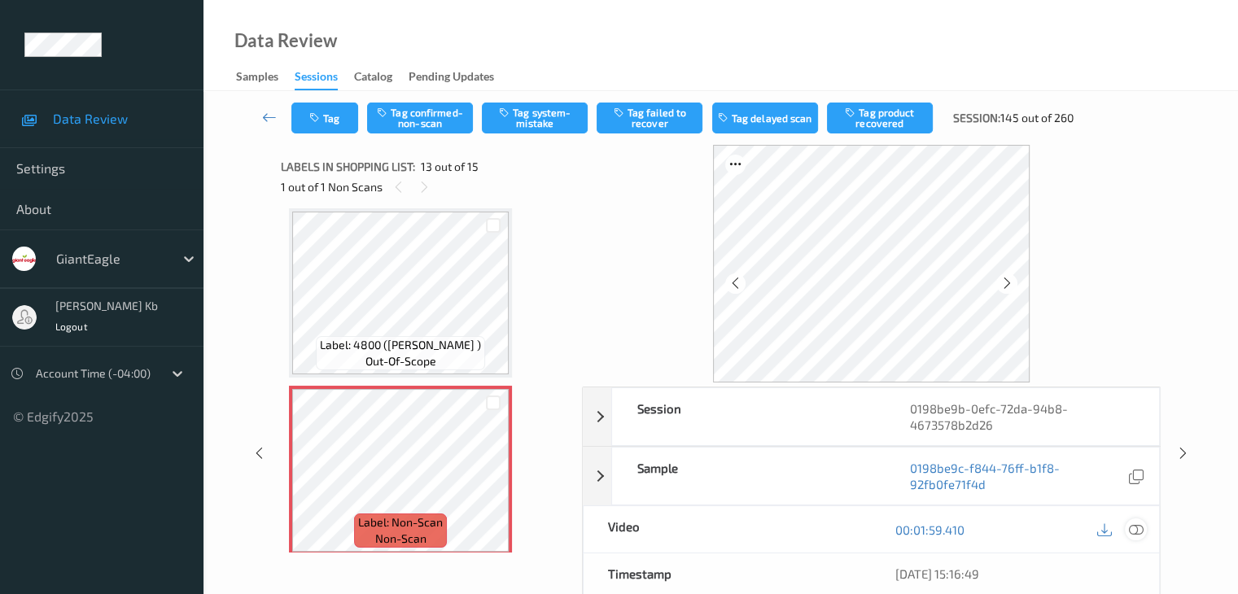
click at [1138, 529] on icon at bounding box center [1135, 529] width 15 height 15
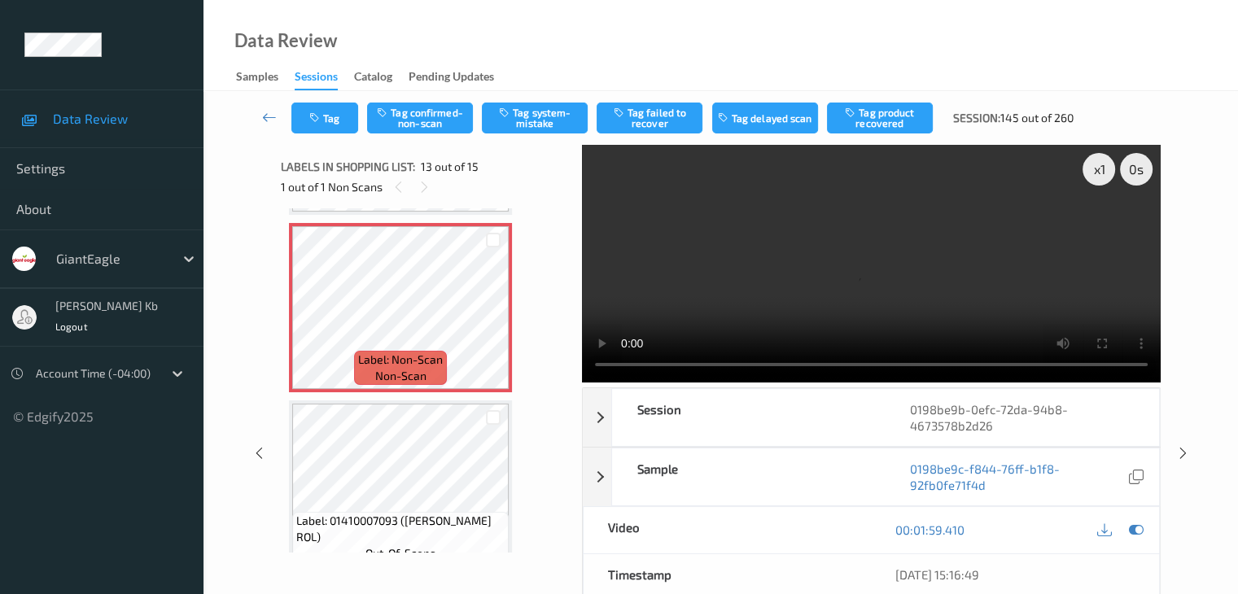
scroll to position [2204, 0]
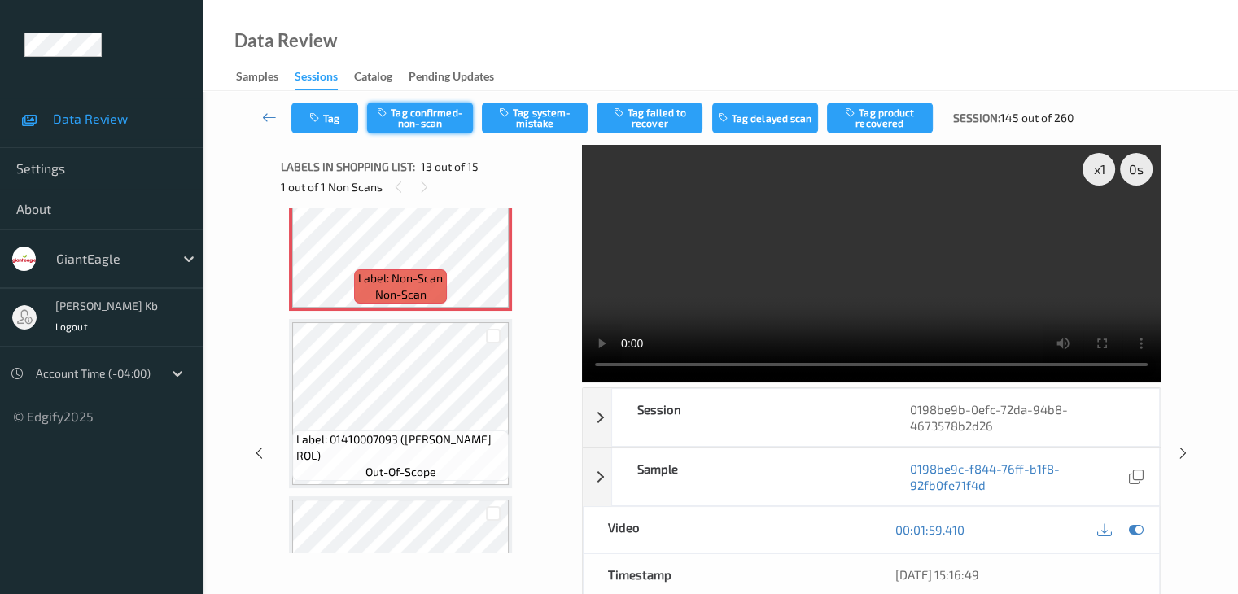
click at [435, 120] on button "Tag confirmed-non-scan" at bounding box center [420, 118] width 106 height 31
click at [882, 116] on button "Tag product recovered" at bounding box center [880, 118] width 106 height 31
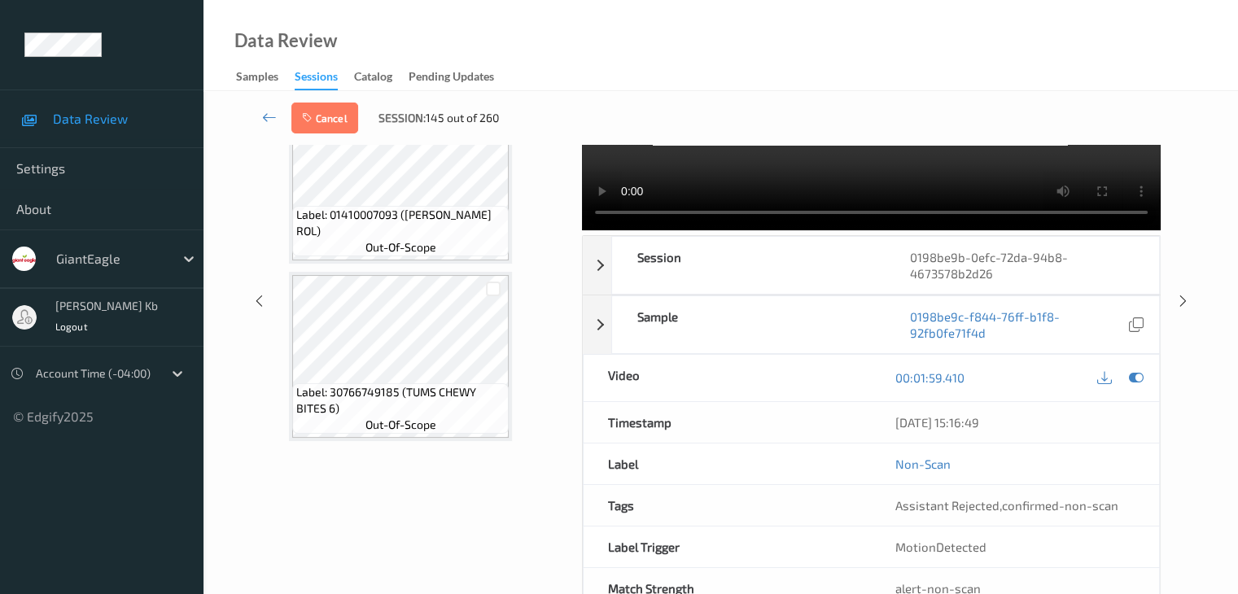
scroll to position [163, 0]
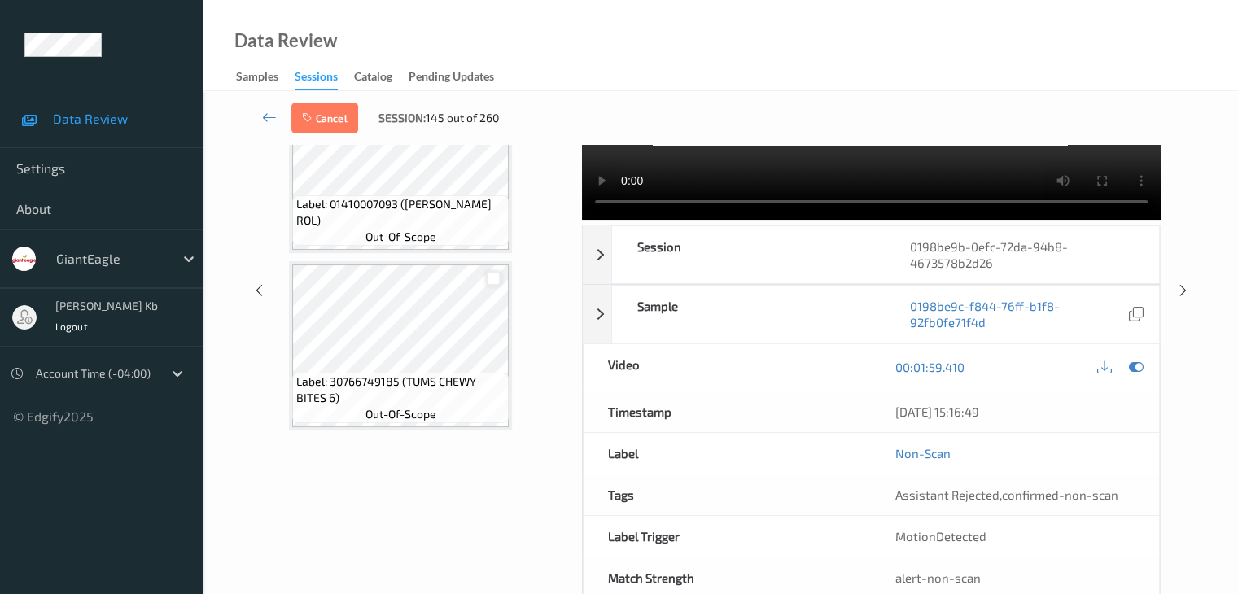
click at [492, 282] on div at bounding box center [493, 278] width 15 height 15
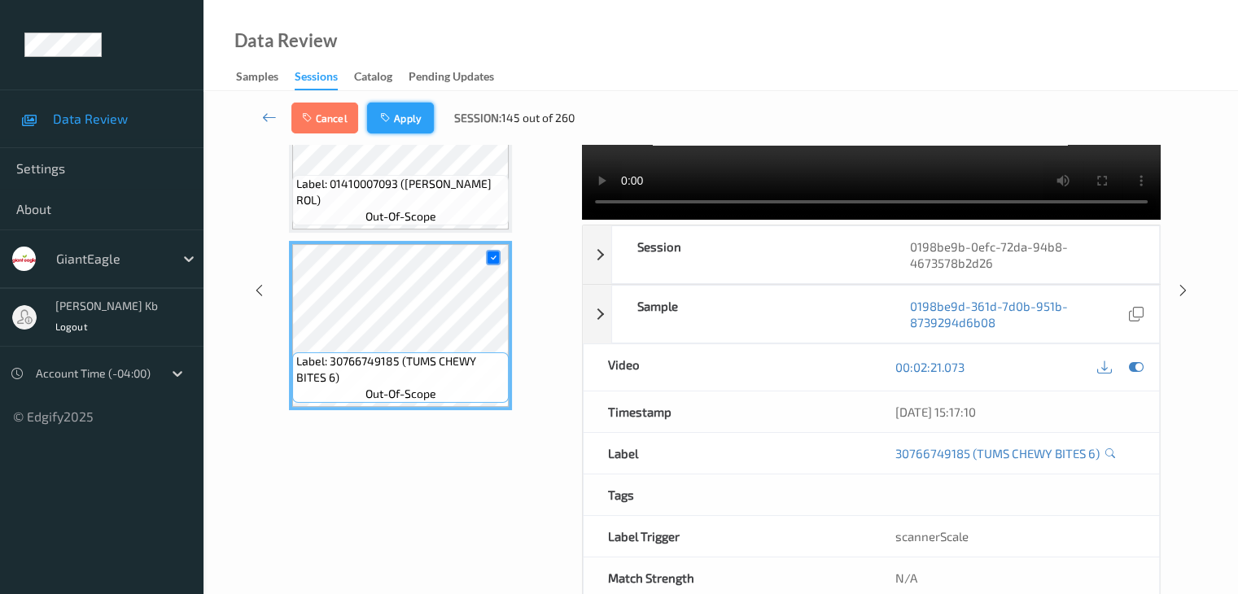
click at [404, 117] on button "Apply" at bounding box center [400, 118] width 67 height 31
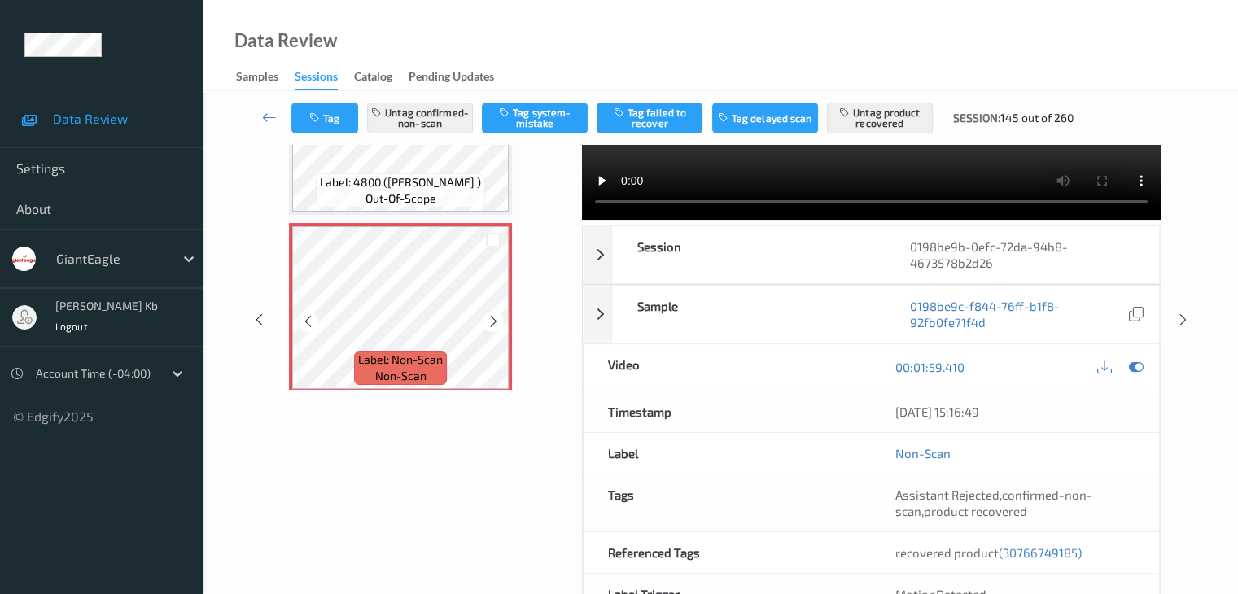
scroll to position [142, 0]
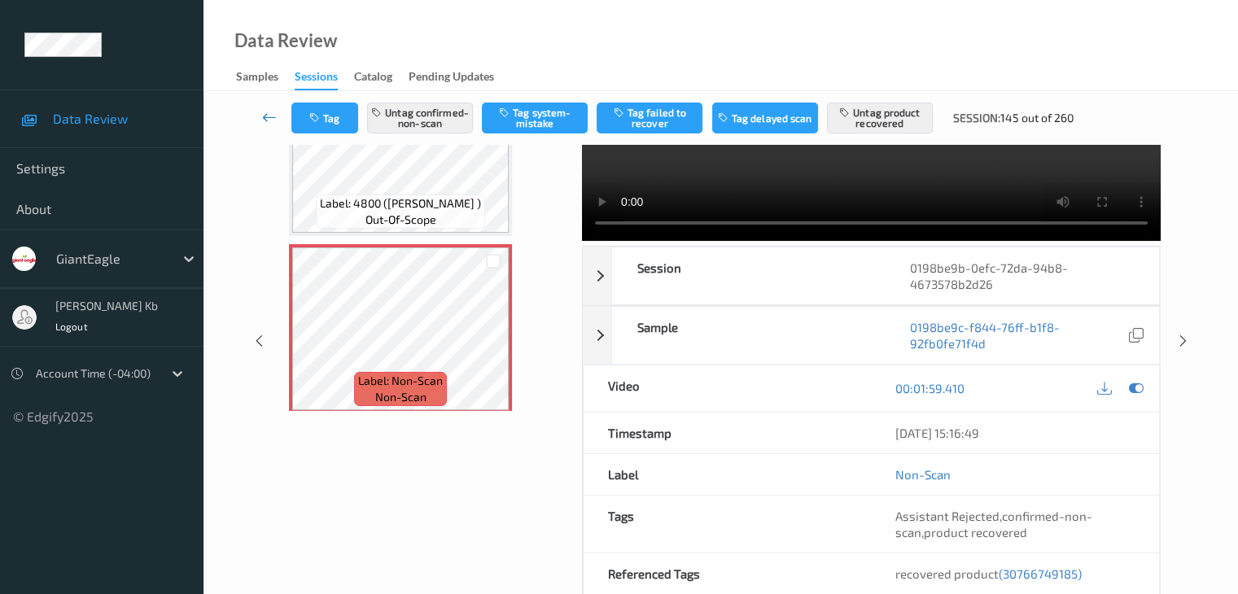
click at [267, 116] on icon at bounding box center [269, 117] width 15 height 16
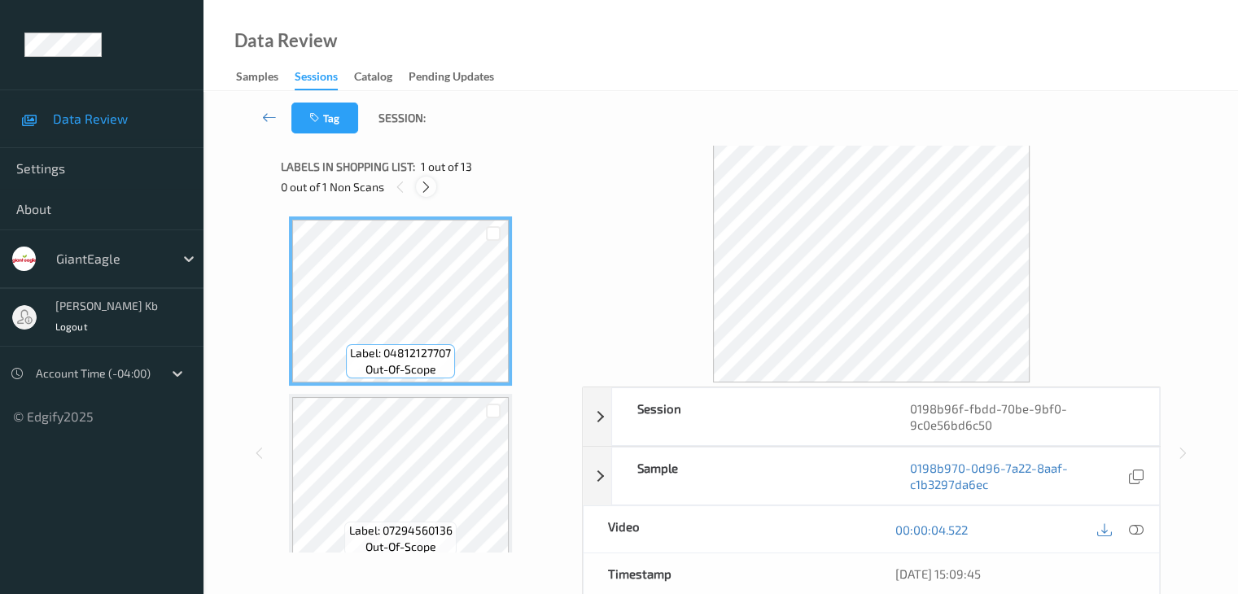
click at [430, 189] on icon at bounding box center [426, 187] width 14 height 15
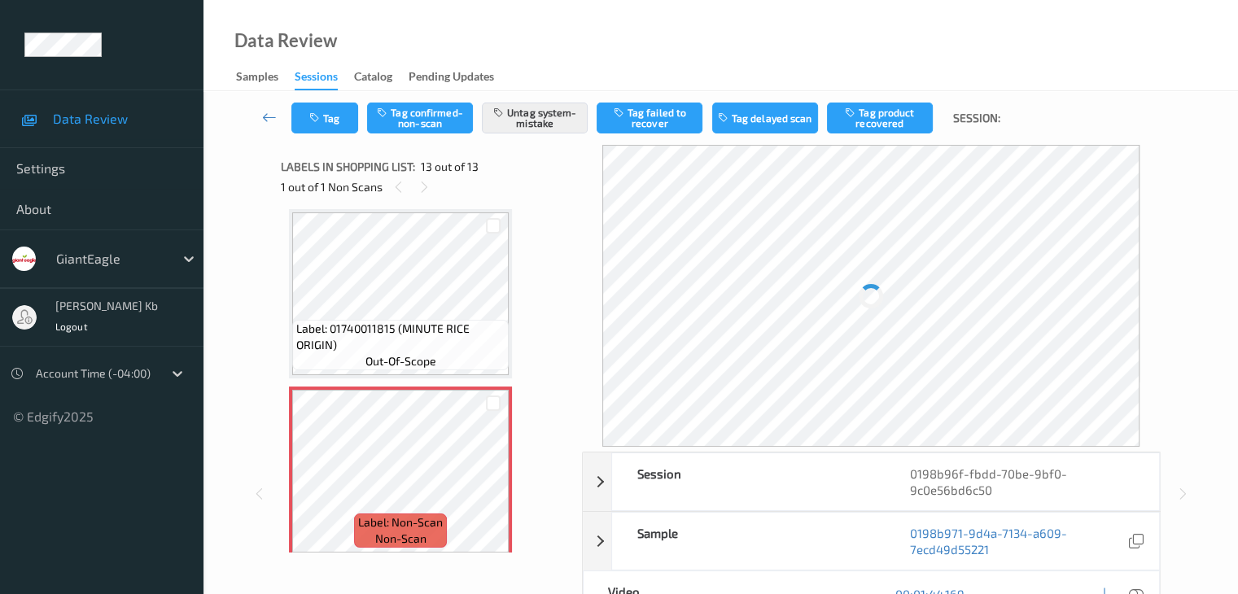
scroll to position [1960, 0]
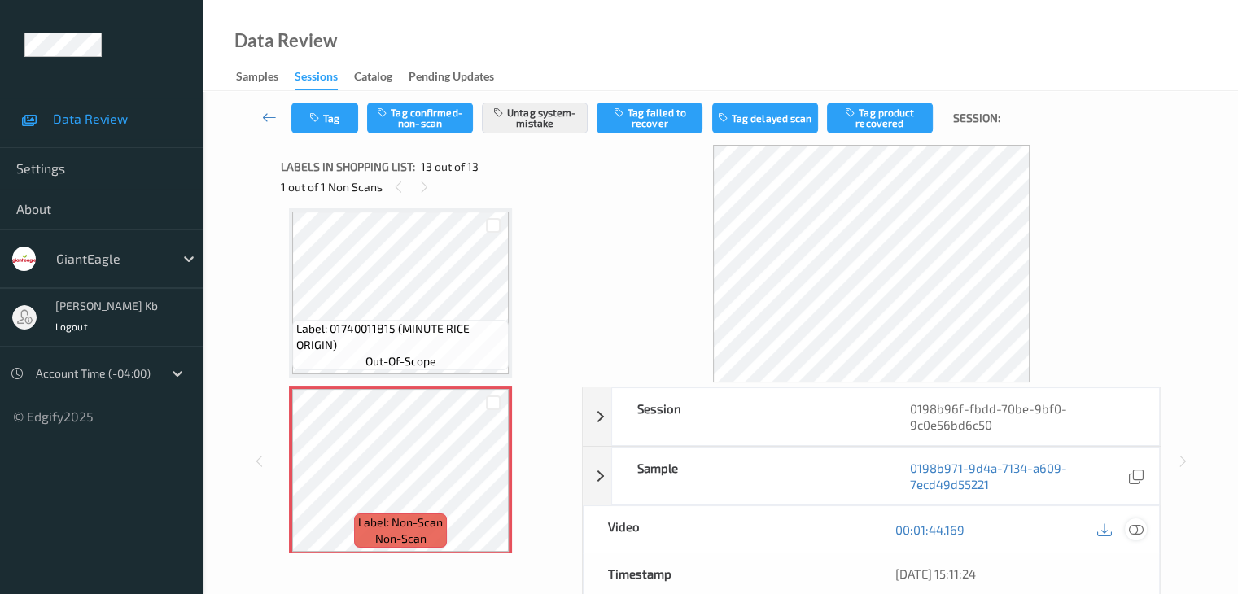
click at [1132, 528] on icon at bounding box center [1135, 529] width 15 height 15
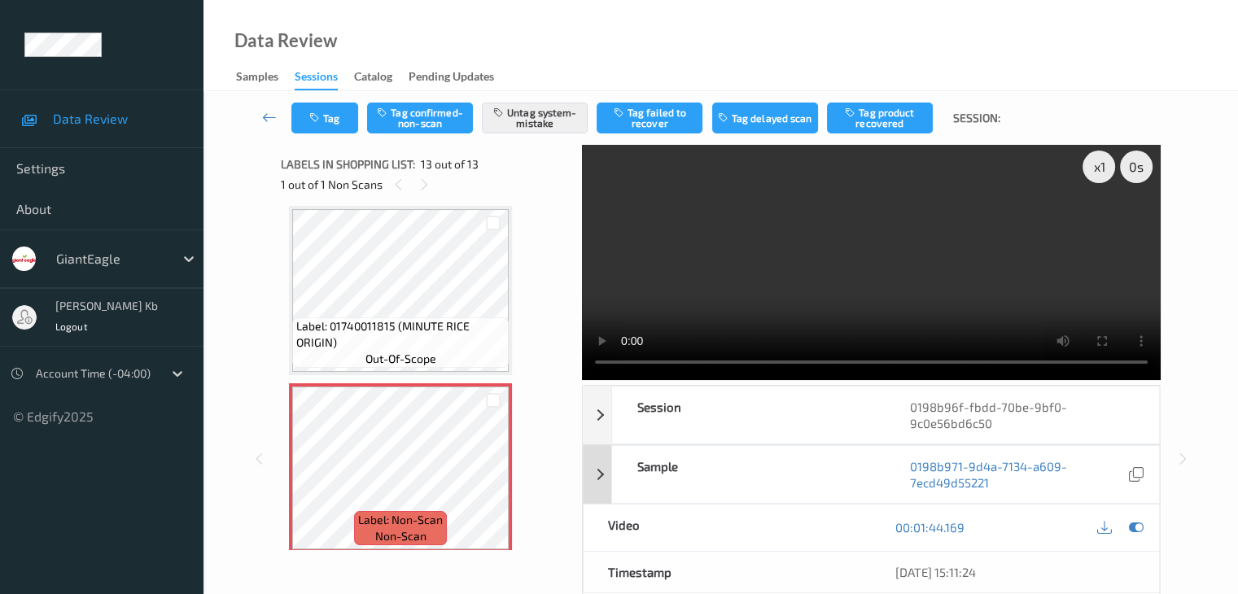
scroll to position [0, 0]
